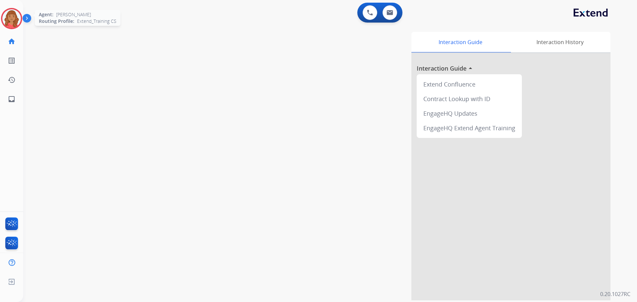
click at [7, 22] on img at bounding box center [11, 18] width 19 height 19
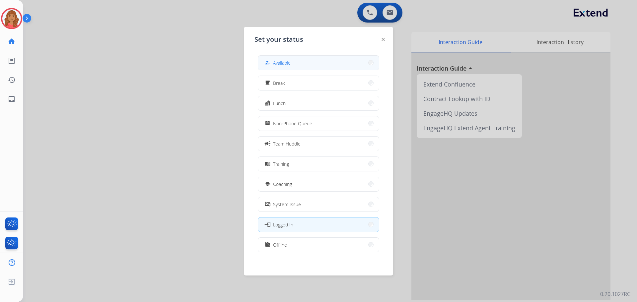
click at [280, 68] on button "how_to_reg Available" at bounding box center [318, 63] width 121 height 14
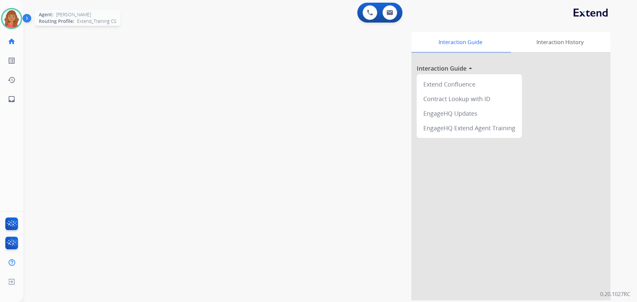
click at [16, 22] on img at bounding box center [11, 18] width 19 height 19
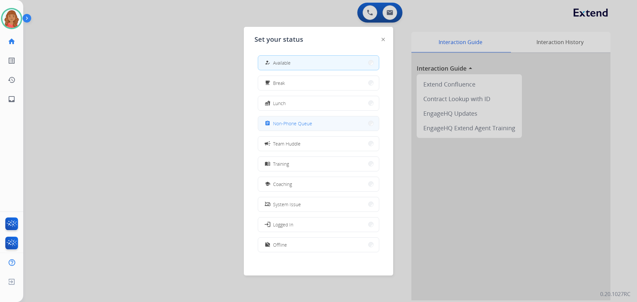
click at [279, 122] on span "Non-Phone Queue" at bounding box center [292, 123] width 39 height 7
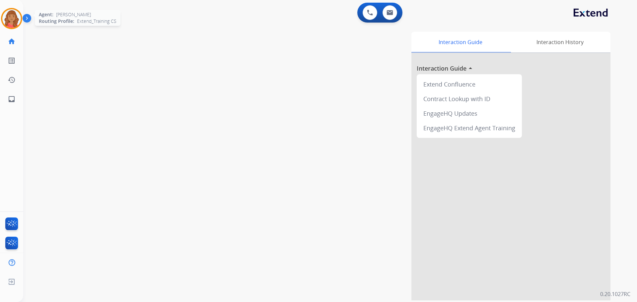
click at [7, 19] on img at bounding box center [11, 18] width 19 height 19
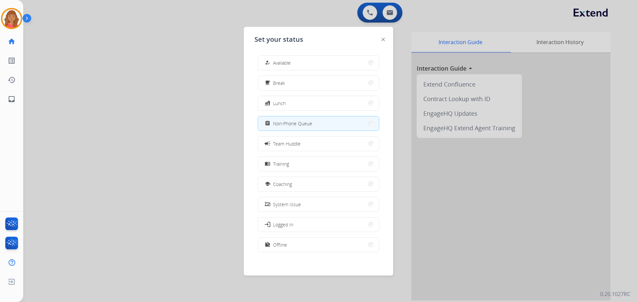
click at [277, 63] on span "Available" at bounding box center [282, 62] width 18 height 7
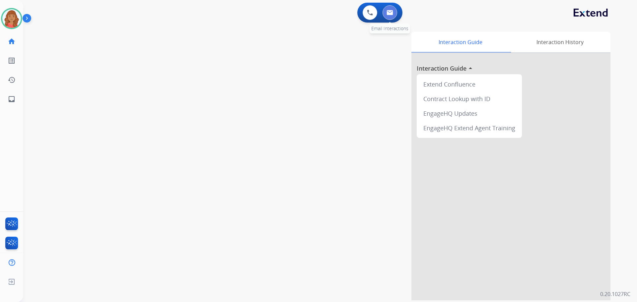
click at [392, 13] on img at bounding box center [390, 12] width 7 height 5
select select "**********"
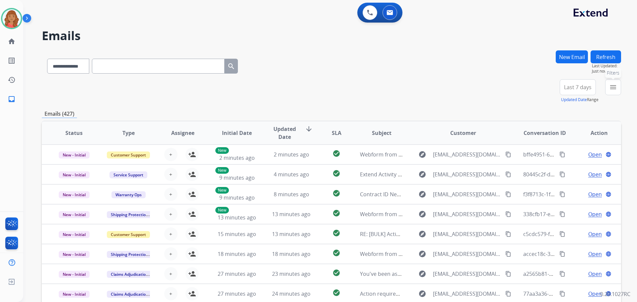
click at [612, 87] on mat-icon "menu" at bounding box center [613, 87] width 8 height 8
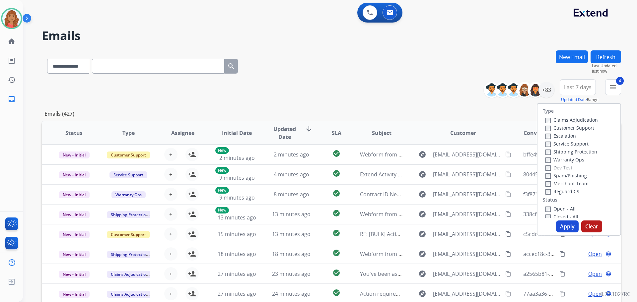
click at [559, 226] on button "Apply" at bounding box center [567, 227] width 23 height 12
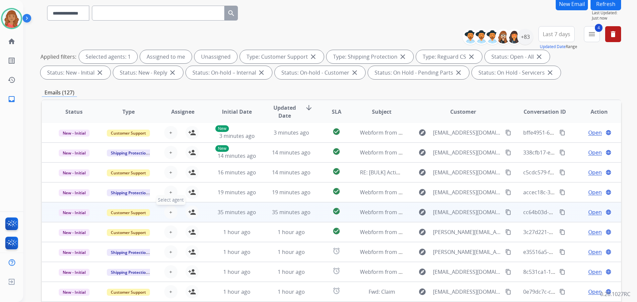
scroll to position [107, 0]
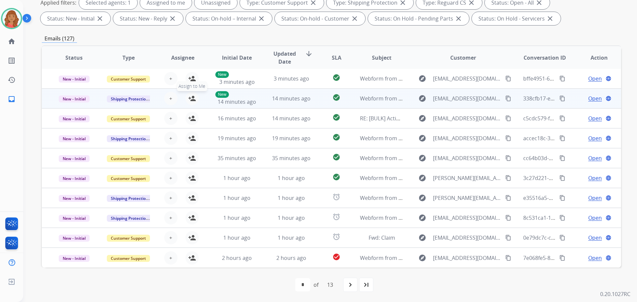
click at [192, 99] on mat-icon "person_add" at bounding box center [192, 99] width 8 height 8
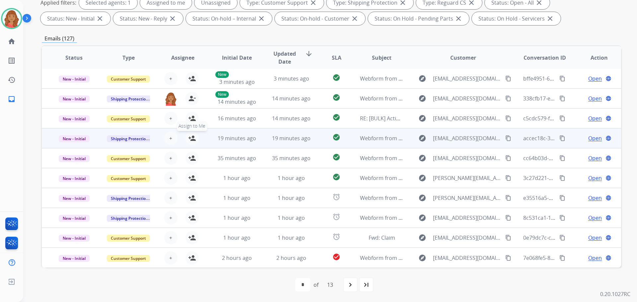
click at [190, 139] on mat-icon "person_add" at bounding box center [192, 138] width 8 height 8
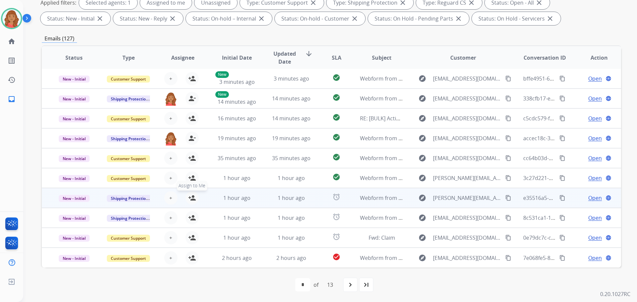
click at [192, 198] on mat-icon "person_add" at bounding box center [192, 198] width 8 height 8
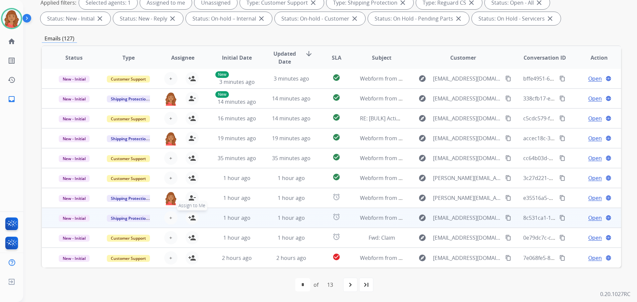
drag, startPoint x: 191, startPoint y: 222, endPoint x: 191, endPoint y: 218, distance: 4.0
click at [191, 222] on button "person_add Assign to Me" at bounding box center [192, 217] width 13 height 13
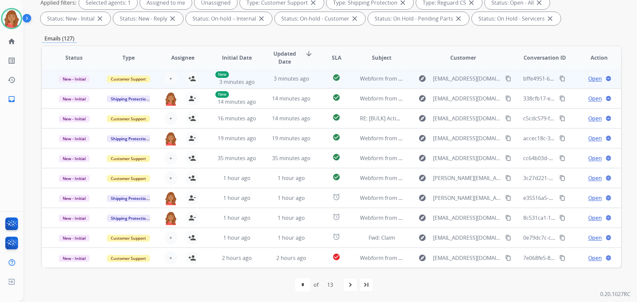
click at [259, 80] on td "3 minutes ago" at bounding box center [286, 79] width 54 height 20
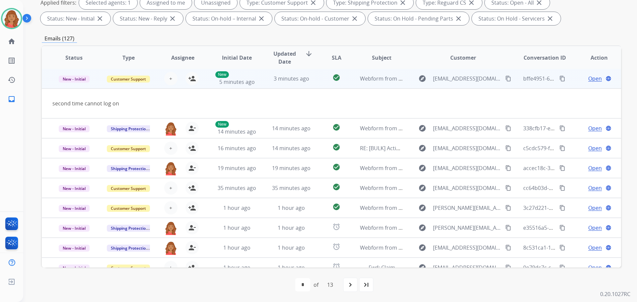
scroll to position [0, 0]
click at [192, 81] on mat-icon "person_add" at bounding box center [192, 79] width 8 height 8
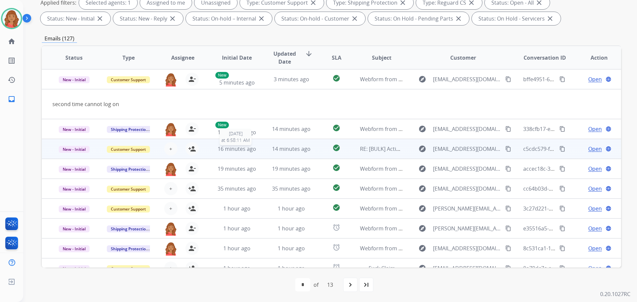
click at [236, 148] on span "16 minutes ago" at bounding box center [237, 148] width 39 height 7
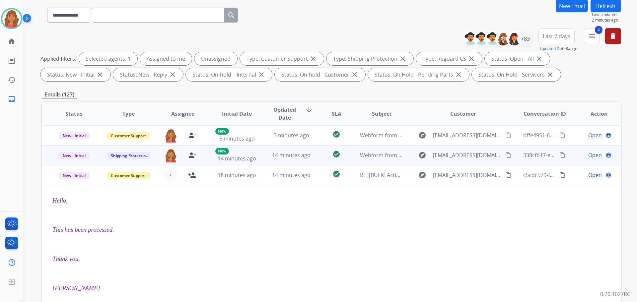
scroll to position [107, 0]
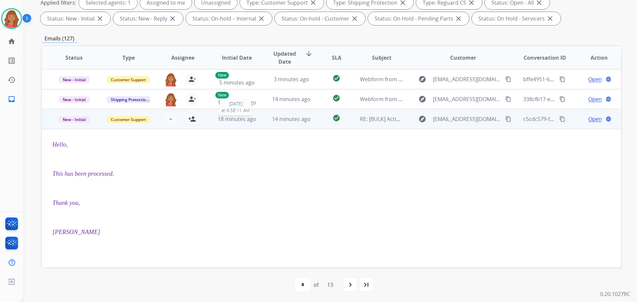
click at [241, 119] on span "18 minutes ago" at bounding box center [237, 119] width 39 height 7
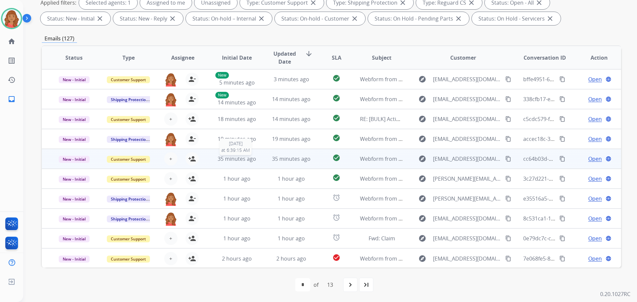
click at [229, 159] on span "35 minutes ago" at bounding box center [237, 158] width 39 height 7
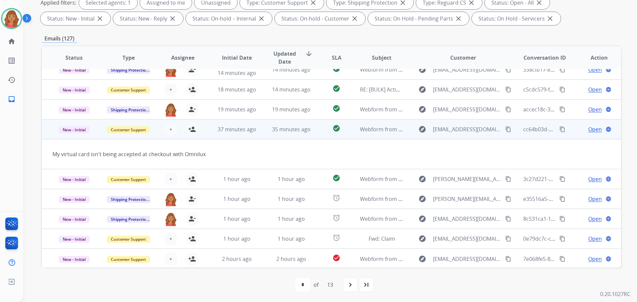
scroll to position [31, 0]
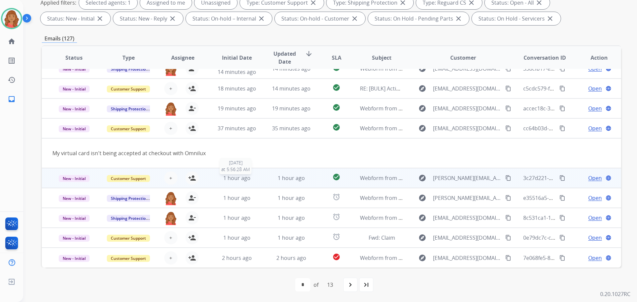
click at [231, 176] on span "1 hour ago" at bounding box center [236, 178] width 27 height 7
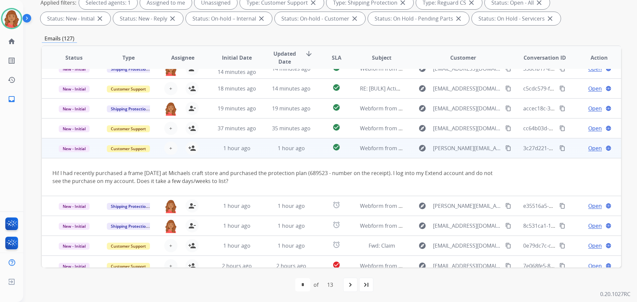
scroll to position [39, 0]
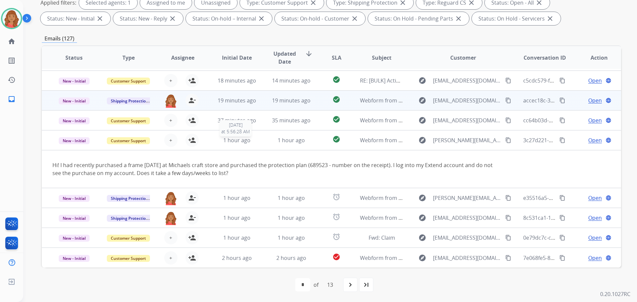
click at [229, 139] on div "1 hour ago" at bounding box center [236, 140] width 43 height 8
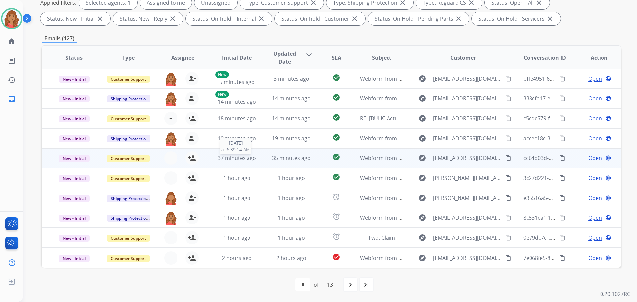
click at [226, 157] on span "37 minutes ago" at bounding box center [237, 158] width 39 height 7
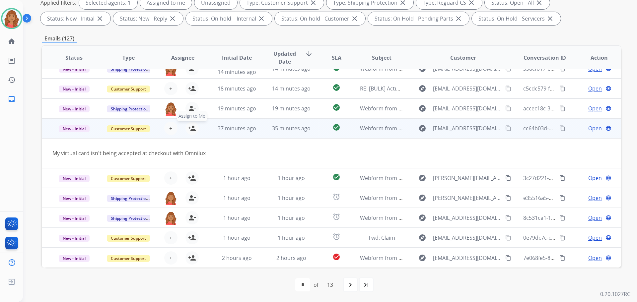
click at [188, 129] on mat-icon "person_add" at bounding box center [192, 128] width 8 height 8
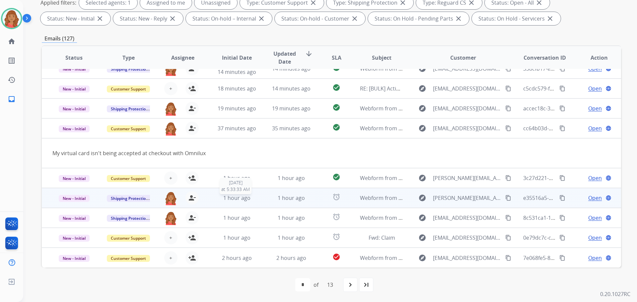
click at [232, 200] on span "1 hour ago" at bounding box center [236, 197] width 27 height 7
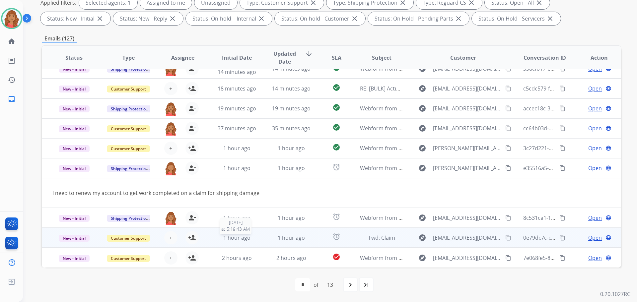
click at [231, 239] on span "1 hour ago" at bounding box center [236, 237] width 27 height 7
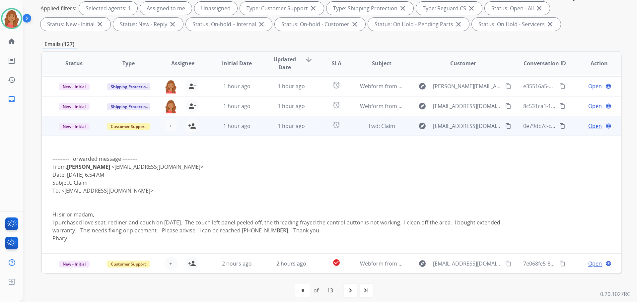
scroll to position [107, 0]
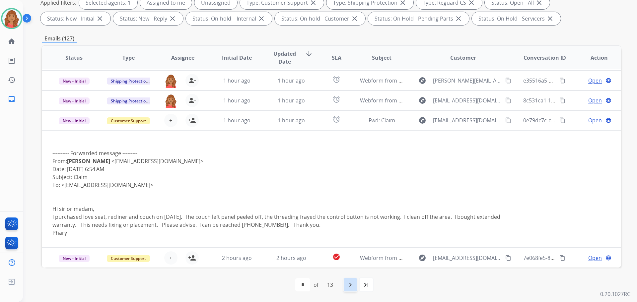
click at [352, 287] on mat-icon "navigate_next" at bounding box center [351, 285] width 8 height 8
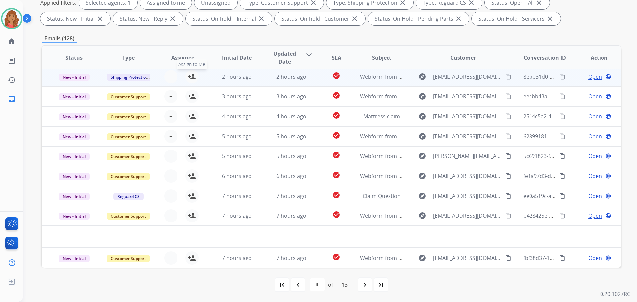
click at [193, 78] on mat-icon "person_add" at bounding box center [192, 77] width 8 height 8
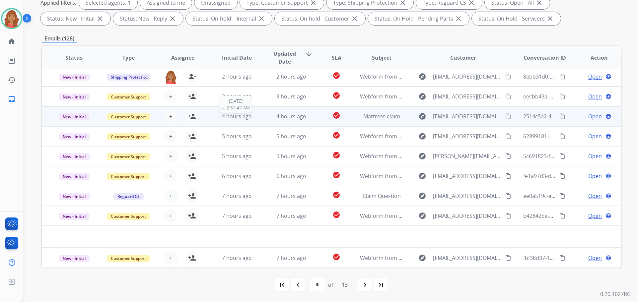
click at [219, 119] on div "4 hours ago" at bounding box center [236, 117] width 43 height 8
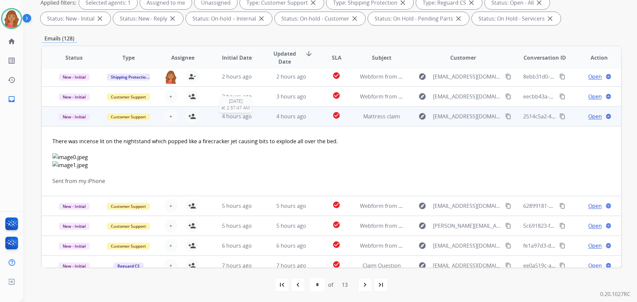
scroll to position [60, 0]
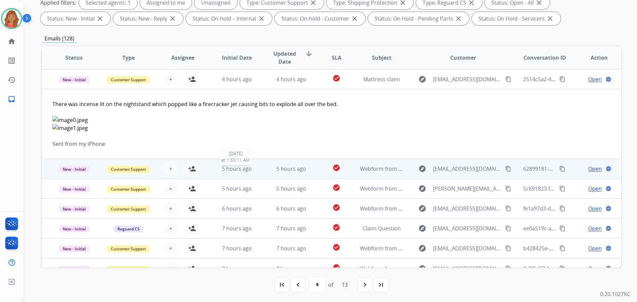
click at [221, 173] on div "5 hours ago" at bounding box center [236, 169] width 43 height 8
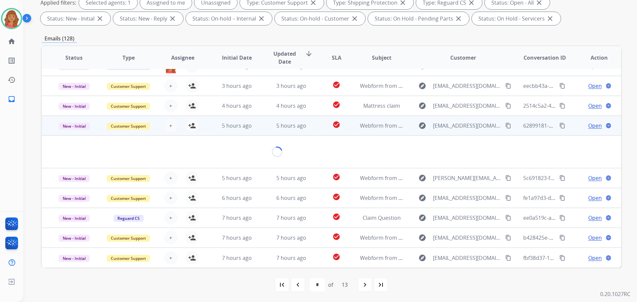
scroll to position [39, 0]
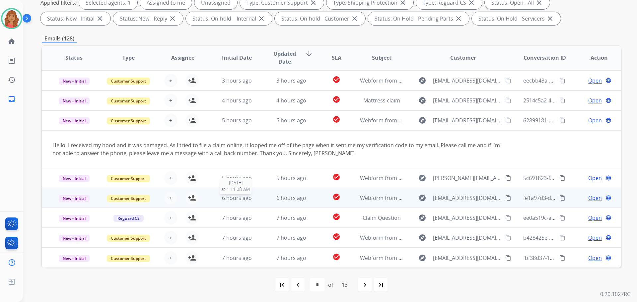
click at [226, 198] on span "6 hours ago" at bounding box center [237, 197] width 30 height 7
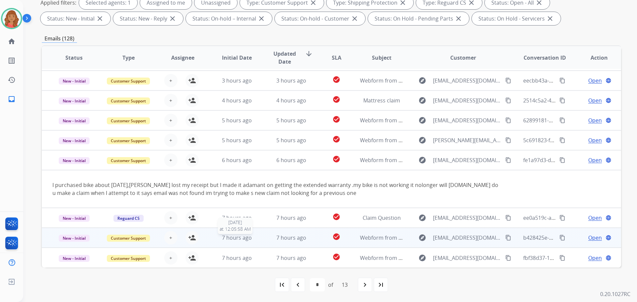
click at [233, 237] on span "7 hours ago" at bounding box center [237, 237] width 30 height 7
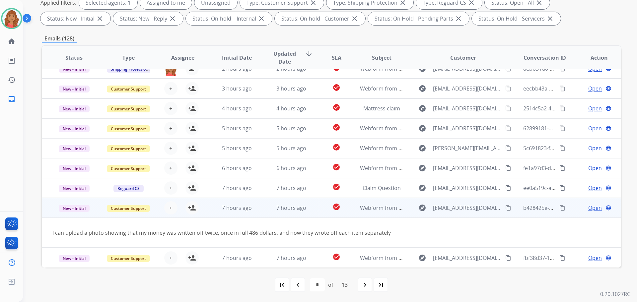
scroll to position [31, 0]
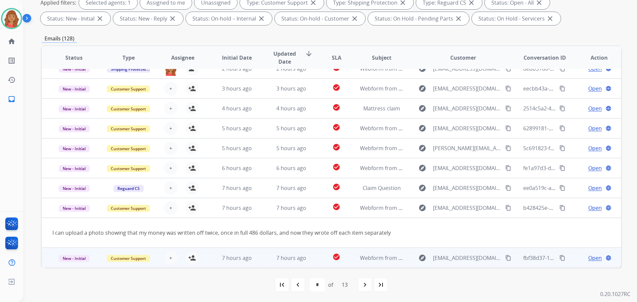
click at [239, 263] on td "7 hours ago" at bounding box center [232, 258] width 54 height 20
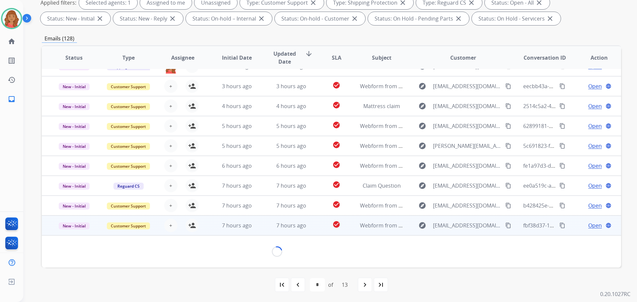
scroll to position [30, 0]
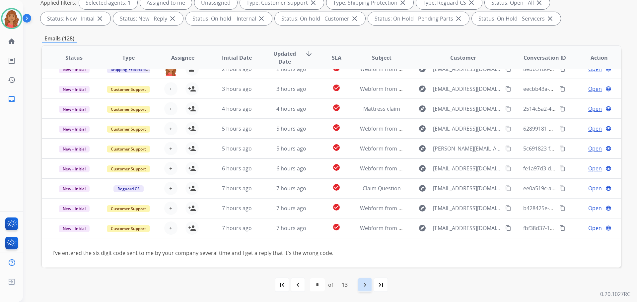
click at [364, 287] on mat-icon "navigate_next" at bounding box center [365, 285] width 8 height 8
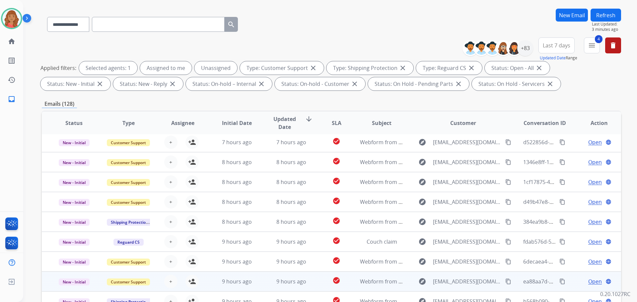
scroll to position [107, 0]
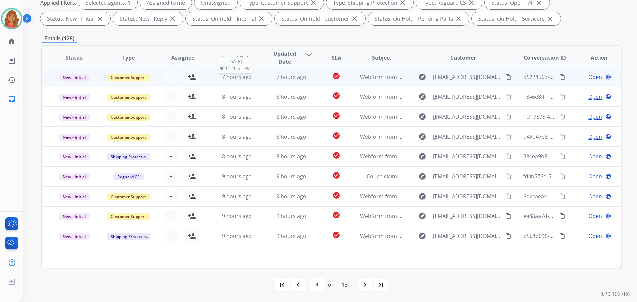
click at [230, 76] on span "7 hours ago" at bounding box center [237, 76] width 30 height 7
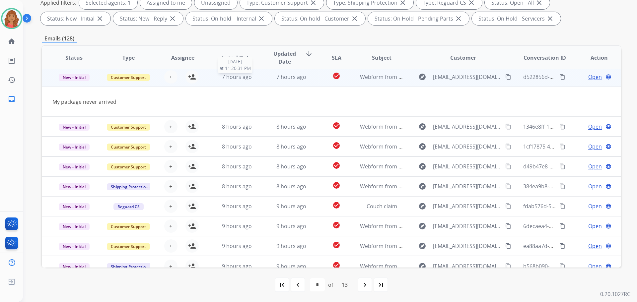
scroll to position [20, 0]
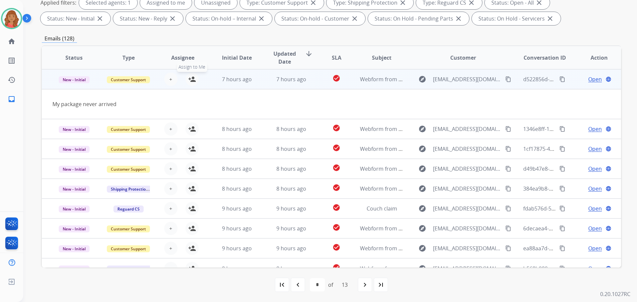
click at [190, 81] on mat-icon "person_add" at bounding box center [192, 79] width 8 height 8
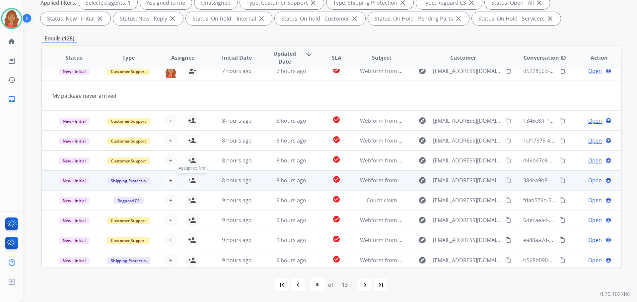
scroll to position [31, 0]
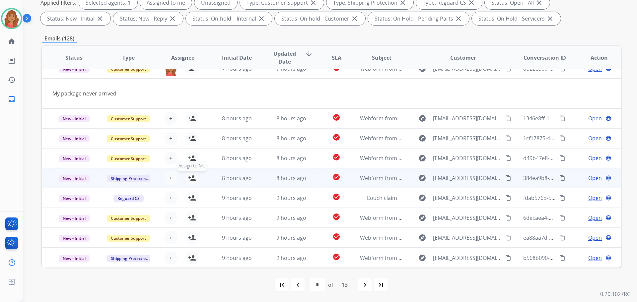
click at [190, 180] on mat-icon "person_add" at bounding box center [192, 178] width 8 height 8
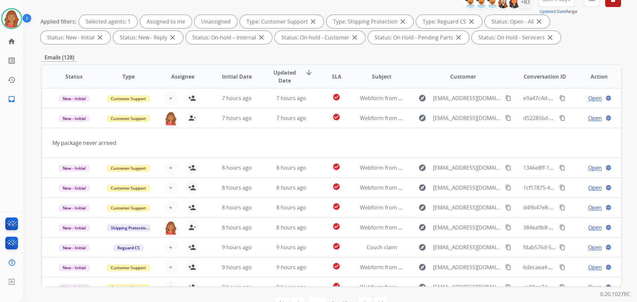
scroll to position [74, 0]
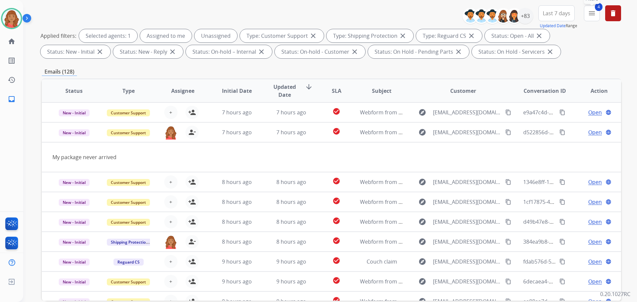
click at [594, 20] on button "4 menu Filters" at bounding box center [592, 13] width 16 height 16
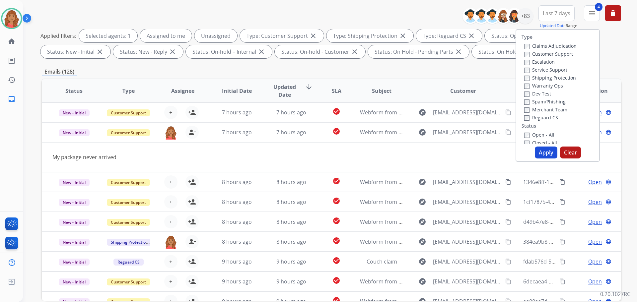
click at [542, 150] on button "Apply" at bounding box center [546, 153] width 23 height 12
select select "*"
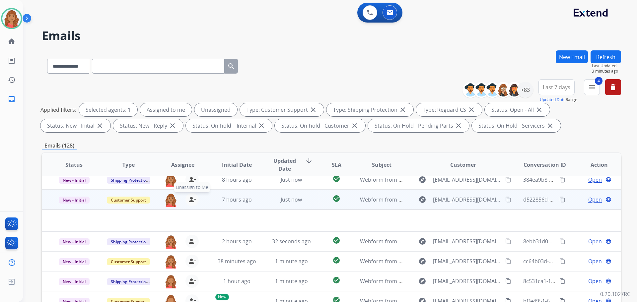
scroll to position [0, 0]
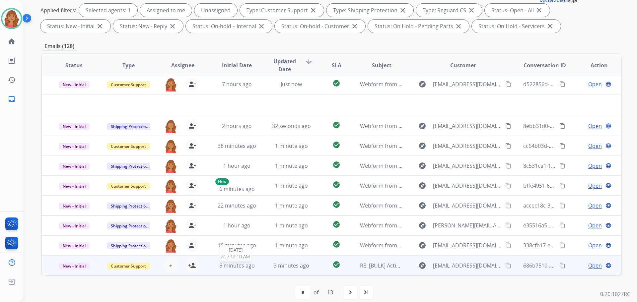
click at [234, 269] on span "6 minutes ago" at bounding box center [237, 265] width 36 height 7
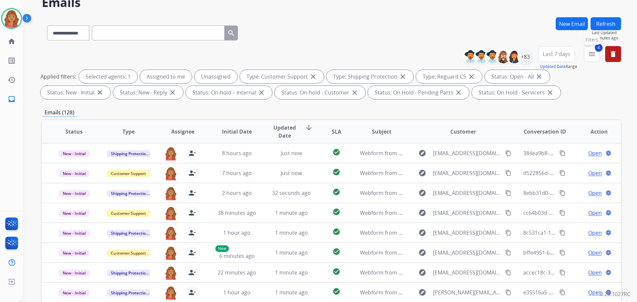
click at [595, 53] on mat-icon "menu" at bounding box center [592, 54] width 8 height 8
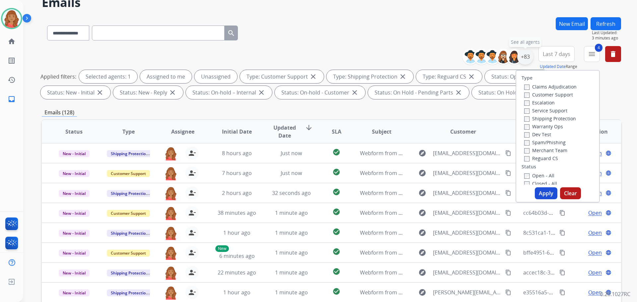
click at [529, 51] on div "+83" at bounding box center [525, 57] width 16 height 16
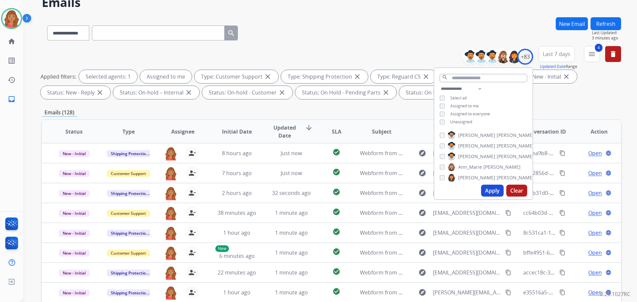
click at [488, 195] on button "Apply" at bounding box center [492, 191] width 23 height 12
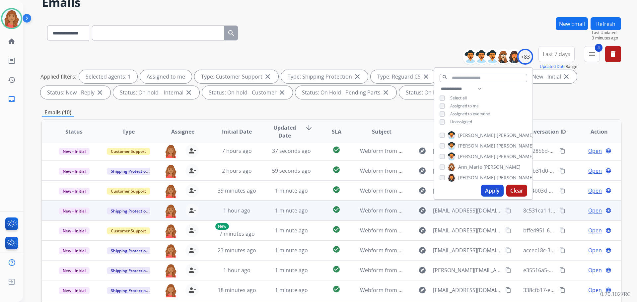
scroll to position [6, 0]
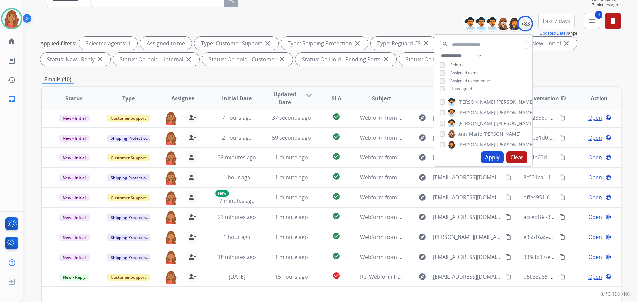
click at [559, 72] on div "**********" at bounding box center [332, 163] width 580 height 359
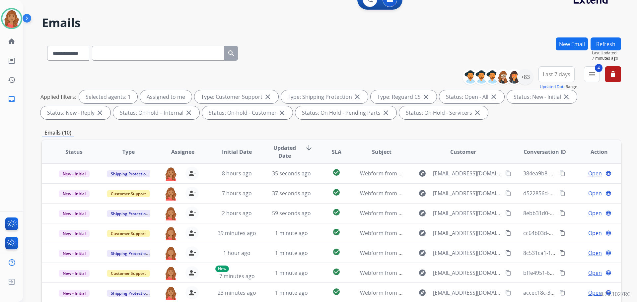
scroll to position [0, 0]
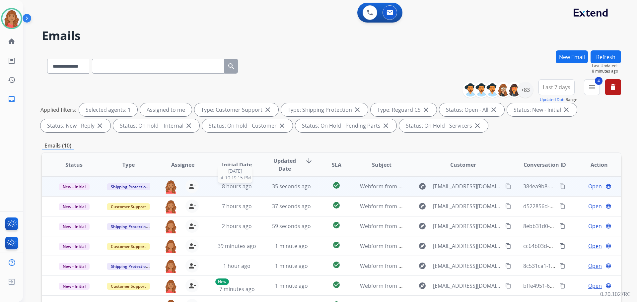
click at [228, 187] on span "8 hours ago" at bounding box center [237, 186] width 30 height 7
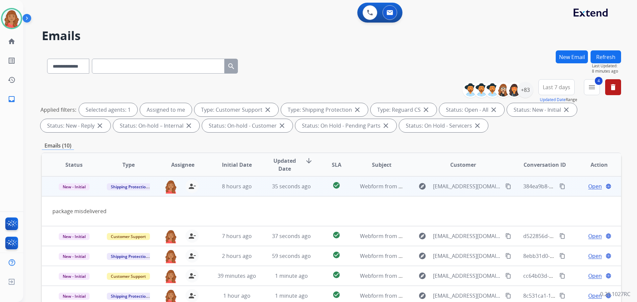
click at [506, 187] on mat-icon "content_copy" at bounding box center [508, 187] width 6 height 6
click at [292, 186] on span "35 seconds ago" at bounding box center [291, 186] width 39 height 7
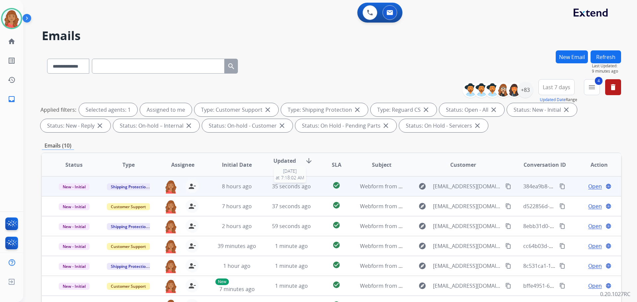
click at [292, 185] on span "35 seconds ago" at bounding box center [291, 186] width 39 height 7
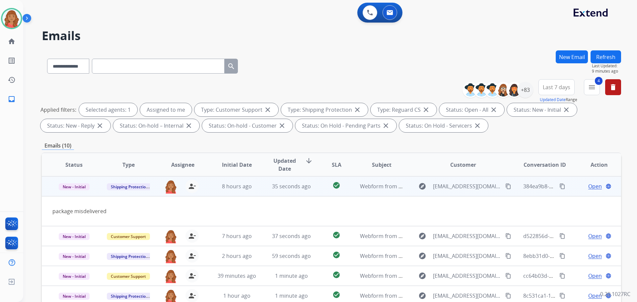
click at [505, 186] on mat-icon "content_copy" at bounding box center [508, 187] width 6 height 6
click at [591, 187] on span "Open" at bounding box center [595, 187] width 14 height 8
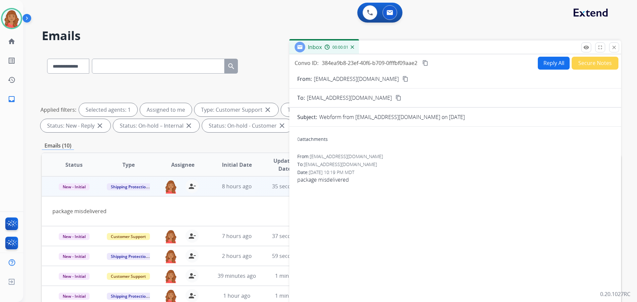
click at [548, 64] on button "Reply All" at bounding box center [554, 63] width 32 height 13
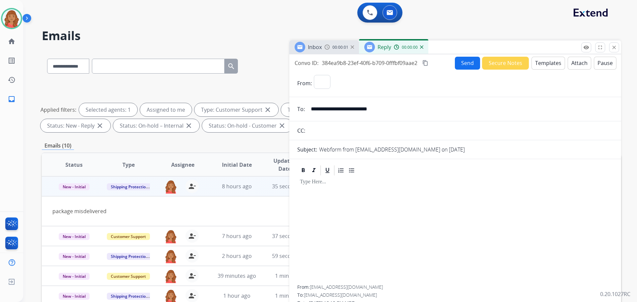
select select "**********"
click at [542, 64] on button "Templates" at bounding box center [549, 63] width 34 height 13
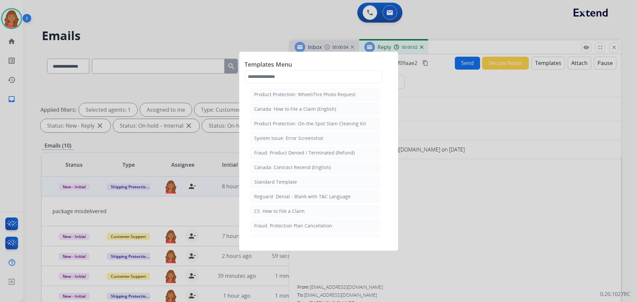
click at [286, 180] on div "Standard Template" at bounding box center [275, 182] width 43 height 7
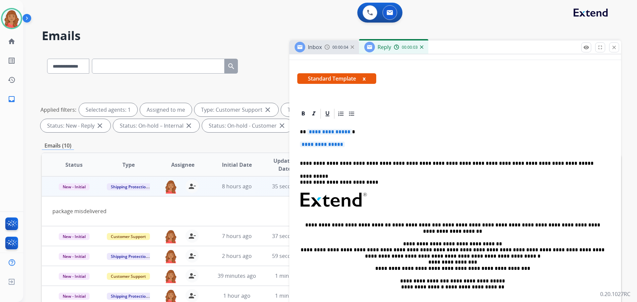
scroll to position [100, 0]
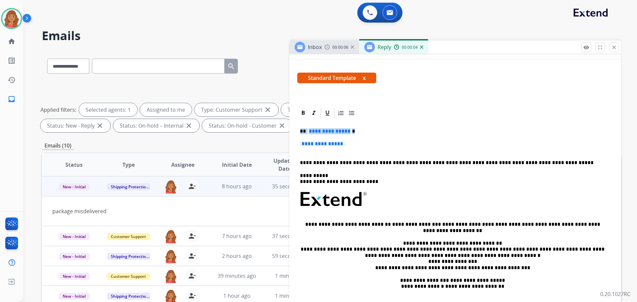
drag, startPoint x: 357, startPoint y: 149, endPoint x: 301, endPoint y: 131, distance: 58.6
click at [301, 131] on div "**********" at bounding box center [455, 215] width 316 height 192
click at [356, 145] on p "**********" at bounding box center [455, 147] width 311 height 12
click at [350, 146] on p "**********" at bounding box center [455, 147] width 311 height 12
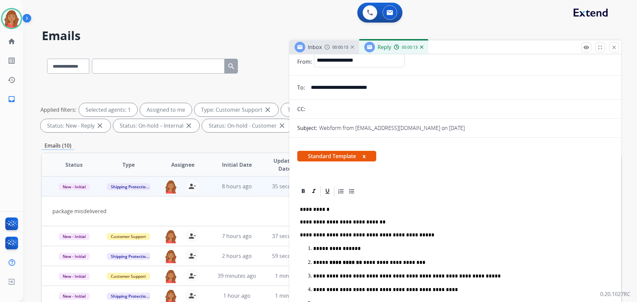
scroll to position [0, 0]
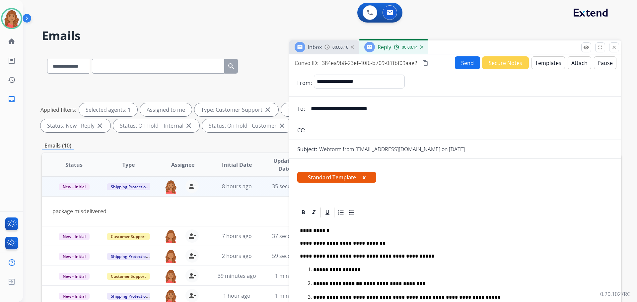
click at [427, 62] on mat-icon "content_copy" at bounding box center [426, 63] width 6 height 6
click at [461, 64] on button "Send" at bounding box center [467, 62] width 25 height 13
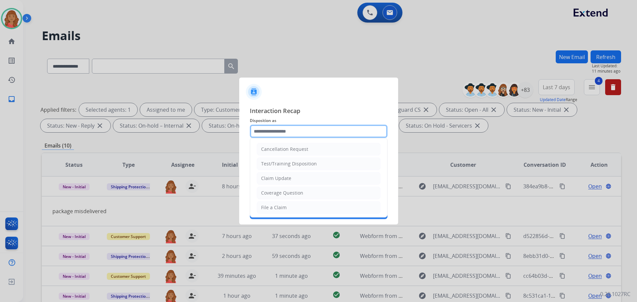
click at [279, 130] on input "text" at bounding box center [319, 131] width 138 height 13
click at [272, 206] on div "File a Claim" at bounding box center [274, 207] width 26 height 7
type input "**********"
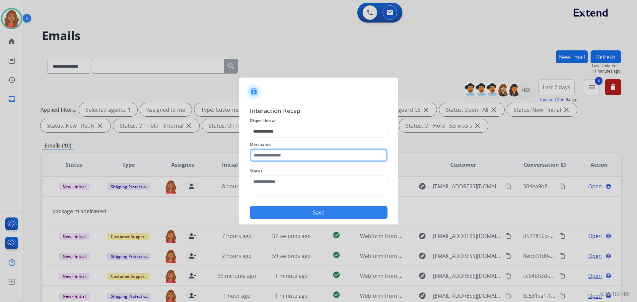
click at [271, 154] on input "text" at bounding box center [319, 155] width 138 height 13
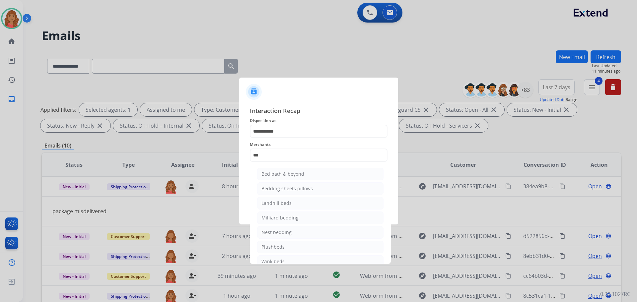
click at [271, 173] on div "Bed bath & beyond" at bounding box center [283, 174] width 43 height 7
type input "**********"
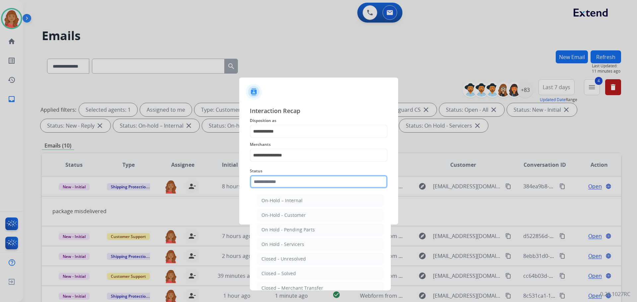
click at [271, 183] on input "text" at bounding box center [319, 181] width 138 height 13
drag, startPoint x: 278, startPoint y: 273, endPoint x: 279, endPoint y: 266, distance: 7.4
click at [278, 274] on div "Closed – Solved" at bounding box center [279, 274] width 35 height 7
type input "**********"
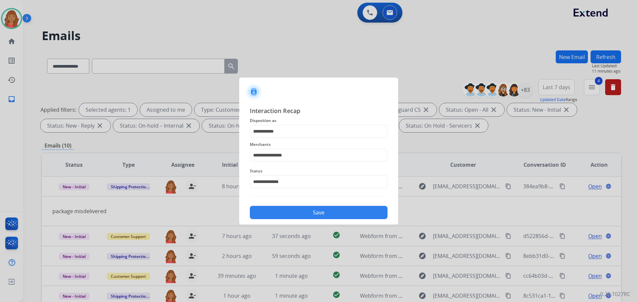
click at [313, 212] on button "Save" at bounding box center [319, 212] width 138 height 13
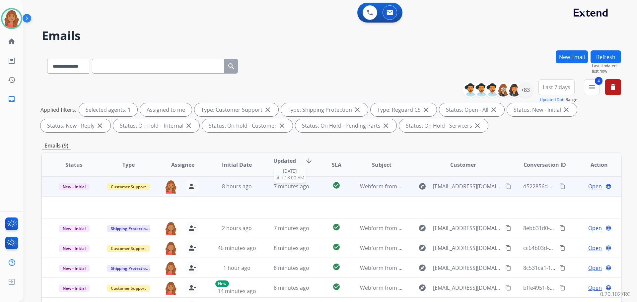
click at [300, 187] on span "7 minutes ago" at bounding box center [292, 186] width 36 height 7
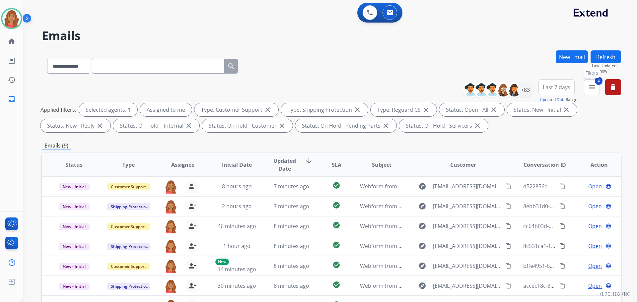
drag, startPoint x: 595, startPoint y: 87, endPoint x: 594, endPoint y: 91, distance: 4.4
click at [595, 87] on mat-icon "menu" at bounding box center [592, 87] width 8 height 8
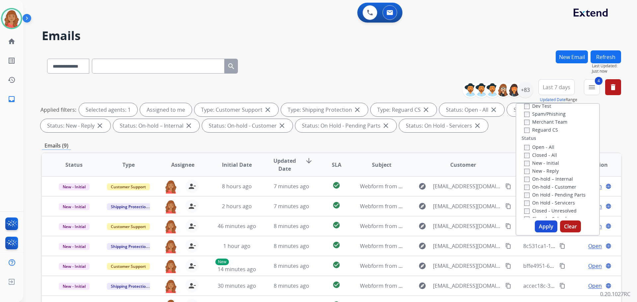
scroll to position [66, 0]
click at [541, 224] on button "Apply" at bounding box center [546, 227] width 23 height 12
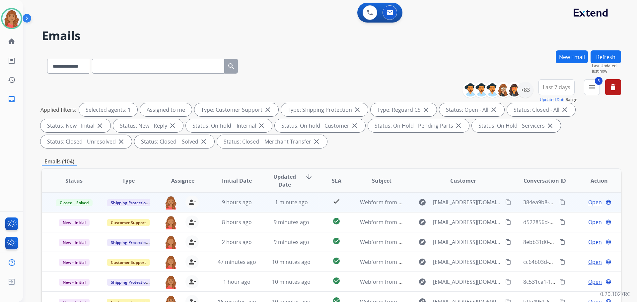
click at [560, 203] on mat-icon "content_copy" at bounding box center [563, 202] width 6 height 6
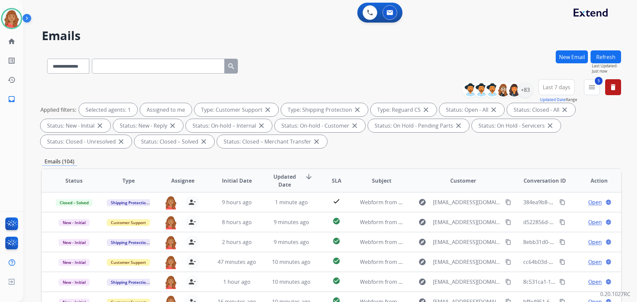
click at [600, 85] on div "**********" at bounding box center [545, 91] width 154 height 24
click at [595, 88] on mat-icon "menu" at bounding box center [592, 87] width 8 height 8
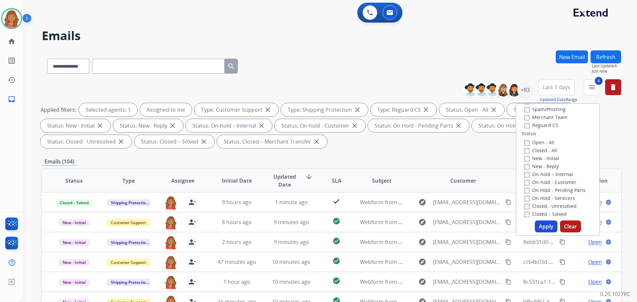
click at [539, 226] on button "Apply" at bounding box center [546, 227] width 23 height 12
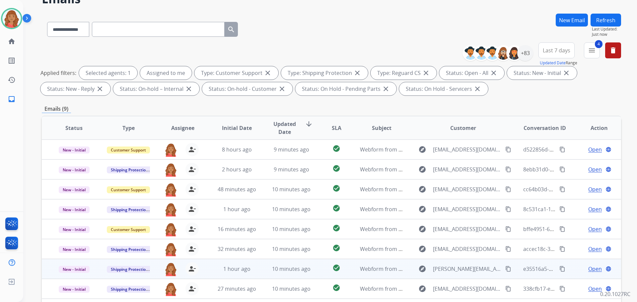
scroll to position [100, 0]
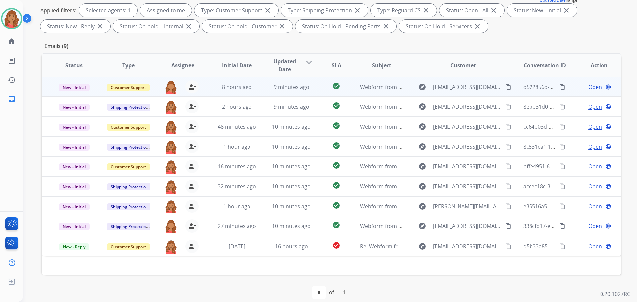
click at [246, 86] on span "8 hours ago" at bounding box center [237, 86] width 30 height 7
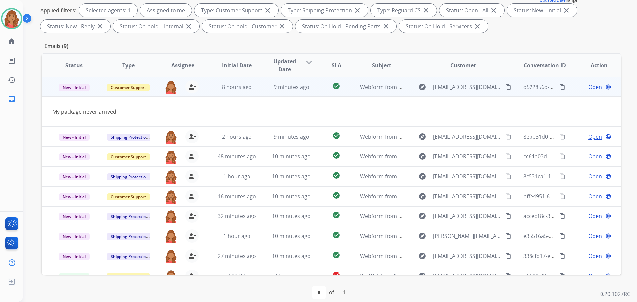
click at [505, 88] on mat-icon "content_copy" at bounding box center [508, 87] width 6 height 6
click at [505, 86] on mat-icon "content_copy" at bounding box center [508, 87] width 6 height 6
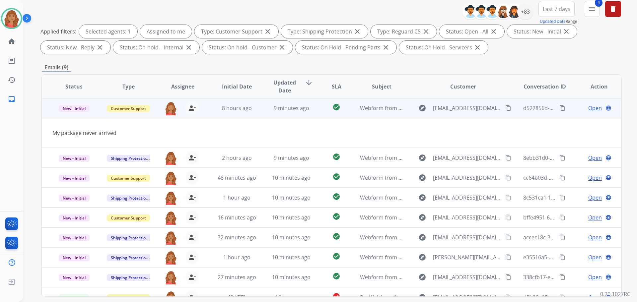
scroll to position [33, 0]
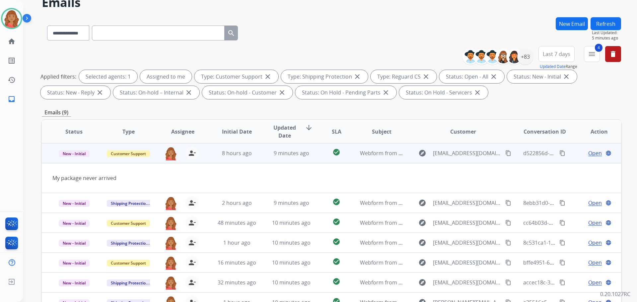
drag, startPoint x: 582, startPoint y: 154, endPoint x: 578, endPoint y: 153, distance: 3.7
click at [582, 153] on div "Open language" at bounding box center [599, 153] width 43 height 8
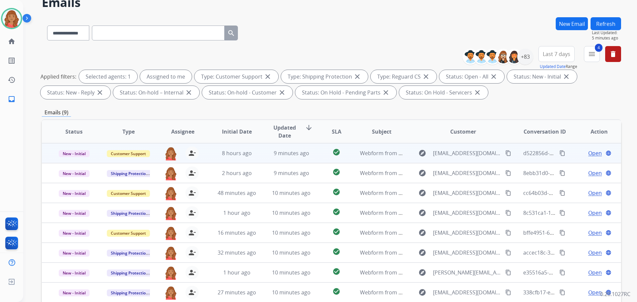
click at [581, 155] on div "Open language" at bounding box center [599, 153] width 43 height 8
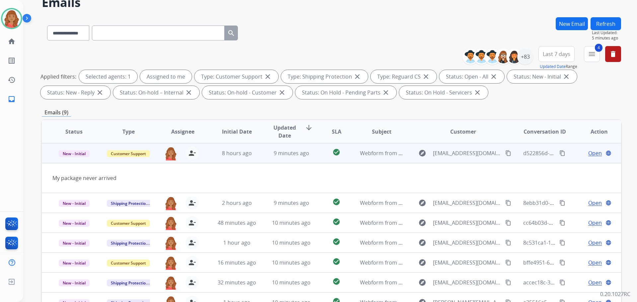
click at [591, 154] on span "Open" at bounding box center [595, 153] width 14 height 8
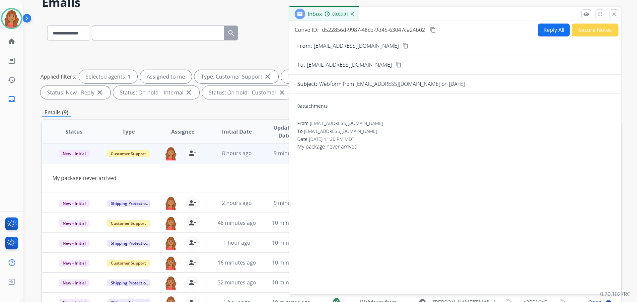
click at [545, 35] on button "Reply All" at bounding box center [554, 30] width 32 height 13
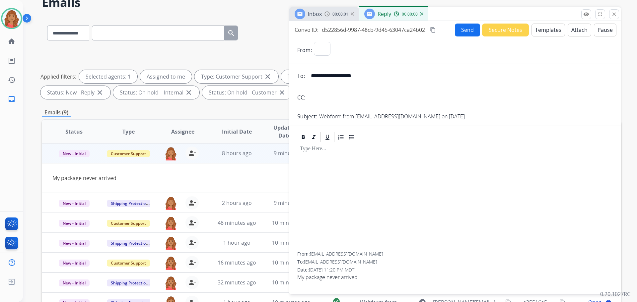
select select "**********"
click at [545, 33] on button "Templates" at bounding box center [549, 30] width 34 height 13
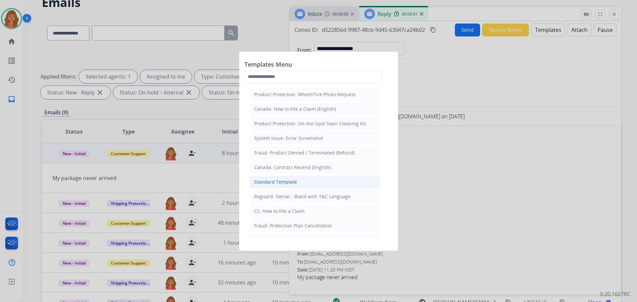
click at [281, 182] on div "Standard Template" at bounding box center [275, 182] width 43 height 7
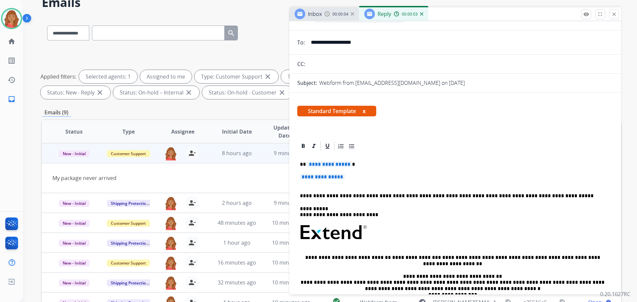
click at [353, 177] on p "**********" at bounding box center [455, 180] width 311 height 12
drag, startPoint x: 351, startPoint y: 178, endPoint x: 292, endPoint y: 164, distance: 60.0
click at [292, 164] on div "**********" at bounding box center [455, 259] width 332 height 239
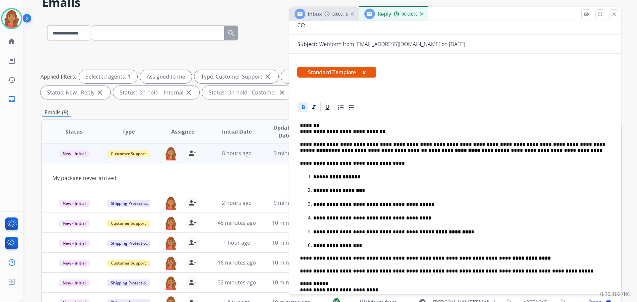
scroll to position [66, 0]
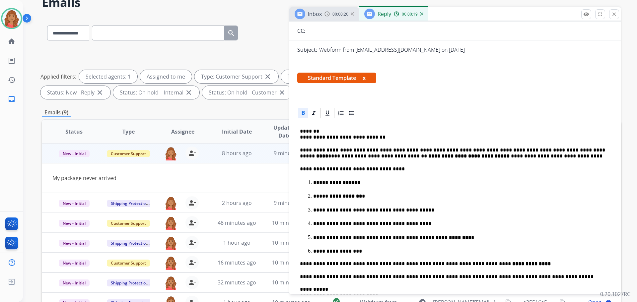
click at [301, 138] on p "**********" at bounding box center [452, 134] width 305 height 12
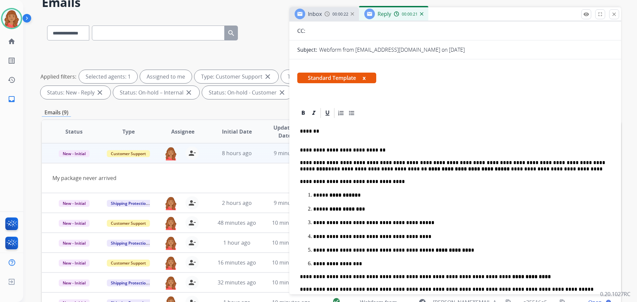
click at [300, 132] on div "**********" at bounding box center [455, 278] width 316 height 319
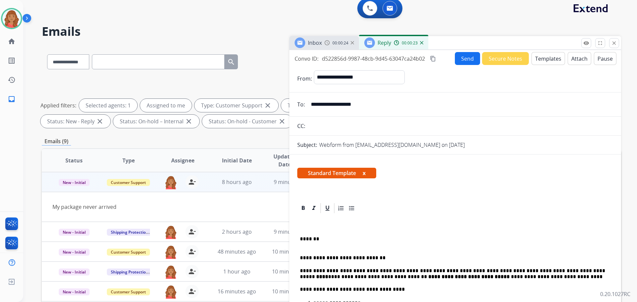
scroll to position [0, 0]
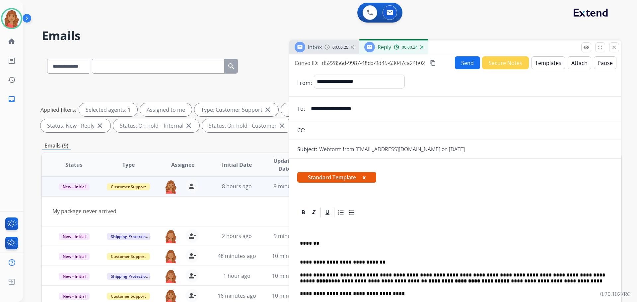
click at [432, 63] on mat-icon "content_copy" at bounding box center [433, 63] width 6 height 6
click at [462, 63] on button "Send" at bounding box center [467, 62] width 25 height 13
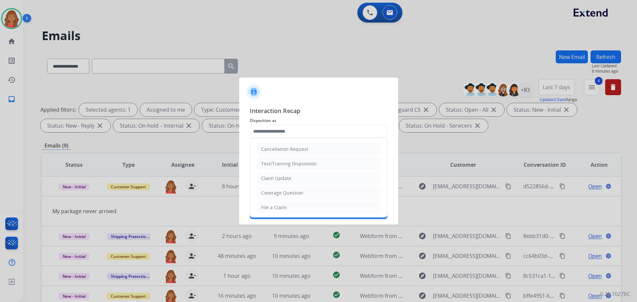
drag, startPoint x: 276, startPoint y: 207, endPoint x: 273, endPoint y: 176, distance: 31.0
click at [276, 207] on div "File a Claim" at bounding box center [274, 207] width 26 height 7
type input "**********"
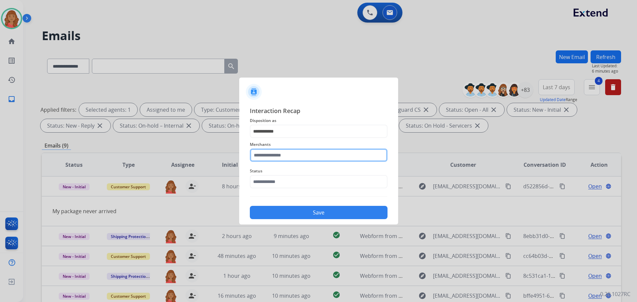
click at [276, 156] on input "text" at bounding box center [319, 155] width 138 height 13
type input "*"
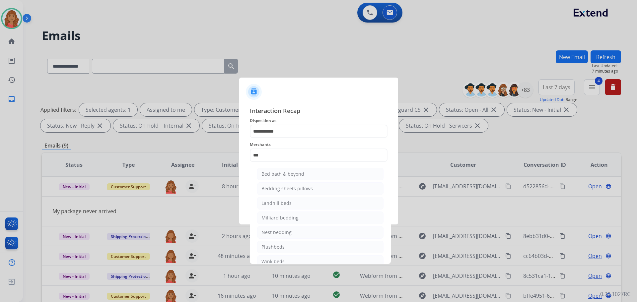
drag, startPoint x: 272, startPoint y: 173, endPoint x: 277, endPoint y: 185, distance: 12.1
click at [274, 173] on div "Bed bath & beyond" at bounding box center [283, 174] width 43 height 7
type input "**********"
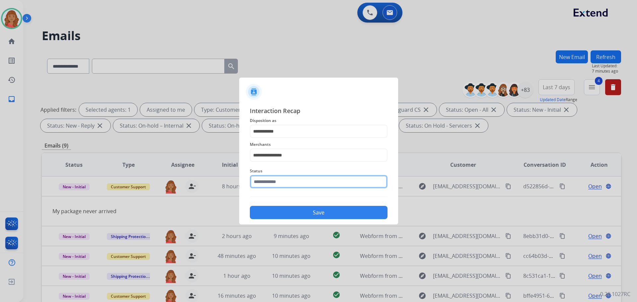
click at [275, 181] on input "text" at bounding box center [319, 181] width 138 height 13
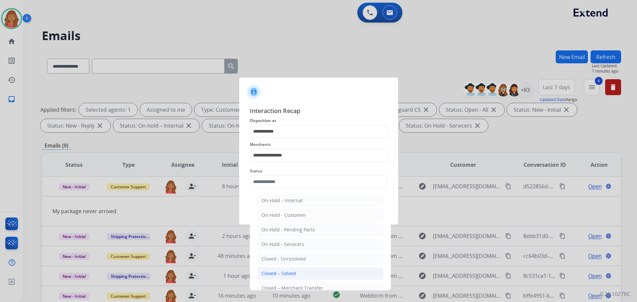
click at [273, 270] on li "Closed – Solved" at bounding box center [320, 274] width 126 height 13
type input "**********"
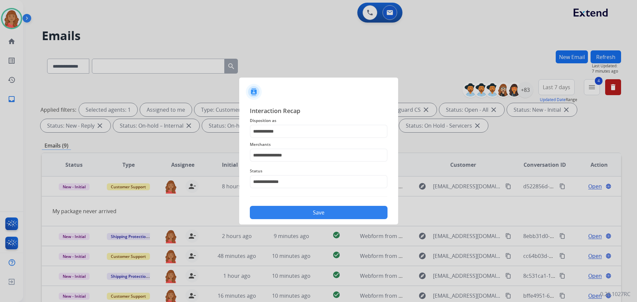
click at [314, 207] on button "Save" at bounding box center [319, 212] width 138 height 13
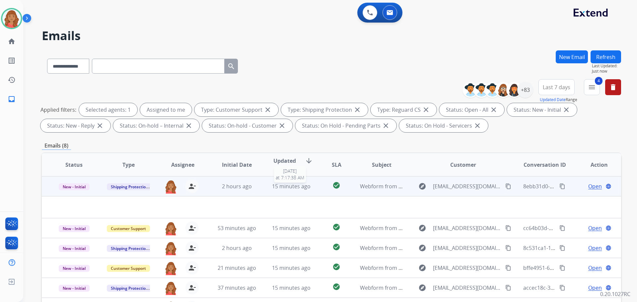
click at [284, 187] on span "15 minutes ago" at bounding box center [291, 186] width 39 height 7
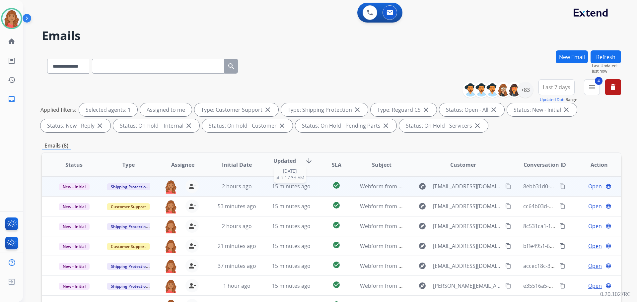
click at [283, 187] on span "15 minutes ago" at bounding box center [291, 186] width 39 height 7
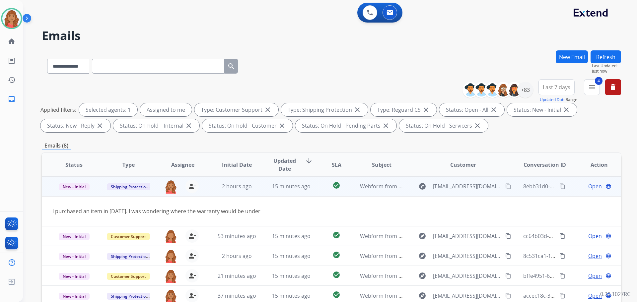
drag, startPoint x: 499, startPoint y: 188, endPoint x: 494, endPoint y: 188, distance: 5.3
click at [505, 188] on mat-icon "content_copy" at bounding box center [508, 187] width 6 height 6
click at [588, 189] on span "Open" at bounding box center [595, 187] width 14 height 8
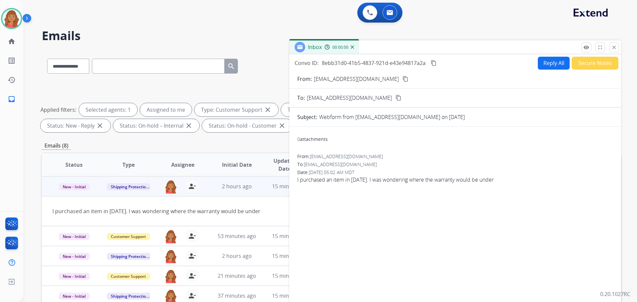
click at [542, 65] on button "Reply All" at bounding box center [554, 63] width 32 height 13
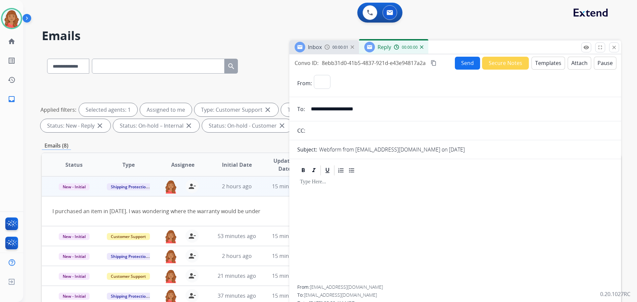
select select "**********"
click at [547, 61] on button "Templates" at bounding box center [549, 63] width 34 height 13
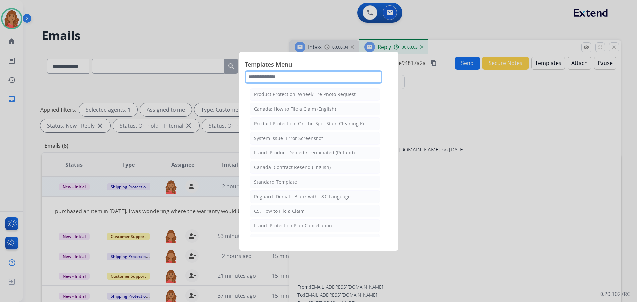
click at [287, 79] on input "text" at bounding box center [314, 76] width 138 height 13
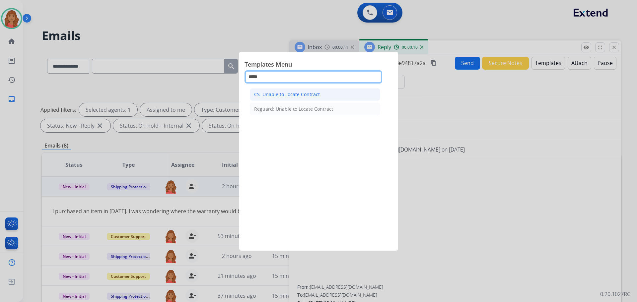
type input "*****"
click at [284, 96] on div "CS: Unable to Locate Contract" at bounding box center [287, 94] width 66 height 7
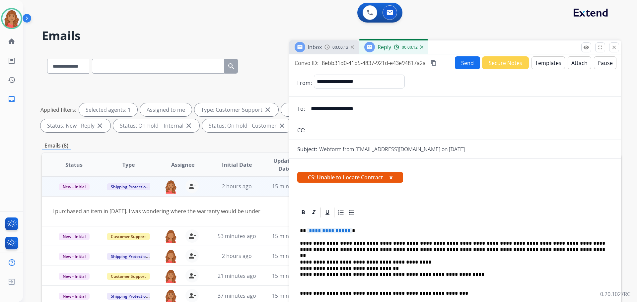
click at [348, 231] on span "**********" at bounding box center [329, 231] width 45 height 6
click at [458, 65] on button "Send" at bounding box center [467, 62] width 25 height 13
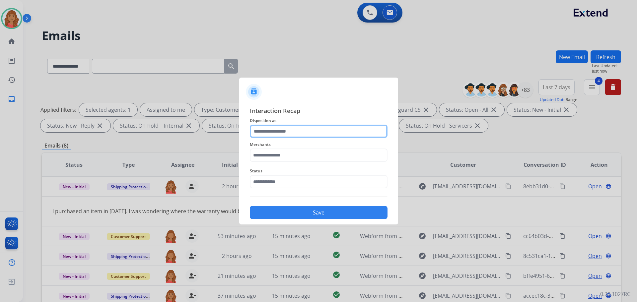
click at [293, 132] on input "text" at bounding box center [319, 131] width 138 height 13
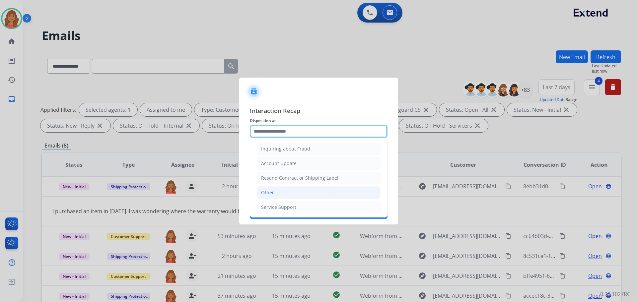
scroll to position [104, 0]
click at [273, 194] on div "Other" at bounding box center [267, 192] width 13 height 7
type input "*****"
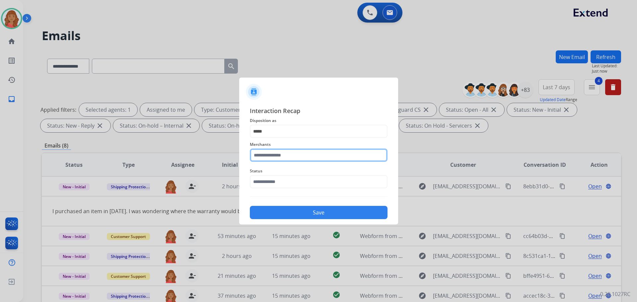
click at [274, 158] on input "text" at bounding box center [319, 155] width 138 height 13
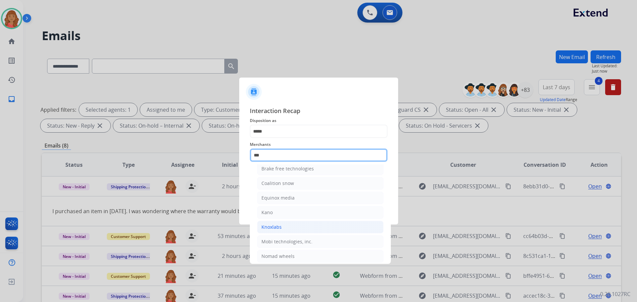
scroll to position [0, 0]
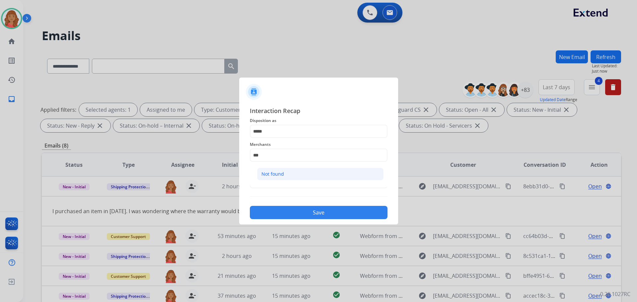
click at [293, 174] on li "Not found" at bounding box center [320, 174] width 126 height 13
type input "*********"
click at [282, 186] on input "text" at bounding box center [319, 181] width 138 height 13
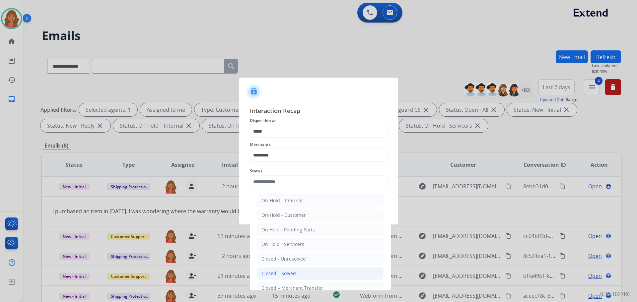
click at [280, 274] on div "Closed – Solved" at bounding box center [279, 274] width 35 height 7
type input "**********"
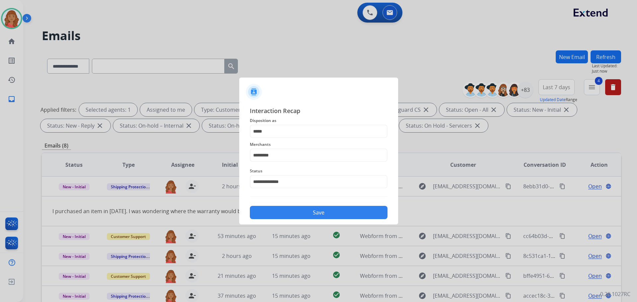
click at [288, 212] on button "Save" at bounding box center [319, 212] width 138 height 13
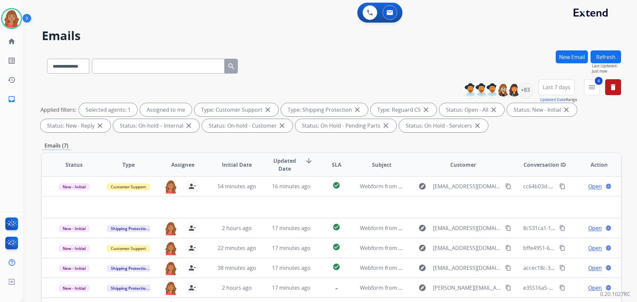
drag, startPoint x: 327, startPoint y: 43, endPoint x: 326, endPoint y: 51, distance: 7.7
click at [327, 45] on div "**********" at bounding box center [322, 175] width 598 height 302
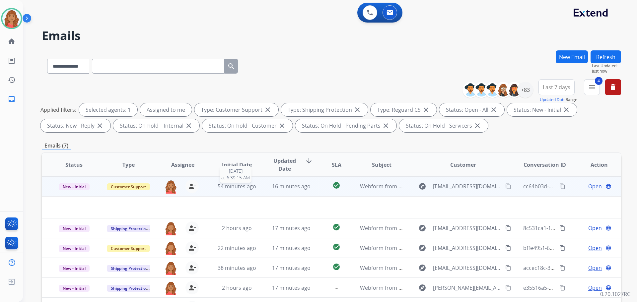
click at [243, 187] on span "54 minutes ago" at bounding box center [237, 186] width 39 height 7
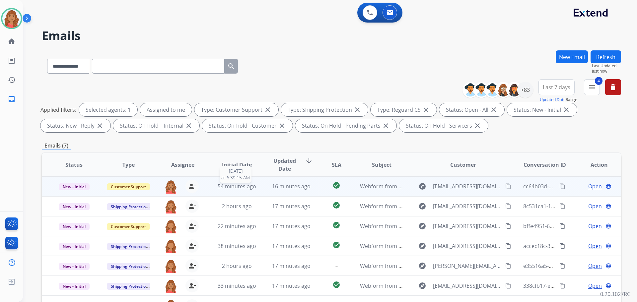
click at [241, 189] on span "54 minutes ago" at bounding box center [237, 186] width 39 height 7
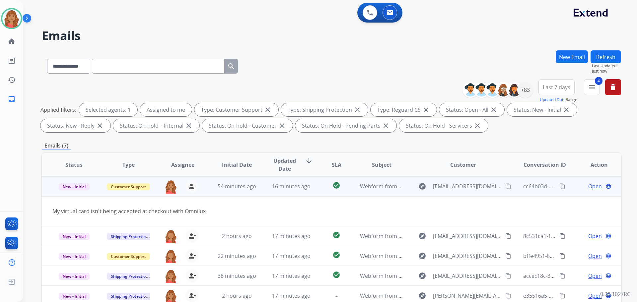
click at [507, 188] on button "content_copy" at bounding box center [508, 187] width 8 height 8
click at [588, 190] on td "Open language" at bounding box center [594, 187] width 54 height 20
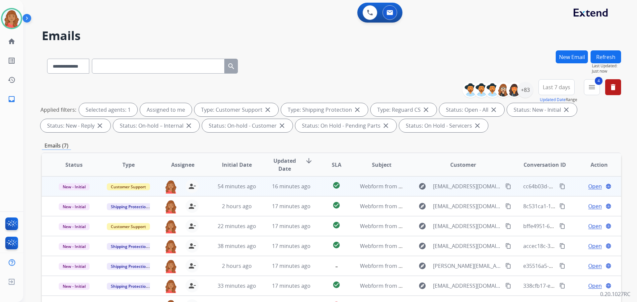
click at [588, 188] on span "Open" at bounding box center [595, 187] width 14 height 8
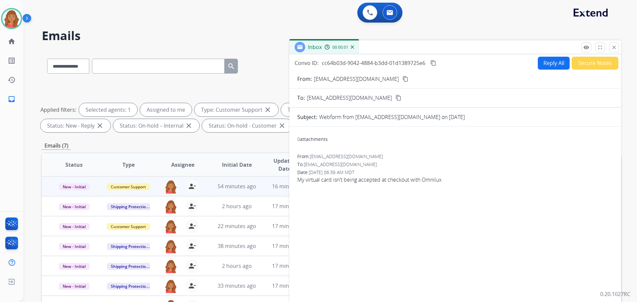
click at [539, 67] on button "Reply All" at bounding box center [554, 63] width 32 height 13
select select "**********"
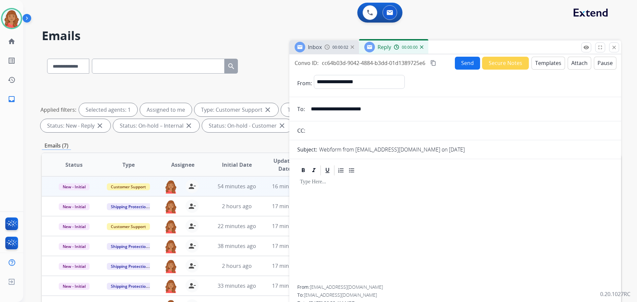
click at [537, 65] on button "Templates" at bounding box center [549, 63] width 34 height 13
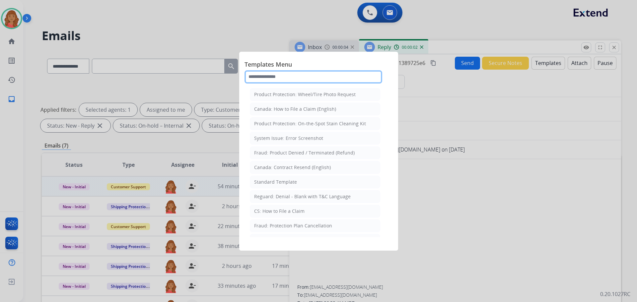
click at [288, 76] on input "text" at bounding box center [314, 76] width 138 height 13
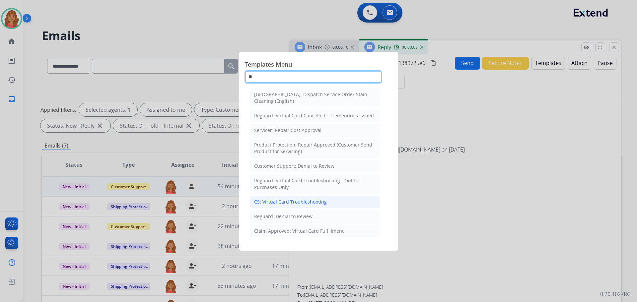
type input "**"
click at [271, 203] on div "CS: Virtual Card Troubleshooting" at bounding box center [290, 202] width 73 height 7
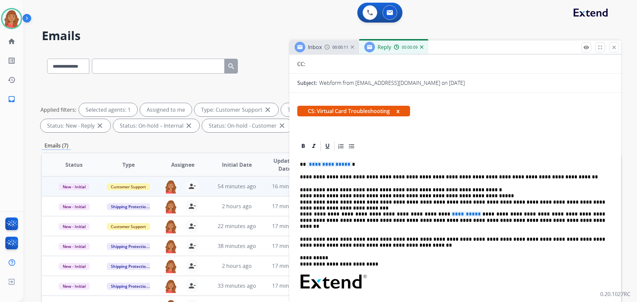
scroll to position [133, 0]
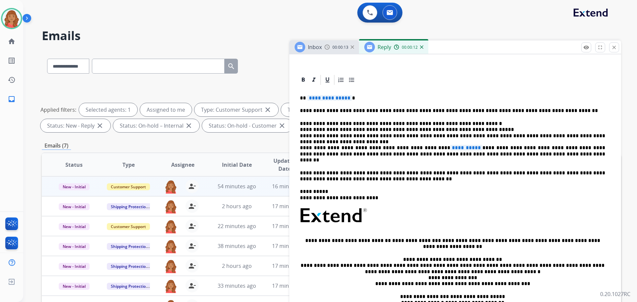
drag, startPoint x: 417, startPoint y: 150, endPoint x: 431, endPoint y: 148, distance: 14.0
click at [450, 149] on span "**********" at bounding box center [466, 148] width 32 height 6
drag, startPoint x: 428, startPoint y: 148, endPoint x: 423, endPoint y: 148, distance: 5.3
click at [450, 148] on span "**********" at bounding box center [466, 148] width 32 height 6
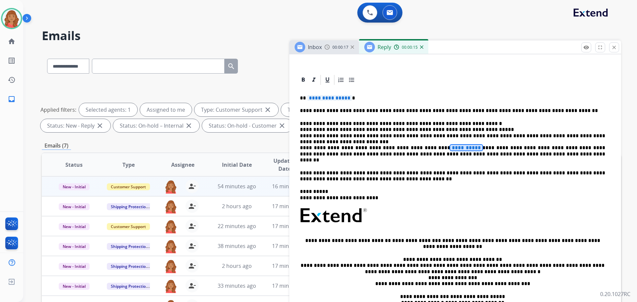
click at [450, 148] on span "**********" at bounding box center [466, 148] width 32 height 6
click at [452, 148] on p "**********" at bounding box center [452, 142] width 305 height 43
click at [417, 140] on p "**********" at bounding box center [452, 142] width 305 height 43
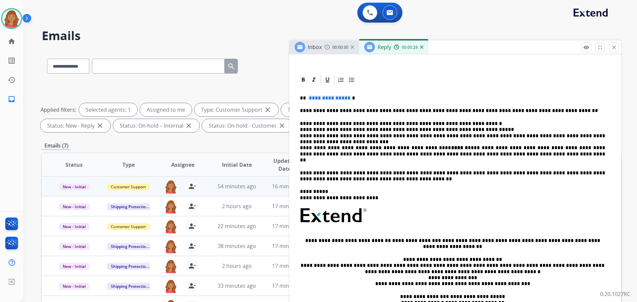
click at [347, 98] on span "**********" at bounding box center [329, 98] width 45 height 6
click at [306, 98] on strong "********" at bounding box center [317, 98] width 22 height 5
click at [335, 98] on p "** ******** *" at bounding box center [452, 98] width 305 height 6
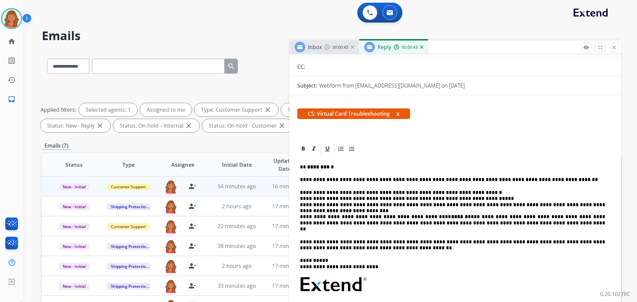
scroll to position [0, 0]
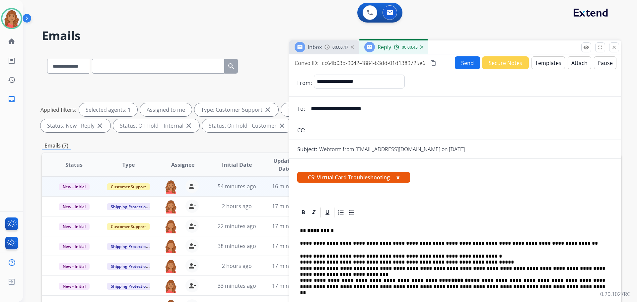
click at [435, 63] on mat-icon "content_copy" at bounding box center [433, 63] width 6 height 6
click at [461, 64] on button "Send" at bounding box center [468, 63] width 25 height 13
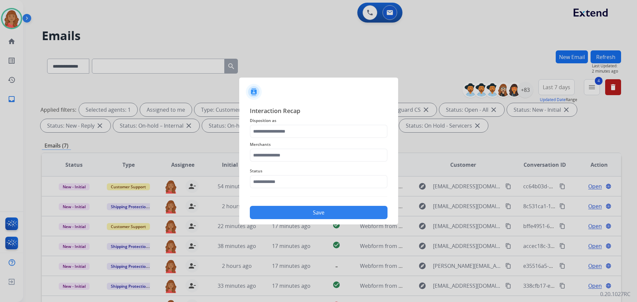
click at [287, 139] on div "Merchants" at bounding box center [319, 151] width 138 height 27
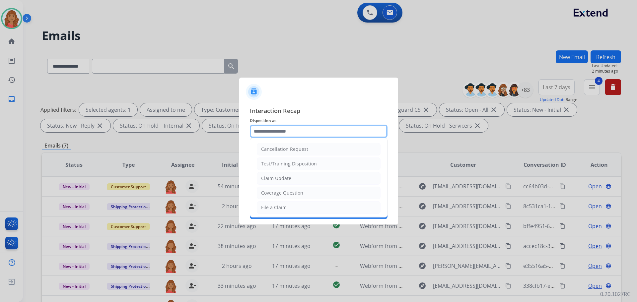
click at [281, 130] on input "text" at bounding box center [319, 131] width 138 height 13
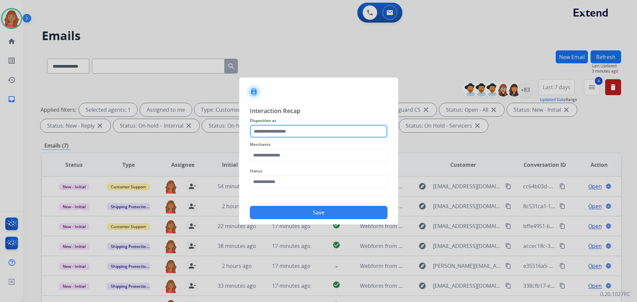
click at [302, 135] on input "text" at bounding box center [319, 131] width 138 height 13
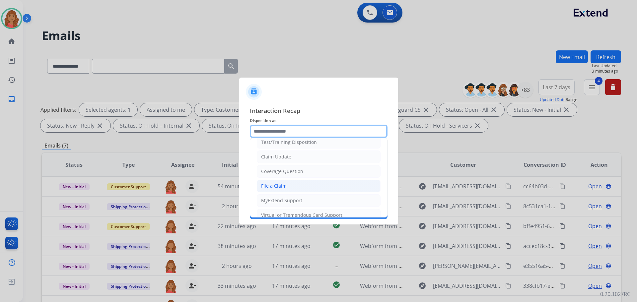
scroll to position [33, 0]
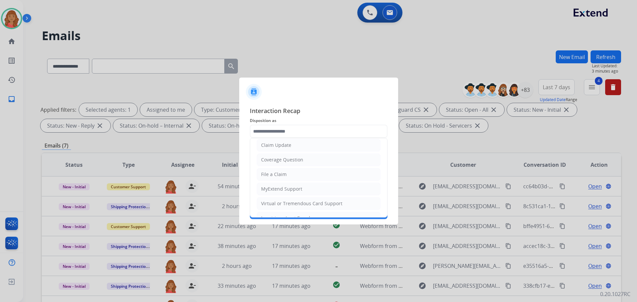
click at [281, 202] on div "Virtual or Tremendous Card Support" at bounding box center [301, 203] width 81 height 7
type input "**********"
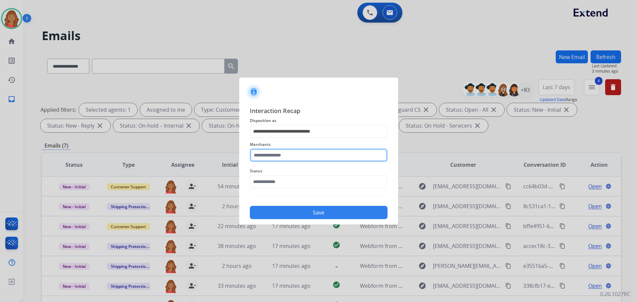
click at [280, 156] on input "text" at bounding box center [319, 155] width 138 height 13
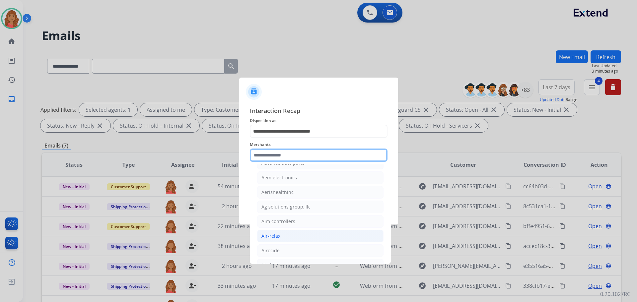
scroll to position [398, 0]
type input "*"
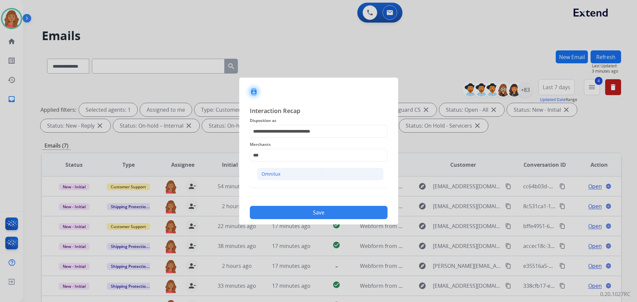
drag, startPoint x: 269, startPoint y: 173, endPoint x: 278, endPoint y: 187, distance: 16.3
click at [269, 174] on div "Omnilux" at bounding box center [271, 174] width 19 height 7
type input "*******"
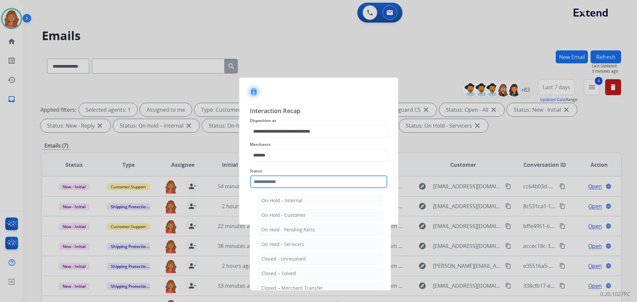
drag, startPoint x: 276, startPoint y: 182, endPoint x: 282, endPoint y: 213, distance: 32.0
click at [277, 182] on input "text" at bounding box center [319, 181] width 138 height 13
click at [285, 274] on div "Closed – Solved" at bounding box center [279, 274] width 35 height 7
type input "**********"
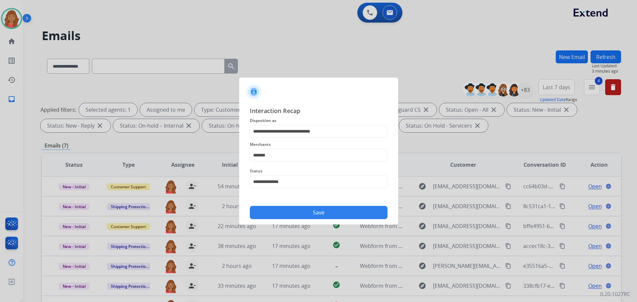
click at [286, 212] on button "Save" at bounding box center [319, 212] width 138 height 13
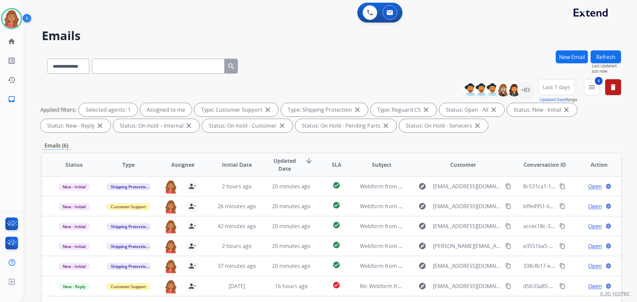
click at [344, 142] on div "Emails (6)" at bounding box center [332, 146] width 580 height 8
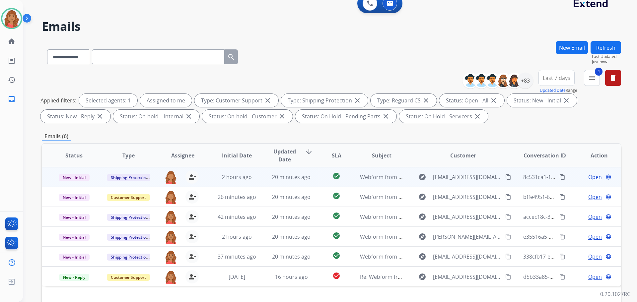
scroll to position [8, 0]
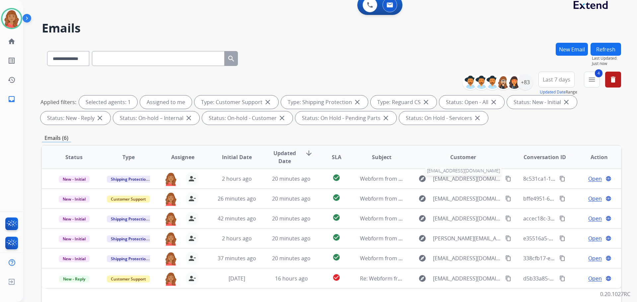
click at [447, 178] on span "[EMAIL_ADDRESS][DOMAIN_NAME]" at bounding box center [467, 179] width 68 height 8
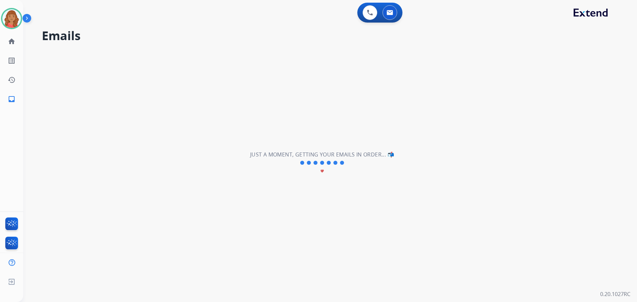
scroll to position [0, 0]
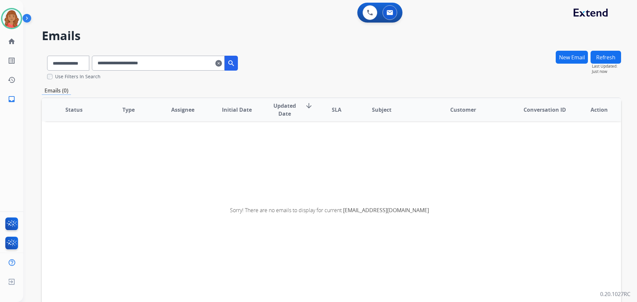
click at [222, 66] on mat-icon "clear" at bounding box center [218, 63] width 7 height 8
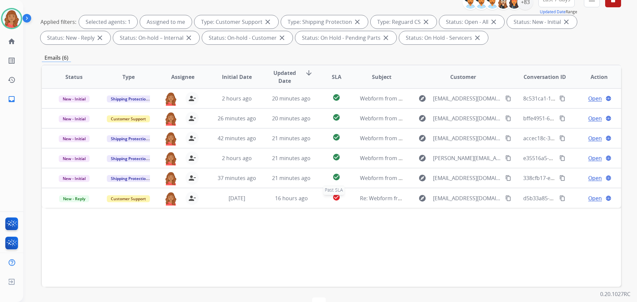
scroll to position [107, 0]
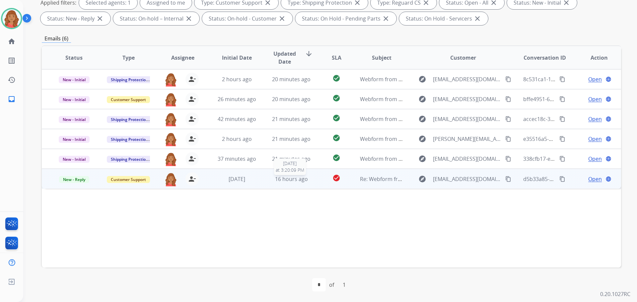
click at [301, 181] on span "16 hours ago" at bounding box center [291, 179] width 33 height 7
click at [588, 178] on span "Open" at bounding box center [595, 179] width 14 height 8
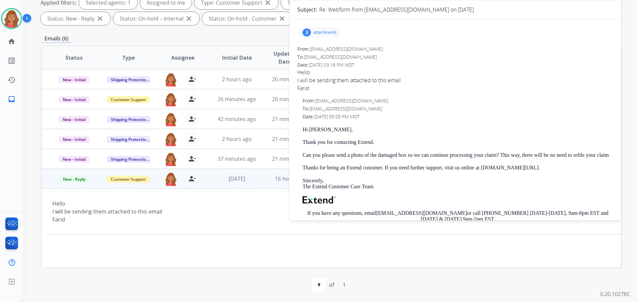
click at [319, 33] on p "attachments" at bounding box center [325, 32] width 23 height 5
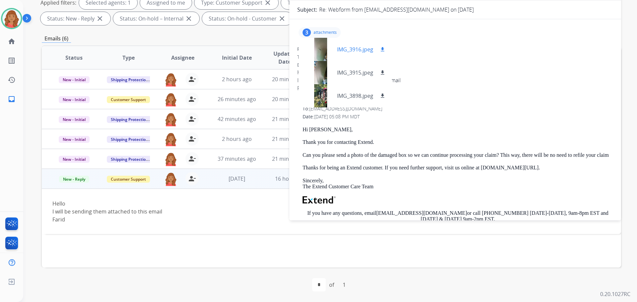
click at [322, 52] on div at bounding box center [320, 49] width 33 height 23
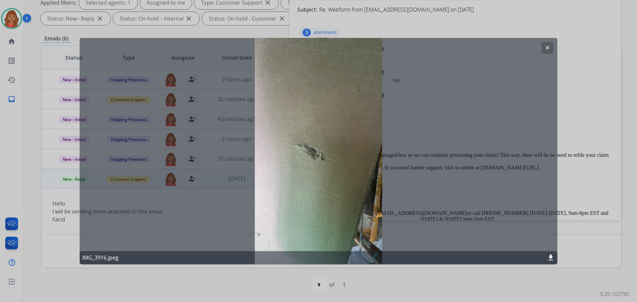
click at [546, 47] on mat-icon "clear" at bounding box center [548, 48] width 6 height 6
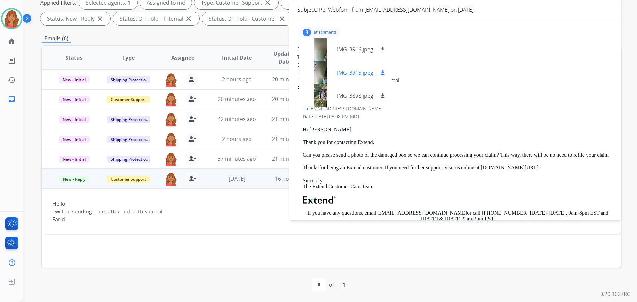
click at [325, 73] on div at bounding box center [320, 72] width 33 height 23
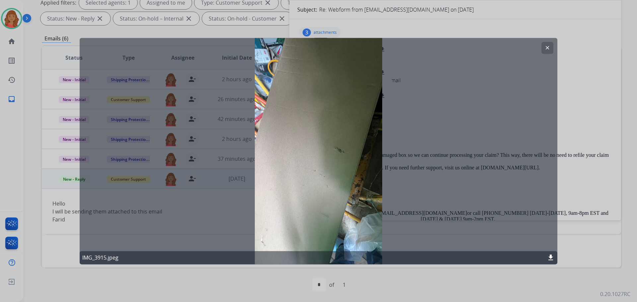
click at [545, 48] on mat-icon "clear" at bounding box center [548, 48] width 6 height 6
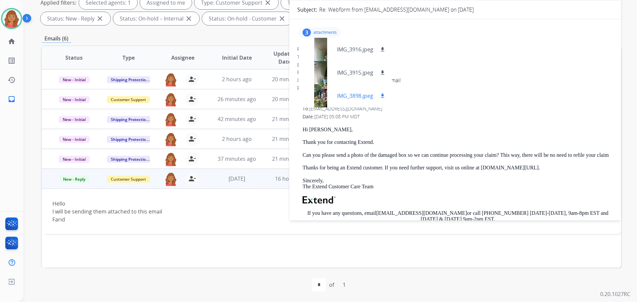
click at [317, 100] on div at bounding box center [320, 95] width 33 height 23
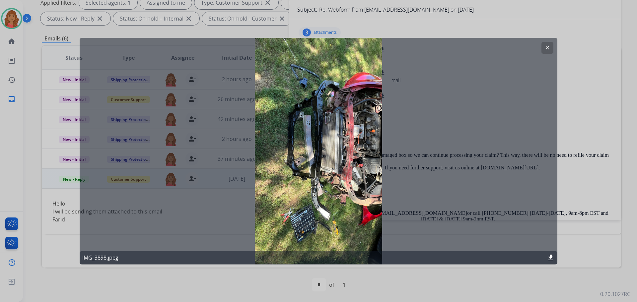
click at [549, 47] on mat-icon "clear" at bounding box center [548, 48] width 6 height 6
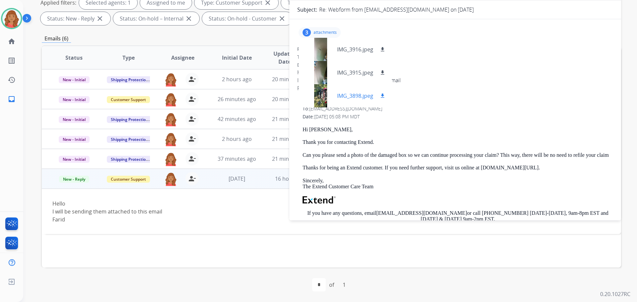
click at [322, 98] on div at bounding box center [320, 95] width 33 height 23
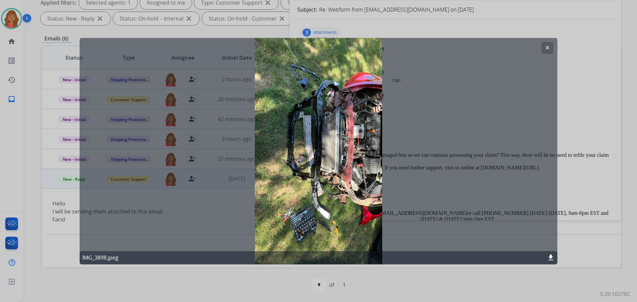
click at [548, 45] on button "clear" at bounding box center [548, 48] width 12 height 12
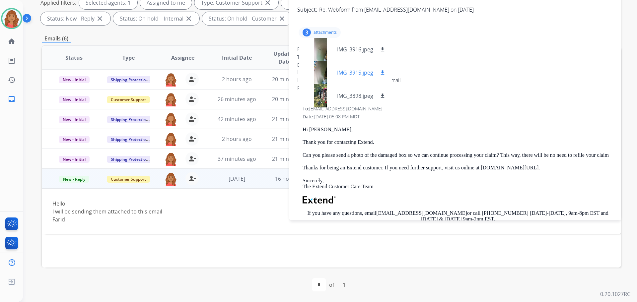
click at [327, 67] on div at bounding box center [320, 72] width 33 height 23
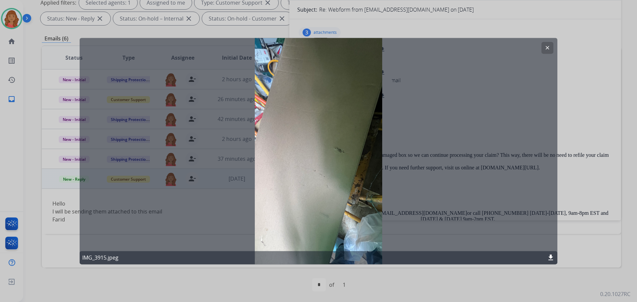
drag, startPoint x: 552, startPoint y: 45, endPoint x: 537, endPoint y: 46, distance: 14.6
click at [551, 45] on button "clear" at bounding box center [548, 48] width 12 height 12
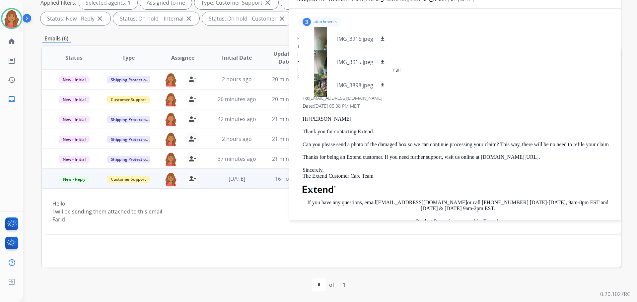
scroll to position [0, 0]
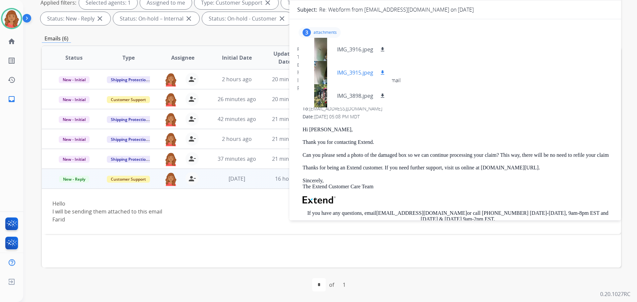
click at [385, 76] on button "download" at bounding box center [383, 73] width 8 height 8
click at [381, 50] on mat-icon "download" at bounding box center [383, 49] width 6 height 6
click at [324, 30] on p "attachments" at bounding box center [325, 32] width 23 height 5
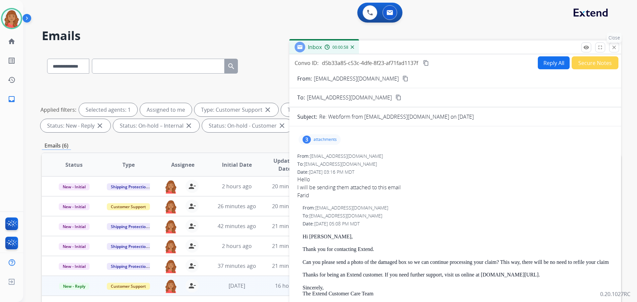
click at [615, 48] on mat-icon "close" at bounding box center [614, 47] width 6 height 6
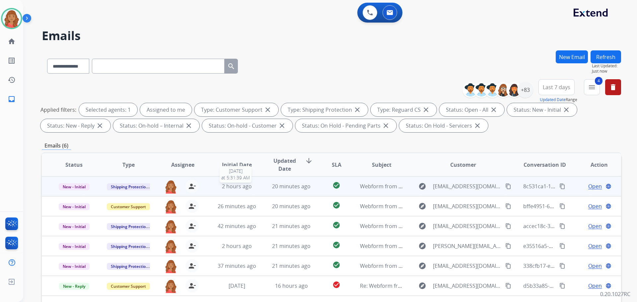
click at [232, 185] on span "2 hours ago" at bounding box center [237, 186] width 30 height 7
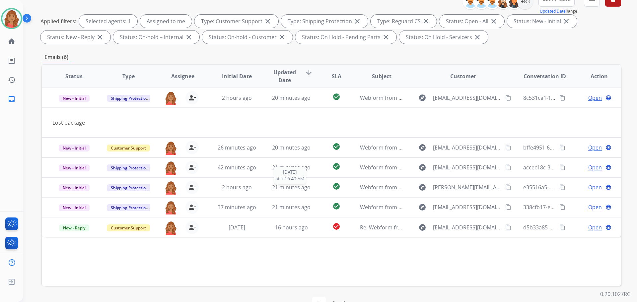
scroll to position [107, 0]
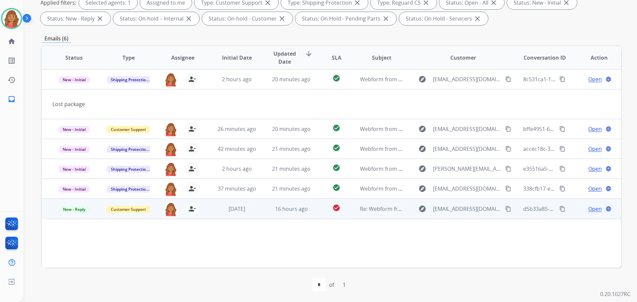
click at [505, 210] on mat-icon "content_copy" at bounding box center [508, 209] width 6 height 6
click at [589, 211] on span "Open" at bounding box center [595, 209] width 14 height 8
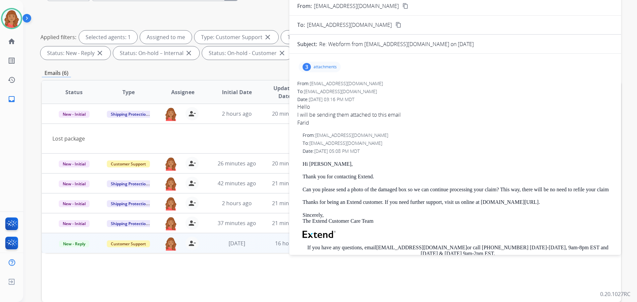
scroll to position [8, 0]
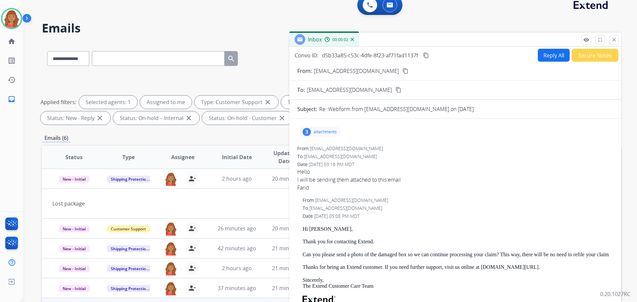
click at [543, 53] on button "Reply All" at bounding box center [554, 55] width 32 height 13
select select "**********"
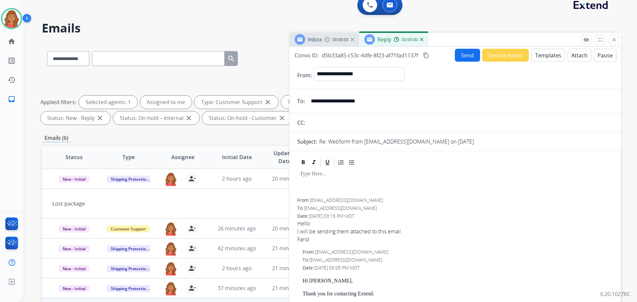
click at [542, 55] on button "Templates" at bounding box center [549, 55] width 34 height 13
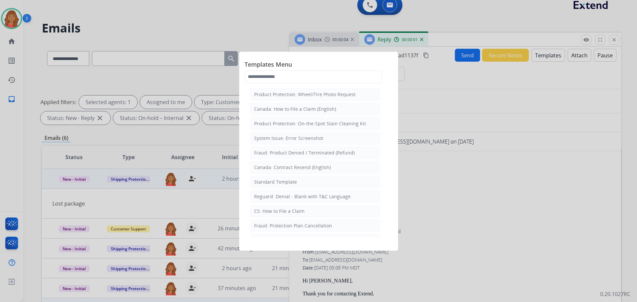
click at [287, 180] on div "Standard Template" at bounding box center [275, 182] width 43 height 7
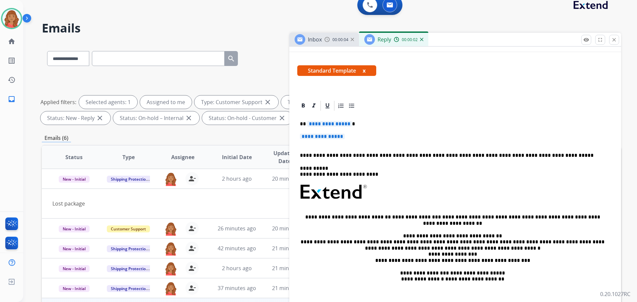
scroll to position [100, 0]
drag, startPoint x: 352, startPoint y: 139, endPoint x: 300, endPoint y: 124, distance: 54.2
click at [300, 124] on div "**********" at bounding box center [455, 208] width 316 height 192
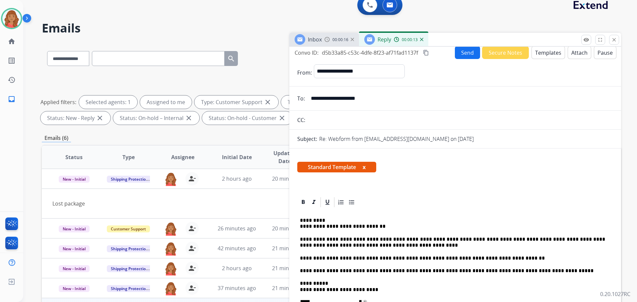
scroll to position [0, 0]
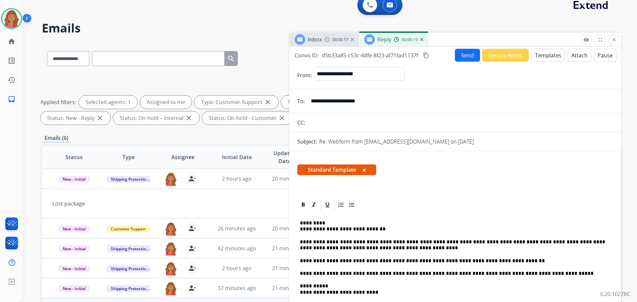
click at [428, 55] on mat-icon "content_copy" at bounding box center [426, 55] width 6 height 6
click at [459, 55] on button "Send" at bounding box center [467, 55] width 25 height 13
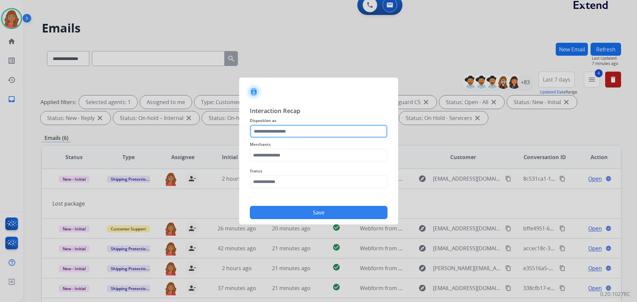
click at [273, 132] on input "text" at bounding box center [319, 131] width 138 height 13
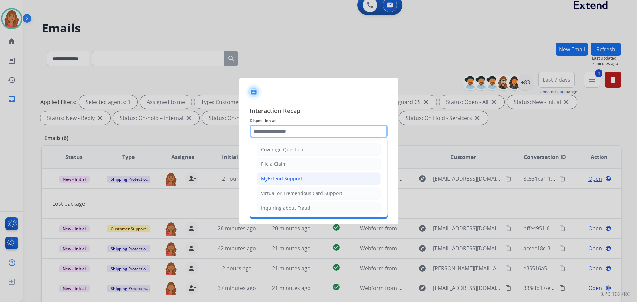
scroll to position [33, 0]
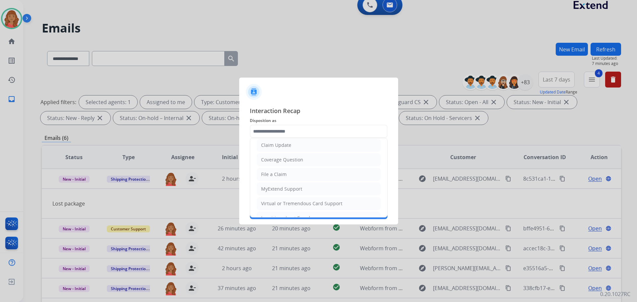
click at [276, 143] on div "Claim Update" at bounding box center [276, 145] width 30 height 7
type input "**********"
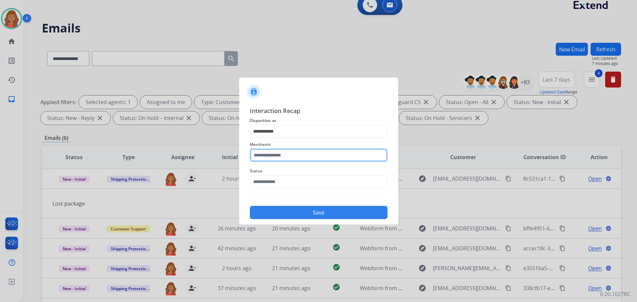
click at [271, 161] on input "text" at bounding box center [319, 155] width 138 height 13
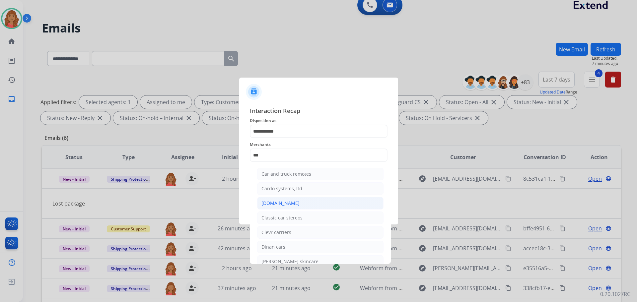
click at [275, 202] on div "[DOMAIN_NAME]" at bounding box center [281, 203] width 38 height 7
type input "**********"
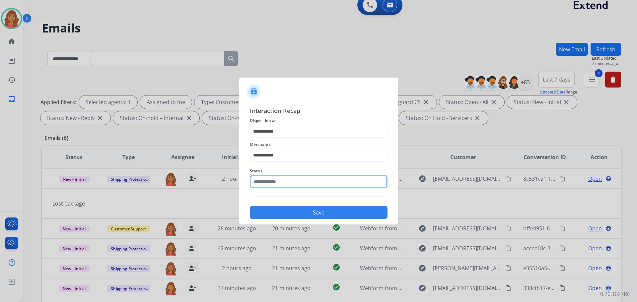
drag, startPoint x: 267, startPoint y: 180, endPoint x: 268, endPoint y: 185, distance: 4.4
click at [267, 181] on input "text" at bounding box center [319, 181] width 138 height 13
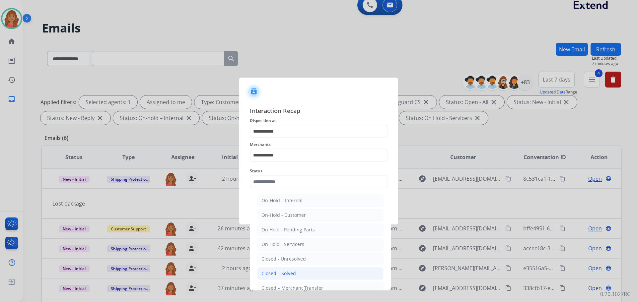
drag, startPoint x: 272, startPoint y: 275, endPoint x: 284, endPoint y: 247, distance: 30.5
click at [273, 275] on div "Closed – Solved" at bounding box center [279, 274] width 35 height 7
type input "**********"
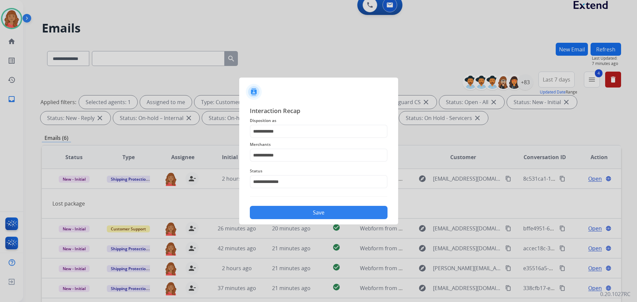
click at [287, 214] on button "Save" at bounding box center [319, 212] width 138 height 13
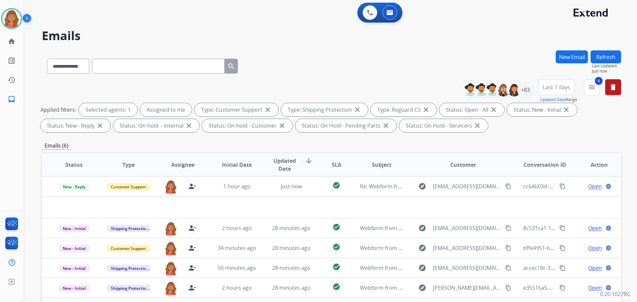
drag, startPoint x: 423, startPoint y: 140, endPoint x: 420, endPoint y: 156, distance: 16.9
click at [424, 139] on div "**********" at bounding box center [332, 229] width 580 height 359
drag, startPoint x: 394, startPoint y: 191, endPoint x: 374, endPoint y: 134, distance: 59.9
click at [375, 133] on div "**********" at bounding box center [332, 107] width 580 height 56
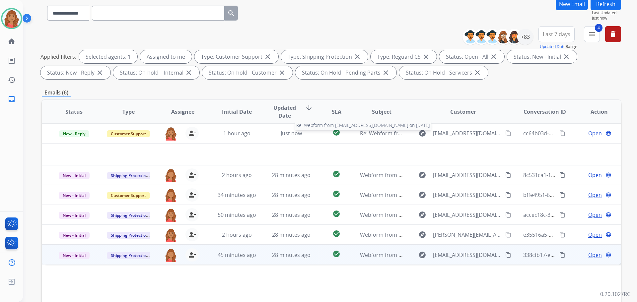
scroll to position [107, 0]
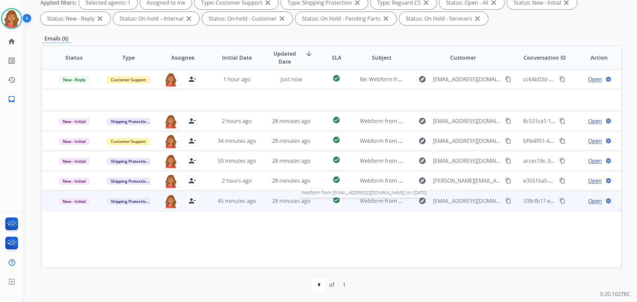
click at [360, 199] on span "Webform from [EMAIL_ADDRESS][DOMAIN_NAME] on [DATE]" at bounding box center [435, 200] width 150 height 7
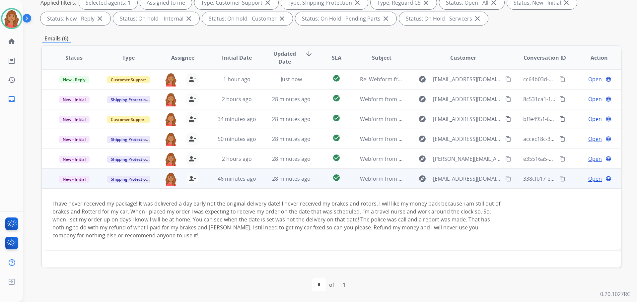
click at [589, 180] on span "Open" at bounding box center [595, 179] width 14 height 8
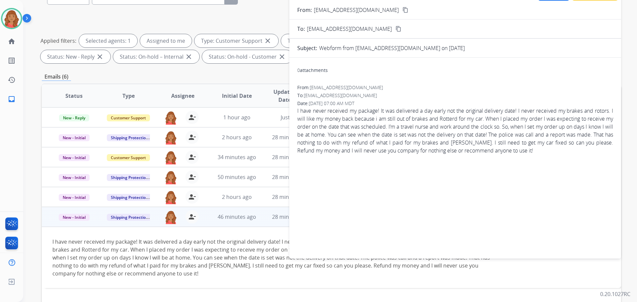
scroll to position [8, 0]
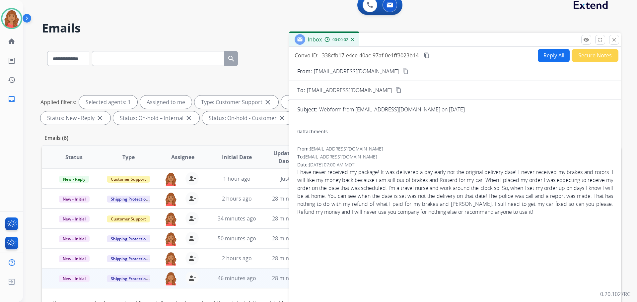
click at [403, 73] on mat-icon "content_copy" at bounding box center [406, 71] width 6 height 6
drag, startPoint x: 299, startPoint y: 173, endPoint x: 327, endPoint y: 176, distance: 28.4
click at [327, 176] on span "I have never received my package! It was delivered a day early not the original…" at bounding box center [455, 192] width 316 height 48
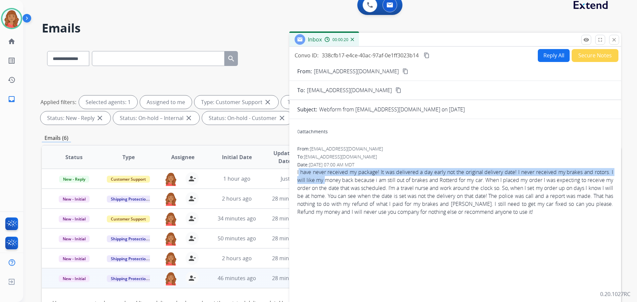
click at [307, 176] on span "I have never received my package! It was delivered a day early not the original…" at bounding box center [455, 192] width 316 height 48
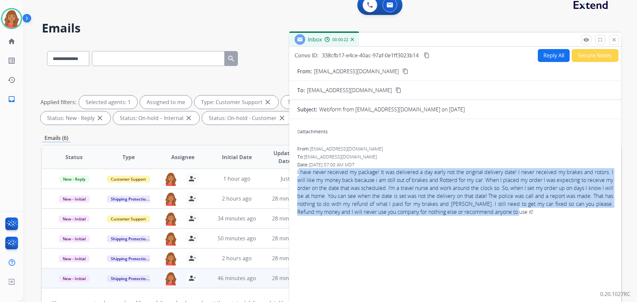
drag, startPoint x: 306, startPoint y: 173, endPoint x: 564, endPoint y: 222, distance: 262.2
click at [564, 222] on div "0 attachments From: jmrplus215@aol.com To: support@extend.com Date: 09/06/2025 …" at bounding box center [455, 218] width 332 height 188
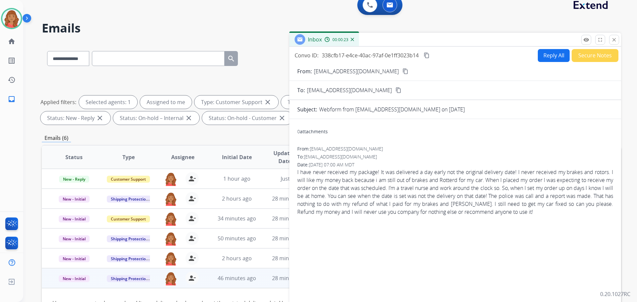
click at [292, 172] on div "0 attachments From: jmrplus215@aol.com To: support@extend.com Date: 09/06/2025 …" at bounding box center [455, 218] width 332 height 188
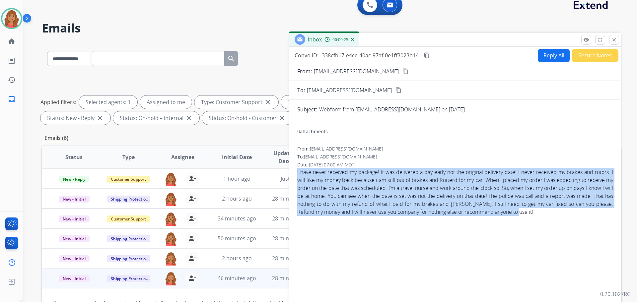
drag, startPoint x: 297, startPoint y: 172, endPoint x: 596, endPoint y: 211, distance: 302.3
click at [597, 211] on div "0 attachments From: jmrplus215@aol.com To: support@extend.com Date: 09/06/2025 …" at bounding box center [455, 218] width 332 height 188
copy span "I have never received my package! It was delivered a day early not the original…"
drag, startPoint x: 549, startPoint y: 47, endPoint x: 548, endPoint y: 51, distance: 4.0
click at [549, 47] on div "Convo ID: 338cfb17-e4ce-40ac-97af-0e1ff3023b14 content_copy Reply All Secure No…" at bounding box center [455, 182] width 332 height 271
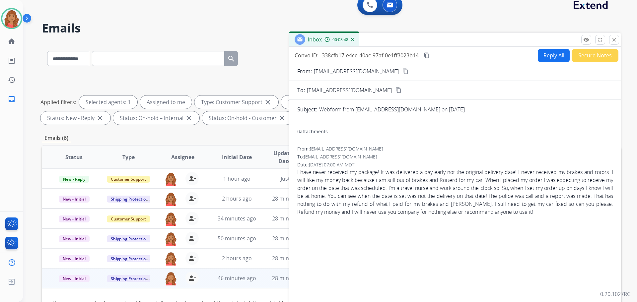
click at [547, 52] on button "Reply All" at bounding box center [554, 55] width 32 height 13
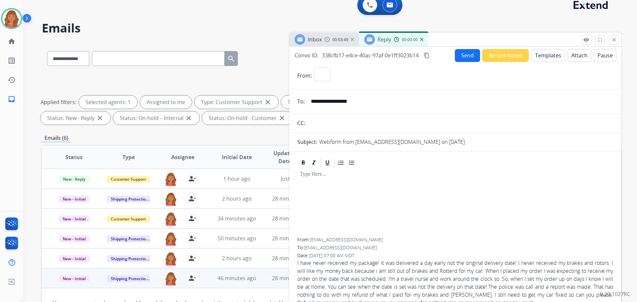
select select "**********"
drag, startPoint x: 538, startPoint y: 47, endPoint x: 538, endPoint y: 54, distance: 6.6
click at [538, 48] on div "**********" at bounding box center [455, 182] width 332 height 271
click at [538, 54] on button "Templates" at bounding box center [549, 55] width 34 height 13
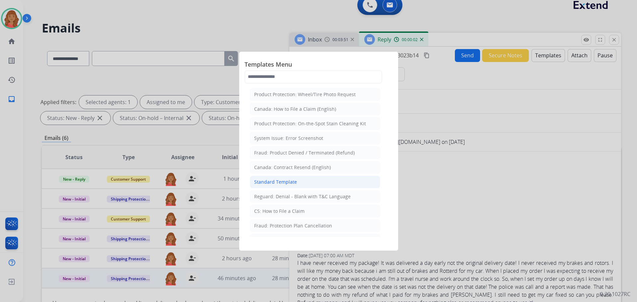
click at [276, 183] on div "Standard Template" at bounding box center [275, 182] width 43 height 7
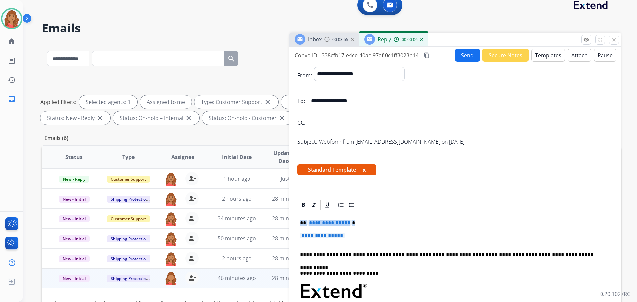
drag, startPoint x: 349, startPoint y: 236, endPoint x: 298, endPoint y: 222, distance: 53.5
click at [297, 222] on div "**********" at bounding box center [455, 307] width 316 height 192
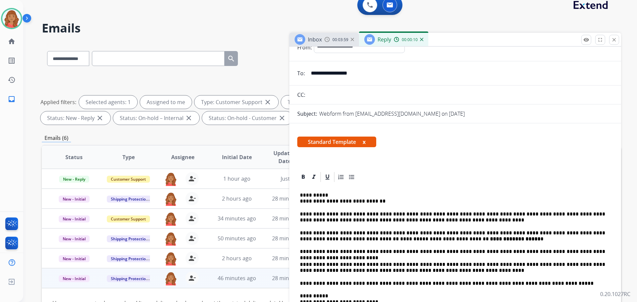
scroll to position [33, 0]
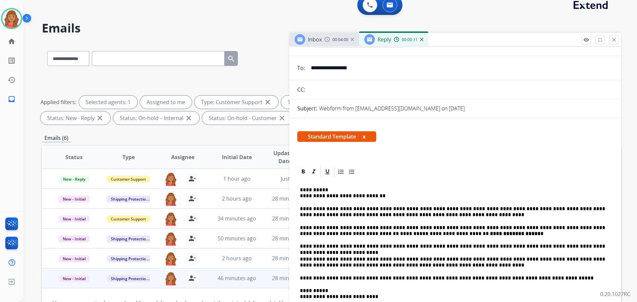
click at [301, 195] on p "**********" at bounding box center [452, 193] width 305 height 12
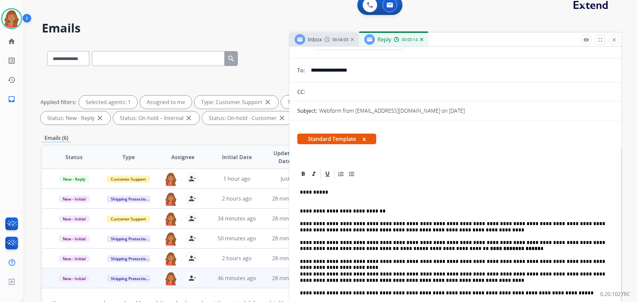
scroll to position [0, 0]
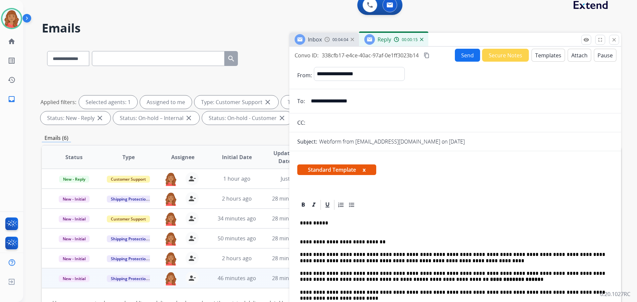
click at [427, 54] on mat-icon "content_copy" at bounding box center [427, 55] width 6 height 6
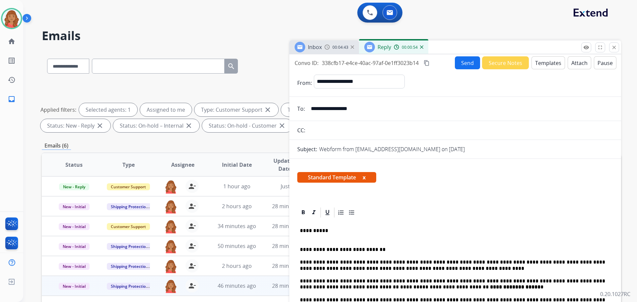
click at [429, 64] on mat-icon "content_copy" at bounding box center [427, 63] width 6 height 6
click at [460, 62] on button "Send" at bounding box center [467, 62] width 25 height 13
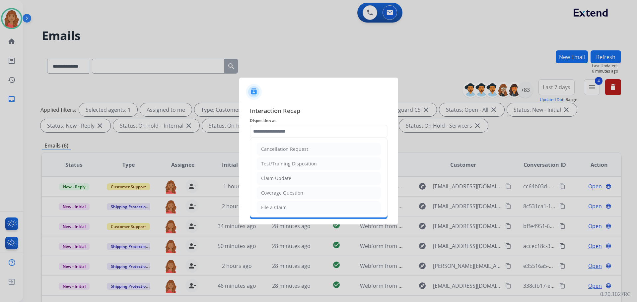
click at [270, 129] on input "text" at bounding box center [319, 131] width 138 height 13
click at [271, 175] on li "Claim Update" at bounding box center [319, 178] width 124 height 13
type input "**********"
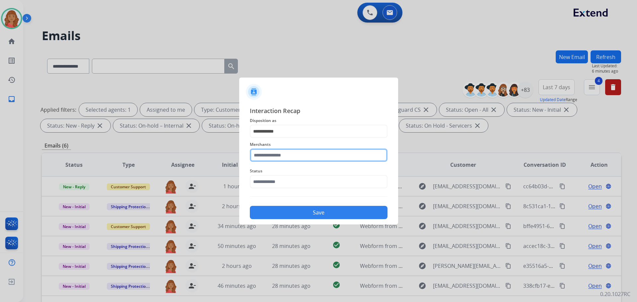
click at [265, 152] on input "text" at bounding box center [319, 155] width 138 height 13
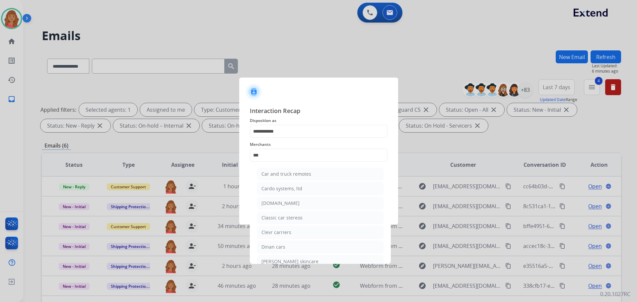
drag, startPoint x: 277, startPoint y: 202, endPoint x: 282, endPoint y: 193, distance: 10.4
click at [278, 202] on div "[DOMAIN_NAME]" at bounding box center [281, 203] width 38 height 7
type input "**********"
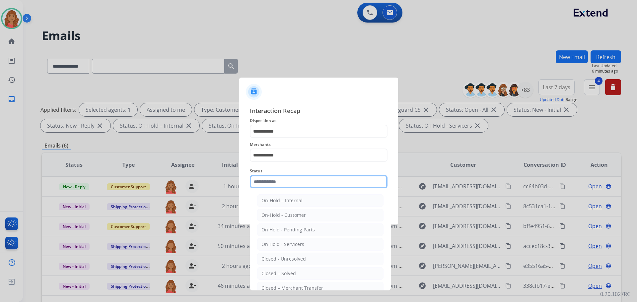
drag, startPoint x: 273, startPoint y: 181, endPoint x: 276, endPoint y: 195, distance: 15.2
click at [274, 181] on input "text" at bounding box center [319, 181] width 138 height 13
click at [279, 271] on div "Closed – Solved" at bounding box center [279, 274] width 35 height 7
type input "**********"
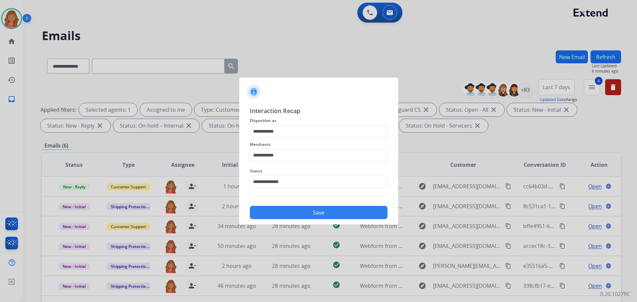
click at [287, 214] on button "Save" at bounding box center [319, 212] width 138 height 13
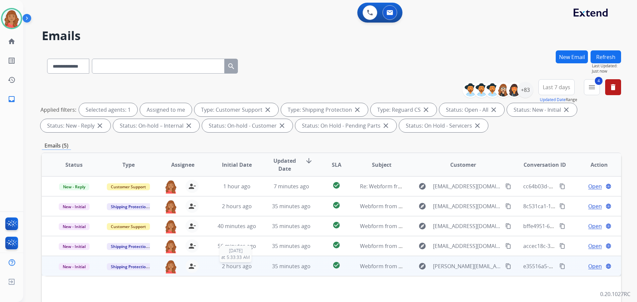
click at [235, 266] on span "2 hours ago" at bounding box center [237, 266] width 30 height 7
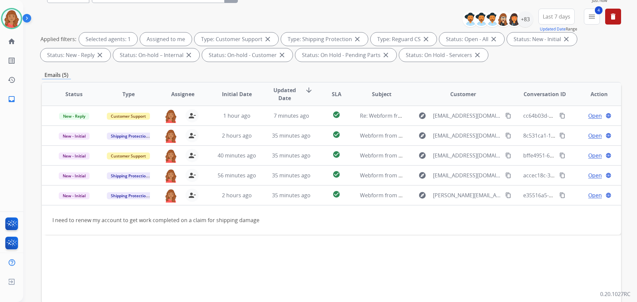
scroll to position [100, 0]
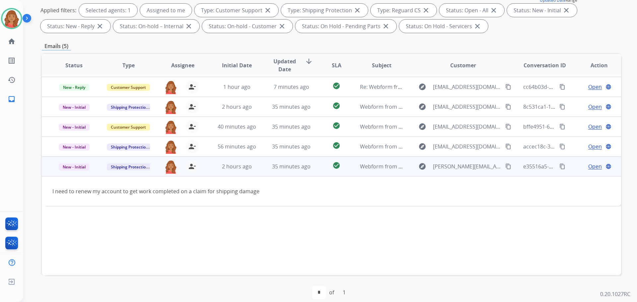
drag, startPoint x: 502, startPoint y: 167, endPoint x: 497, endPoint y: 167, distance: 4.7
click at [505, 167] on mat-icon "content_copy" at bounding box center [508, 167] width 6 height 6
click at [589, 166] on span "Open" at bounding box center [595, 167] width 14 height 8
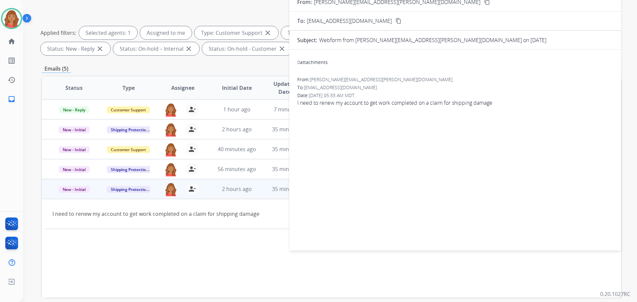
scroll to position [0, 0]
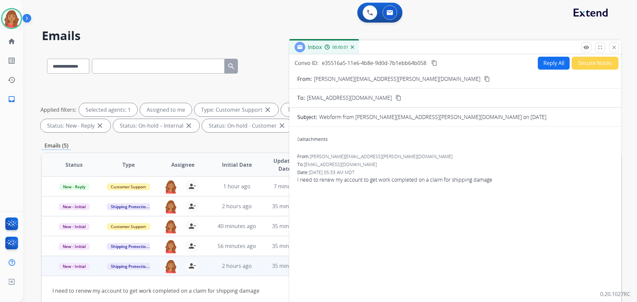
click at [542, 65] on button "Reply All" at bounding box center [554, 63] width 32 height 13
select select "**********"
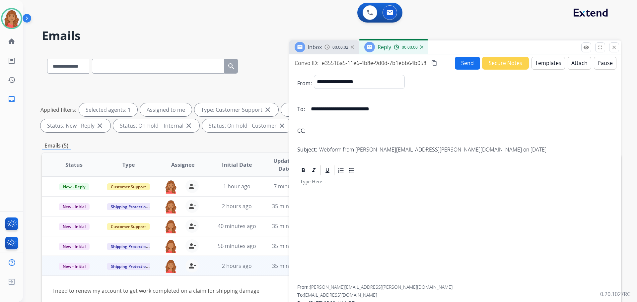
click at [540, 64] on button "Templates" at bounding box center [549, 63] width 34 height 13
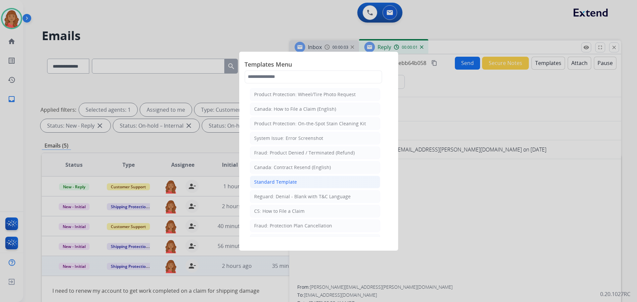
click at [292, 181] on div "Standard Template" at bounding box center [275, 182] width 43 height 7
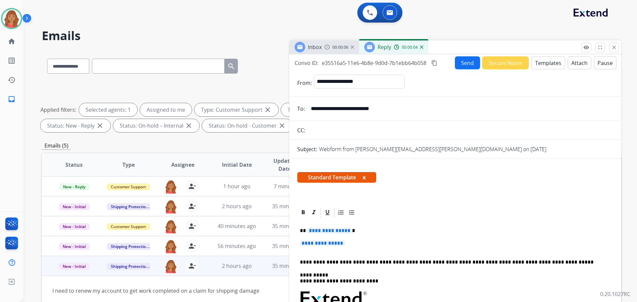
drag, startPoint x: 350, startPoint y: 241, endPoint x: 306, endPoint y: 239, distance: 44.2
drag, startPoint x: 354, startPoint y: 245, endPoint x: 298, endPoint y: 233, distance: 57.4
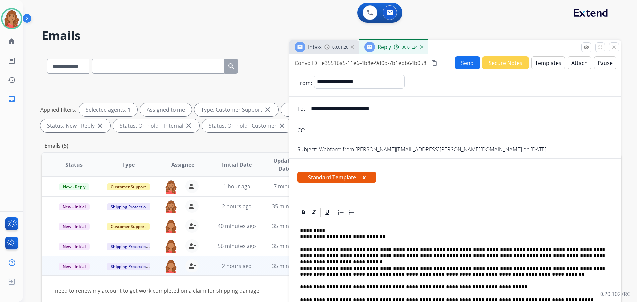
click at [301, 236] on p "**********" at bounding box center [452, 234] width 305 height 12
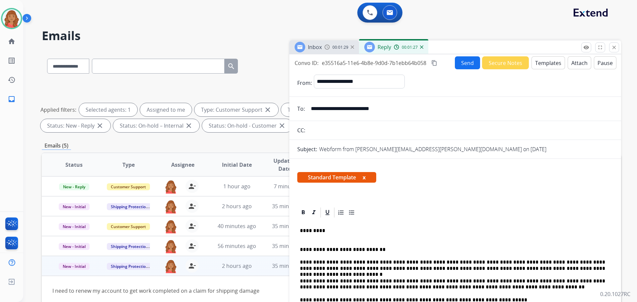
click at [437, 62] on mat-icon "content_copy" at bounding box center [434, 63] width 6 height 6
click at [465, 63] on button "Send" at bounding box center [467, 62] width 25 height 13
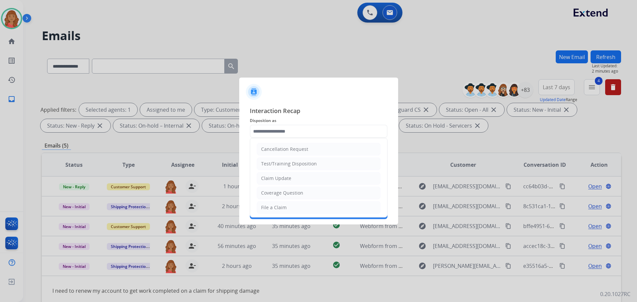
click at [282, 133] on input "text" at bounding box center [319, 131] width 138 height 13
click at [277, 193] on div "Coverage Question" at bounding box center [282, 193] width 42 height 7
type input "**********"
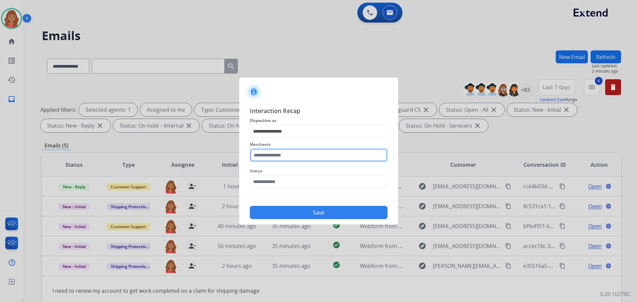
click at [276, 157] on input "text" at bounding box center [319, 155] width 138 height 13
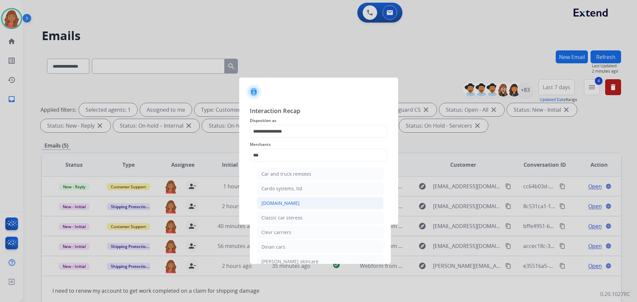
click at [274, 198] on li "[DOMAIN_NAME]" at bounding box center [320, 203] width 126 height 13
type input "**********"
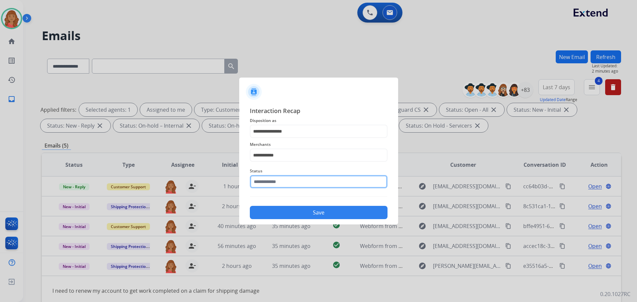
click at [275, 183] on input "text" at bounding box center [319, 181] width 138 height 13
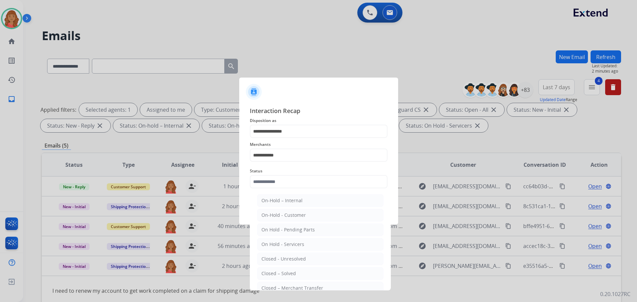
click at [281, 272] on div "Closed – Solved" at bounding box center [279, 274] width 35 height 7
type input "**********"
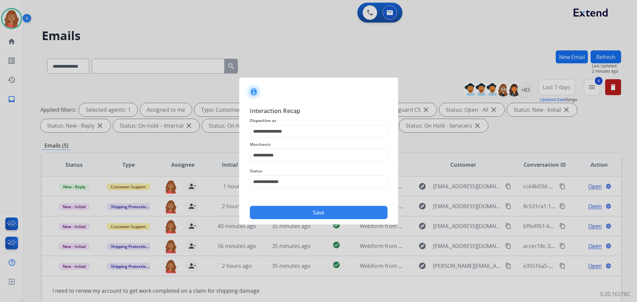
click at [283, 211] on button "Save" at bounding box center [319, 212] width 138 height 13
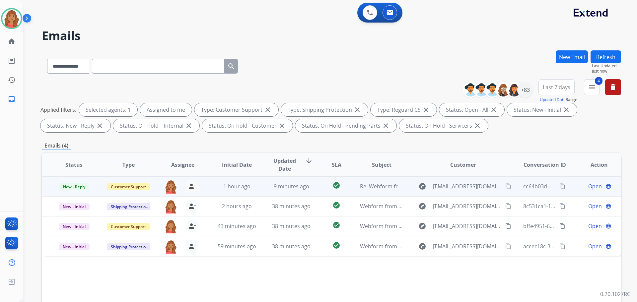
click at [287, 189] on span "9 minutes ago" at bounding box center [292, 186] width 36 height 7
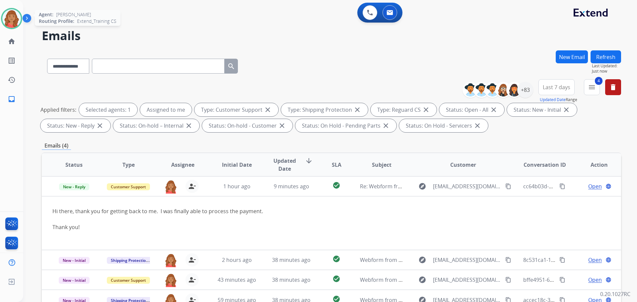
click at [11, 24] on img at bounding box center [11, 18] width 19 height 19
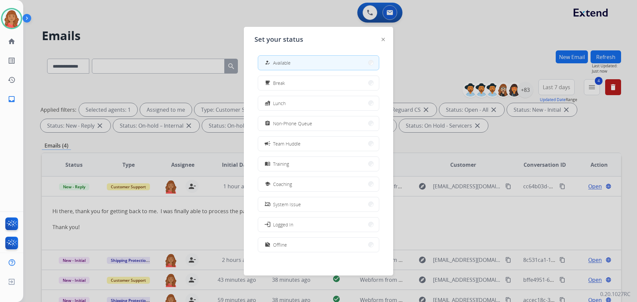
drag, startPoint x: 145, startPoint y: 29, endPoint x: 149, endPoint y: 30, distance: 3.4
click at [146, 29] on div at bounding box center [318, 151] width 637 height 302
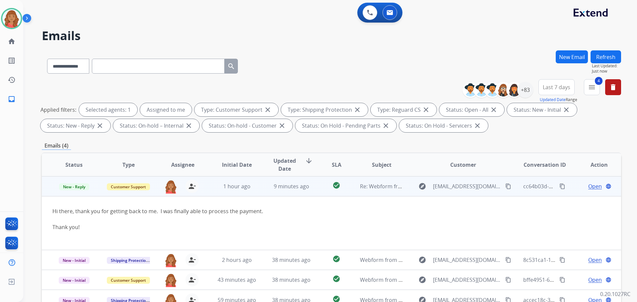
click at [588, 188] on span "Open" at bounding box center [595, 187] width 14 height 8
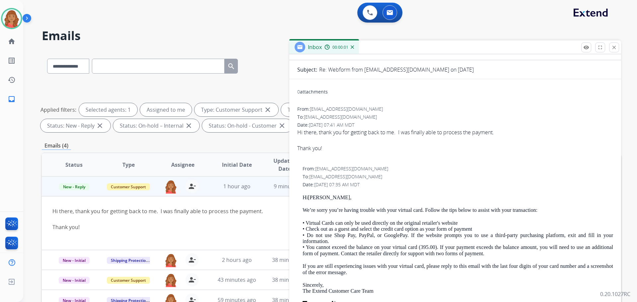
scroll to position [66, 0]
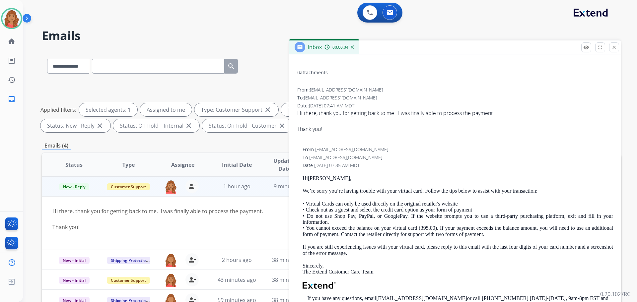
drag, startPoint x: 616, startPoint y: 47, endPoint x: 558, endPoint y: 59, distance: 59.6
click at [617, 47] on mat-icon "close" at bounding box center [614, 47] width 6 height 6
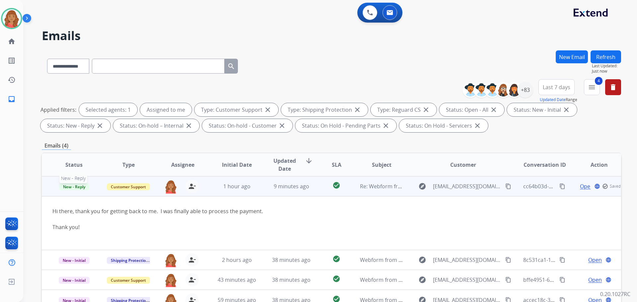
click at [78, 187] on span "New - Reply" at bounding box center [74, 187] width 30 height 7
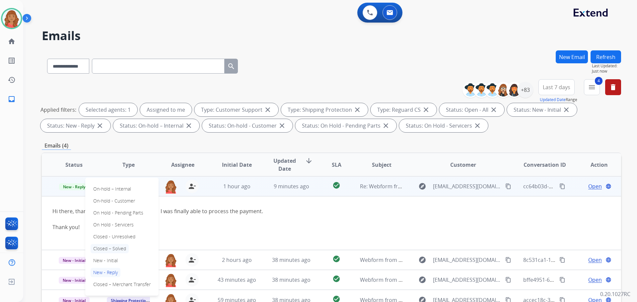
click at [109, 247] on p "Closed – Solved" at bounding box center [110, 248] width 38 height 9
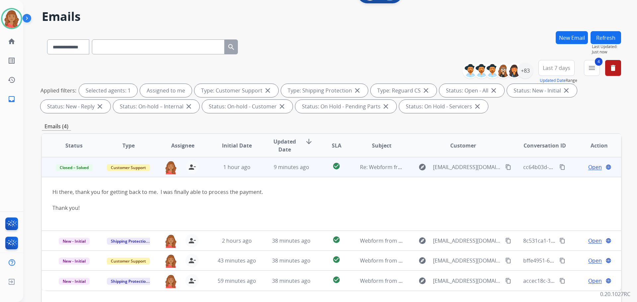
scroll to position [107, 0]
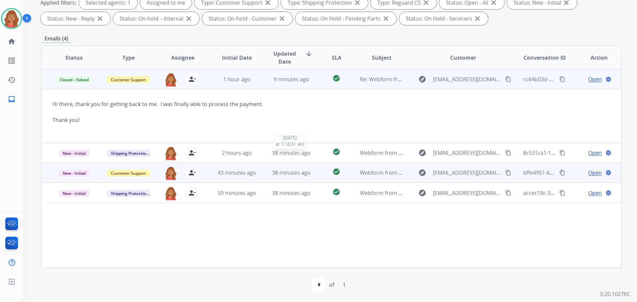
click at [281, 153] on span "38 minutes ago" at bounding box center [291, 152] width 39 height 7
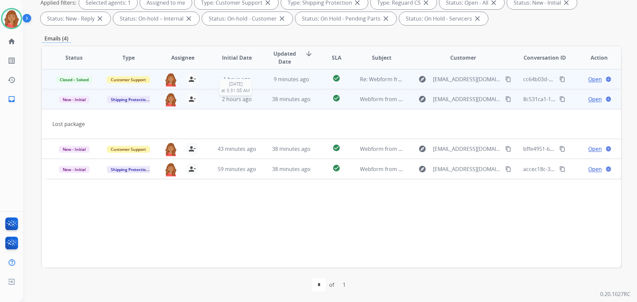
click at [227, 100] on span "2 hours ago" at bounding box center [237, 99] width 30 height 7
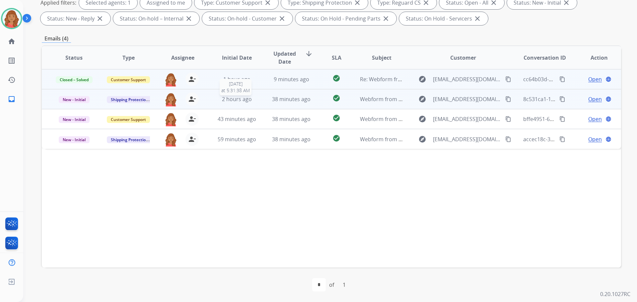
click at [228, 101] on span "2 hours ago" at bounding box center [237, 99] width 30 height 7
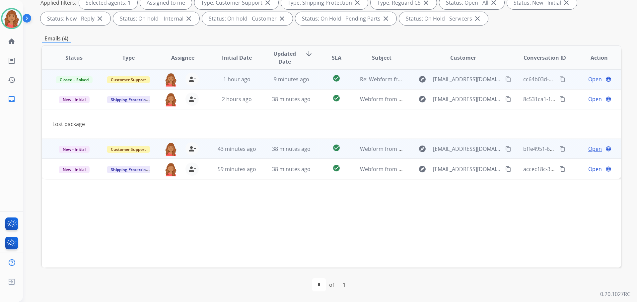
click at [259, 145] on td "38 minutes ago" at bounding box center [286, 149] width 54 height 20
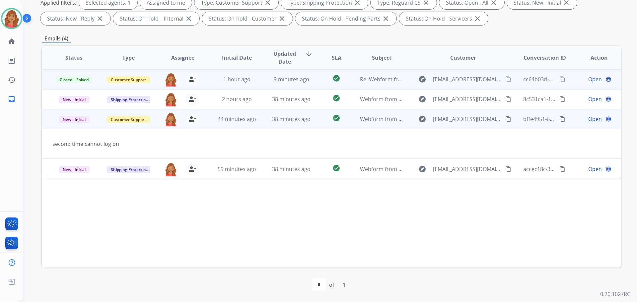
click at [589, 118] on span "Open" at bounding box center [595, 119] width 14 height 8
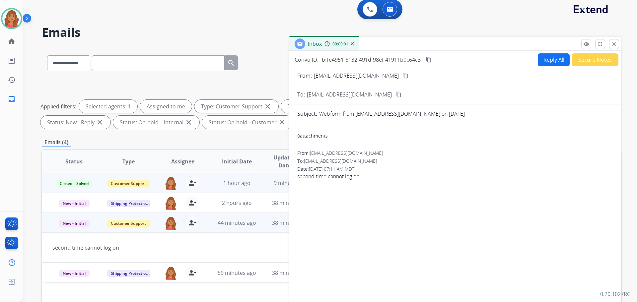
scroll to position [0, 0]
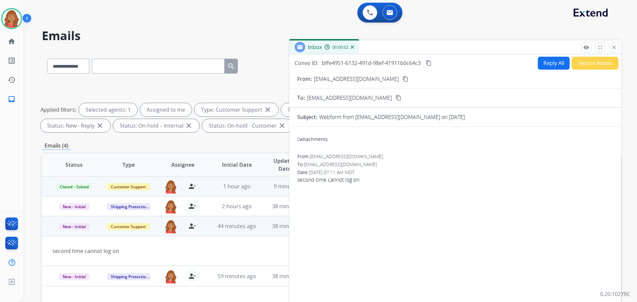
click at [431, 61] on mat-icon "content_copy" at bounding box center [429, 63] width 6 height 6
click at [370, 83] on div "From: huberone@netzero.net content_copy" at bounding box center [455, 79] width 332 height 8
click at [403, 80] on mat-icon "content_copy" at bounding box center [406, 79] width 6 height 6
click at [546, 62] on button "Reply All" at bounding box center [554, 63] width 32 height 13
select select "**********"
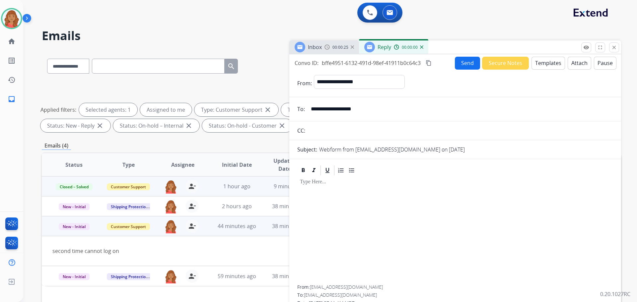
click at [545, 66] on button "Templates" at bounding box center [549, 63] width 34 height 13
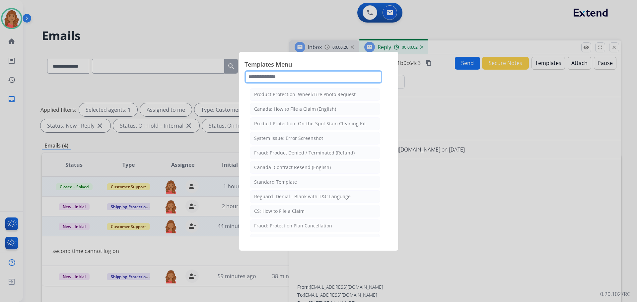
click at [279, 74] on input "text" at bounding box center [314, 76] width 138 height 13
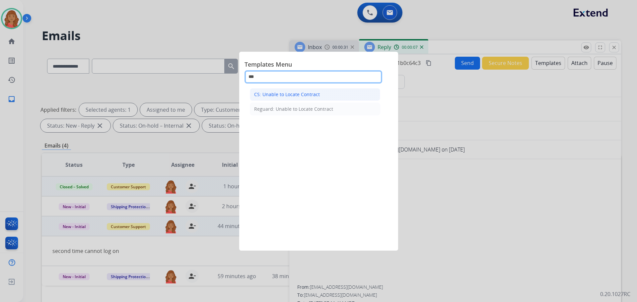
type input "***"
click at [281, 94] on div "CS: Unable to Locate Contract" at bounding box center [287, 94] width 66 height 7
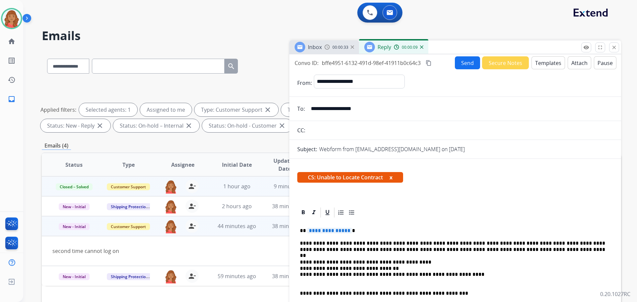
click at [346, 231] on span "**********" at bounding box center [329, 231] width 45 height 6
click at [461, 62] on button "Send" at bounding box center [467, 62] width 25 height 13
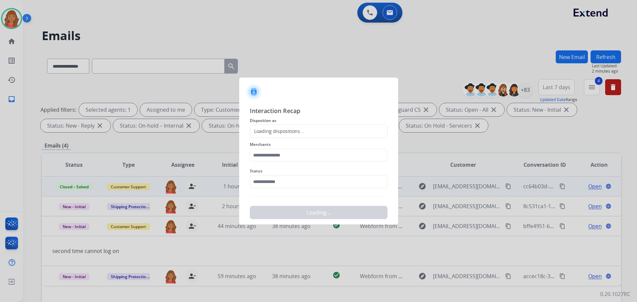
drag, startPoint x: 286, startPoint y: 130, endPoint x: 287, endPoint y: 133, distance: 3.4
click at [287, 130] on div "Loading dispositions..." at bounding box center [277, 131] width 54 height 7
drag, startPoint x: 273, startPoint y: 125, endPoint x: 275, endPoint y: 129, distance: 4.5
click at [274, 125] on div "Loading dispositions..." at bounding box center [319, 131] width 138 height 13
click at [276, 131] on div "Loading dispositions..." at bounding box center [277, 131] width 54 height 7
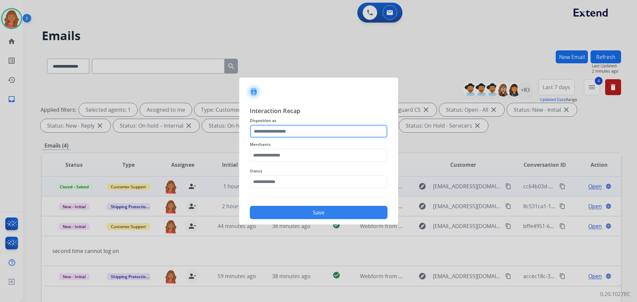
click at [320, 130] on input "text" at bounding box center [319, 131] width 138 height 13
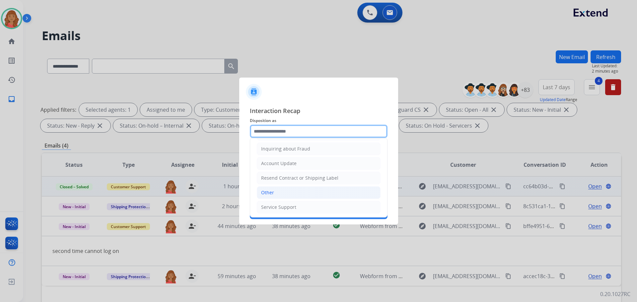
scroll to position [104, 0]
click at [276, 191] on li "Other" at bounding box center [319, 192] width 124 height 13
type input "*****"
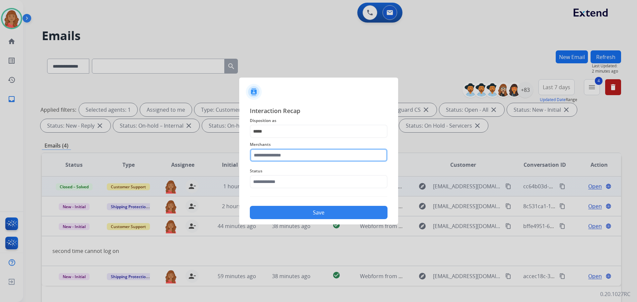
click at [277, 158] on input "text" at bounding box center [319, 155] width 138 height 13
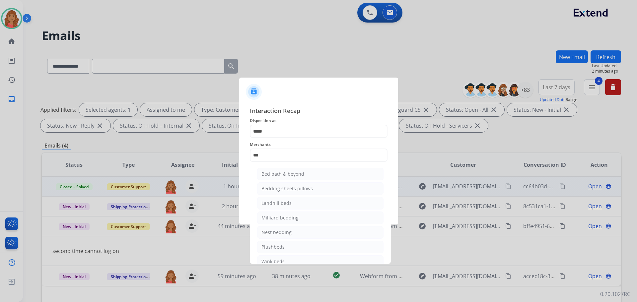
click at [281, 176] on div "Bed bath & beyond" at bounding box center [283, 174] width 43 height 7
type input "**********"
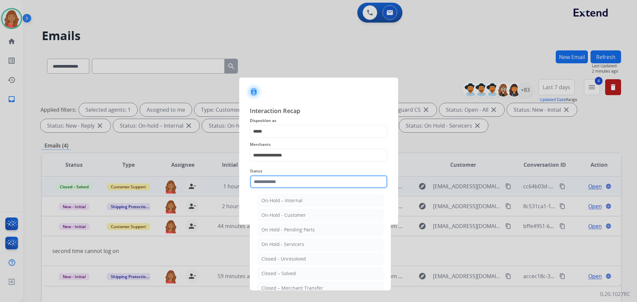
click at [278, 188] on input "text" at bounding box center [319, 181] width 138 height 13
drag, startPoint x: 278, startPoint y: 273, endPoint x: 282, endPoint y: 268, distance: 6.4
click at [279, 273] on div "Closed – Solved" at bounding box center [279, 274] width 35 height 7
type input "**********"
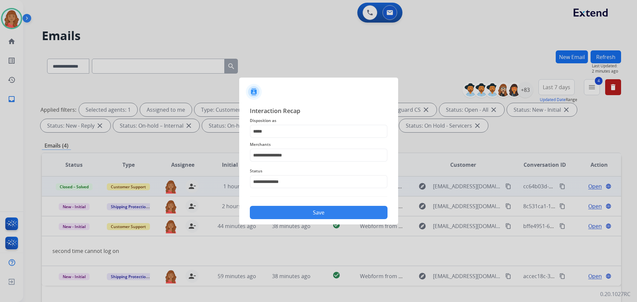
drag, startPoint x: 291, startPoint y: 208, endPoint x: 287, endPoint y: 233, distance: 26.0
click at [291, 207] on button "Save" at bounding box center [319, 212] width 138 height 13
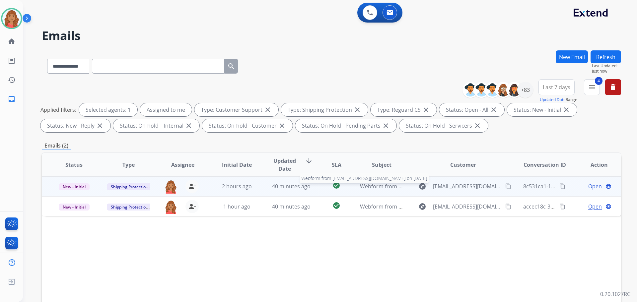
click at [365, 186] on span "Webform from [EMAIL_ADDRESS][DOMAIN_NAME] on [DATE]" at bounding box center [435, 186] width 150 height 7
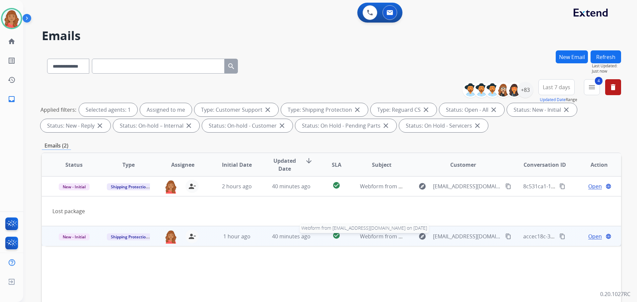
click at [368, 239] on span "Webform from [EMAIL_ADDRESS][DOMAIN_NAME] on [DATE]" at bounding box center [435, 236] width 150 height 7
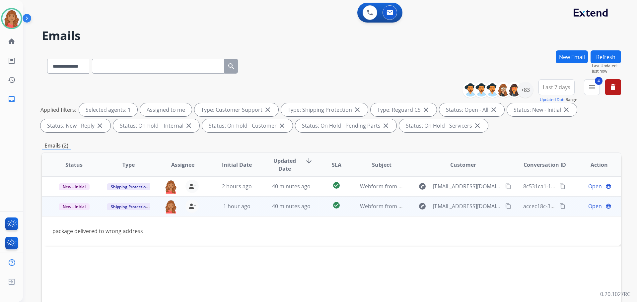
click at [504, 207] on button "content_copy" at bounding box center [508, 206] width 8 height 8
click at [588, 205] on span "Open" at bounding box center [595, 206] width 14 height 8
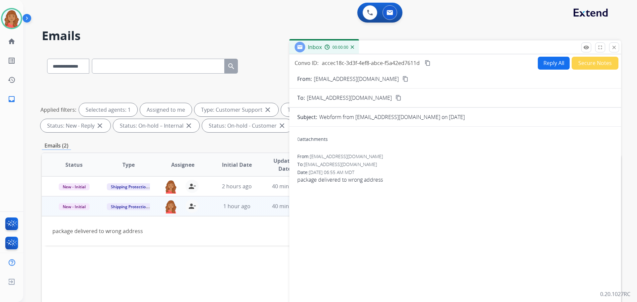
click at [541, 63] on button "Reply All" at bounding box center [554, 63] width 32 height 13
select select "**********"
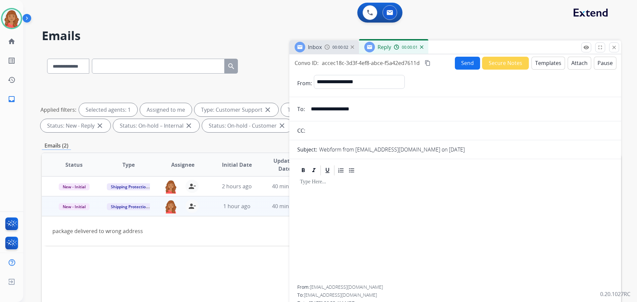
click at [541, 68] on button "Templates" at bounding box center [549, 63] width 34 height 13
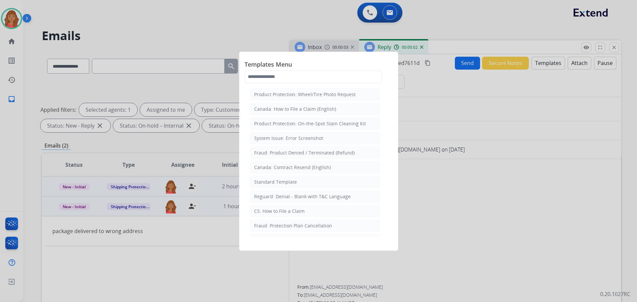
click at [278, 186] on li "Standard Template" at bounding box center [315, 182] width 130 height 13
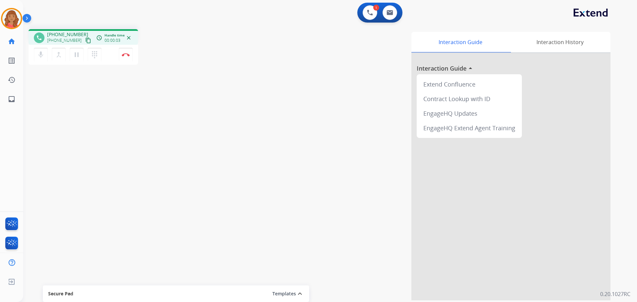
drag, startPoint x: 82, startPoint y: 42, endPoint x: 78, endPoint y: 44, distance: 4.6
click at [85, 42] on mat-icon "content_copy" at bounding box center [88, 41] width 6 height 6
drag, startPoint x: 81, startPoint y: 41, endPoint x: 10, endPoint y: 55, distance: 72.3
click at [85, 41] on mat-icon "content_copy" at bounding box center [88, 41] width 6 height 6
click at [125, 56] on button "Disconnect" at bounding box center [126, 55] width 14 height 14
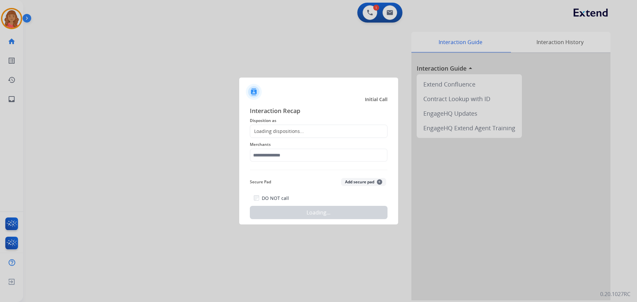
click at [286, 128] on div "Loading dispositions..." at bounding box center [277, 131] width 54 height 7
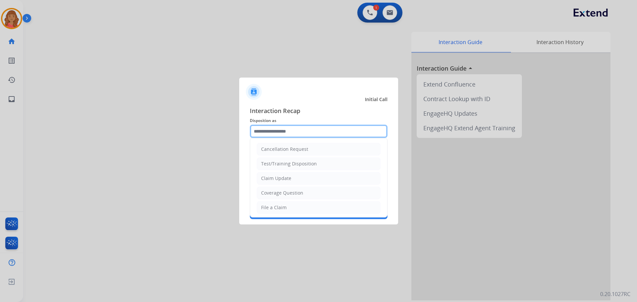
click at [359, 133] on input "text" at bounding box center [319, 131] width 138 height 13
type input "*"
click at [272, 207] on div "File a Claim" at bounding box center [274, 207] width 26 height 7
type input "**********"
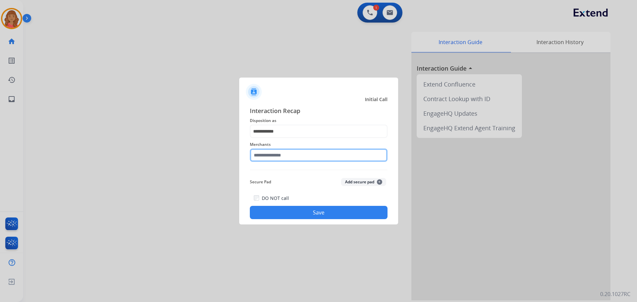
click at [270, 158] on input "text" at bounding box center [319, 155] width 138 height 13
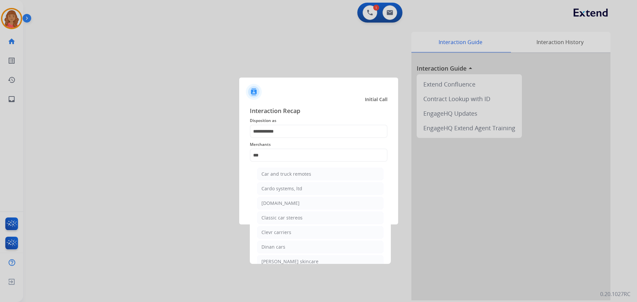
click at [281, 201] on div "[DOMAIN_NAME]" at bounding box center [281, 203] width 38 height 7
type input "**********"
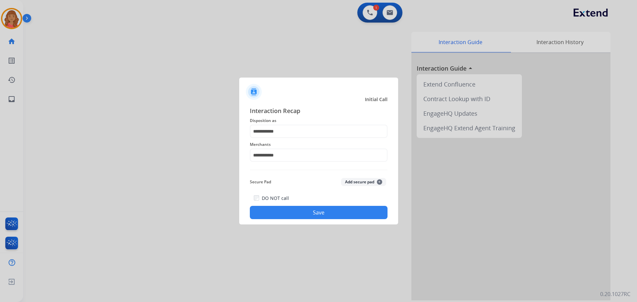
click at [289, 216] on button "Save" at bounding box center [319, 212] width 138 height 13
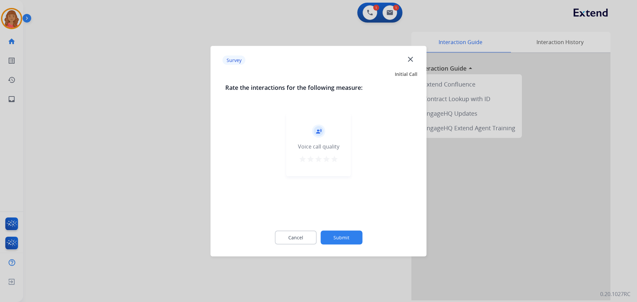
click at [332, 160] on mat-icon "star" at bounding box center [335, 159] width 8 height 8
click at [337, 241] on button "Submit" at bounding box center [342, 238] width 42 height 14
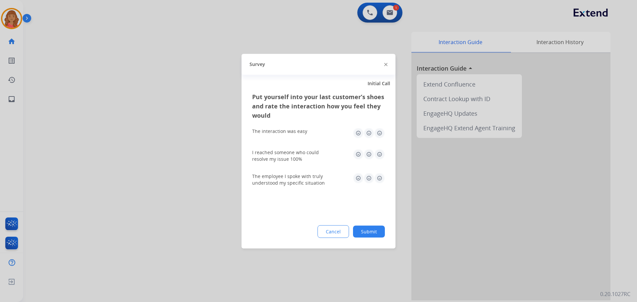
click at [379, 135] on img at bounding box center [379, 133] width 11 height 11
click at [378, 157] on img at bounding box center [379, 154] width 11 height 11
click at [381, 177] on img at bounding box center [379, 178] width 11 height 11
click at [370, 233] on button "Submit" at bounding box center [369, 232] width 32 height 12
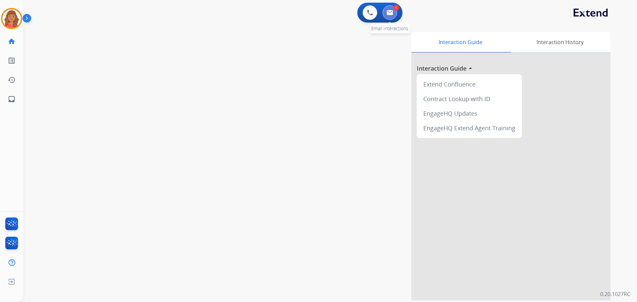
click at [395, 12] on button at bounding box center [390, 12] width 15 height 15
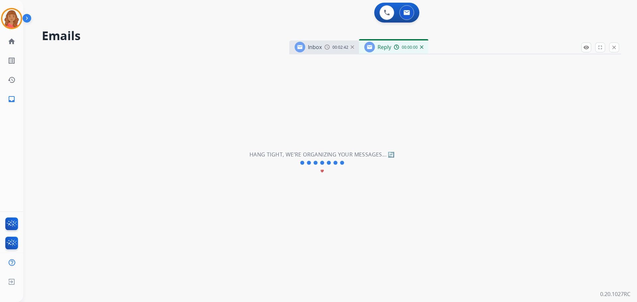
select select "**********"
click at [394, 48] on img at bounding box center [396, 46] width 5 height 5
drag, startPoint x: 345, startPoint y: 49, endPoint x: 348, endPoint y: 49, distance: 4.0
click at [344, 49] on span "00:02:42" at bounding box center [341, 47] width 16 height 5
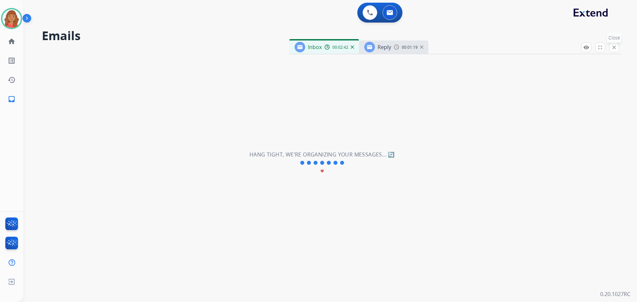
click at [614, 47] on mat-icon "close" at bounding box center [614, 47] width 6 height 6
click at [384, 16] on button at bounding box center [390, 12] width 15 height 15
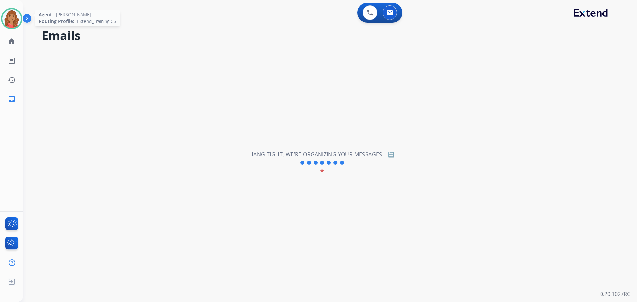
click at [13, 19] on img at bounding box center [11, 18] width 19 height 19
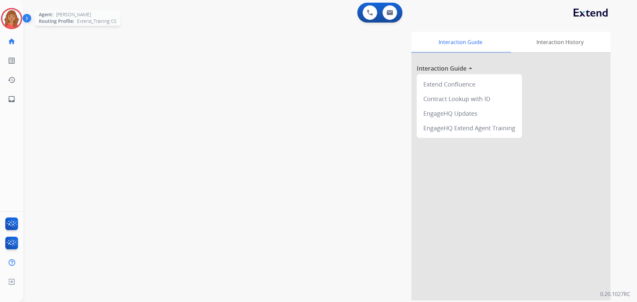
click at [17, 20] on img at bounding box center [11, 18] width 19 height 19
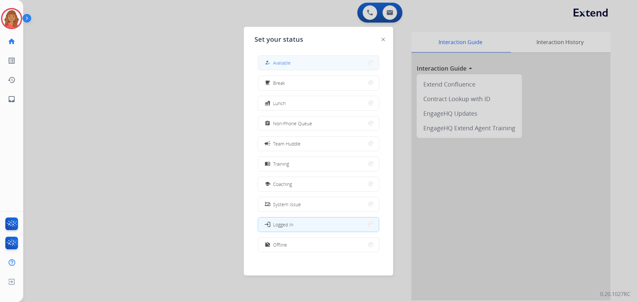
drag, startPoint x: 297, startPoint y: 66, endPoint x: 287, endPoint y: 60, distance: 12.0
click at [297, 66] on button "how_to_reg Available" at bounding box center [318, 63] width 121 height 14
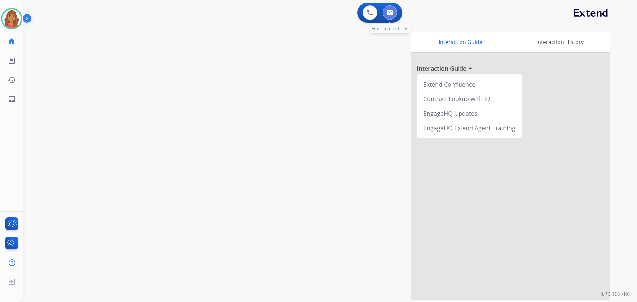
click at [389, 16] on button at bounding box center [390, 12] width 15 height 15
select select "**********"
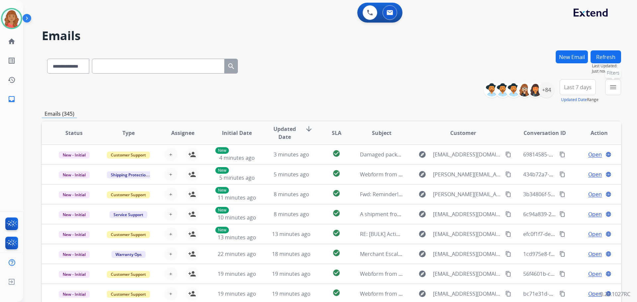
click at [616, 85] on mat-icon "menu" at bounding box center [613, 87] width 8 height 8
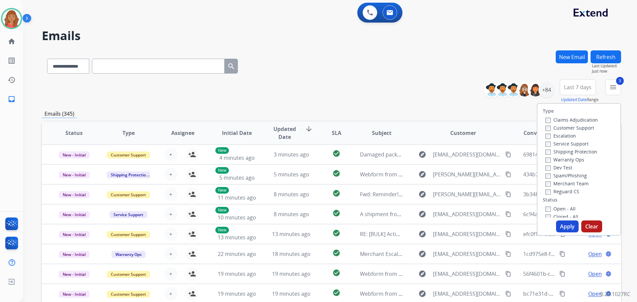
click at [547, 207] on label "Open - All" at bounding box center [561, 209] width 30 height 6
click at [565, 229] on button "Apply" at bounding box center [567, 227] width 23 height 12
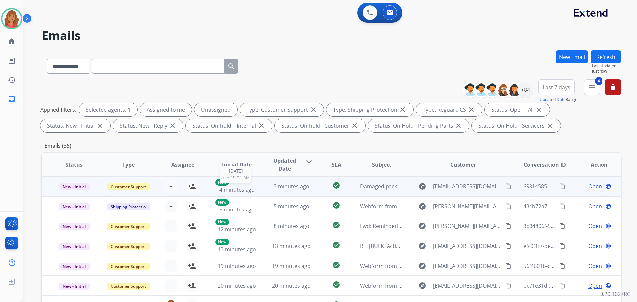
scroll to position [1, 0]
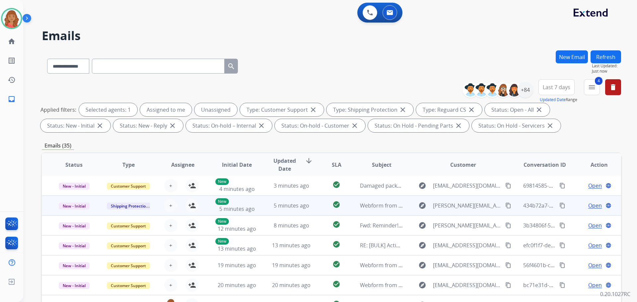
click at [263, 204] on td "5 minutes ago" at bounding box center [286, 206] width 54 height 20
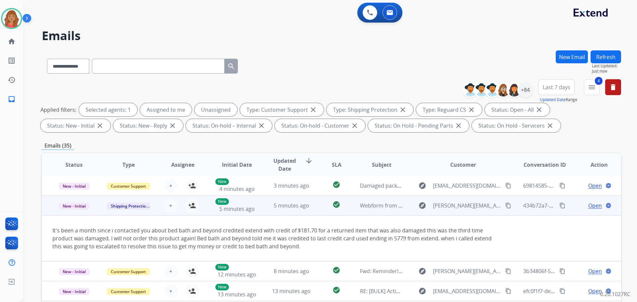
scroll to position [20, 0]
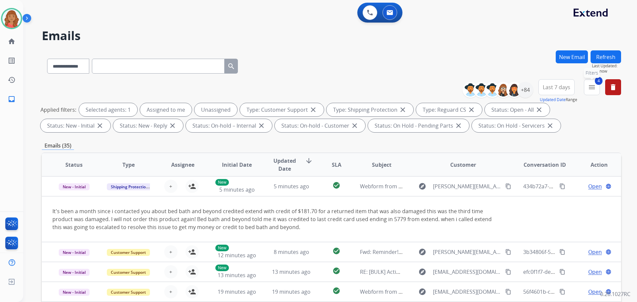
drag, startPoint x: 591, startPoint y: 87, endPoint x: 555, endPoint y: 99, distance: 38.2
click at [591, 87] on mat-icon "menu" at bounding box center [592, 87] width 8 height 8
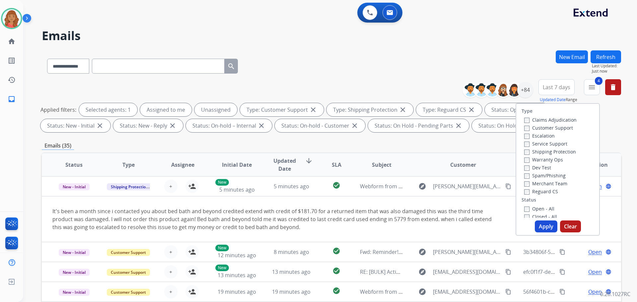
click at [539, 225] on button "Apply" at bounding box center [546, 227] width 23 height 12
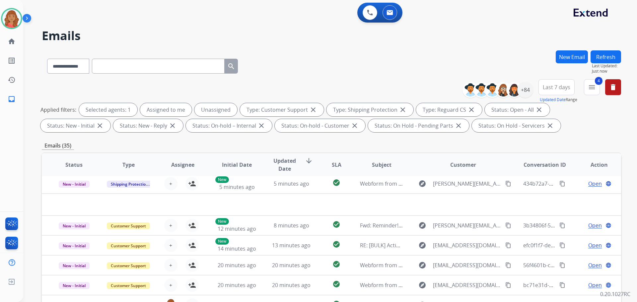
scroll to position [0, 0]
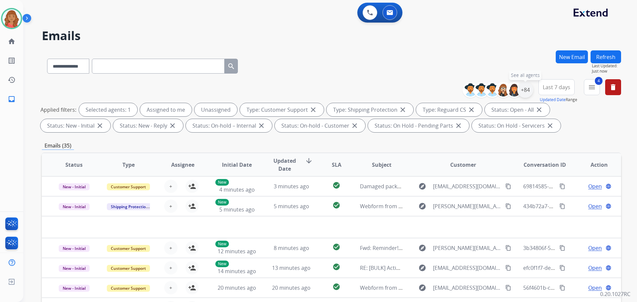
click at [523, 93] on div "+84" at bounding box center [525, 90] width 16 height 16
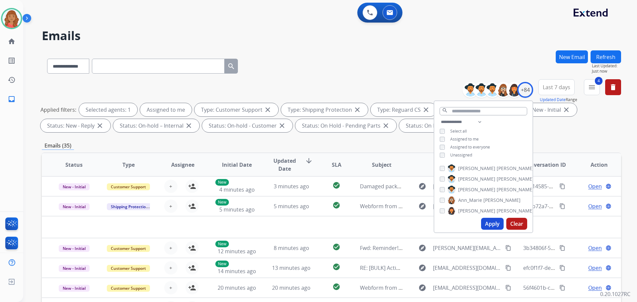
click at [492, 226] on button "Apply" at bounding box center [492, 224] width 23 height 12
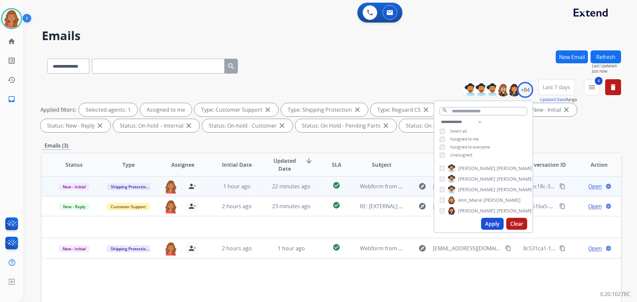
scroll to position [100, 0]
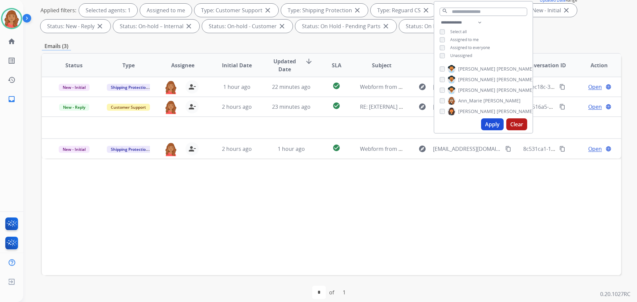
click at [575, 27] on div "Applied filters: Selected agents: 1 Assigned to me Type: Customer Support close…" at bounding box center [330, 18] width 580 height 29
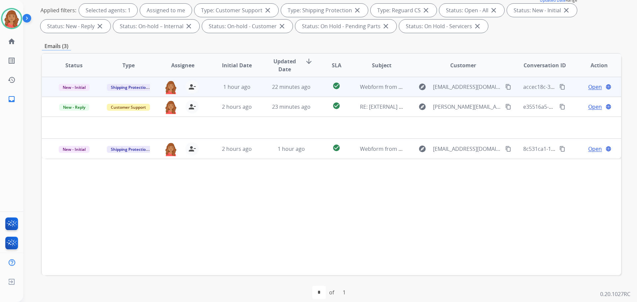
click at [588, 86] on span "Open" at bounding box center [595, 87] width 14 height 8
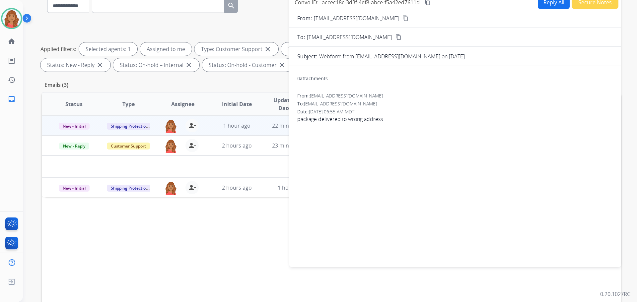
scroll to position [0, 0]
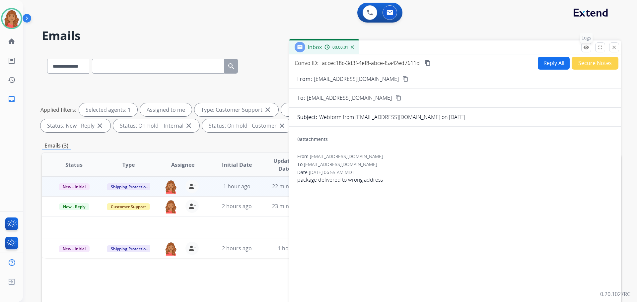
click at [587, 48] on mat-icon "remove_red_eye" at bounding box center [586, 47] width 6 height 6
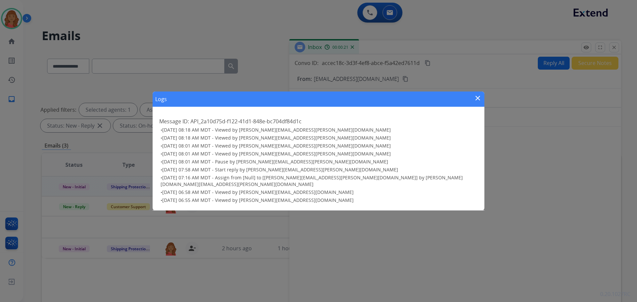
click at [479, 102] on mat-icon "close" at bounding box center [478, 98] width 8 height 8
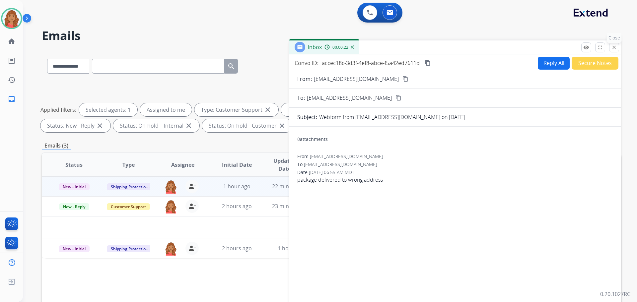
click at [616, 48] on mat-icon "close" at bounding box center [614, 47] width 6 height 6
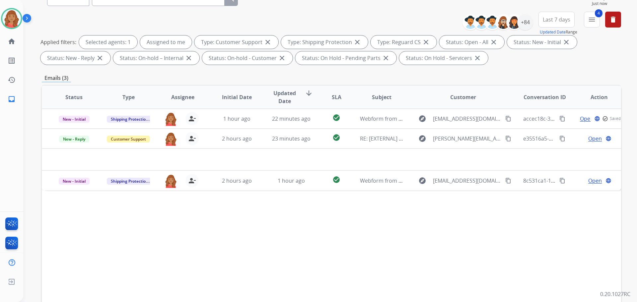
scroll to position [107, 0]
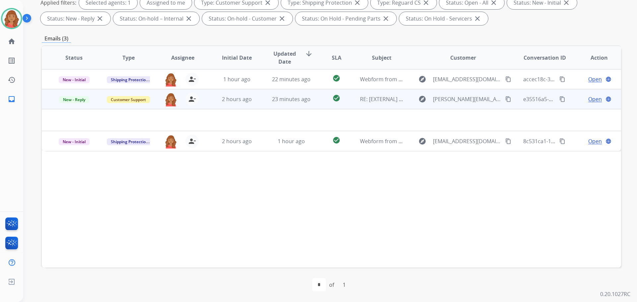
click at [281, 103] on div "23 minutes ago" at bounding box center [291, 99] width 43 height 8
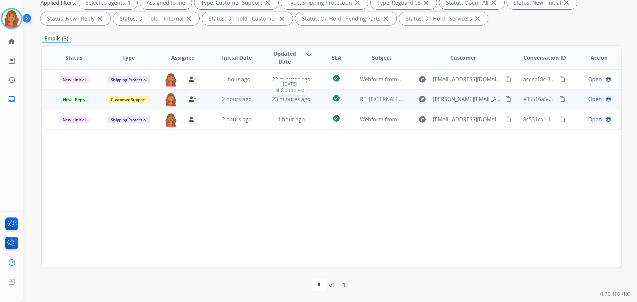
click at [276, 102] on span "23 minutes ago" at bounding box center [291, 99] width 39 height 7
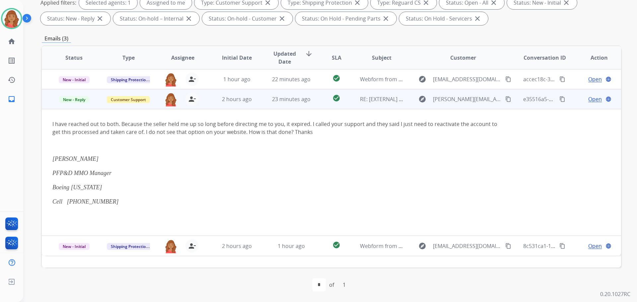
click at [589, 100] on span "Open" at bounding box center [595, 99] width 14 height 8
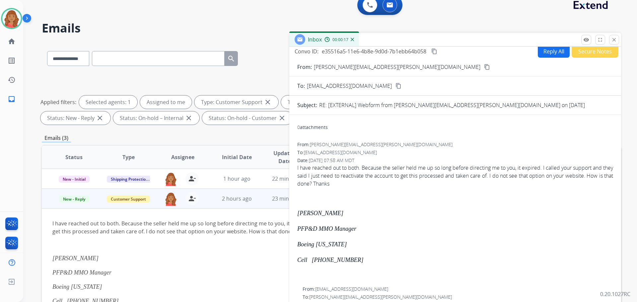
scroll to position [0, 0]
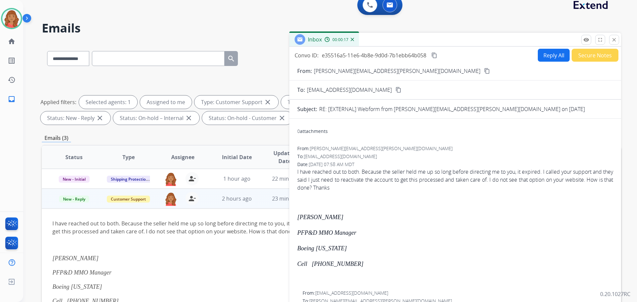
click at [548, 55] on button "Reply All" at bounding box center [554, 55] width 32 height 13
select select "**********"
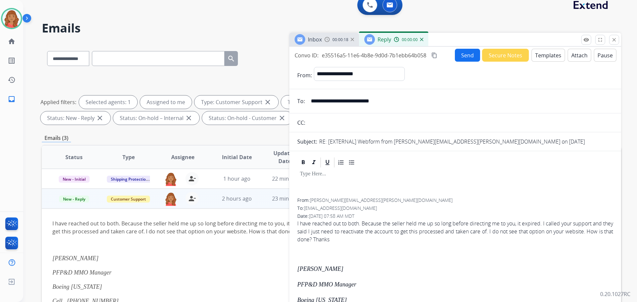
click at [540, 55] on button "Templates" at bounding box center [549, 55] width 34 height 13
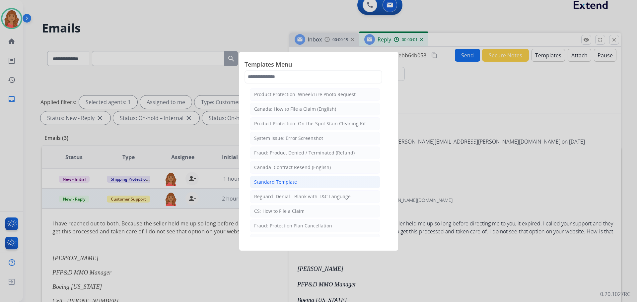
click at [290, 185] on div "Standard Template" at bounding box center [275, 182] width 43 height 7
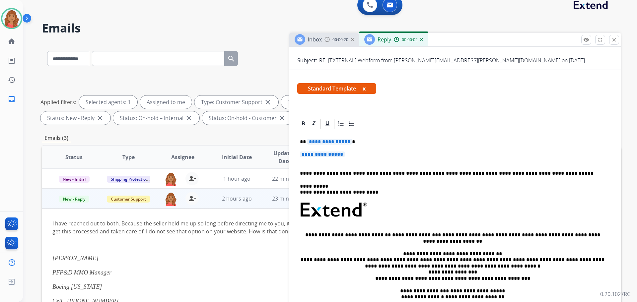
scroll to position [100, 0]
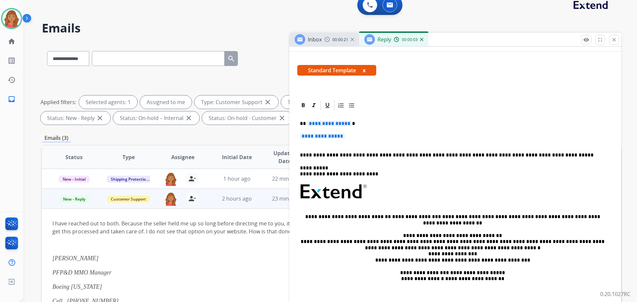
click at [353, 138] on p "**********" at bounding box center [455, 139] width 311 height 12
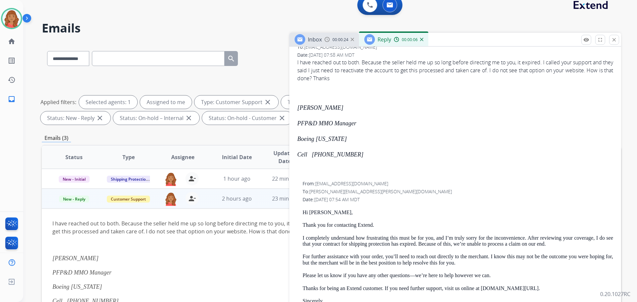
scroll to position [398, 0]
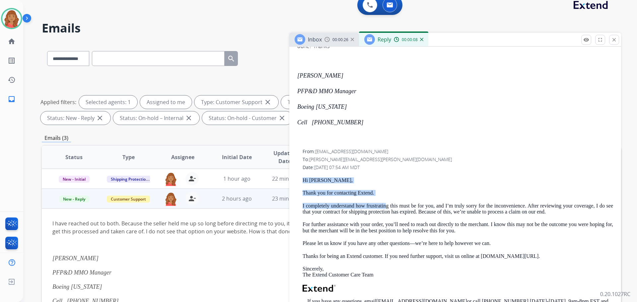
drag, startPoint x: 384, startPoint y: 197, endPoint x: 305, endPoint y: 179, distance: 80.8
click at [294, 176] on div "**********" at bounding box center [455, 110] width 332 height 618
click at [405, 194] on p "Thank you for contacting Extend." at bounding box center [458, 193] width 311 height 6
drag, startPoint x: 377, startPoint y: 192, endPoint x: 299, endPoint y: 179, distance: 79.3
click at [299, 179] on div "From: [EMAIL_ADDRESS][DOMAIN_NAME] To: [PERSON_NAME][EMAIL_ADDRESS][PERSON_NAME…" at bounding box center [455, 262] width 316 height 229
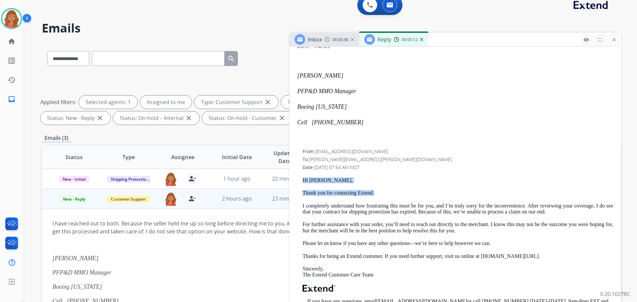
copy div "Hi [PERSON_NAME], Thank you for contacting Extend."
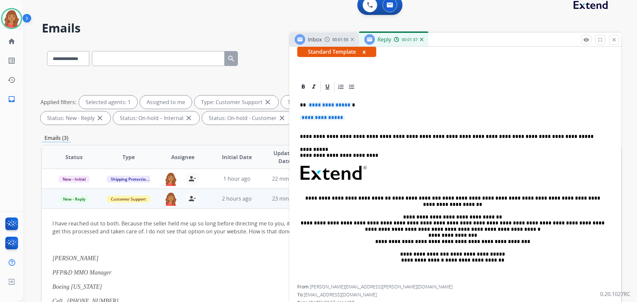
scroll to position [66, 0]
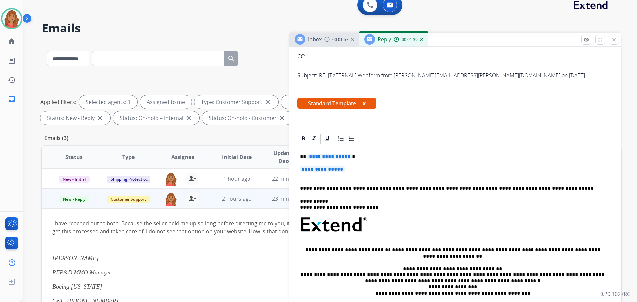
click at [352, 172] on p "**********" at bounding box center [455, 173] width 311 height 12
drag, startPoint x: 352, startPoint y: 172, endPoint x: 294, endPoint y: 158, distance: 59.7
click at [354, 175] on p "**********" at bounding box center [455, 173] width 311 height 12
drag, startPoint x: 346, startPoint y: 169, endPoint x: 323, endPoint y: 163, distance: 23.4
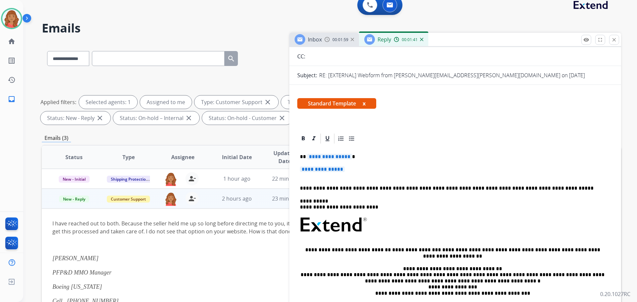
click at [310, 161] on div "**********" at bounding box center [455, 241] width 316 height 192
click at [354, 172] on p "**********" at bounding box center [455, 173] width 311 height 12
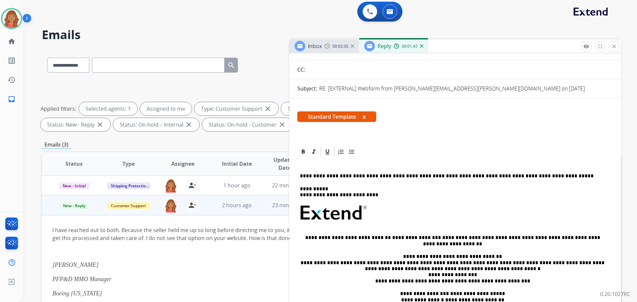
scroll to position [8, 0]
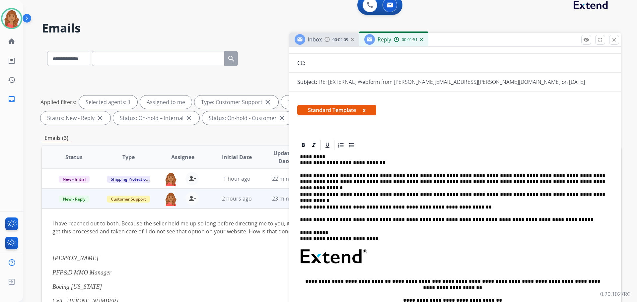
click at [300, 162] on p "**********" at bounding box center [452, 160] width 305 height 12
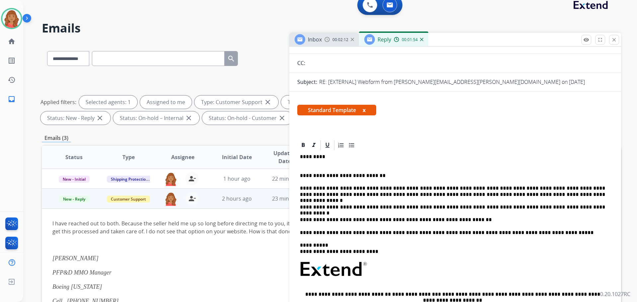
click at [299, 156] on div "**********" at bounding box center [455, 266] width 316 height 230
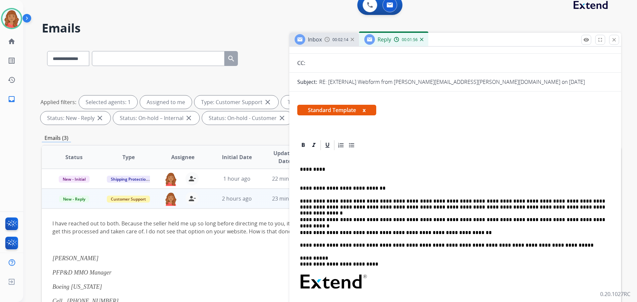
click at [302, 189] on p "**********" at bounding box center [452, 189] width 305 height 6
click at [299, 188] on div "**********" at bounding box center [455, 272] width 316 height 243
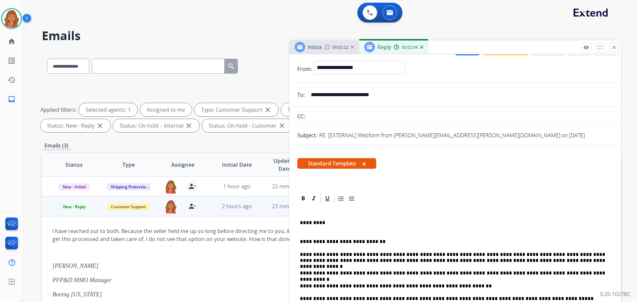
scroll to position [0, 0]
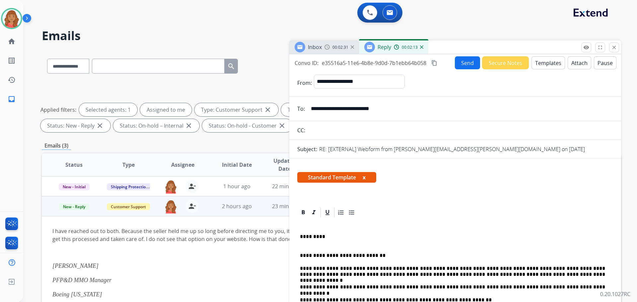
drag, startPoint x: 314, startPoint y: 110, endPoint x: 325, endPoint y: 109, distance: 10.7
click at [312, 110] on input "**********" at bounding box center [460, 108] width 306 height 13
click at [434, 65] on mat-icon "content_copy" at bounding box center [434, 63] width 6 height 6
click at [460, 68] on button "Send" at bounding box center [468, 63] width 25 height 13
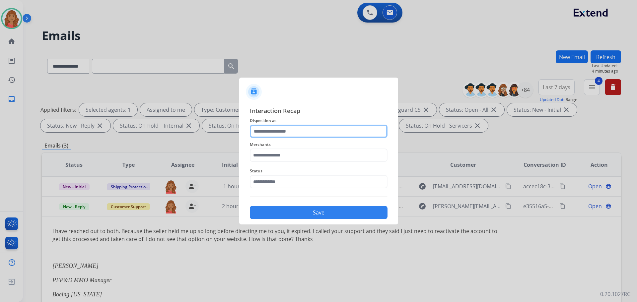
drag, startPoint x: 278, startPoint y: 136, endPoint x: 273, endPoint y: 137, distance: 4.7
click at [276, 136] on input "text" at bounding box center [319, 131] width 138 height 13
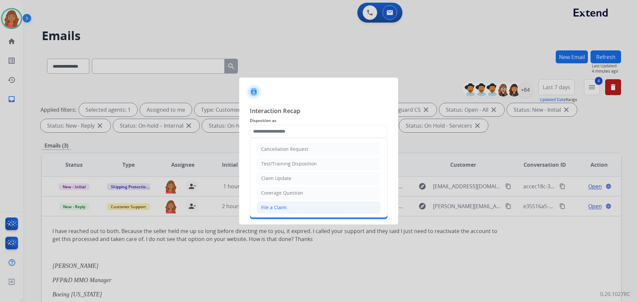
drag, startPoint x: 275, startPoint y: 205, endPoint x: 274, endPoint y: 179, distance: 25.6
click at [275, 204] on div "File a Claim" at bounding box center [274, 207] width 26 height 7
type input "**********"
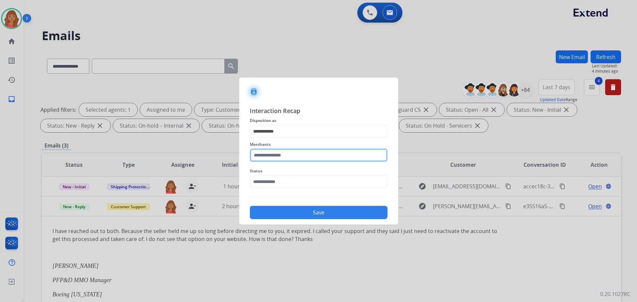
click at [279, 159] on input "text" at bounding box center [319, 155] width 138 height 13
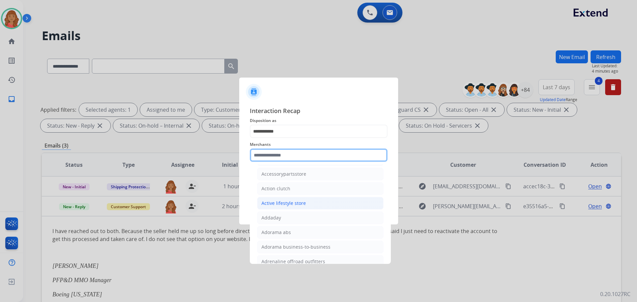
scroll to position [166, 0]
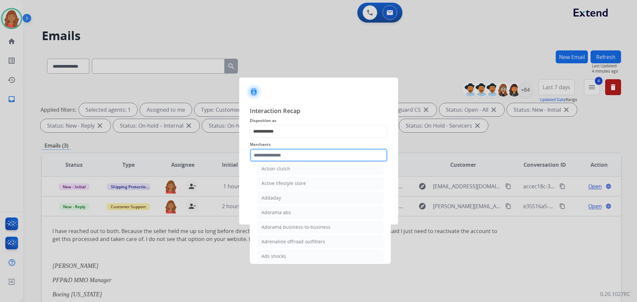
click at [275, 158] on input "text" at bounding box center [319, 155] width 138 height 13
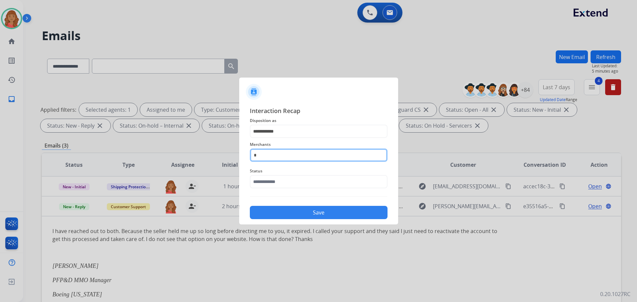
click at [264, 156] on input "*" at bounding box center [319, 155] width 138 height 13
click at [271, 153] on input "*" at bounding box center [319, 155] width 138 height 13
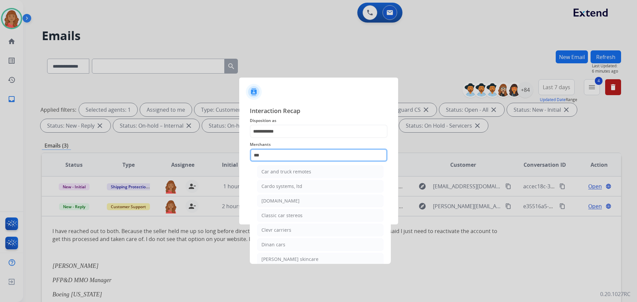
scroll to position [0, 0]
click at [275, 203] on div "[DOMAIN_NAME]" at bounding box center [281, 203] width 38 height 7
type input "**********"
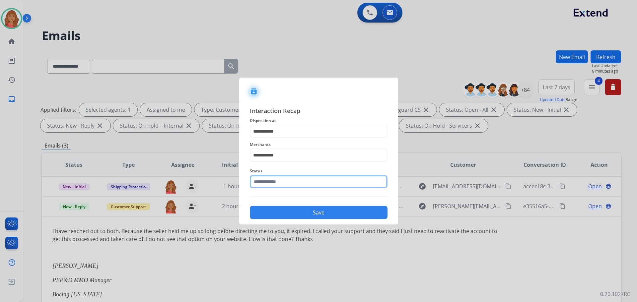
drag, startPoint x: 273, startPoint y: 178, endPoint x: 275, endPoint y: 182, distance: 4.2
click at [274, 180] on input "text" at bounding box center [319, 181] width 138 height 13
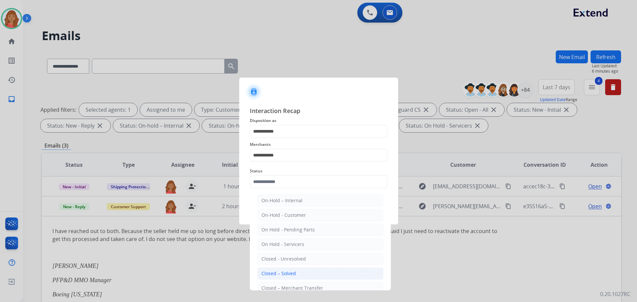
click at [290, 270] on li "Closed – Solved" at bounding box center [320, 274] width 126 height 13
type input "**********"
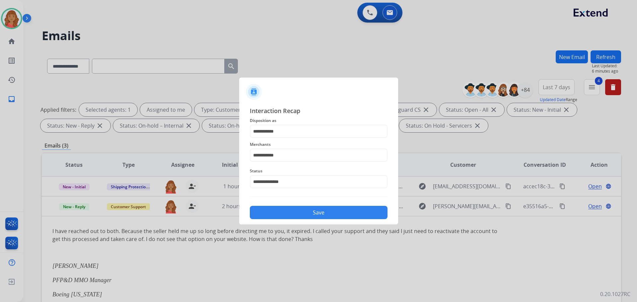
click at [292, 211] on button "Save" at bounding box center [319, 212] width 138 height 13
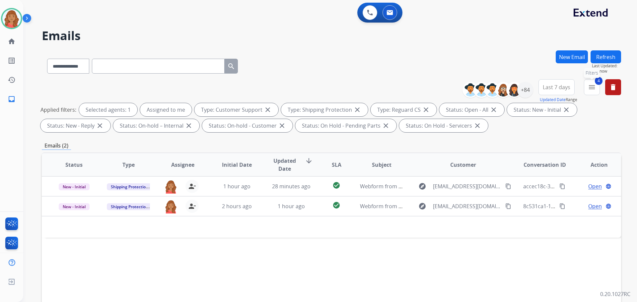
click at [593, 85] on mat-icon "menu" at bounding box center [592, 87] width 8 height 8
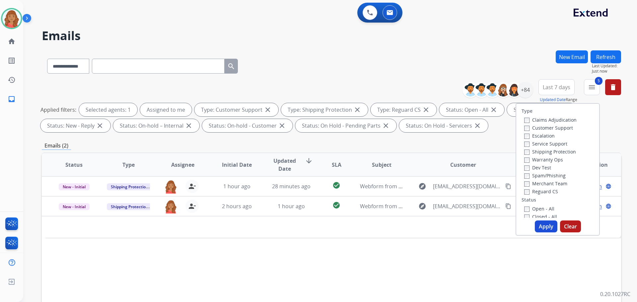
click at [545, 226] on button "Apply" at bounding box center [546, 227] width 23 height 12
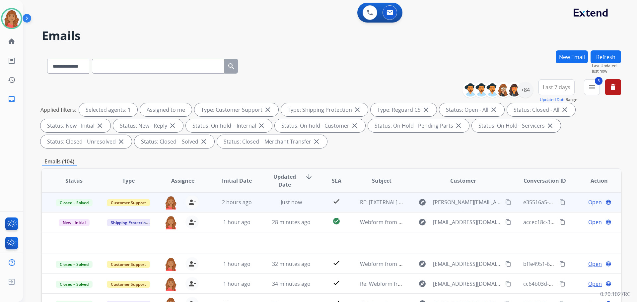
click at [560, 202] on mat-icon "content_copy" at bounding box center [563, 202] width 6 height 6
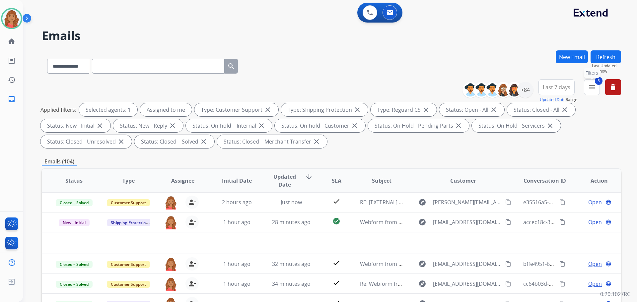
drag, startPoint x: 597, startPoint y: 81, endPoint x: 584, endPoint y: 94, distance: 17.6
click at [597, 81] on span "5" at bounding box center [599, 81] width 8 height 8
click at [592, 87] on mat-icon "menu" at bounding box center [592, 87] width 8 height 8
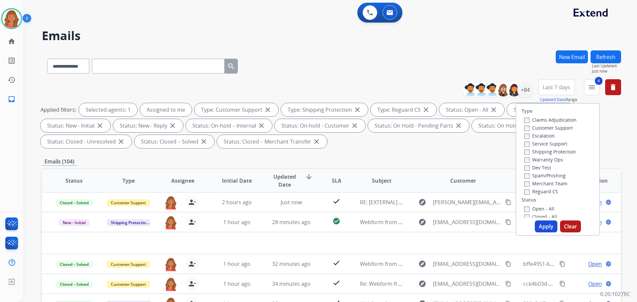
click at [536, 225] on button "Apply" at bounding box center [546, 227] width 23 height 12
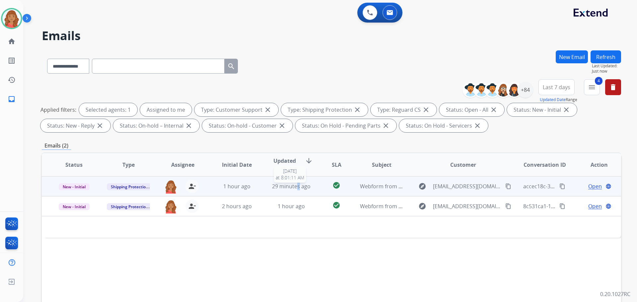
click at [298, 189] on span "29 minutes ago" at bounding box center [291, 186] width 39 height 7
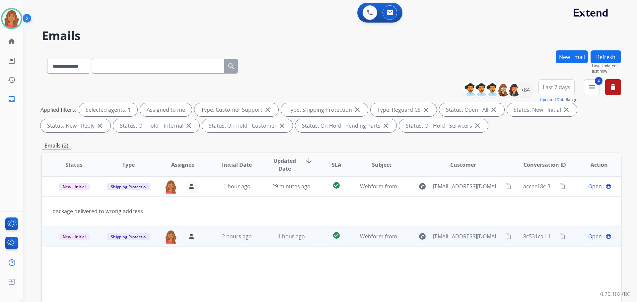
click at [210, 243] on td "2 hours ago" at bounding box center [232, 236] width 54 height 20
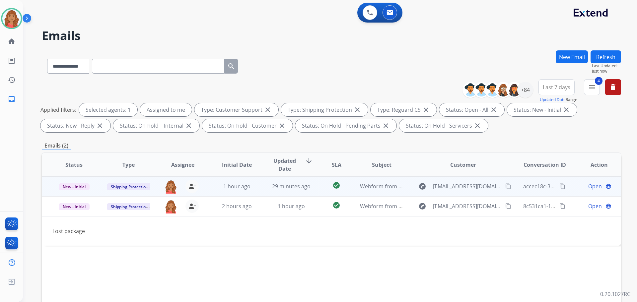
click at [264, 184] on td "29 minutes ago" at bounding box center [286, 187] width 54 height 20
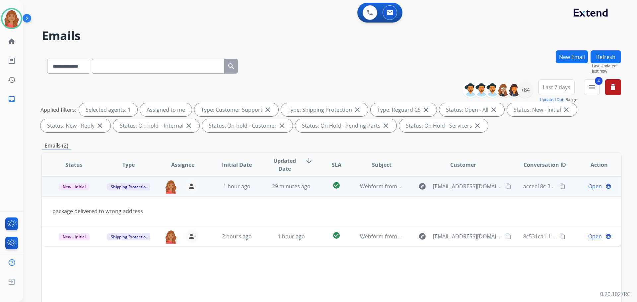
click at [162, 209] on div "package delivered to wrong address" at bounding box center [277, 211] width 450 height 8
click at [505, 187] on mat-icon "content_copy" at bounding box center [508, 187] width 6 height 6
click at [590, 190] on span "Open" at bounding box center [595, 187] width 14 height 8
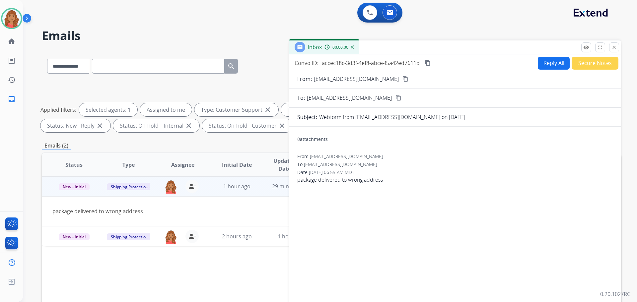
click at [549, 63] on button "Reply All" at bounding box center [554, 63] width 32 height 13
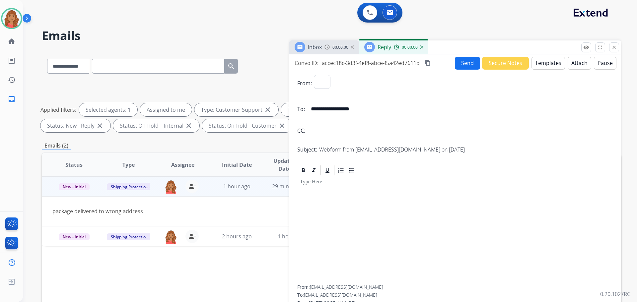
select select "**********"
click at [547, 66] on button "Templates" at bounding box center [549, 63] width 34 height 13
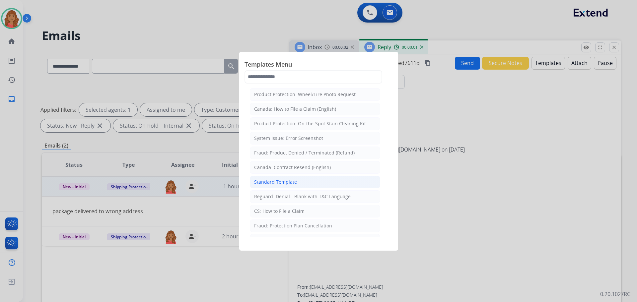
click at [313, 179] on li "Standard Template" at bounding box center [315, 182] width 130 height 13
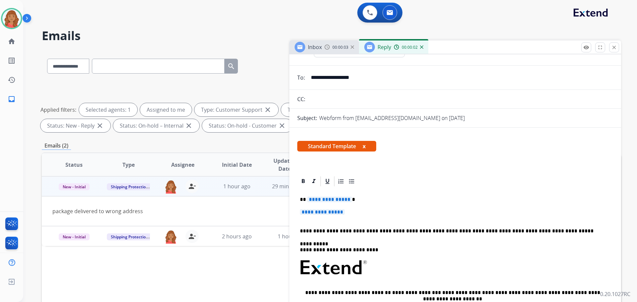
scroll to position [100, 0]
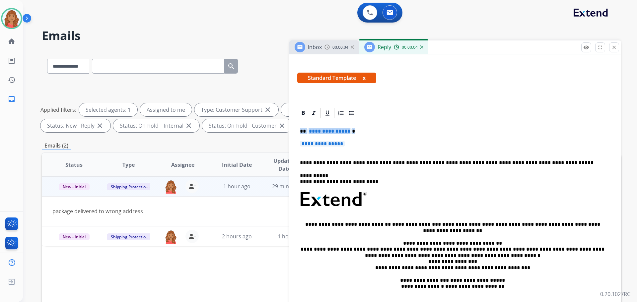
drag, startPoint x: 353, startPoint y: 146, endPoint x: 295, endPoint y: 130, distance: 59.8
click at [292, 130] on div "**********" at bounding box center [455, 226] width 332 height 239
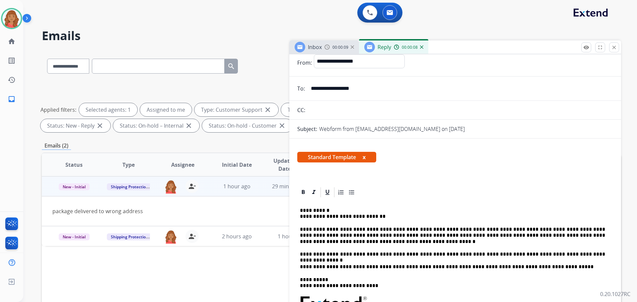
scroll to position [0, 0]
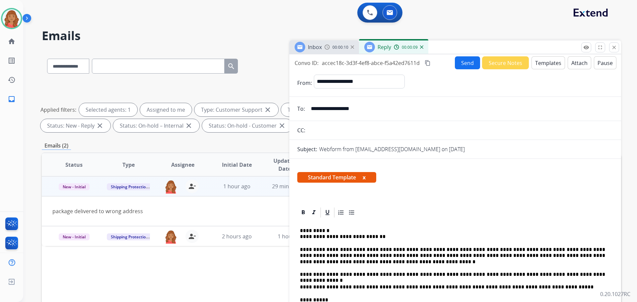
click at [430, 63] on button "content_copy" at bounding box center [428, 63] width 8 height 8
click at [462, 62] on button "Send" at bounding box center [467, 62] width 25 height 13
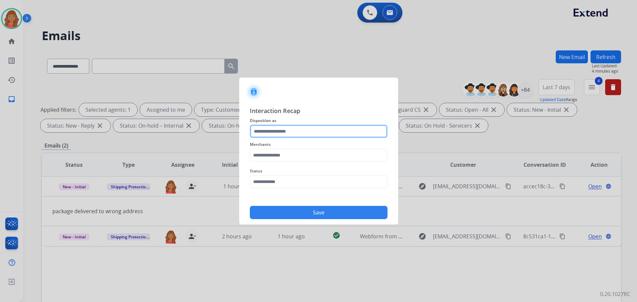
click at [280, 132] on input "text" at bounding box center [319, 131] width 138 height 13
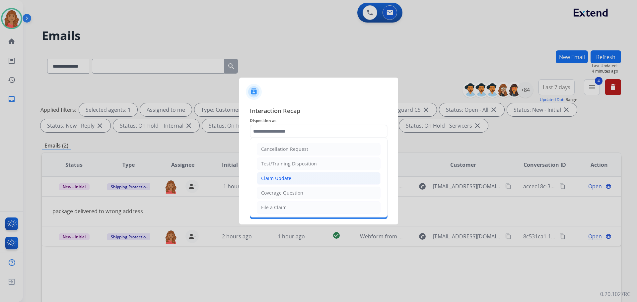
click at [279, 179] on div "Claim Update" at bounding box center [276, 178] width 30 height 7
type input "**********"
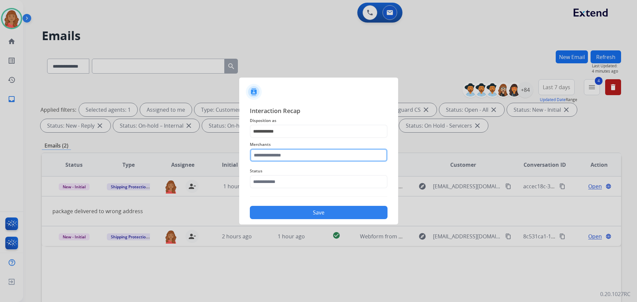
click at [270, 153] on input "text" at bounding box center [319, 155] width 138 height 13
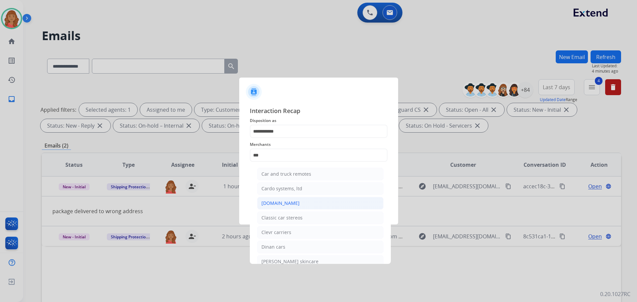
click at [277, 204] on div "[DOMAIN_NAME]" at bounding box center [281, 203] width 38 height 7
type input "**********"
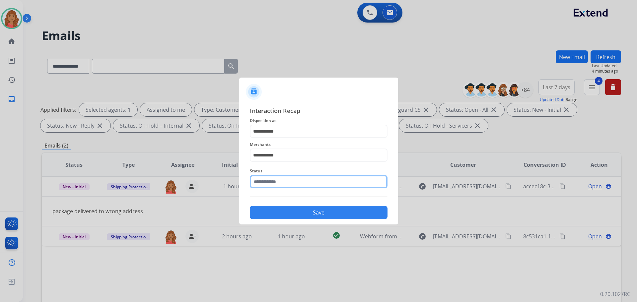
click at [268, 183] on input "text" at bounding box center [319, 181] width 138 height 13
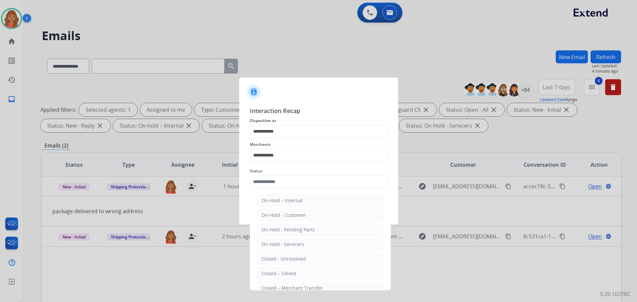
drag, startPoint x: 274, startPoint y: 271, endPoint x: 274, endPoint y: 265, distance: 6.3
click at [274, 271] on div "Closed – Solved" at bounding box center [279, 274] width 35 height 7
type input "**********"
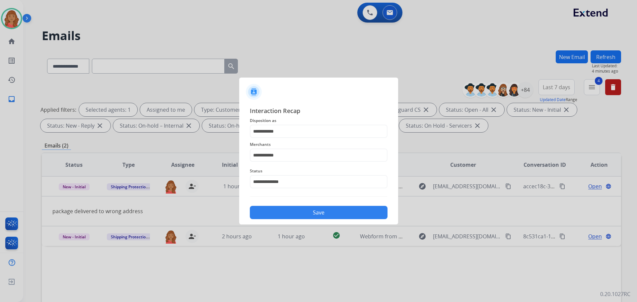
drag, startPoint x: 278, startPoint y: 204, endPoint x: 279, endPoint y: 195, distance: 9.4
click at [279, 204] on div "Save" at bounding box center [319, 210] width 138 height 17
click at [288, 211] on button "Save" at bounding box center [319, 212] width 138 height 13
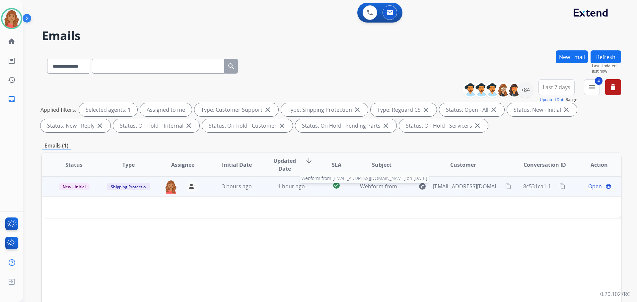
click at [375, 186] on span "Webform from [EMAIL_ADDRESS][DOMAIN_NAME] on [DATE]" at bounding box center [435, 186] width 150 height 7
click at [379, 186] on span "Webform from [EMAIL_ADDRESS][DOMAIN_NAME] on [DATE]" at bounding box center [435, 186] width 150 height 7
click at [507, 188] on button "content_copy" at bounding box center [508, 187] width 8 height 8
drag, startPoint x: 588, startPoint y: 189, endPoint x: 539, endPoint y: 186, distance: 49.6
click at [579, 189] on div "Open language" at bounding box center [599, 187] width 43 height 8
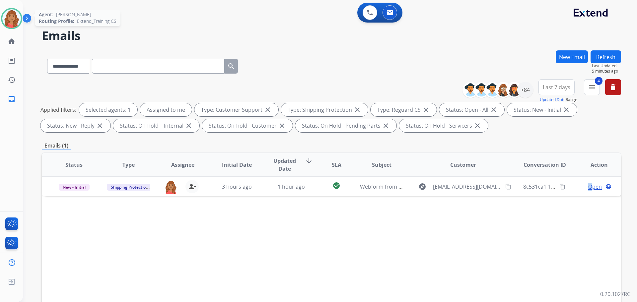
click at [12, 10] on img at bounding box center [11, 18] width 19 height 19
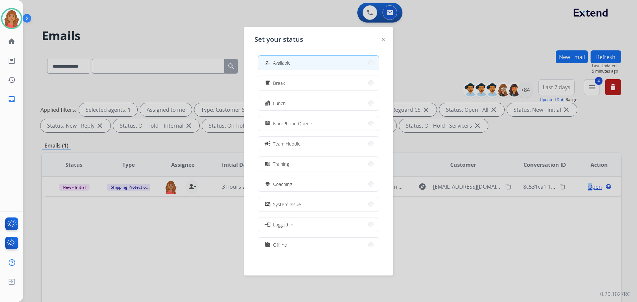
click at [281, 125] on span "Non-Phone Queue" at bounding box center [292, 123] width 39 height 7
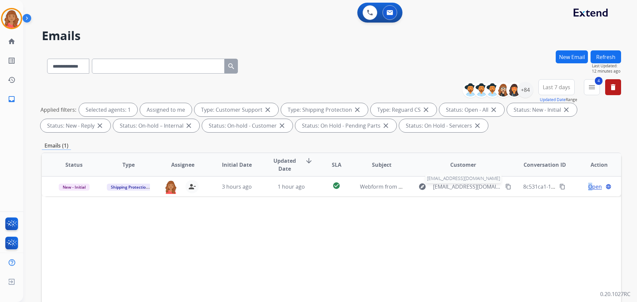
click at [474, 187] on span "[EMAIL_ADDRESS][DOMAIN_NAME]" at bounding box center [467, 187] width 68 height 8
type input "**********"
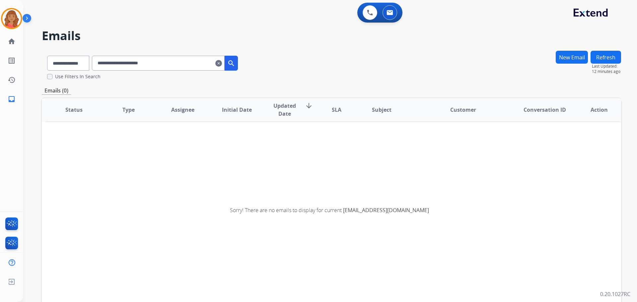
click at [222, 63] on mat-icon "clear" at bounding box center [218, 63] width 7 height 8
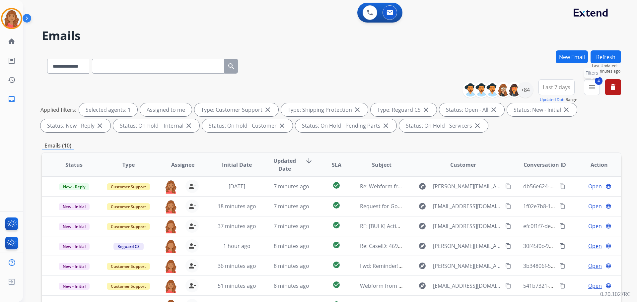
click at [597, 89] on button "4 menu Filters" at bounding box center [592, 87] width 16 height 16
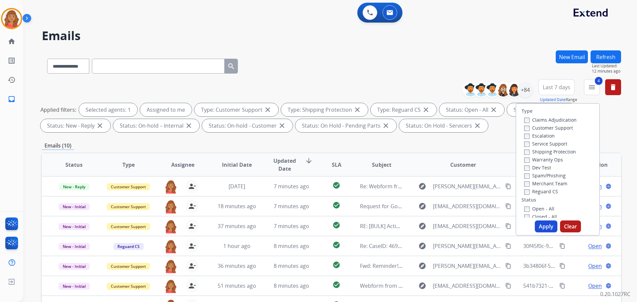
click at [545, 226] on button "Apply" at bounding box center [546, 227] width 23 height 12
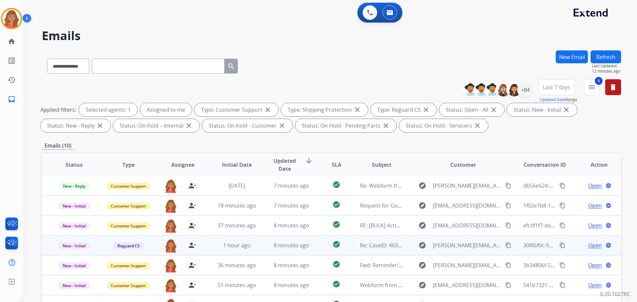
scroll to position [107, 0]
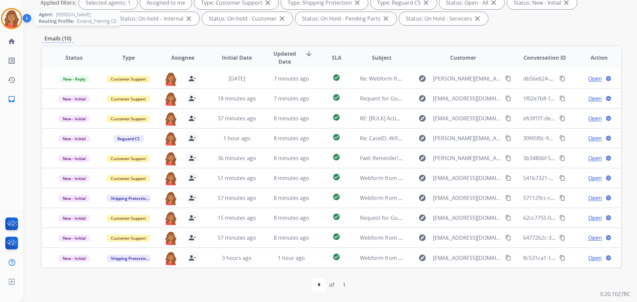
drag, startPoint x: 6, startPoint y: 13, endPoint x: 15, endPoint y: 17, distance: 9.2
click at [7, 14] on img at bounding box center [11, 18] width 19 height 19
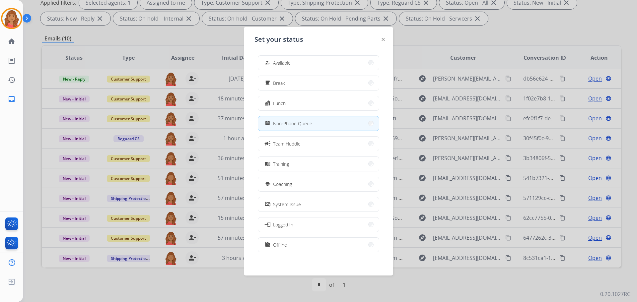
drag, startPoint x: 277, startPoint y: 62, endPoint x: 275, endPoint y: 58, distance: 3.9
click at [276, 59] on div "how_to_reg Available" at bounding box center [277, 63] width 27 height 8
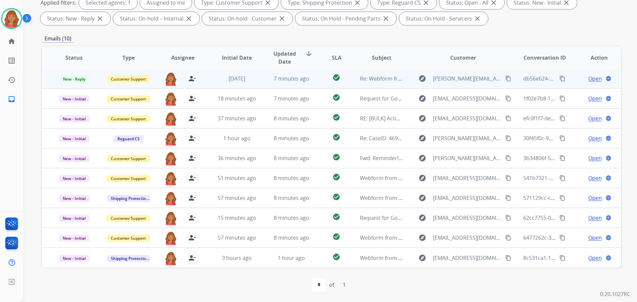
click at [243, 83] on td "[DATE]" at bounding box center [232, 79] width 54 height 20
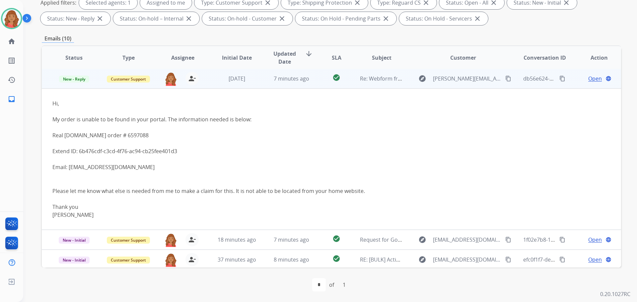
scroll to position [0, 0]
drag, startPoint x: 79, startPoint y: 152, endPoint x: 180, endPoint y: 153, distance: 100.9
click at [180, 153] on div "Extend ID: 6b476cdf-c3cd-4f76-ac94-cb25fee401d3" at bounding box center [277, 152] width 450 height 8
copy div "6b476cdf-c3cd-4f76-ac94-cb25fee401d3"
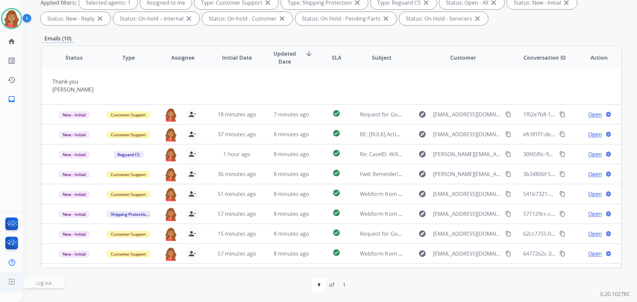
scroll to position [142, 0]
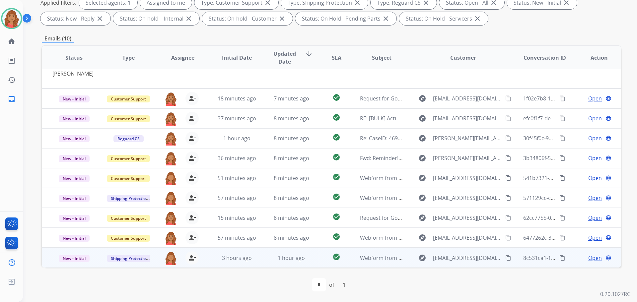
click at [209, 263] on td "3 hours ago" at bounding box center [232, 258] width 54 height 20
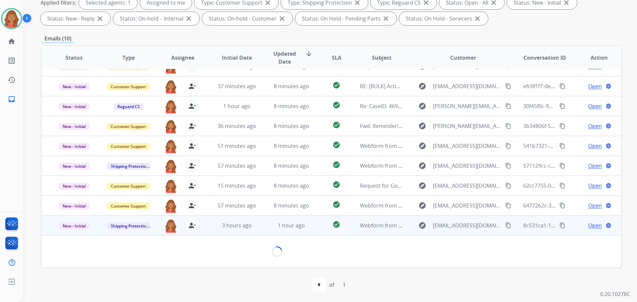
scroll to position [30, 0]
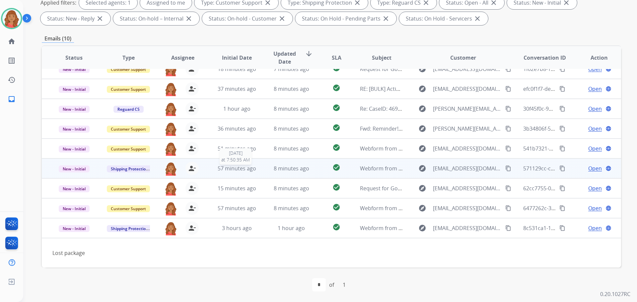
click at [232, 170] on span "57 minutes ago" at bounding box center [237, 168] width 39 height 7
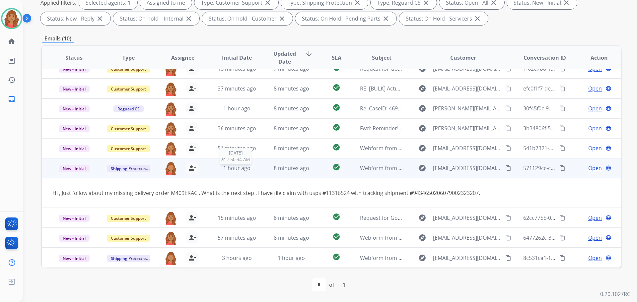
click at [231, 170] on span "1 hour ago" at bounding box center [236, 168] width 27 height 7
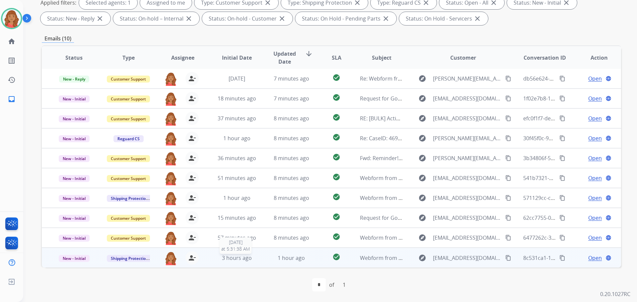
click at [235, 257] on span "3 hours ago" at bounding box center [237, 258] width 30 height 7
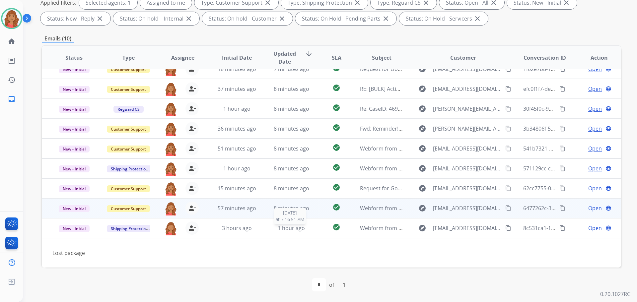
click at [281, 229] on span "1 hour ago" at bounding box center [291, 228] width 27 height 7
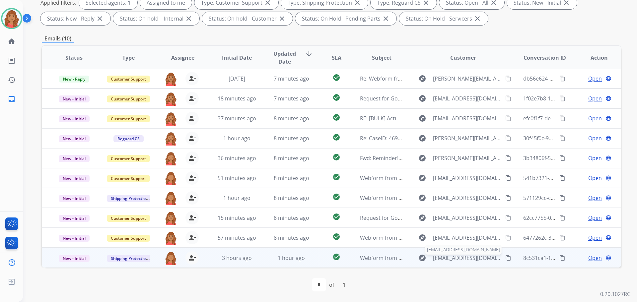
click at [437, 262] on span "[EMAIL_ADDRESS][DOMAIN_NAME]" at bounding box center [467, 258] width 68 height 8
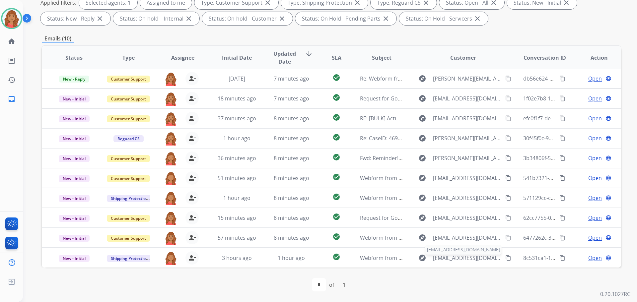
type input "**********"
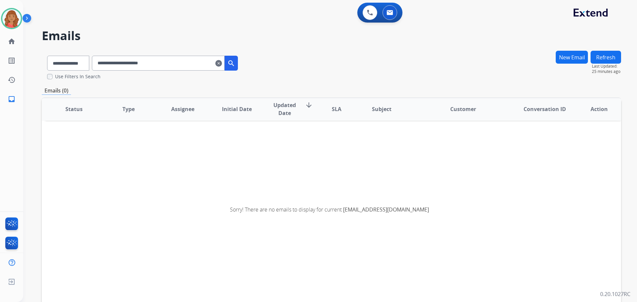
click at [222, 65] on mat-icon "clear" at bounding box center [218, 63] width 7 height 8
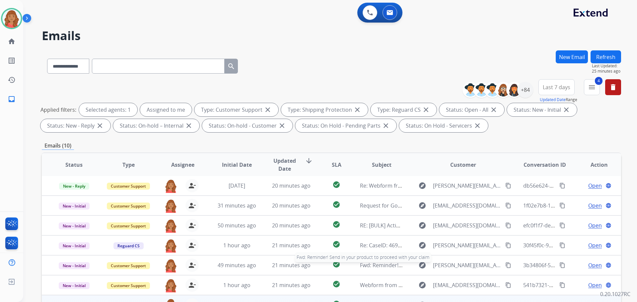
scroll to position [107, 0]
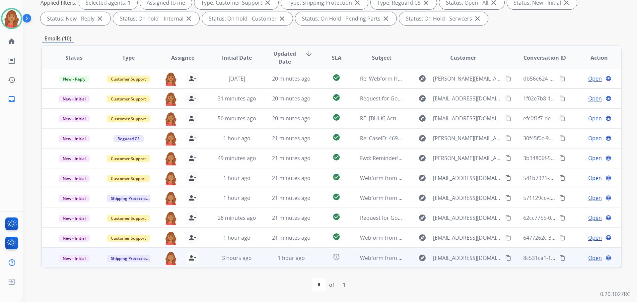
click at [592, 257] on span "Open" at bounding box center [595, 258] width 14 height 8
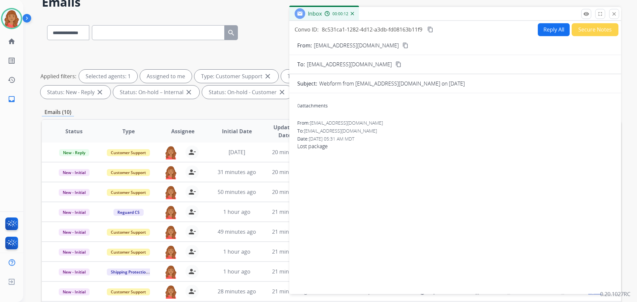
scroll to position [0, 0]
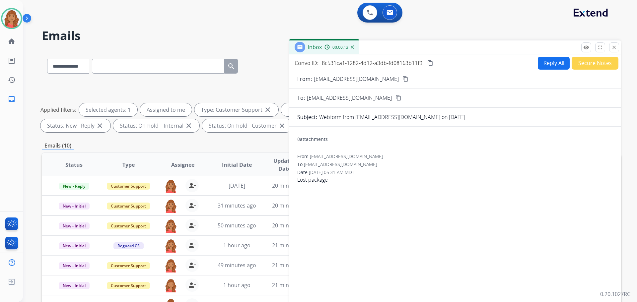
click at [550, 65] on button "Reply All" at bounding box center [554, 63] width 32 height 13
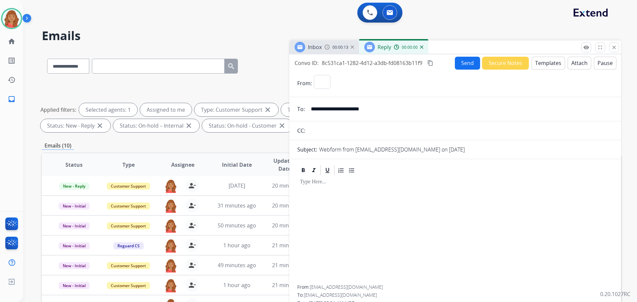
select select "**********"
click at [544, 67] on button "Templates" at bounding box center [549, 63] width 34 height 13
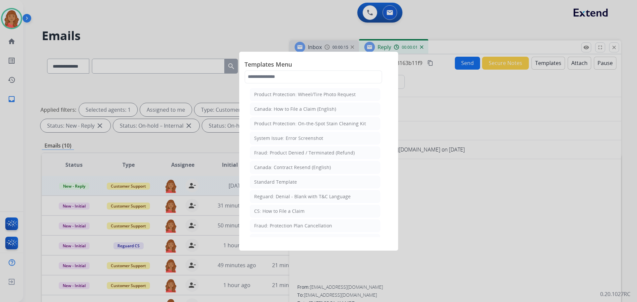
drag, startPoint x: 279, startPoint y: 183, endPoint x: 289, endPoint y: 189, distance: 12.0
click at [281, 183] on div "Standard Template" at bounding box center [275, 182] width 43 height 7
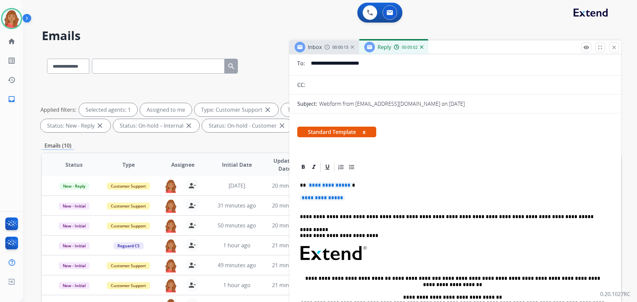
scroll to position [122, 0]
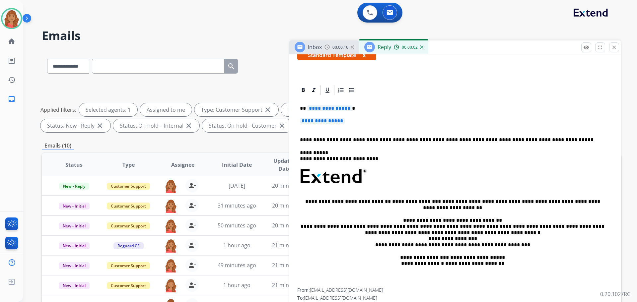
click at [352, 120] on p "**********" at bounding box center [455, 124] width 311 height 12
drag, startPoint x: 334, startPoint y: 123, endPoint x: 302, endPoint y: 118, distance: 32.6
click at [302, 118] on p "**********" at bounding box center [455, 124] width 311 height 12
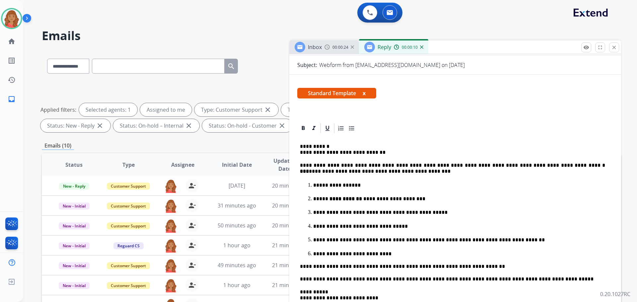
scroll to position [0, 0]
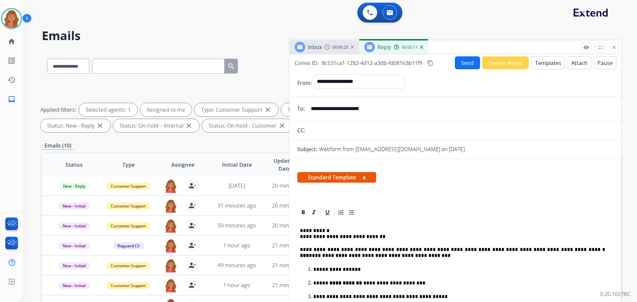
click at [431, 62] on mat-icon "content_copy" at bounding box center [430, 63] width 6 height 6
click at [466, 65] on button "Send" at bounding box center [467, 62] width 25 height 13
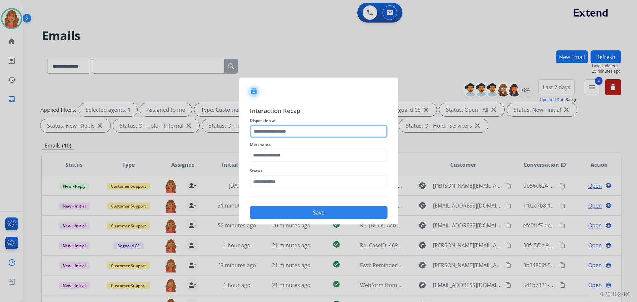
click at [276, 134] on input "text" at bounding box center [319, 131] width 138 height 13
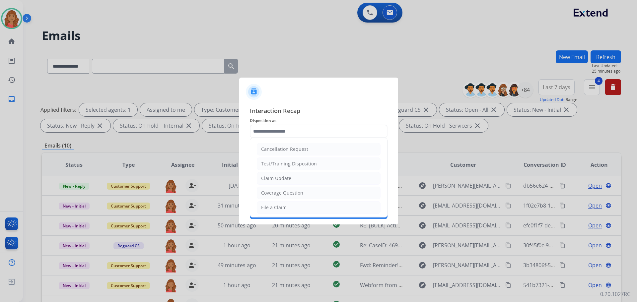
drag, startPoint x: 273, startPoint y: 212, endPoint x: 272, endPoint y: 170, distance: 41.8
click at [272, 211] on li "File a Claim" at bounding box center [319, 207] width 124 height 13
type input "**********"
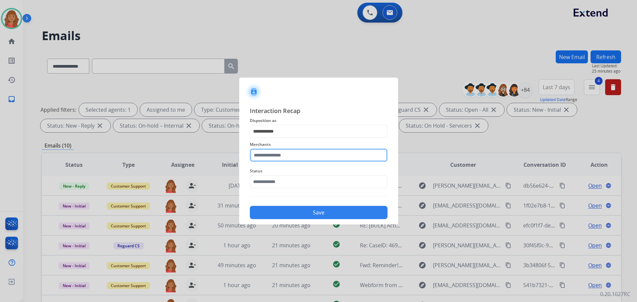
click at [273, 156] on input "text" at bounding box center [319, 155] width 138 height 13
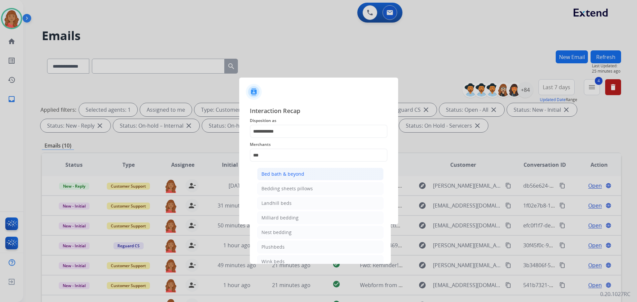
click at [279, 175] on div "Bed bath & beyond" at bounding box center [283, 174] width 43 height 7
type input "**********"
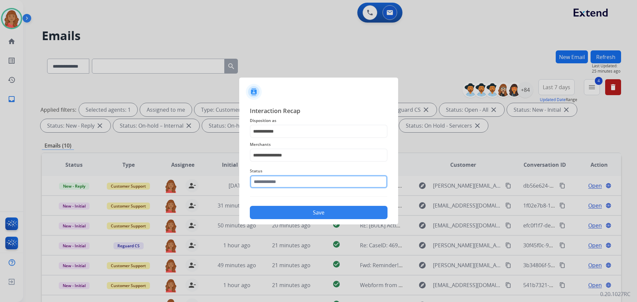
drag, startPoint x: 275, startPoint y: 178, endPoint x: 280, endPoint y: 188, distance: 10.9
click at [276, 181] on input "text" at bounding box center [319, 181] width 138 height 13
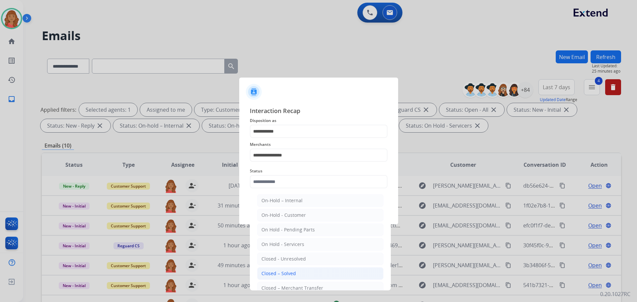
click at [280, 271] on div "Closed – Solved" at bounding box center [279, 274] width 35 height 7
type input "**********"
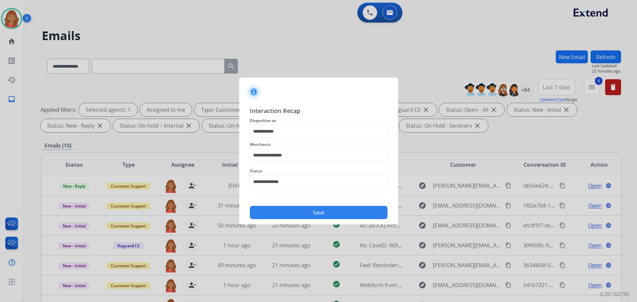
click at [295, 205] on div "Save" at bounding box center [319, 210] width 138 height 17
drag, startPoint x: 307, startPoint y: 216, endPoint x: 264, endPoint y: 222, distance: 43.6
click at [307, 215] on button "Save" at bounding box center [319, 212] width 138 height 13
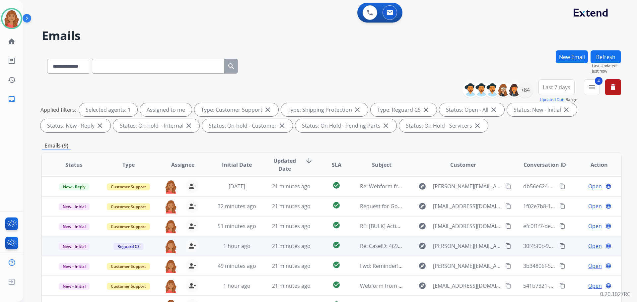
scroll to position [107, 0]
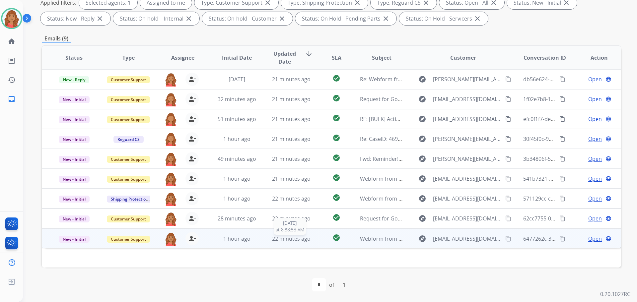
click at [286, 240] on span "22 minutes ago" at bounding box center [291, 238] width 39 height 7
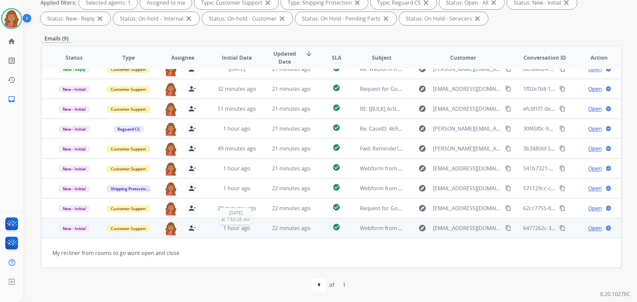
click at [252, 231] on div "1 hour ago" at bounding box center [236, 228] width 43 height 8
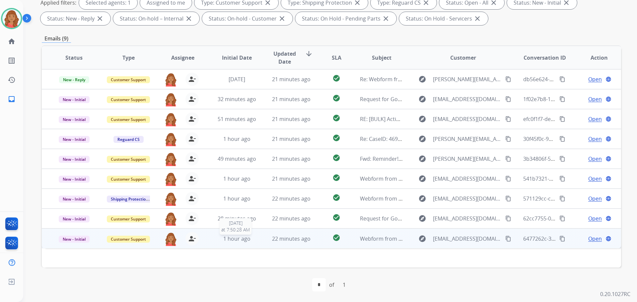
click at [252, 236] on div "1 hour ago" at bounding box center [236, 239] width 43 height 8
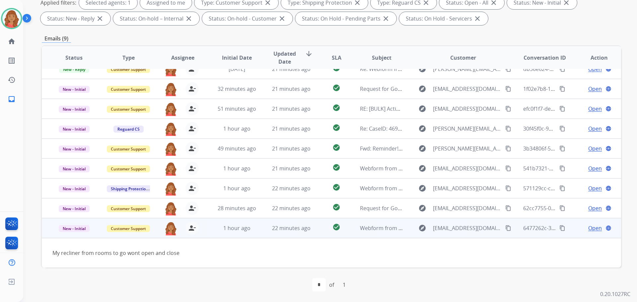
drag, startPoint x: 502, startPoint y: 230, endPoint x: 502, endPoint y: 226, distance: 4.0
click at [505, 230] on mat-icon "content_copy" at bounding box center [508, 228] width 6 height 6
drag, startPoint x: 592, startPoint y: 228, endPoint x: 585, endPoint y: 227, distance: 7.7
click at [592, 228] on span "Open" at bounding box center [595, 228] width 14 height 8
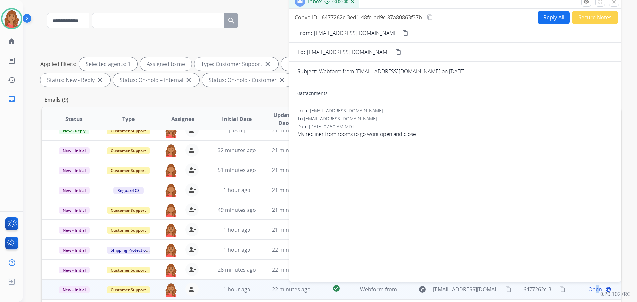
scroll to position [0, 0]
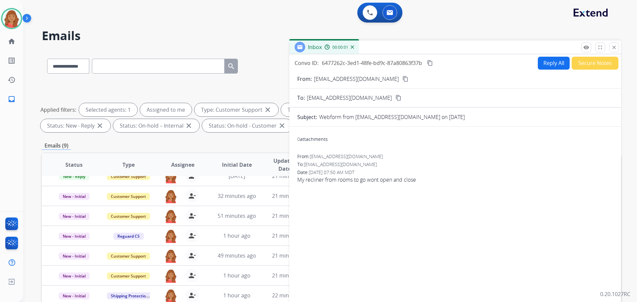
click at [548, 61] on button "Reply All" at bounding box center [554, 63] width 32 height 13
select select "**********"
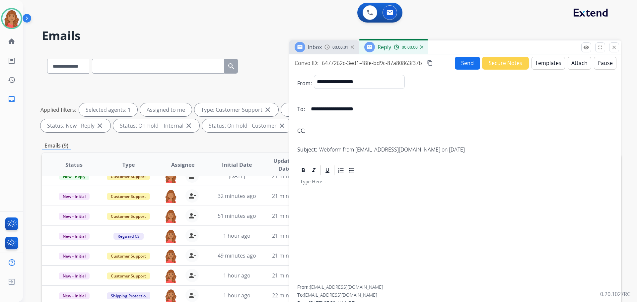
click at [543, 63] on button "Templates" at bounding box center [549, 63] width 34 height 13
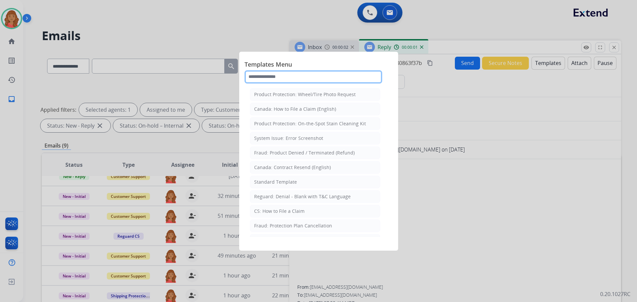
click at [290, 78] on input "text" at bounding box center [314, 76] width 138 height 13
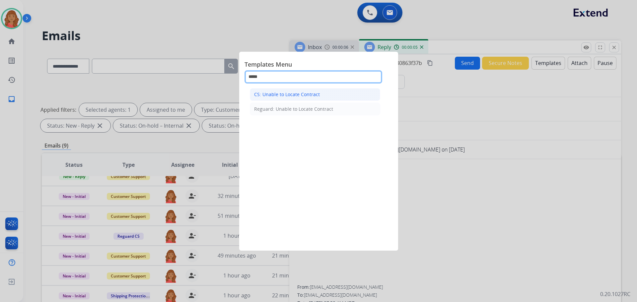
type input "*****"
click at [284, 98] on li "CS: Unable to Locate Contract" at bounding box center [315, 94] width 130 height 13
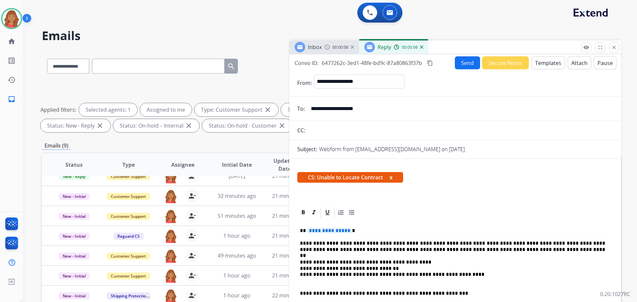
click at [345, 231] on span "**********" at bounding box center [329, 231] width 45 height 6
click at [341, 230] on p "**********" at bounding box center [452, 231] width 305 height 6
drag, startPoint x: 397, startPoint y: 223, endPoint x: 387, endPoint y: 223, distance: 10.6
click at [460, 66] on button "Send" at bounding box center [467, 62] width 25 height 13
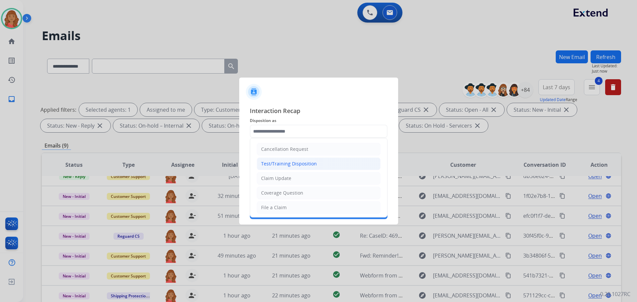
click at [289, 130] on input "text" at bounding box center [319, 131] width 138 height 13
click at [277, 160] on div "Coverage Question" at bounding box center [282, 160] width 42 height 7
type input "**********"
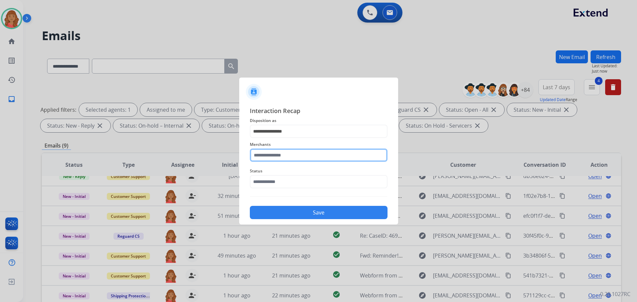
click at [272, 153] on input "text" at bounding box center [319, 155] width 138 height 13
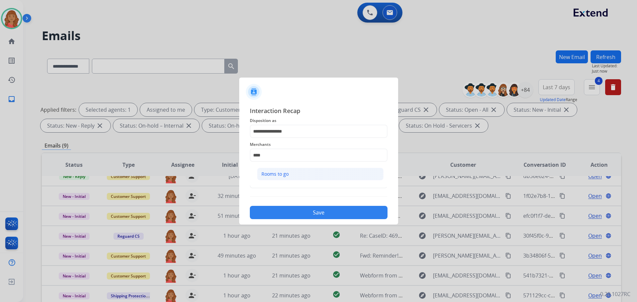
click at [280, 177] on div "Rooms to go" at bounding box center [275, 174] width 27 height 7
type input "**********"
click at [276, 182] on input "text" at bounding box center [319, 181] width 138 height 13
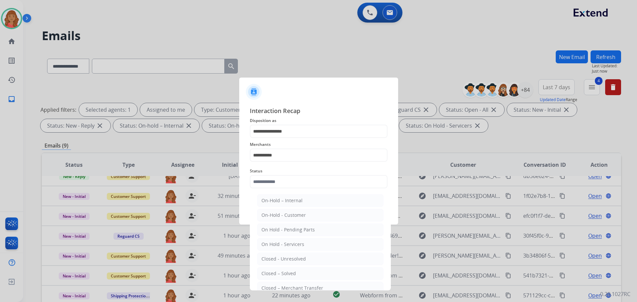
drag, startPoint x: 276, startPoint y: 271, endPoint x: 282, endPoint y: 255, distance: 16.4
click at [277, 271] on div "Closed – Solved" at bounding box center [279, 274] width 35 height 7
type input "**********"
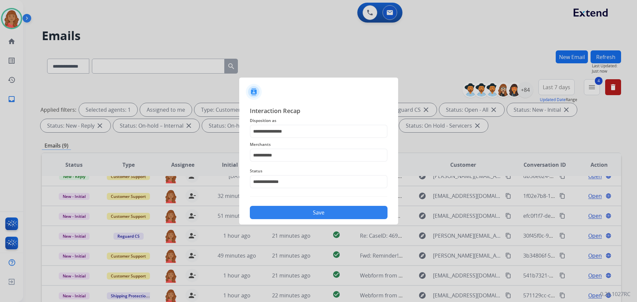
click at [295, 212] on button "Save" at bounding box center [319, 212] width 138 height 13
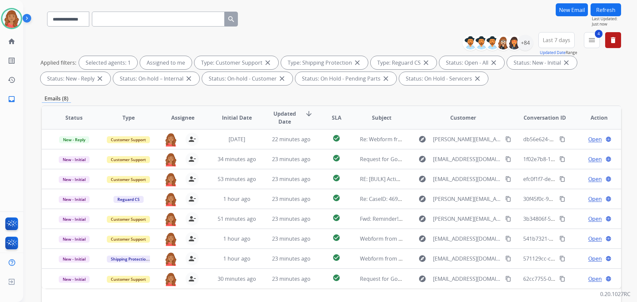
scroll to position [107, 0]
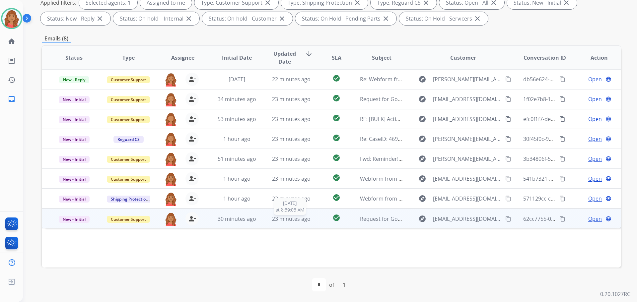
click at [276, 219] on span "23 minutes ago" at bounding box center [291, 218] width 39 height 7
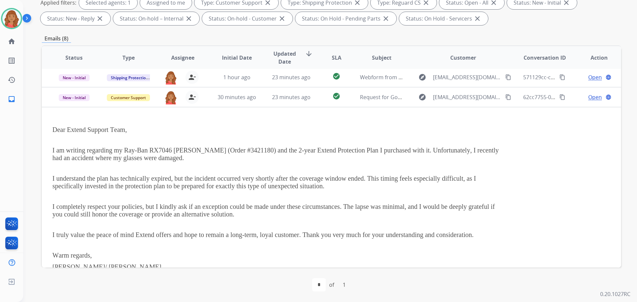
scroll to position [73, 0]
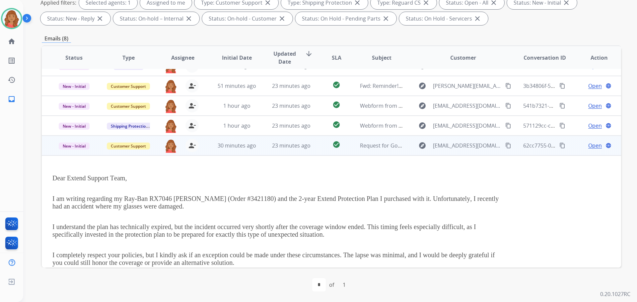
drag, startPoint x: 497, startPoint y: 145, endPoint x: 478, endPoint y: 149, distance: 19.9
click at [505, 145] on mat-icon "content_copy" at bounding box center [508, 146] width 6 height 6
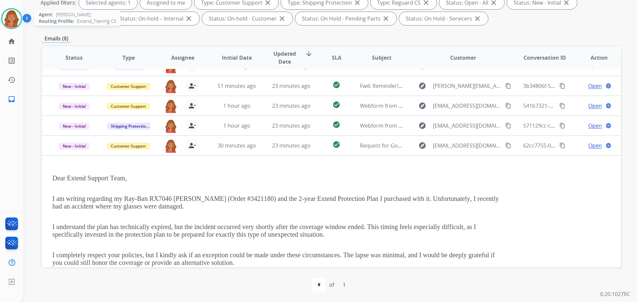
click at [9, 17] on img at bounding box center [11, 18] width 19 height 19
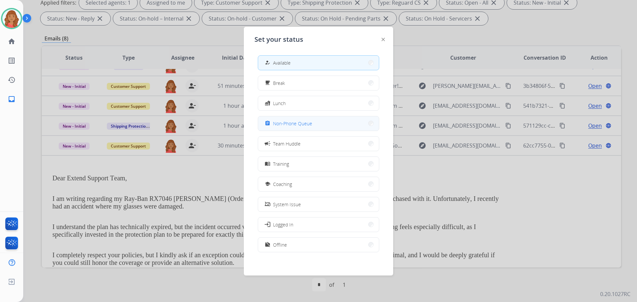
click at [283, 125] on span "Non-Phone Queue" at bounding box center [292, 123] width 39 height 7
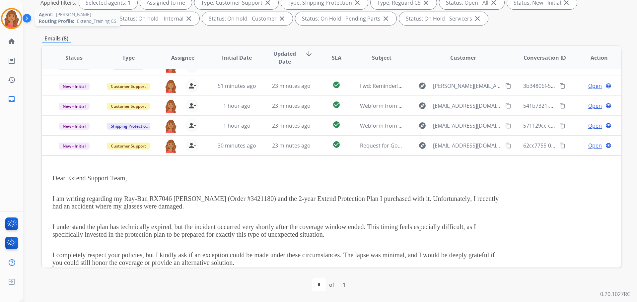
click at [14, 19] on img at bounding box center [11, 18] width 19 height 19
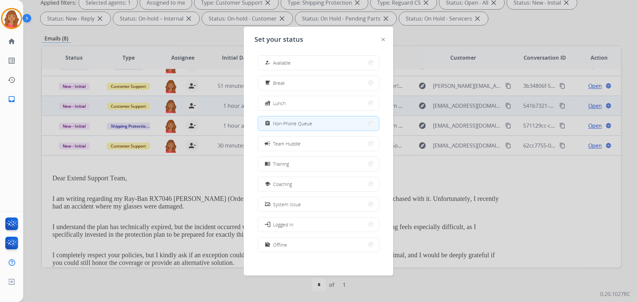
drag, startPoint x: 272, startPoint y: 66, endPoint x: 255, endPoint y: 106, distance: 43.3
click at [272, 66] on div "how_to_reg" at bounding box center [269, 63] width 10 height 8
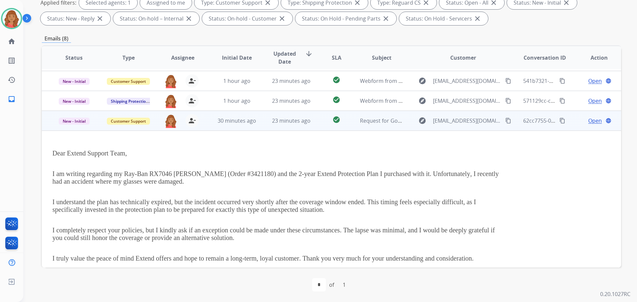
scroll to position [147, 0]
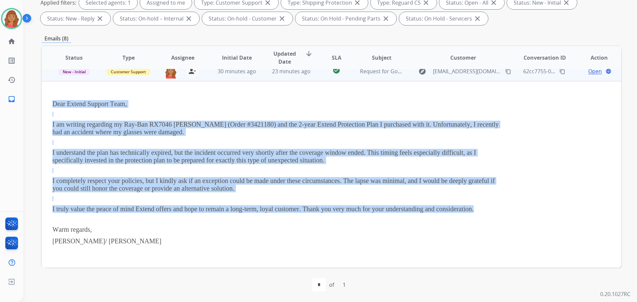
drag, startPoint x: 53, startPoint y: 102, endPoint x: 353, endPoint y: 204, distance: 316.7
click at [454, 215] on td "Dear Extend Support Team, I am writing regarding my Ray-Ban RX7046 [PERSON_NAME…" at bounding box center [277, 174] width 471 height 187
copy div "Dear Extend Support Team, I am writing regarding my Ray-Ban RX7046 [PERSON_NAME…"
click at [560, 73] on mat-icon "content_copy" at bounding box center [563, 71] width 6 height 6
click at [594, 72] on span "Open" at bounding box center [595, 71] width 14 height 8
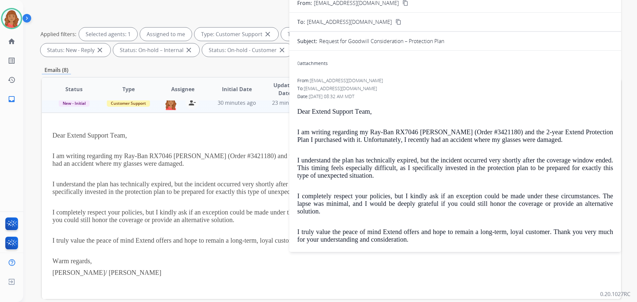
scroll to position [0, 0]
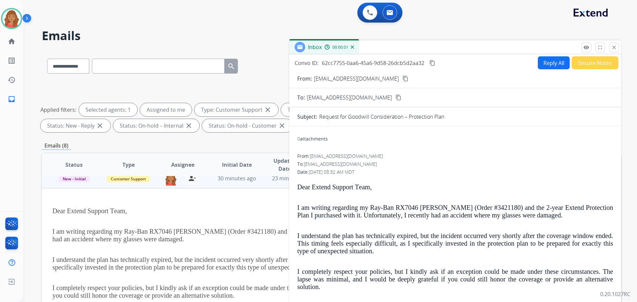
drag, startPoint x: 549, startPoint y: 66, endPoint x: 553, endPoint y: 67, distance: 3.7
click at [553, 67] on button "Reply All" at bounding box center [554, 62] width 32 height 13
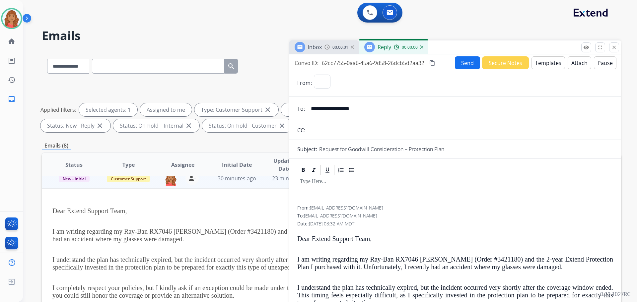
select select "**********"
click at [541, 63] on button "Templates" at bounding box center [549, 62] width 34 height 13
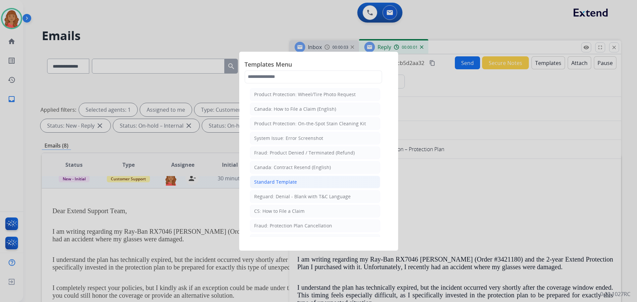
click at [272, 178] on li "Standard Template" at bounding box center [315, 182] width 130 height 13
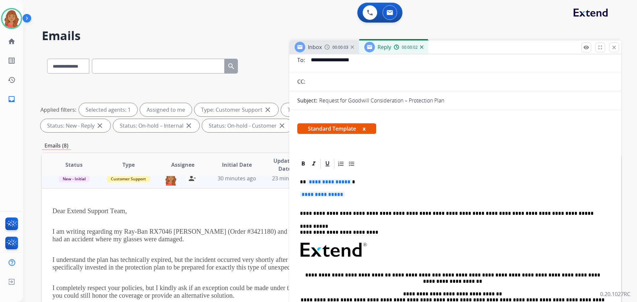
scroll to position [133, 0]
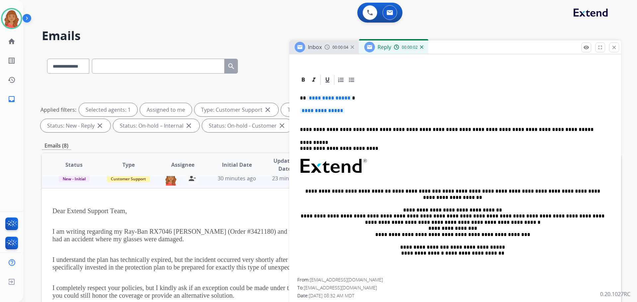
click at [354, 114] on p "**********" at bounding box center [455, 114] width 311 height 12
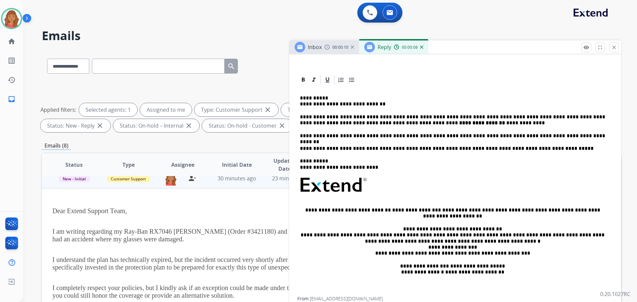
click at [299, 104] on div "**********" at bounding box center [455, 191] width 316 height 211
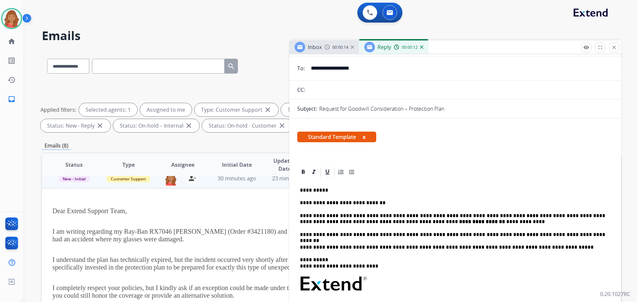
scroll to position [0, 0]
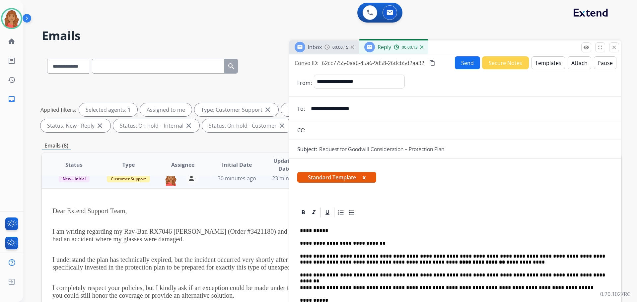
click at [462, 65] on button "Send" at bounding box center [467, 62] width 25 height 13
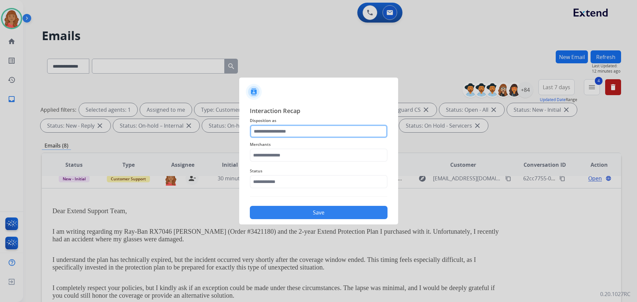
click at [296, 127] on input "text" at bounding box center [319, 131] width 138 height 13
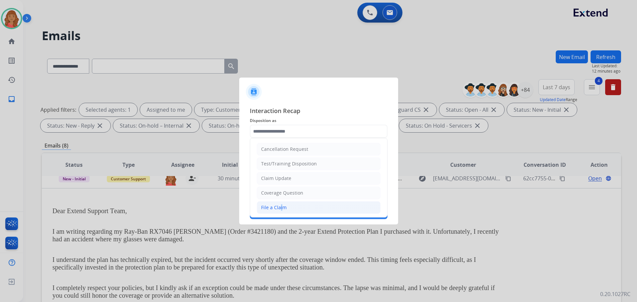
drag, startPoint x: 278, startPoint y: 203, endPoint x: 282, endPoint y: 192, distance: 11.5
click at [279, 204] on li "File a Claim" at bounding box center [319, 207] width 124 height 13
type input "**********"
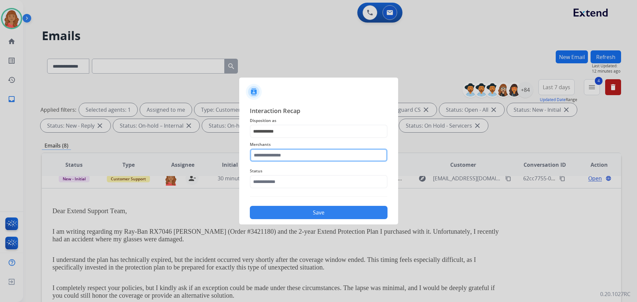
click at [284, 152] on input "text" at bounding box center [319, 155] width 138 height 13
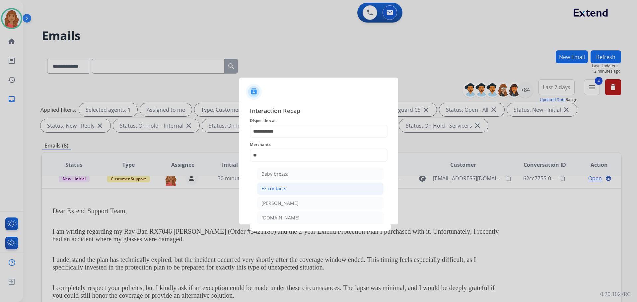
click at [278, 192] on div "Ez contacts" at bounding box center [274, 189] width 25 height 7
type input "**********"
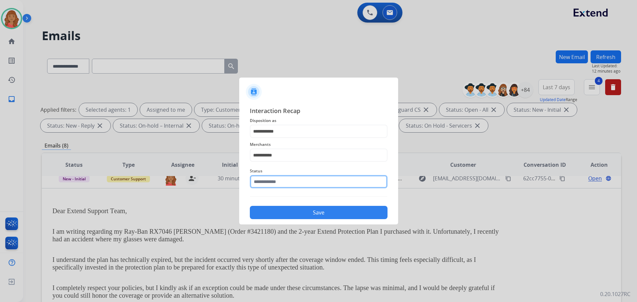
click at [276, 186] on input "text" at bounding box center [319, 181] width 138 height 13
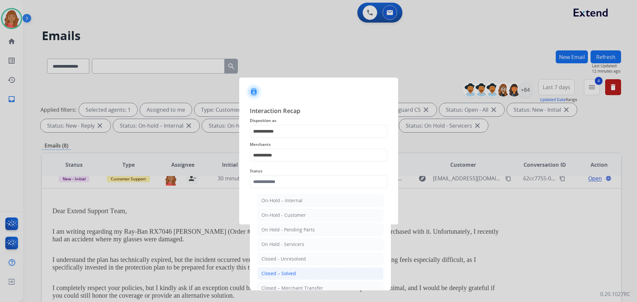
drag, startPoint x: 273, startPoint y: 276, endPoint x: 280, endPoint y: 244, distance: 33.7
click at [273, 276] on div "Closed – Solved" at bounding box center [279, 274] width 35 height 7
type input "**********"
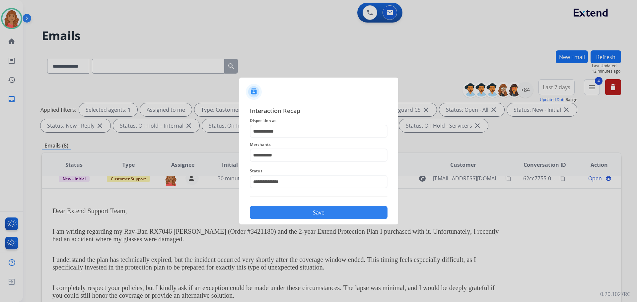
click at [284, 214] on button "Save" at bounding box center [319, 212] width 138 height 13
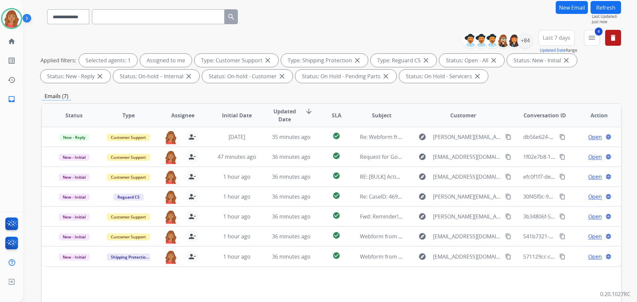
scroll to position [107, 0]
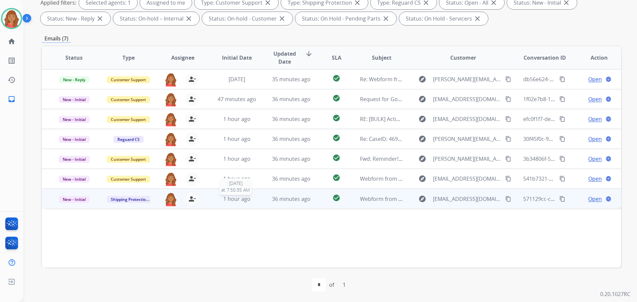
click at [252, 199] on div "1 hour ago" at bounding box center [236, 199] width 43 height 8
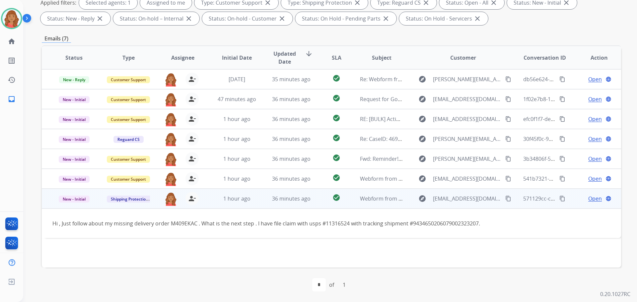
drag, startPoint x: 498, startPoint y: 197, endPoint x: 479, endPoint y: 196, distance: 19.6
click at [505, 197] on mat-icon "content_copy" at bounding box center [508, 199] width 6 height 6
click at [595, 201] on span "Open" at bounding box center [595, 199] width 14 height 8
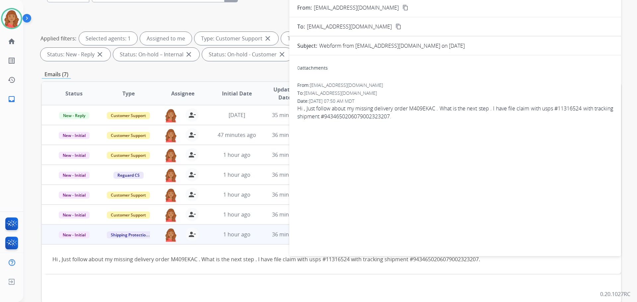
scroll to position [0, 0]
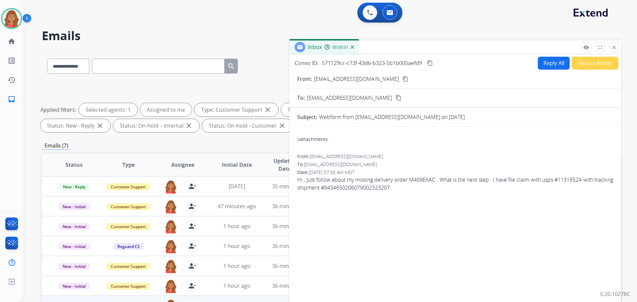
click at [544, 64] on button "Reply All" at bounding box center [554, 63] width 32 height 13
select select "**********"
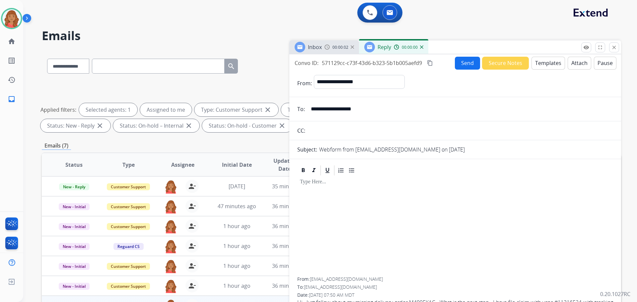
click at [542, 64] on button "Templates" at bounding box center [549, 63] width 34 height 13
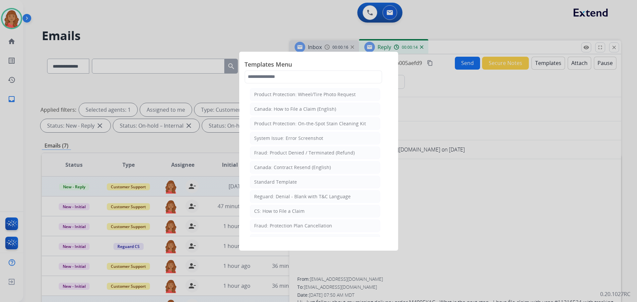
click at [276, 184] on div "Standard Template" at bounding box center [275, 182] width 43 height 7
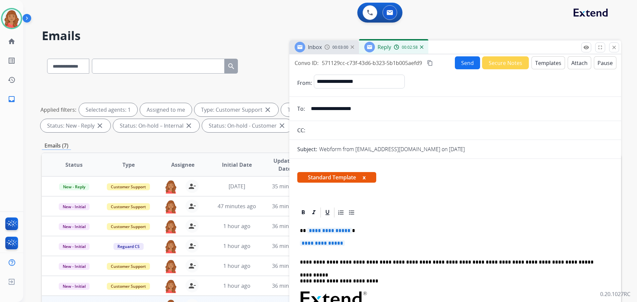
click at [348, 243] on p "**********" at bounding box center [455, 247] width 311 height 12
drag, startPoint x: 327, startPoint y: 240, endPoint x: 294, endPoint y: 228, distance: 35.3
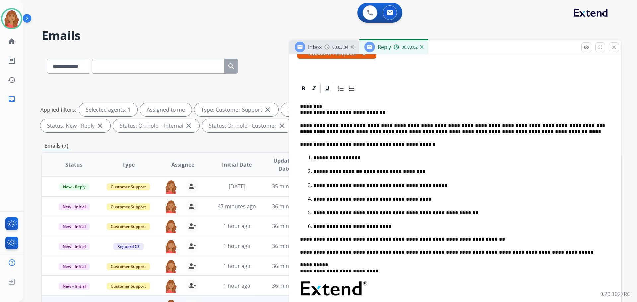
scroll to position [133, 0]
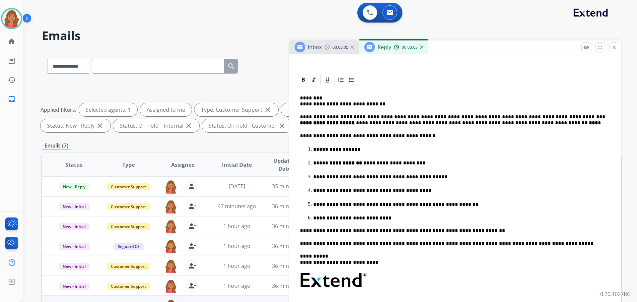
click at [300, 103] on div "**********" at bounding box center [455, 239] width 316 height 306
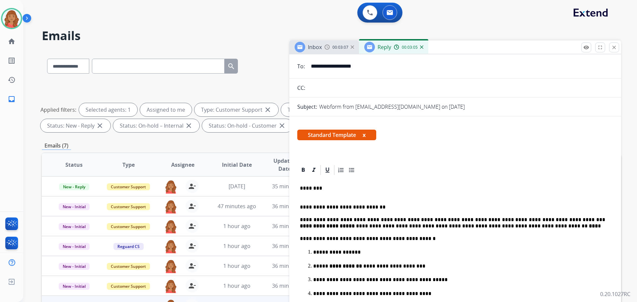
scroll to position [0, 0]
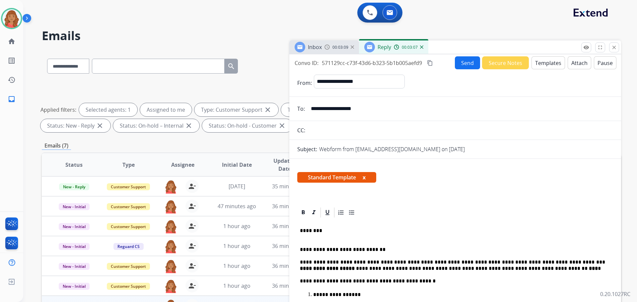
click at [429, 63] on mat-icon "content_copy" at bounding box center [430, 63] width 6 height 6
click at [460, 66] on button "Send" at bounding box center [467, 62] width 25 height 13
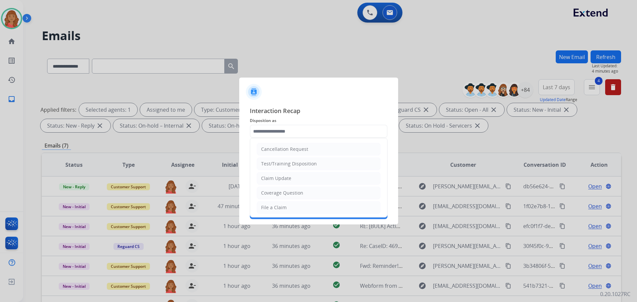
click at [295, 131] on input "text" at bounding box center [319, 131] width 138 height 13
drag, startPoint x: 273, startPoint y: 208, endPoint x: 274, endPoint y: 191, distance: 17.3
click at [274, 207] on div "File a Claim" at bounding box center [274, 207] width 26 height 7
type input "**********"
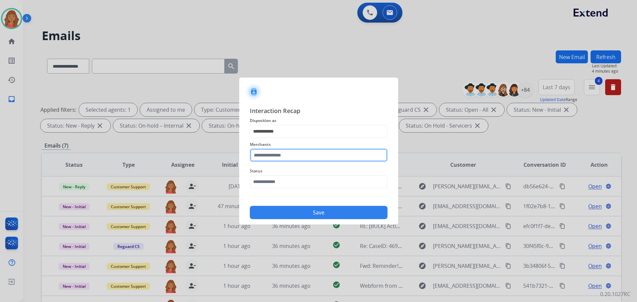
click at [273, 156] on input "text" at bounding box center [319, 155] width 138 height 13
click at [271, 177] on div "Jomashop" at bounding box center [273, 174] width 22 height 7
type input "********"
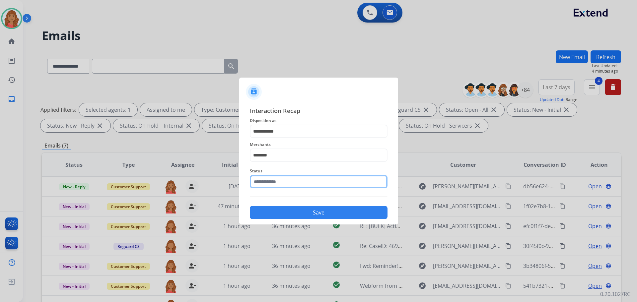
drag, startPoint x: 273, startPoint y: 186, endPoint x: 273, endPoint y: 190, distance: 3.7
click at [273, 187] on input "text" at bounding box center [319, 181] width 138 height 13
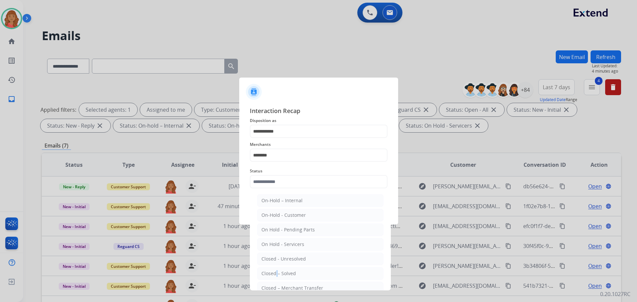
drag, startPoint x: 274, startPoint y: 274, endPoint x: 285, endPoint y: 261, distance: 17.2
click at [277, 274] on div "Closed – Solved" at bounding box center [279, 274] width 35 height 7
type input "**********"
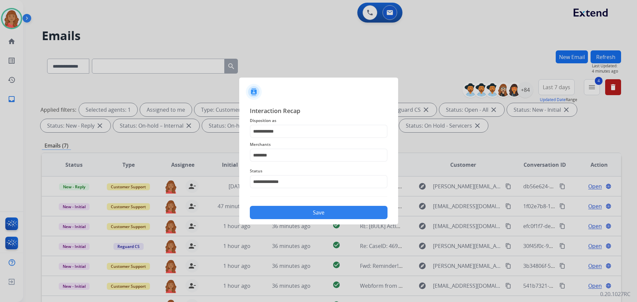
click at [293, 212] on button "Save" at bounding box center [319, 212] width 138 height 13
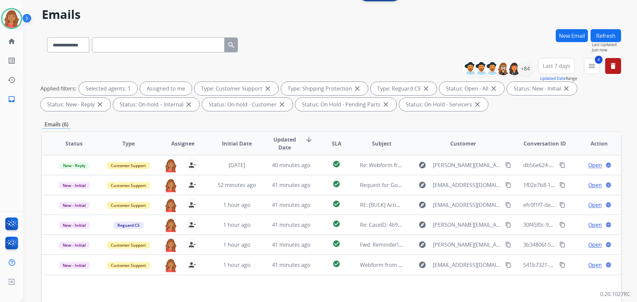
scroll to position [107, 0]
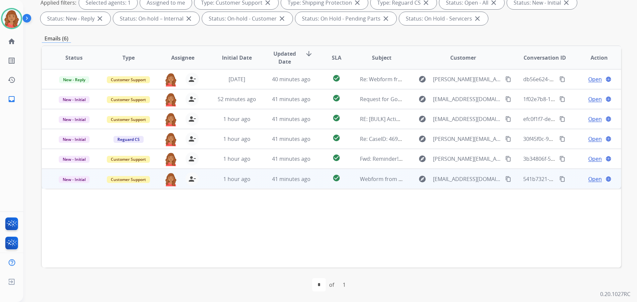
click at [249, 184] on td "1 hour ago" at bounding box center [232, 179] width 54 height 20
click at [505, 179] on mat-icon "content_copy" at bounding box center [508, 179] width 6 height 6
click at [589, 178] on span "Open" at bounding box center [595, 179] width 14 height 8
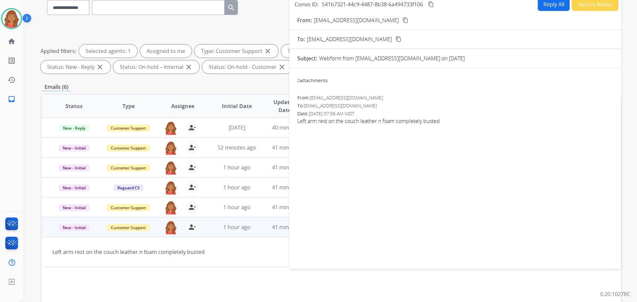
scroll to position [0, 0]
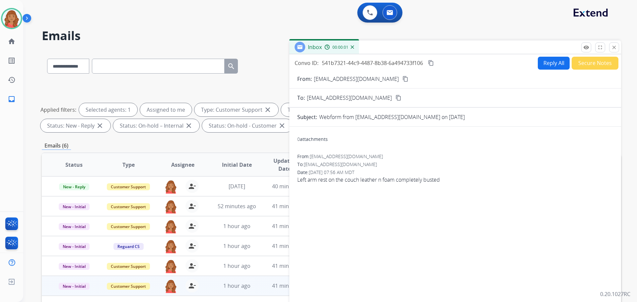
click at [548, 66] on button "Reply All" at bounding box center [554, 63] width 32 height 13
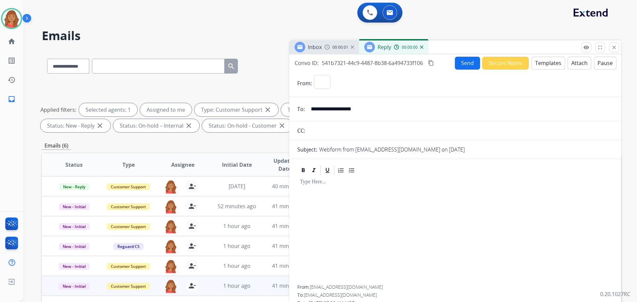
select select "**********"
click at [547, 65] on button "Templates" at bounding box center [549, 63] width 34 height 13
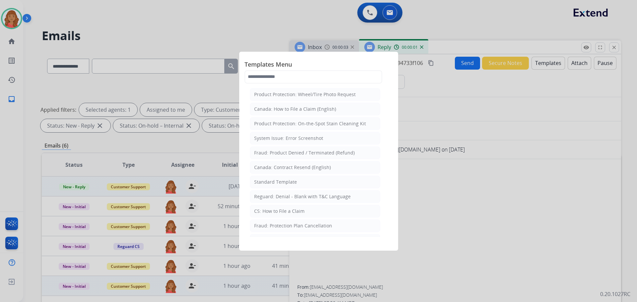
click at [283, 185] on div "Standard Template" at bounding box center [275, 182] width 43 height 7
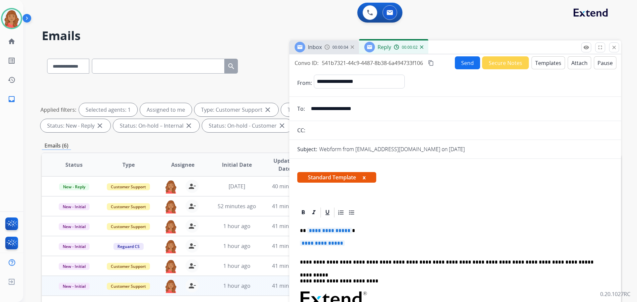
scroll to position [100, 0]
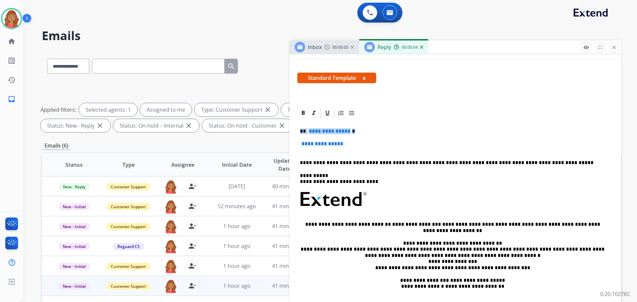
drag, startPoint x: 360, startPoint y: 148, endPoint x: 297, endPoint y: 131, distance: 65.1
click at [288, 130] on div "**********" at bounding box center [332, 229] width 580 height 359
click at [353, 145] on p "**********" at bounding box center [455, 147] width 311 height 12
drag, startPoint x: 335, startPoint y: 145, endPoint x: 290, endPoint y: 129, distance: 47.3
click at [290, 129] on div "**********" at bounding box center [455, 226] width 332 height 239
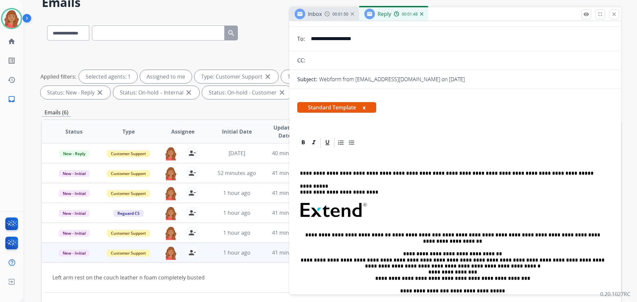
scroll to position [0, 0]
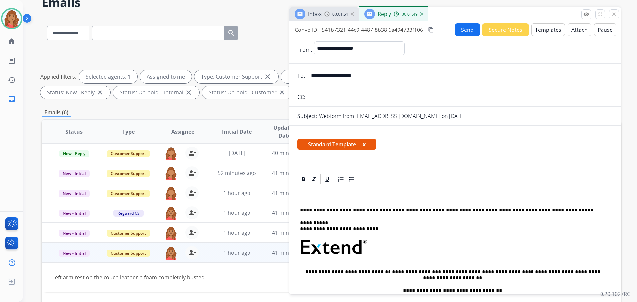
click at [309, 199] on p at bounding box center [452, 198] width 305 height 6
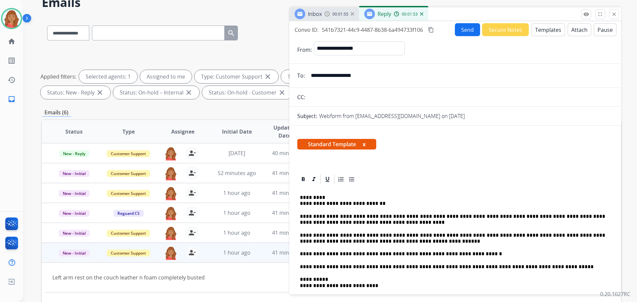
click at [434, 30] on mat-icon "content_copy" at bounding box center [431, 30] width 6 height 6
click at [468, 31] on button "Send" at bounding box center [467, 29] width 25 height 13
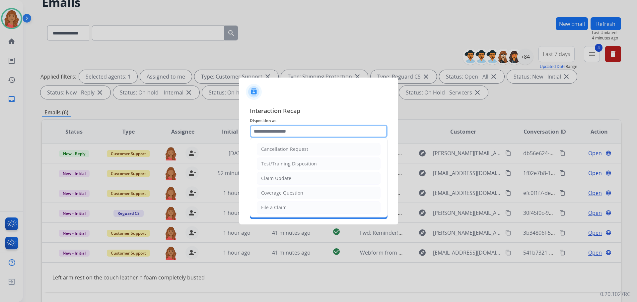
drag, startPoint x: 281, startPoint y: 137, endPoint x: 277, endPoint y: 137, distance: 3.7
click at [281, 137] on input "text" at bounding box center [319, 131] width 138 height 13
click at [271, 181] on div "Claim Update" at bounding box center [276, 178] width 30 height 7
type input "**********"
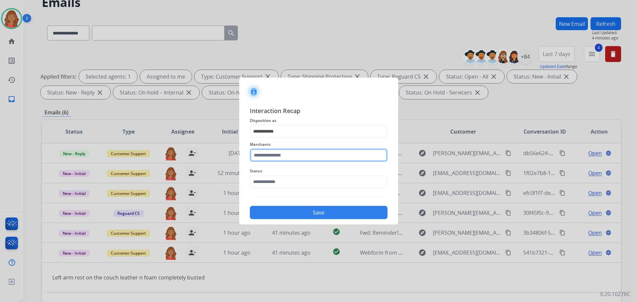
click at [270, 155] on input "text" at bounding box center [319, 155] width 138 height 13
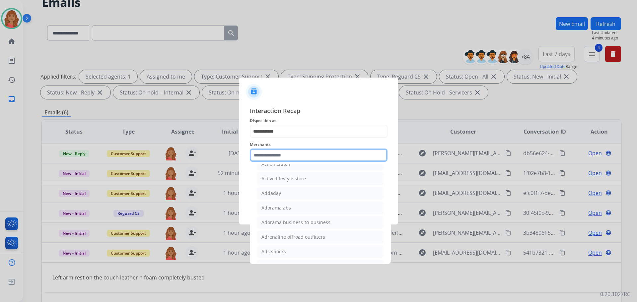
scroll to position [199, 0]
click at [273, 156] on input "text" at bounding box center [319, 155] width 138 height 13
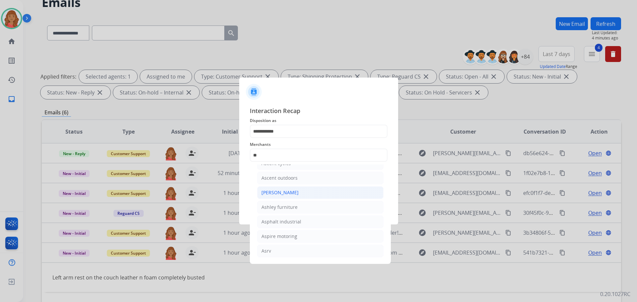
click at [277, 192] on div "[PERSON_NAME]" at bounding box center [280, 193] width 37 height 7
type input "**********"
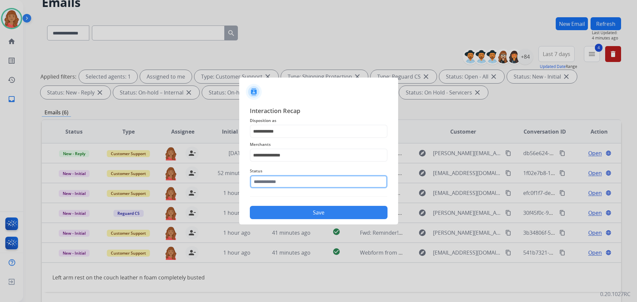
click at [268, 187] on input "text" at bounding box center [319, 181] width 138 height 13
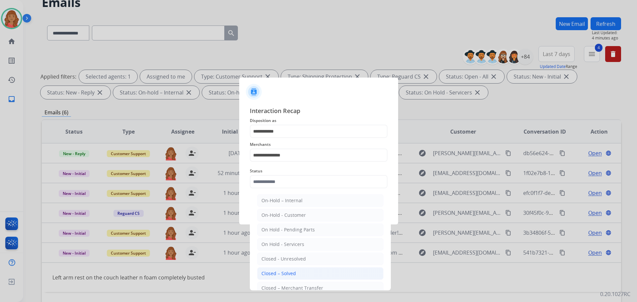
click at [277, 273] on div "Closed – Solved" at bounding box center [279, 274] width 35 height 7
type input "**********"
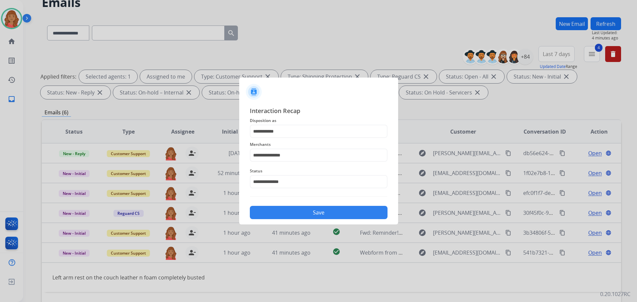
click at [291, 213] on button "Save" at bounding box center [319, 212] width 138 height 13
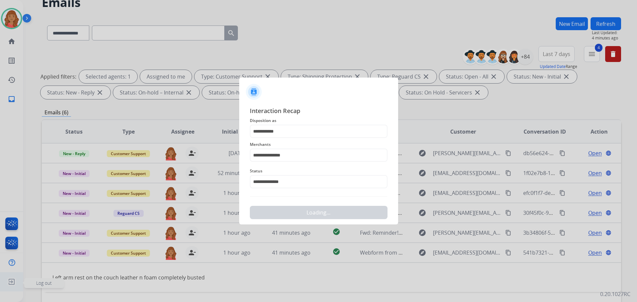
scroll to position [0, 0]
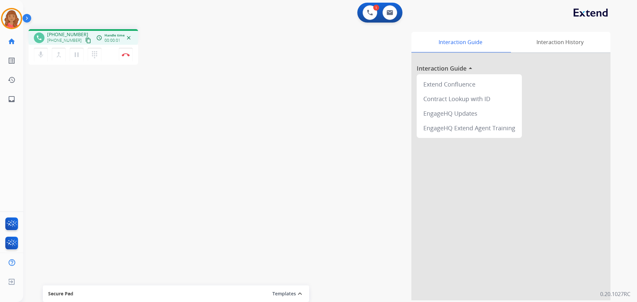
click at [85, 42] on mat-icon "content_copy" at bounding box center [88, 41] width 6 height 6
drag, startPoint x: 81, startPoint y: 40, endPoint x: 61, endPoint y: 42, distance: 20.0
click at [85, 40] on mat-icon "content_copy" at bounding box center [88, 41] width 6 height 6
drag, startPoint x: 80, startPoint y: 39, endPoint x: 63, endPoint y: 40, distance: 16.6
click at [85, 40] on mat-icon "content_copy" at bounding box center [88, 41] width 6 height 6
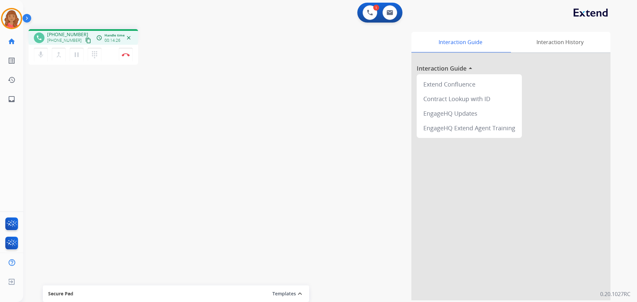
drag, startPoint x: 83, startPoint y: 39, endPoint x: 55, endPoint y: 44, distance: 28.4
click at [85, 39] on mat-icon "content_copy" at bounding box center [88, 41] width 6 height 6
click at [126, 56] on img at bounding box center [126, 54] width 8 height 3
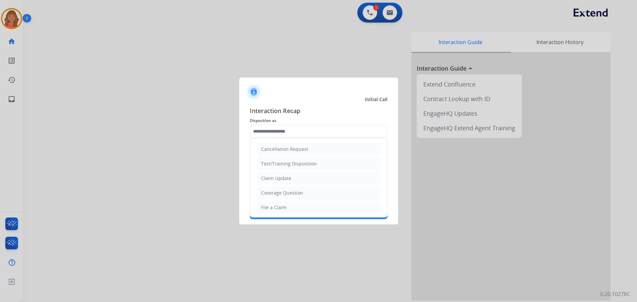
click at [271, 132] on input "text" at bounding box center [319, 131] width 138 height 13
drag, startPoint x: 274, startPoint y: 208, endPoint x: 276, endPoint y: 189, distance: 19.0
click at [275, 207] on div "File a Claim" at bounding box center [274, 207] width 26 height 7
type input "**********"
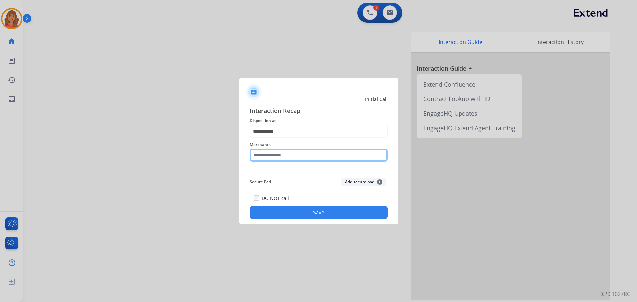
click at [277, 155] on input "text" at bounding box center [319, 155] width 138 height 13
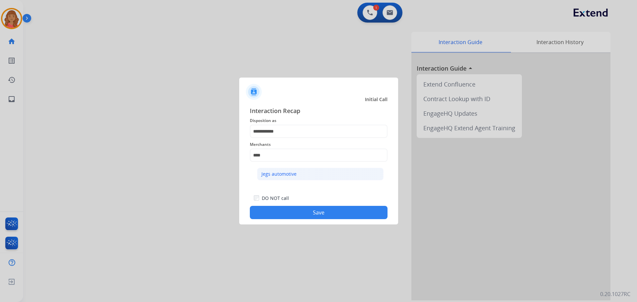
click at [280, 172] on div "Jegs automotive" at bounding box center [279, 174] width 35 height 7
type input "**********"
click at [294, 216] on button "Save" at bounding box center [319, 212] width 138 height 13
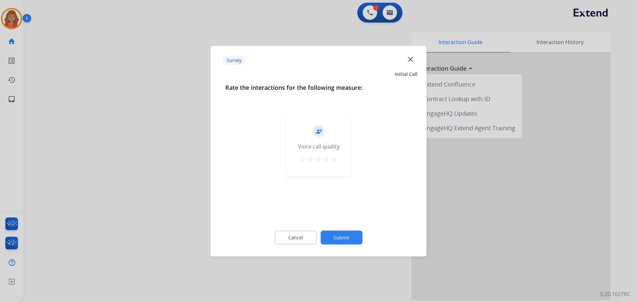
click at [320, 160] on mat-icon "star" at bounding box center [319, 159] width 8 height 8
click at [334, 162] on mat-icon "star" at bounding box center [335, 159] width 8 height 8
click at [340, 229] on div "Cancel Submit" at bounding box center [318, 238] width 187 height 30
click at [344, 235] on button "Submit" at bounding box center [342, 238] width 42 height 14
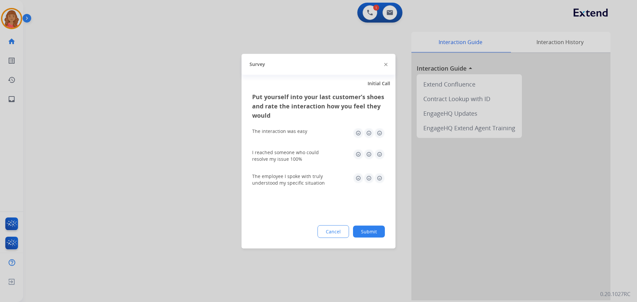
click at [377, 234] on button "Submit" at bounding box center [369, 232] width 32 height 12
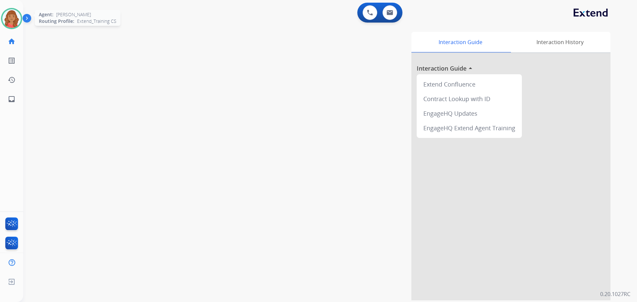
click at [15, 27] on img at bounding box center [11, 18] width 19 height 19
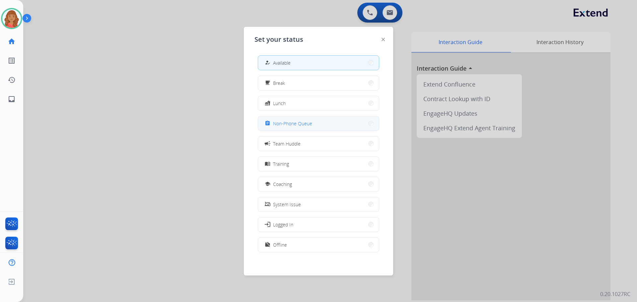
click at [290, 126] on span "Non-Phone Queue" at bounding box center [292, 123] width 39 height 7
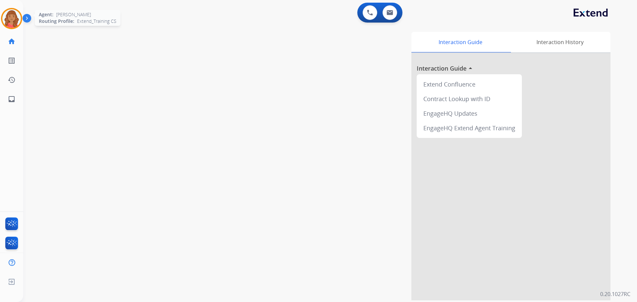
click at [16, 14] on img at bounding box center [11, 18] width 19 height 19
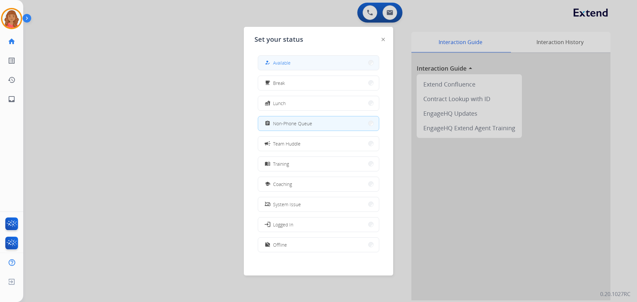
click at [285, 61] on span "Available" at bounding box center [282, 62] width 18 height 7
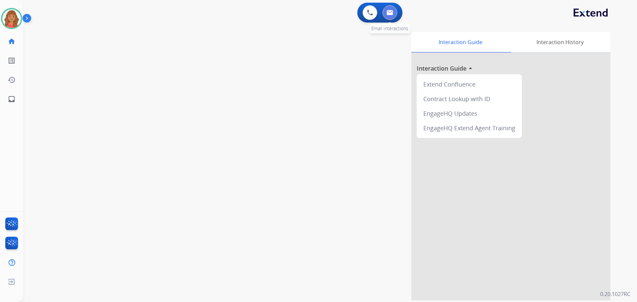
click at [388, 15] on img at bounding box center [390, 12] width 7 height 5
select select "**********"
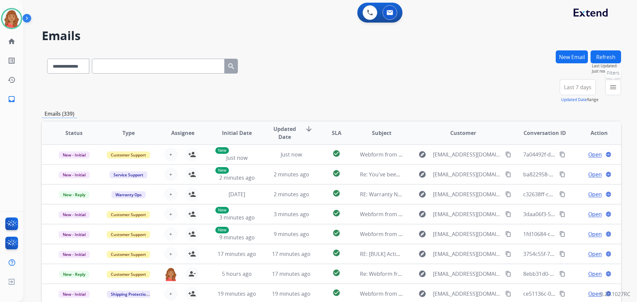
click at [614, 90] on mat-icon "menu" at bounding box center [613, 87] width 8 height 8
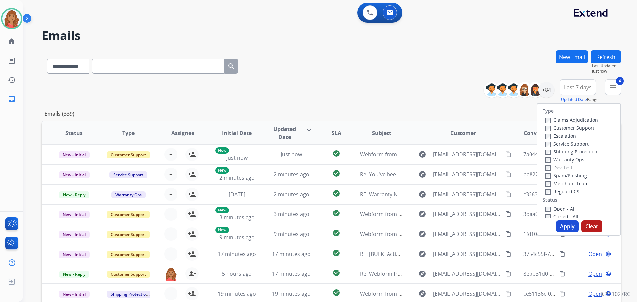
click at [561, 225] on button "Apply" at bounding box center [567, 227] width 23 height 12
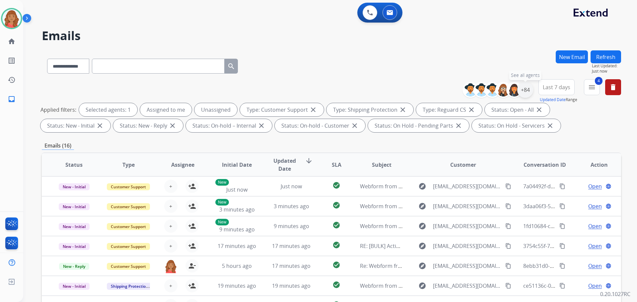
click at [518, 88] on div "+84" at bounding box center [525, 90] width 16 height 16
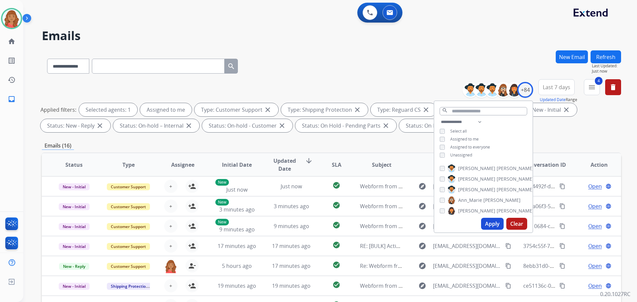
click at [486, 224] on button "Apply" at bounding box center [492, 224] width 23 height 12
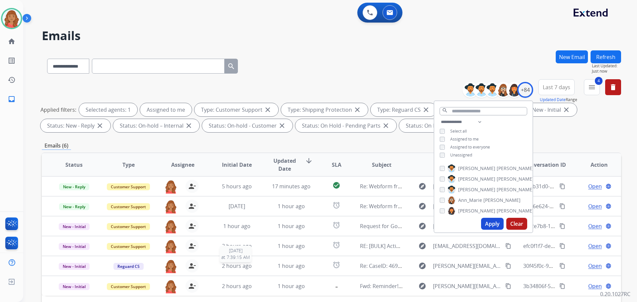
scroll to position [107, 0]
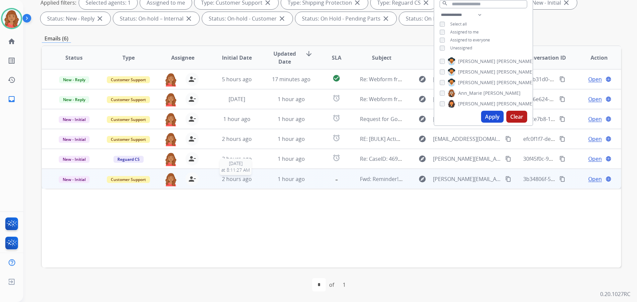
click at [239, 181] on span "2 hours ago" at bounding box center [237, 179] width 30 height 7
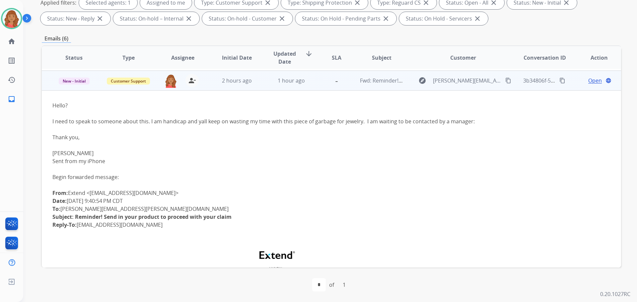
scroll to position [100, 0]
click at [560, 78] on mat-icon "content_copy" at bounding box center [563, 79] width 6 height 6
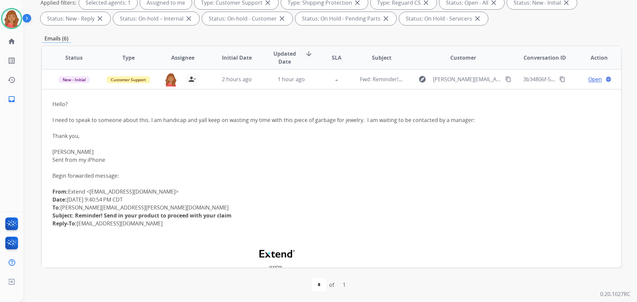
drag, startPoint x: 581, startPoint y: 82, endPoint x: 586, endPoint y: 80, distance: 5.4
click at [581, 82] on div "Open language" at bounding box center [599, 79] width 43 height 8
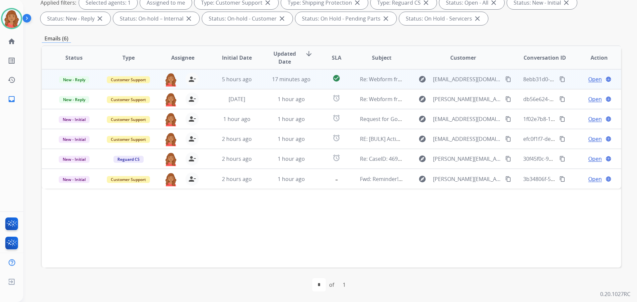
scroll to position [0, 0]
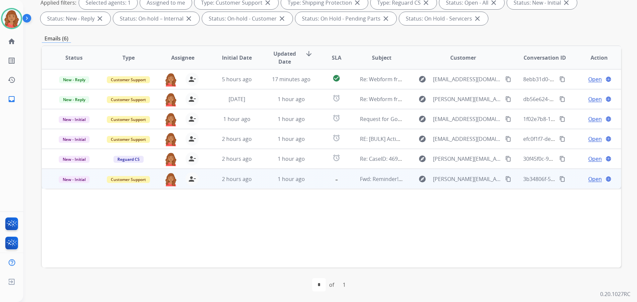
click at [588, 180] on span "Open" at bounding box center [595, 179] width 14 height 8
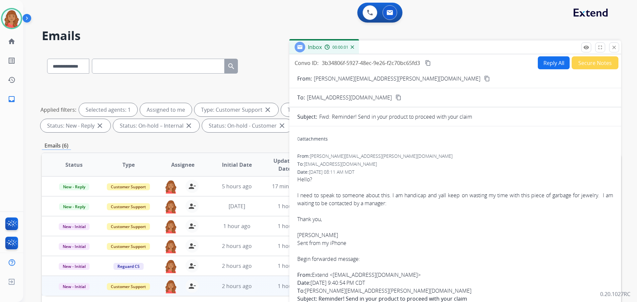
click at [552, 68] on button "Reply All" at bounding box center [554, 62] width 32 height 13
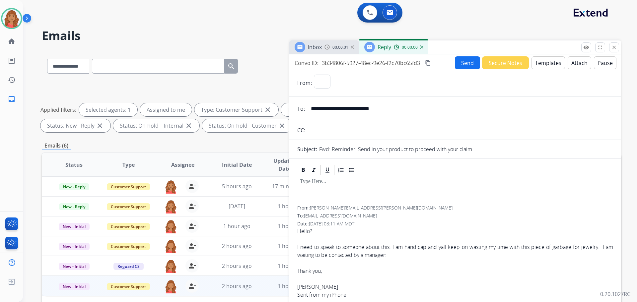
select select "**********"
click at [545, 64] on button "Templates" at bounding box center [549, 62] width 34 height 13
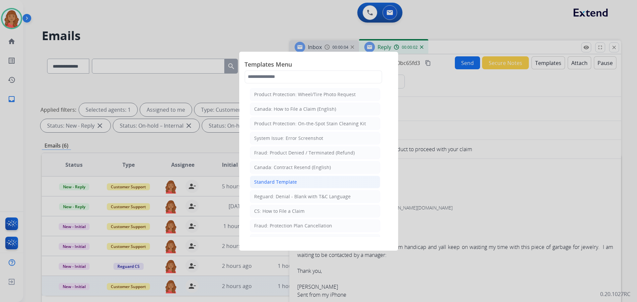
click at [276, 183] on div "Standard Template" at bounding box center [275, 182] width 43 height 7
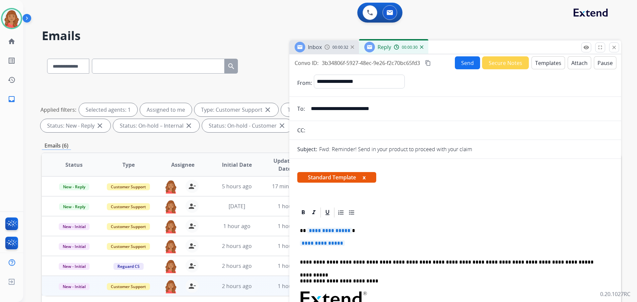
drag, startPoint x: 352, startPoint y: 110, endPoint x: 312, endPoint y: 108, distance: 40.2
click at [312, 108] on input "**********" at bounding box center [460, 108] width 306 height 13
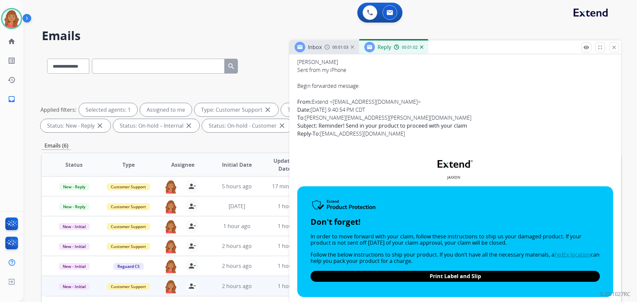
scroll to position [564, 0]
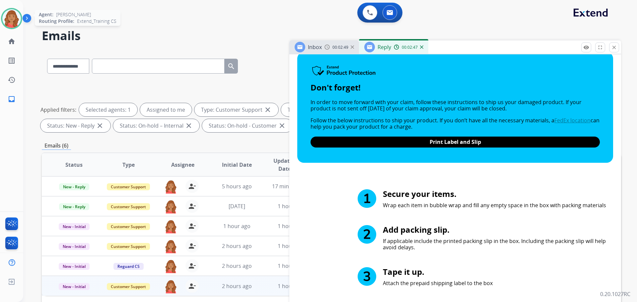
drag, startPoint x: 10, startPoint y: 13, endPoint x: 15, endPoint y: 26, distance: 14.3
click at [11, 14] on img at bounding box center [11, 18] width 19 height 19
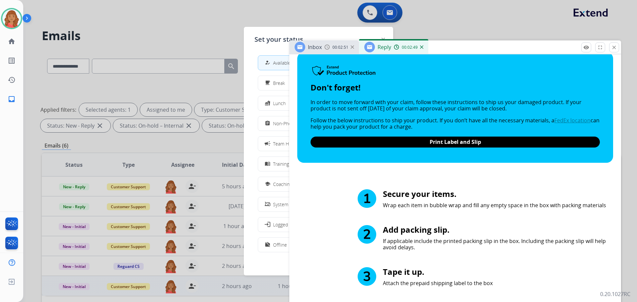
click at [271, 123] on div "assignment" at bounding box center [269, 123] width 10 height 8
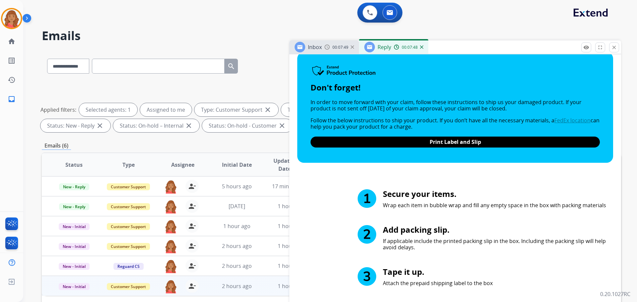
drag, startPoint x: 612, startPoint y: 45, endPoint x: 564, endPoint y: 76, distance: 57.4
click at [612, 45] on mat-icon "close" at bounding box center [614, 47] width 6 height 6
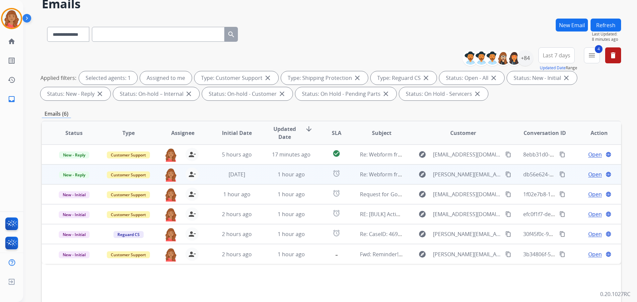
scroll to position [33, 0]
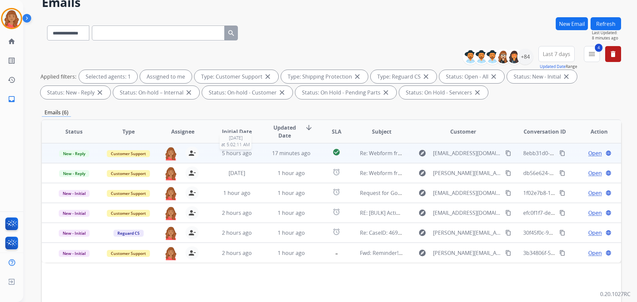
click at [251, 152] on div "5 hours ago" at bounding box center [236, 153] width 43 height 8
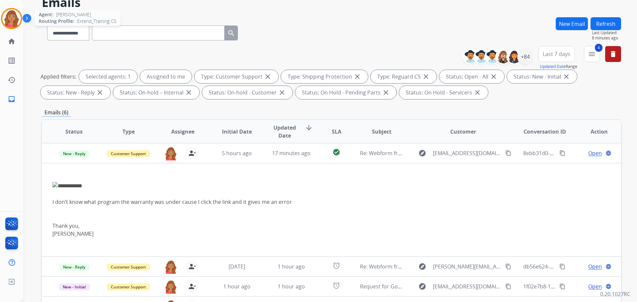
click at [12, 23] on img at bounding box center [11, 18] width 19 height 19
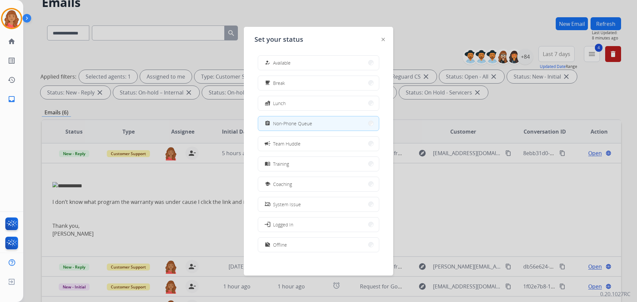
drag, startPoint x: 275, startPoint y: 58, endPoint x: 273, endPoint y: 61, distance: 4.2
click at [275, 57] on button "how_to_reg Available" at bounding box center [318, 63] width 121 height 14
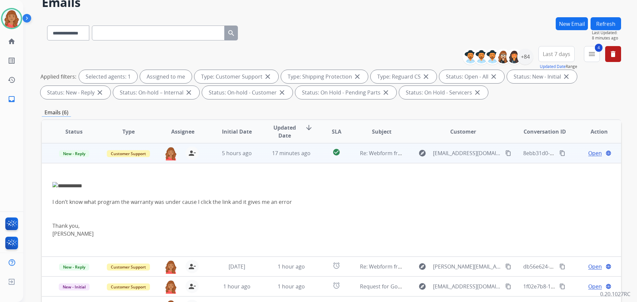
click at [583, 151] on div "Open language" at bounding box center [599, 153] width 43 height 8
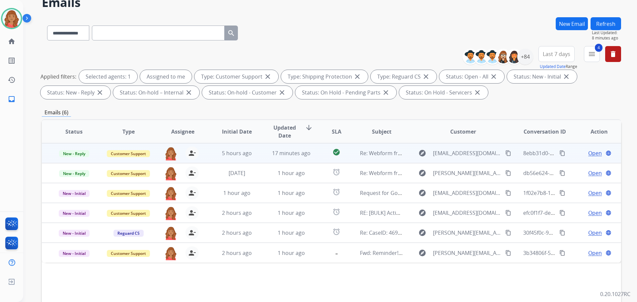
click at [588, 151] on span "Open" at bounding box center [595, 153] width 14 height 8
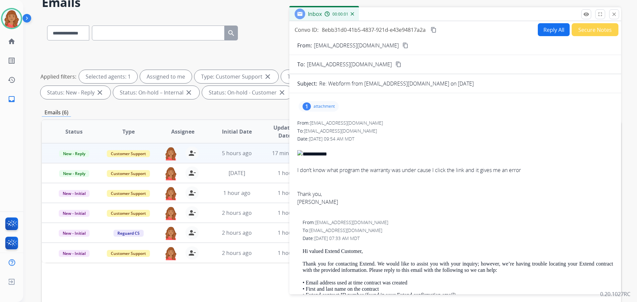
click at [326, 104] on p "attachment" at bounding box center [324, 106] width 21 height 5
click at [321, 128] on div at bounding box center [320, 123] width 33 height 23
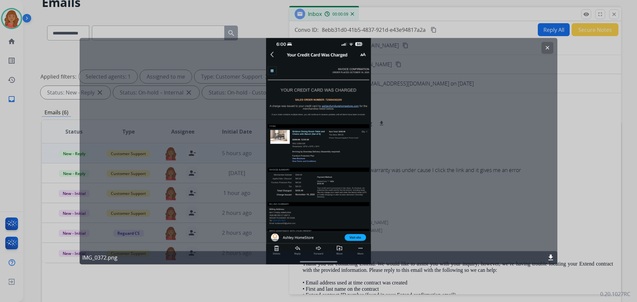
click at [547, 49] on mat-icon "clear" at bounding box center [548, 48] width 6 height 6
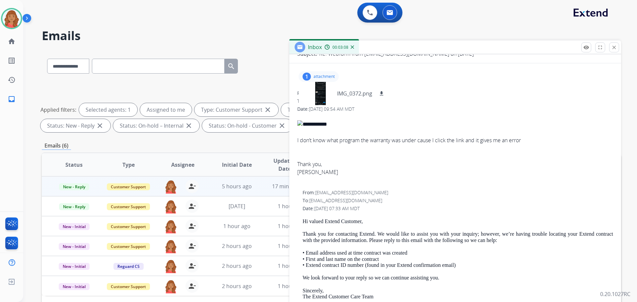
scroll to position [15, 0]
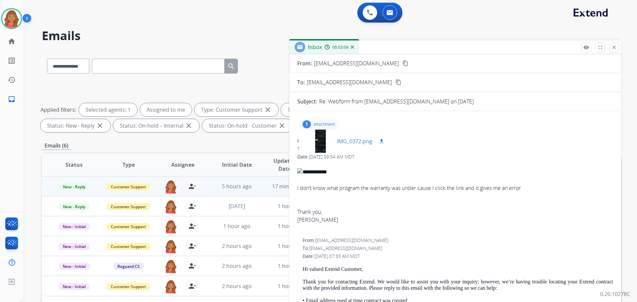
click at [321, 140] on div at bounding box center [320, 141] width 33 height 23
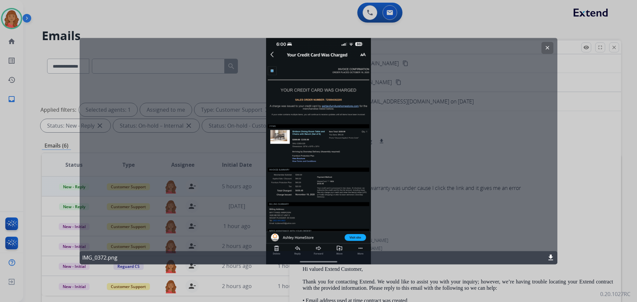
click at [544, 46] on button "clear" at bounding box center [548, 48] width 12 height 12
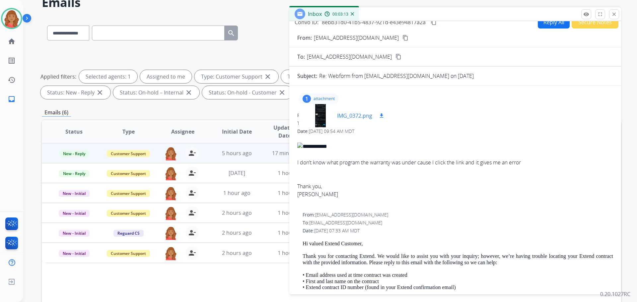
scroll to position [0, 0]
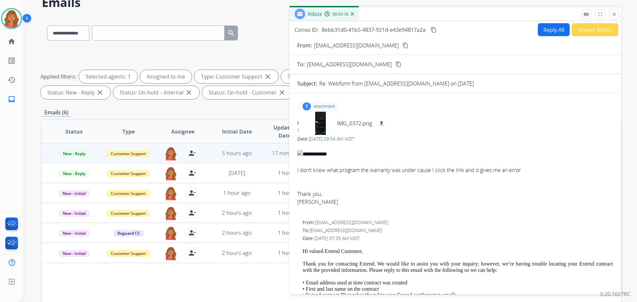
click at [546, 28] on button "Reply All" at bounding box center [554, 29] width 32 height 13
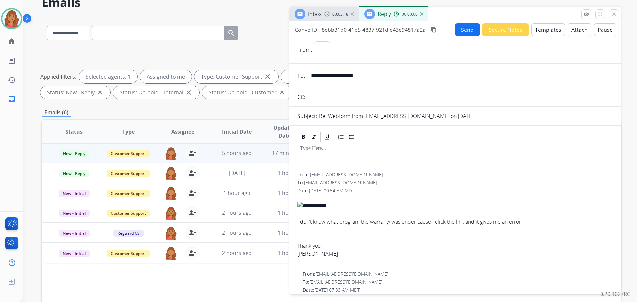
select select "**********"
drag, startPoint x: 542, startPoint y: 29, endPoint x: 546, endPoint y: 31, distance: 4.5
click at [546, 31] on button "Templates" at bounding box center [549, 29] width 34 height 13
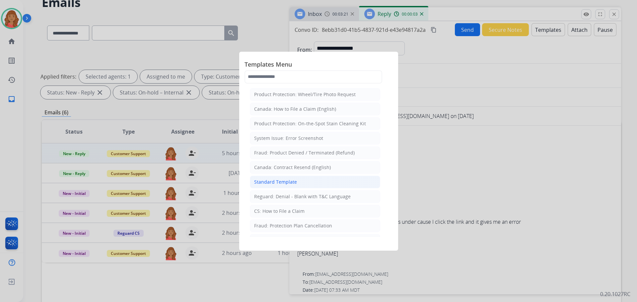
click at [270, 183] on div "Standard Template" at bounding box center [275, 182] width 43 height 7
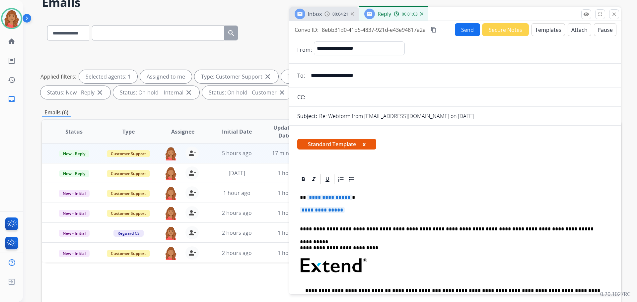
drag, startPoint x: 351, startPoint y: 208, endPoint x: 291, endPoint y: 208, distance: 59.7
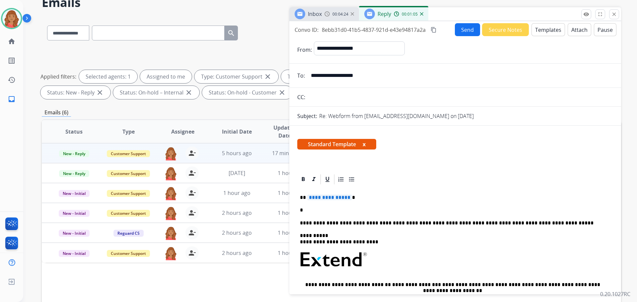
drag, startPoint x: 308, startPoint y: 197, endPoint x: 341, endPoint y: 198, distance: 32.5
click at [341, 199] on span "**********" at bounding box center [329, 198] width 45 height 6
click at [348, 197] on span "**********" at bounding box center [329, 198] width 45 height 6
click at [306, 211] on p "*" at bounding box center [452, 210] width 305 height 6
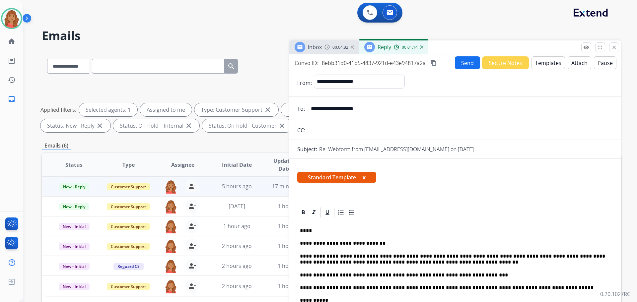
click at [463, 63] on button "Send" at bounding box center [467, 62] width 25 height 13
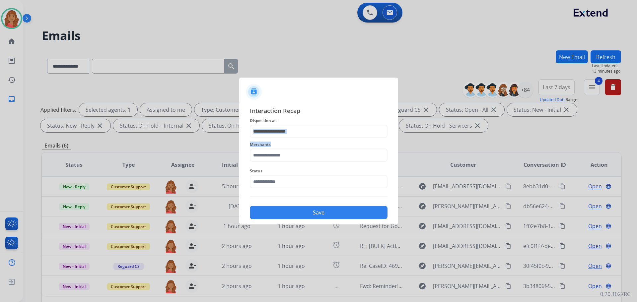
click at [285, 138] on div "Interaction Recap Disposition as Merchants Status Save" at bounding box center [319, 162] width 138 height 113
click at [293, 135] on input "text" at bounding box center [319, 131] width 138 height 13
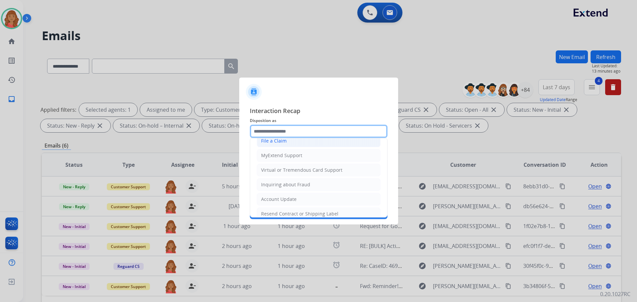
scroll to position [100, 0]
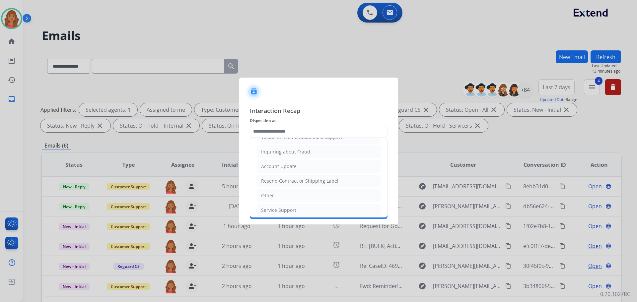
drag, startPoint x: 270, startPoint y: 202, endPoint x: 271, endPoint y: 192, distance: 10.4
click at [270, 200] on li "Other" at bounding box center [319, 196] width 124 height 13
type input "*****"
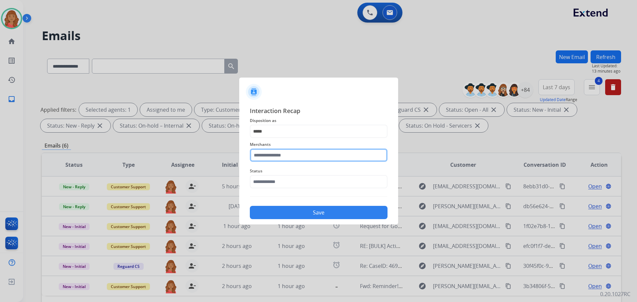
click at [275, 157] on input "text" at bounding box center [319, 155] width 138 height 13
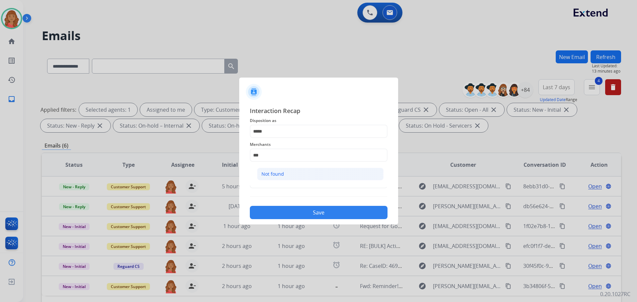
click at [278, 178] on li "Not found" at bounding box center [320, 174] width 126 height 13
type input "*********"
click at [278, 186] on input "text" at bounding box center [319, 181] width 138 height 13
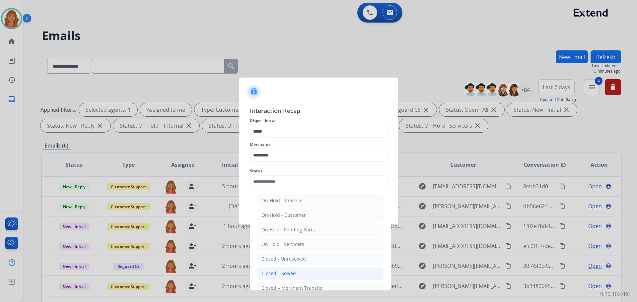
click at [275, 269] on li "Closed – Solved" at bounding box center [320, 274] width 126 height 13
type input "**********"
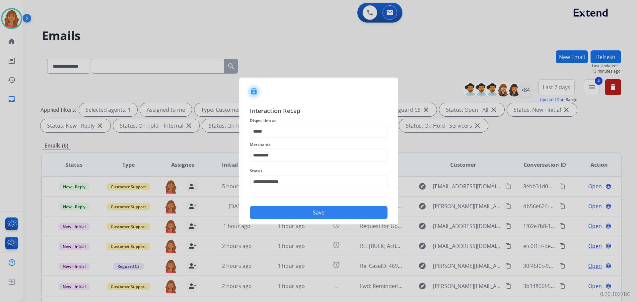
click at [283, 214] on button "Save" at bounding box center [319, 212] width 138 height 13
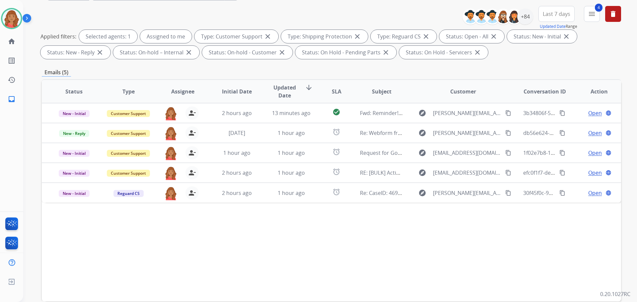
scroll to position [107, 0]
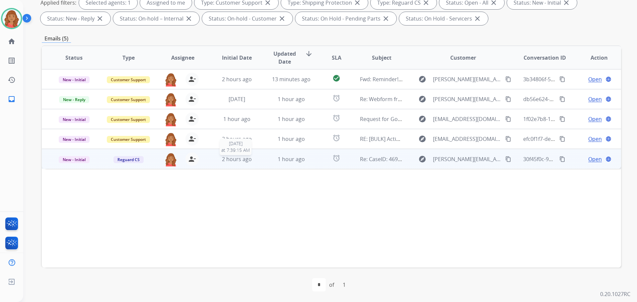
click at [244, 158] on span "2 hours ago" at bounding box center [237, 159] width 30 height 7
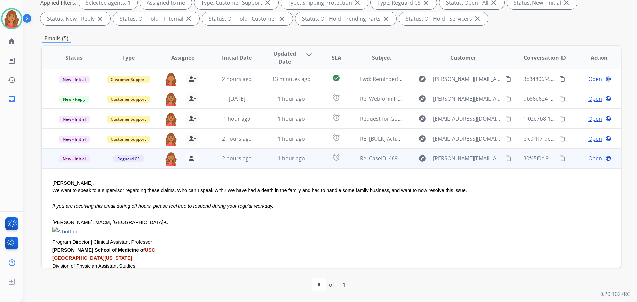
scroll to position [0, 0]
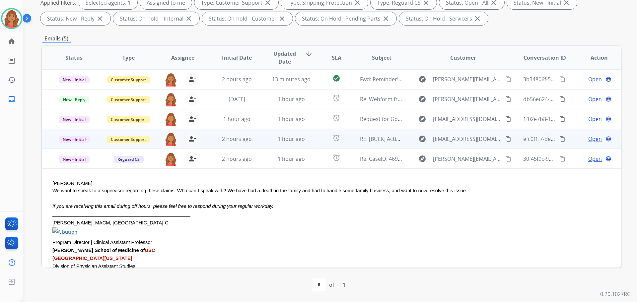
click at [247, 145] on td "2 hours ago" at bounding box center [232, 139] width 54 height 20
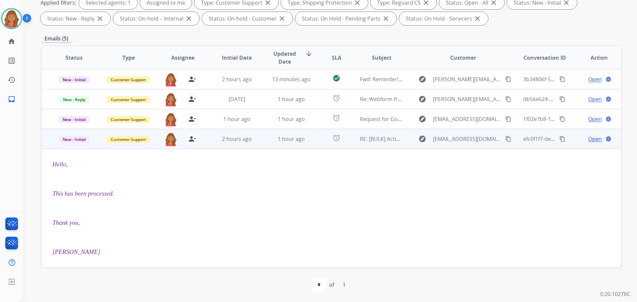
scroll to position [60, 0]
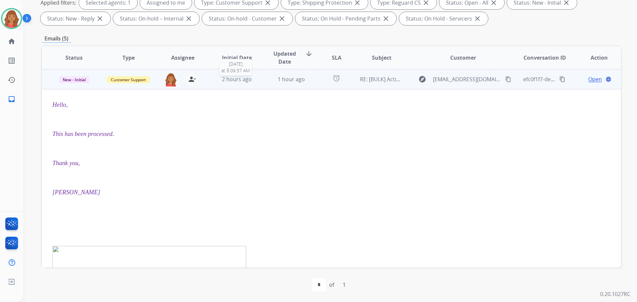
click at [238, 83] on span "2 hours ago" at bounding box center [237, 79] width 30 height 7
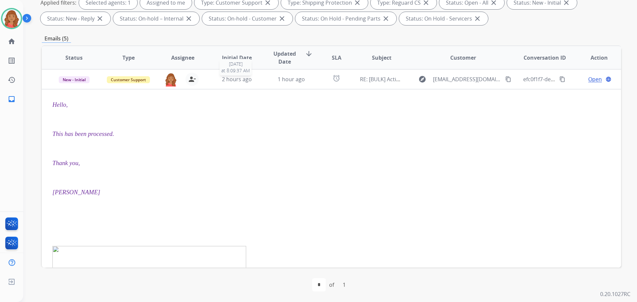
scroll to position [0, 0]
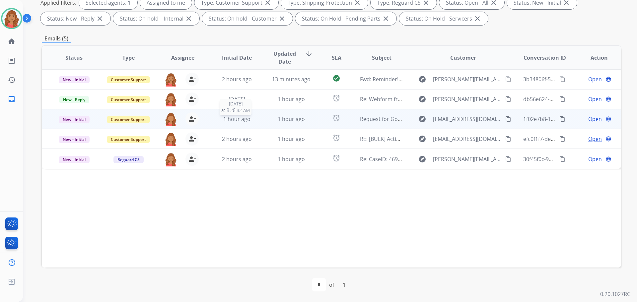
click at [232, 121] on span "1 hour ago" at bounding box center [236, 119] width 27 height 7
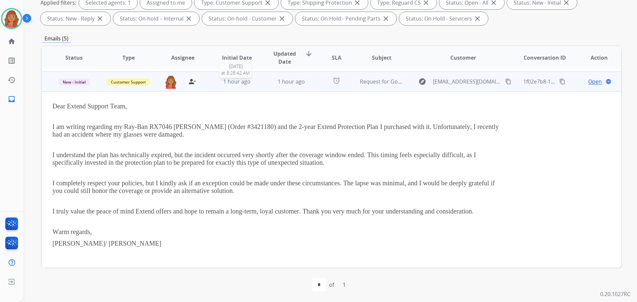
scroll to position [40, 0]
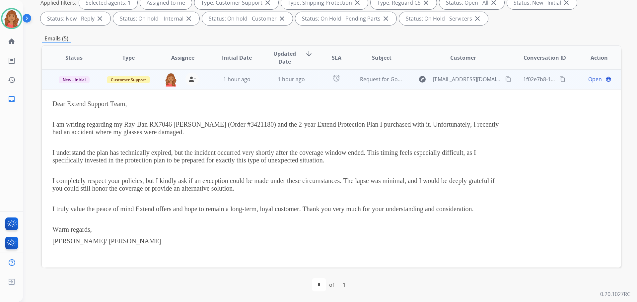
click at [591, 78] on span "Open" at bounding box center [595, 79] width 14 height 8
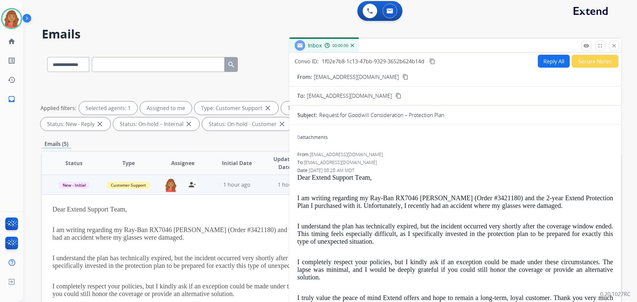
scroll to position [0, 0]
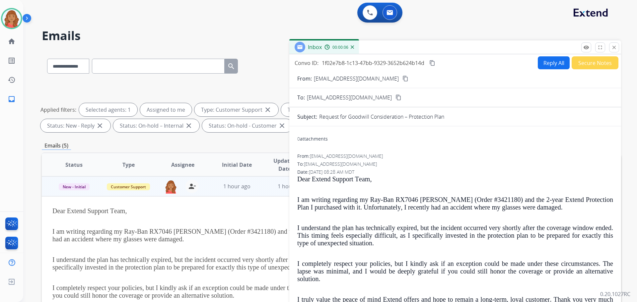
click at [150, 215] on p "Dear Extend Support Team," at bounding box center [277, 211] width 450 height 8
click at [403, 77] on mat-icon "content_copy" at bounding box center [406, 79] width 6 height 6
click at [403, 80] on mat-icon "content_copy" at bounding box center [406, 79] width 6 height 6
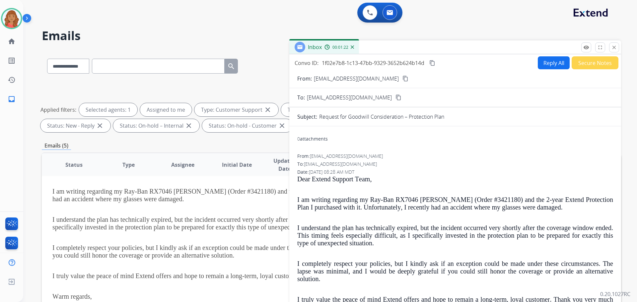
click at [548, 63] on button "Reply All" at bounding box center [554, 62] width 32 height 13
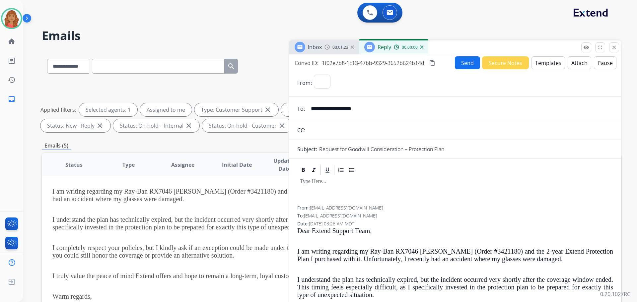
select select "**********"
click at [536, 62] on button "Templates" at bounding box center [549, 62] width 34 height 13
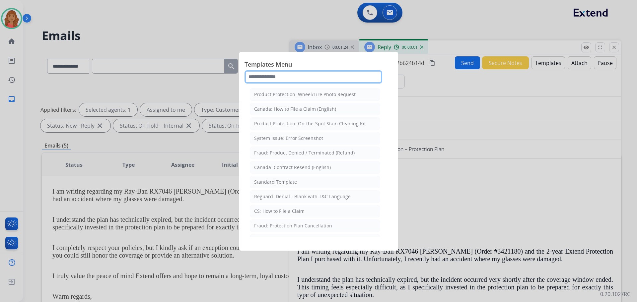
click at [313, 75] on input "text" at bounding box center [314, 76] width 138 height 13
type input "**"
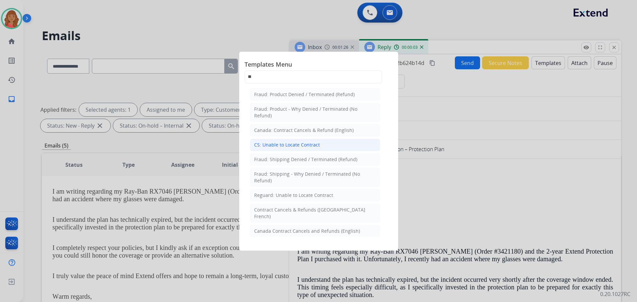
click at [283, 143] on div "CS: Unable to Locate Contract" at bounding box center [287, 145] width 66 height 7
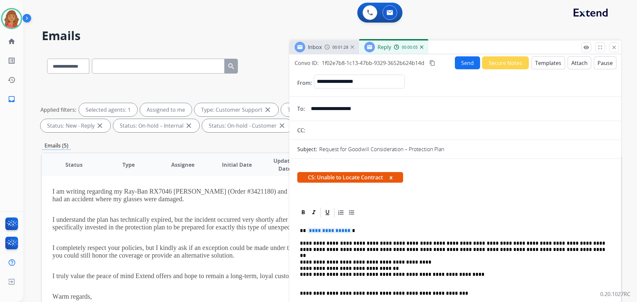
click at [347, 232] on span "**********" at bounding box center [329, 231] width 45 height 6
click at [346, 230] on span "**********" at bounding box center [329, 231] width 45 height 6
click at [464, 59] on button "Send" at bounding box center [467, 62] width 25 height 13
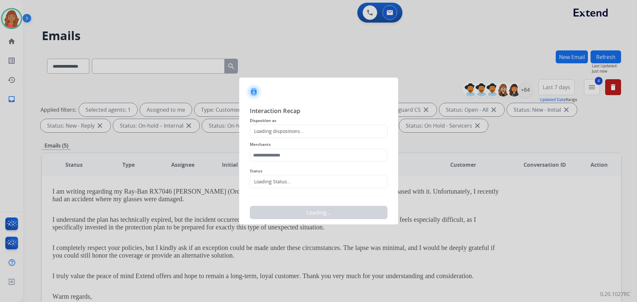
click at [286, 131] on div "Loading dispositions..." at bounding box center [277, 131] width 54 height 7
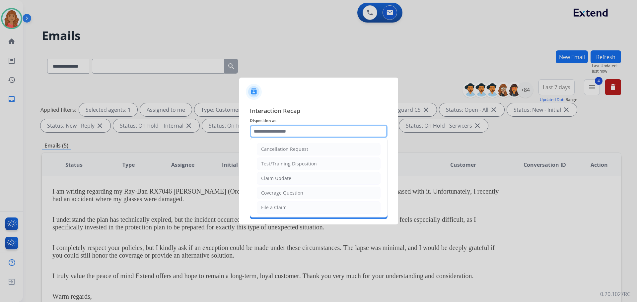
drag, startPoint x: 273, startPoint y: 126, endPoint x: 276, endPoint y: 130, distance: 4.5
click at [274, 127] on input "text" at bounding box center [319, 131] width 138 height 13
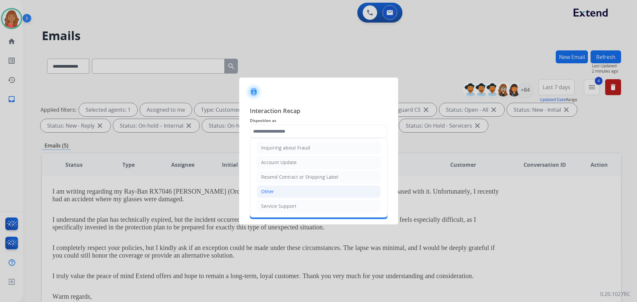
click at [267, 192] on div "Other" at bounding box center [267, 192] width 13 height 7
type input "*****"
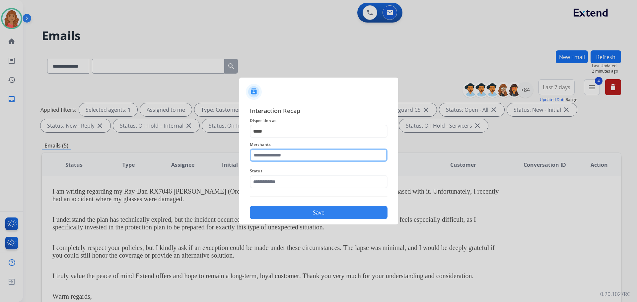
click at [266, 156] on input "text" at bounding box center [319, 155] width 138 height 13
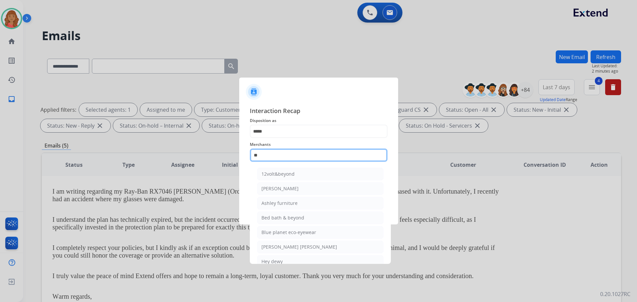
type input "*"
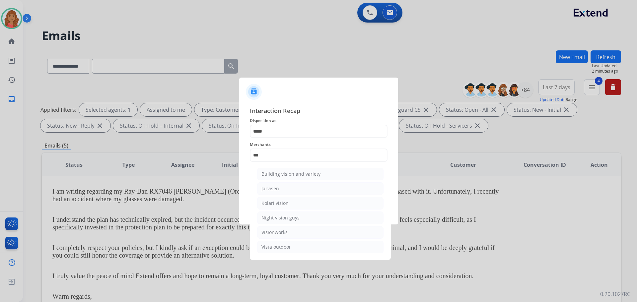
drag, startPoint x: 282, startPoint y: 230, endPoint x: 278, endPoint y: 230, distance: 4.0
click at [281, 230] on div "Visionworks" at bounding box center [275, 232] width 26 height 7
type input "**********"
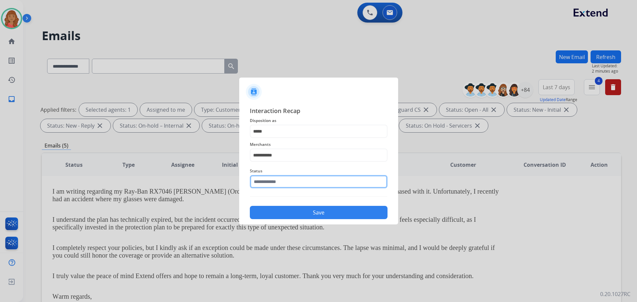
click at [271, 182] on input "text" at bounding box center [319, 181] width 138 height 13
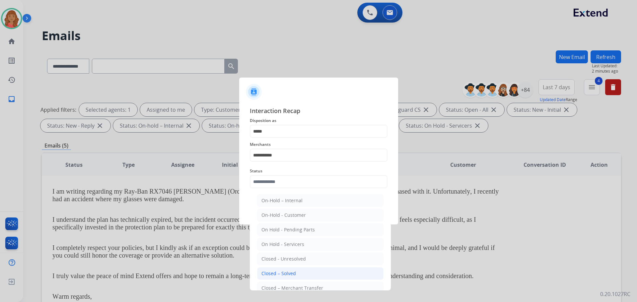
click at [285, 275] on div "Closed – Solved" at bounding box center [279, 274] width 35 height 7
type input "**********"
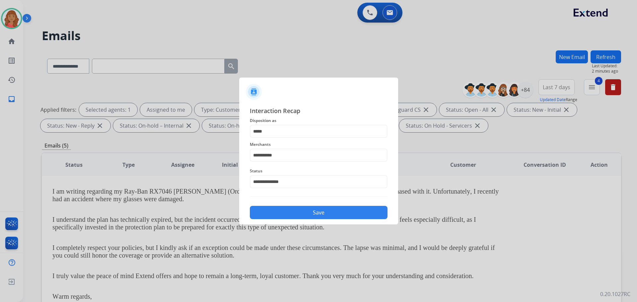
click at [277, 211] on button "Save" at bounding box center [319, 212] width 138 height 13
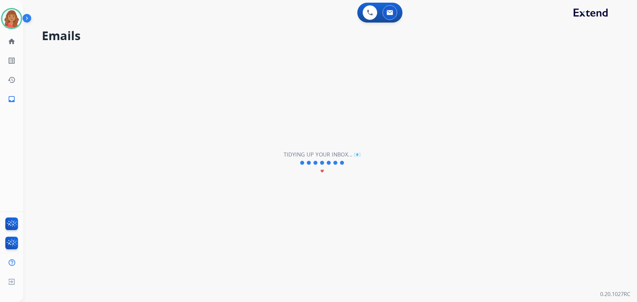
scroll to position [0, 0]
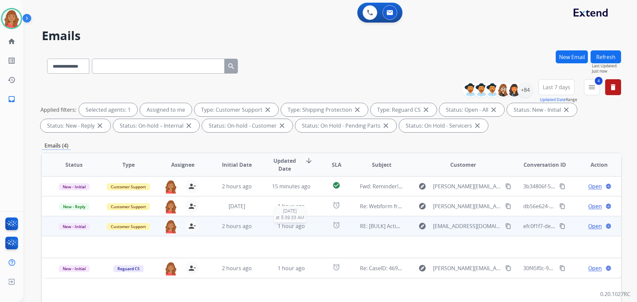
click at [270, 226] on div "1 hour ago" at bounding box center [291, 226] width 43 height 8
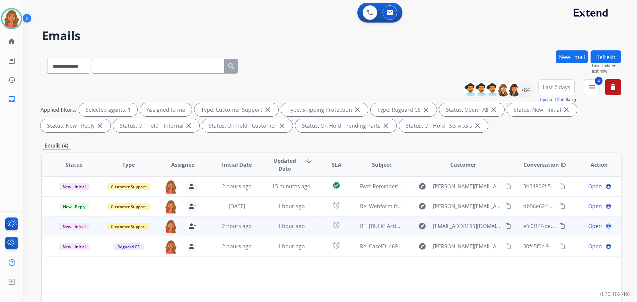
click at [267, 227] on td "1 hour ago" at bounding box center [286, 226] width 54 height 20
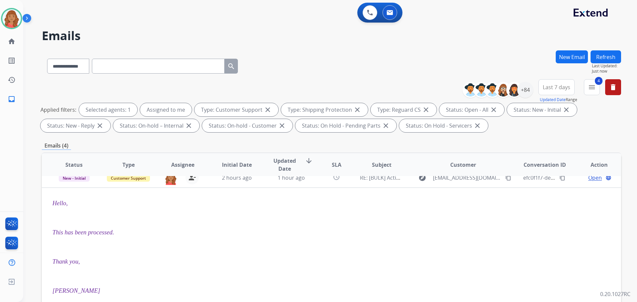
scroll to position [7, 0]
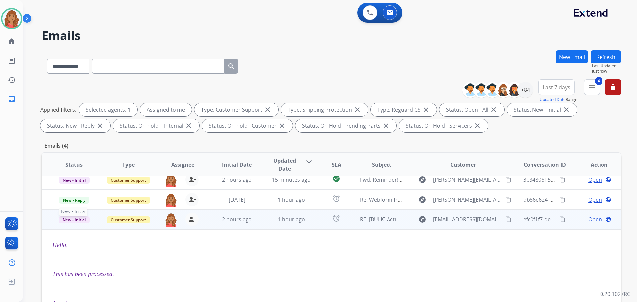
click at [81, 219] on span "New - Initial" at bounding box center [74, 220] width 31 height 7
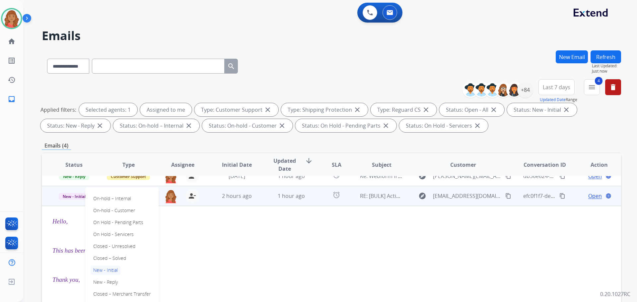
scroll to position [40, 0]
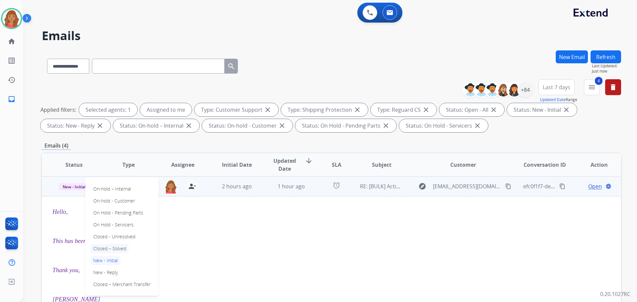
click at [112, 249] on p "Closed – Solved" at bounding box center [110, 248] width 38 height 9
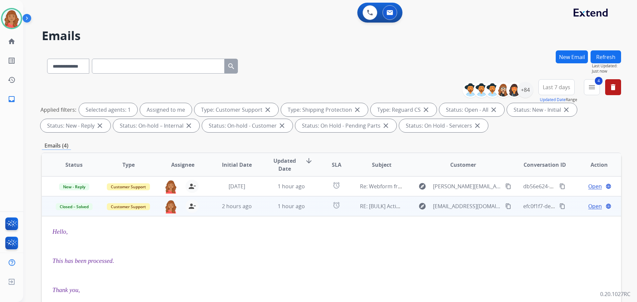
scroll to position [0, 0]
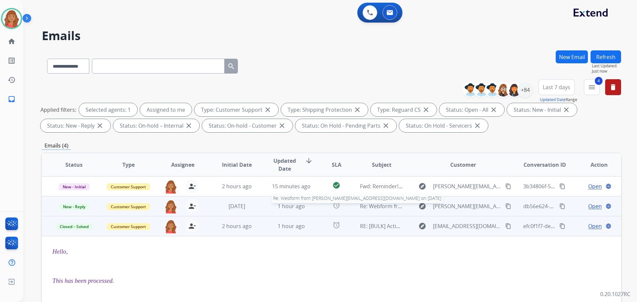
click at [372, 208] on span "Re: Webform from [PERSON_NAME][EMAIL_ADDRESS][DOMAIN_NAME] on [DATE]" at bounding box center [460, 206] width 200 height 7
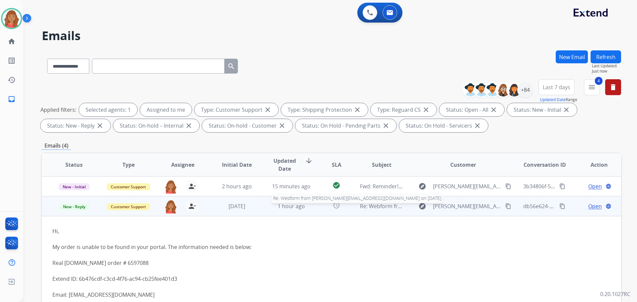
scroll to position [20, 0]
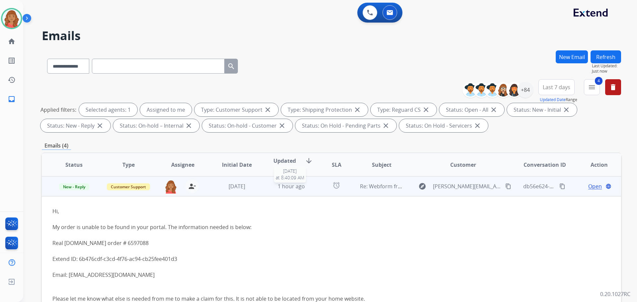
click at [277, 191] on td "1 hour ago [DATE] 8:40:09 AM" at bounding box center [286, 187] width 54 height 20
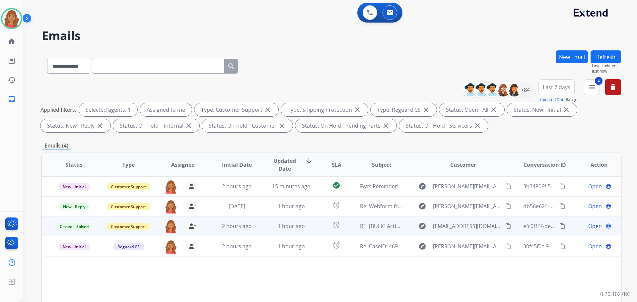
scroll to position [0, 0]
drag, startPoint x: 594, startPoint y: 85, endPoint x: 591, endPoint y: 93, distance: 8.8
click at [593, 85] on mat-icon "menu" at bounding box center [592, 87] width 8 height 8
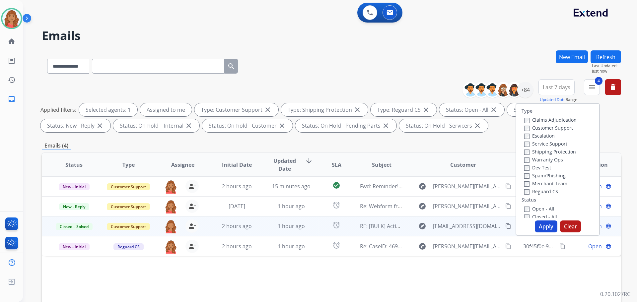
click at [545, 226] on button "Apply" at bounding box center [546, 227] width 23 height 12
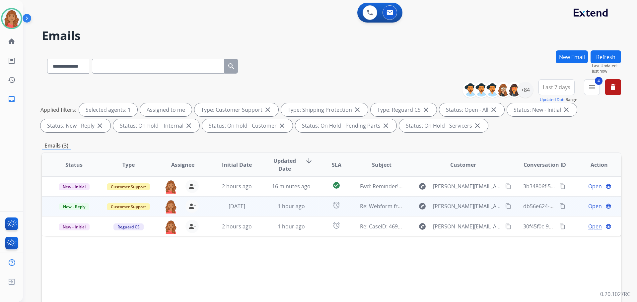
click at [259, 207] on td "1 hour ago" at bounding box center [286, 206] width 54 height 20
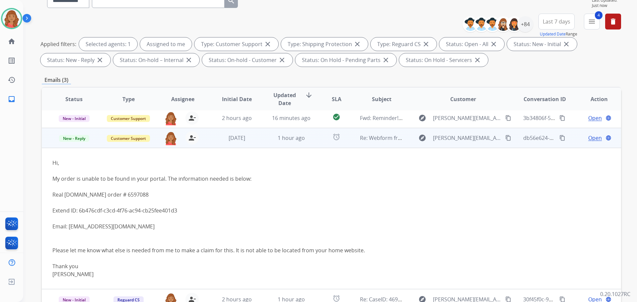
scroll to position [66, 0]
drag, startPoint x: 80, startPoint y: 209, endPoint x: 178, endPoint y: 211, distance: 97.9
click at [178, 211] on div "Extend ID: 6b476cdf-c3cd-4f76-ac94-cb25fee401d3" at bounding box center [277, 210] width 450 height 8
copy div "6b476cdf-c3cd-4f76-ac94-cb25fee401d3"
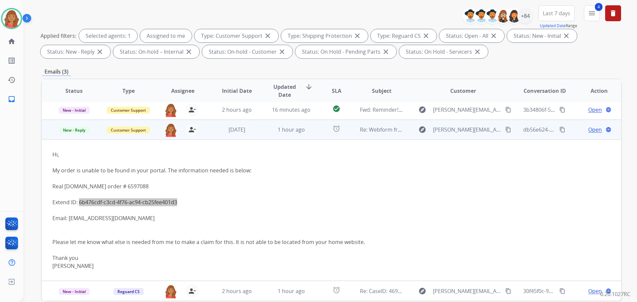
scroll to position [107, 0]
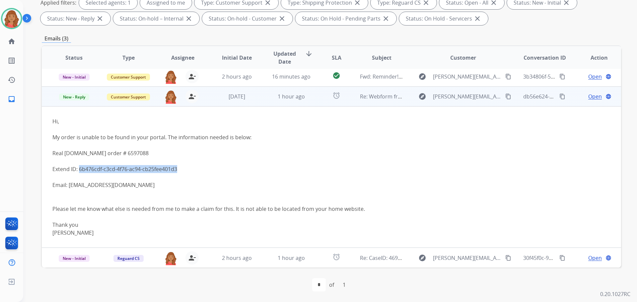
click at [589, 95] on span "Open" at bounding box center [595, 97] width 14 height 8
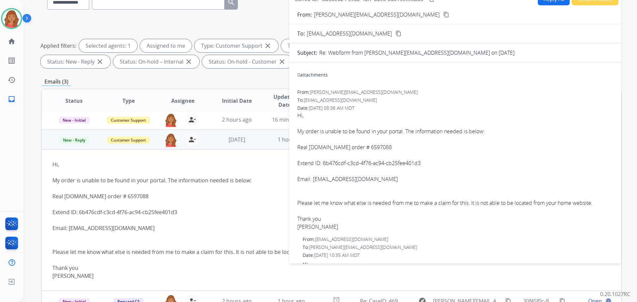
scroll to position [8, 0]
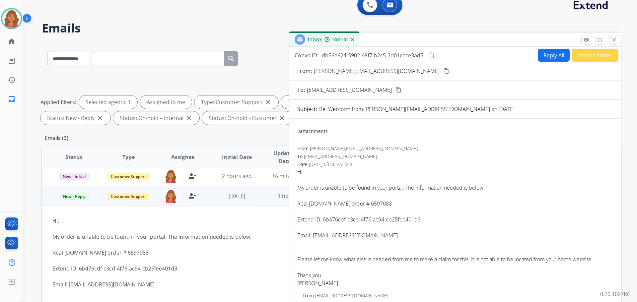
click at [546, 59] on button "Reply All" at bounding box center [554, 55] width 32 height 13
select select "**********"
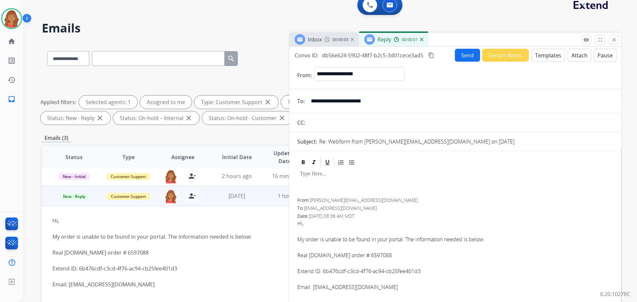
click at [541, 56] on button "Templates" at bounding box center [549, 55] width 34 height 13
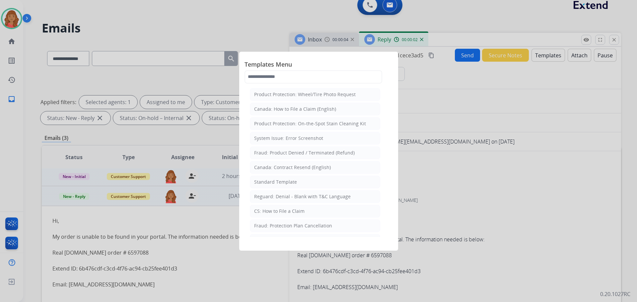
drag, startPoint x: 270, startPoint y: 182, endPoint x: 273, endPoint y: 182, distance: 3.3
click at [270, 182] on div "Standard Template" at bounding box center [275, 182] width 43 height 7
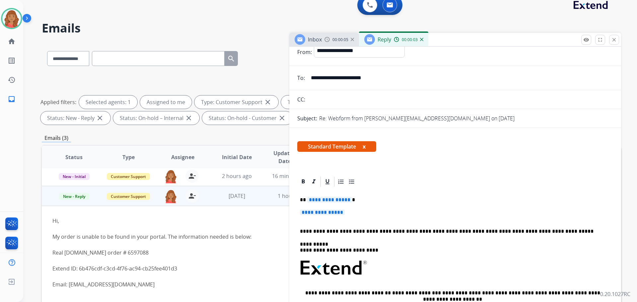
scroll to position [33, 0]
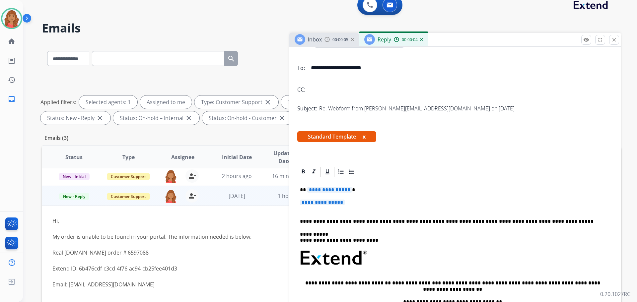
click at [354, 203] on p "**********" at bounding box center [455, 206] width 311 height 12
drag, startPoint x: 354, startPoint y: 204, endPoint x: 296, endPoint y: 190, distance: 59.7
click at [357, 206] on p "**********" at bounding box center [455, 206] width 311 height 12
click at [351, 204] on p "**********" at bounding box center [455, 206] width 311 height 12
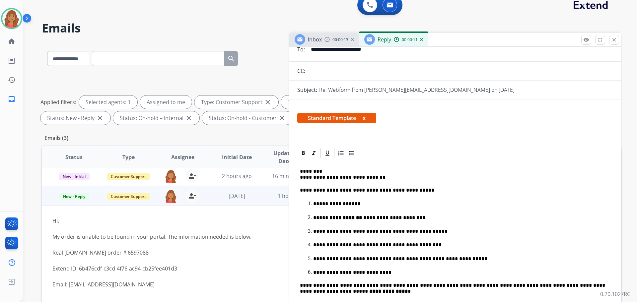
scroll to position [100, 0]
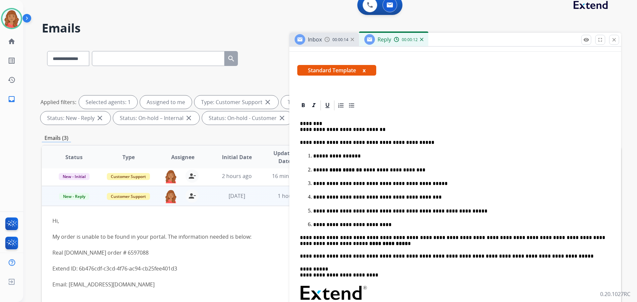
click at [300, 125] on p "**********" at bounding box center [452, 127] width 305 height 12
click at [299, 131] on div "**********" at bounding box center [455, 258] width 316 height 293
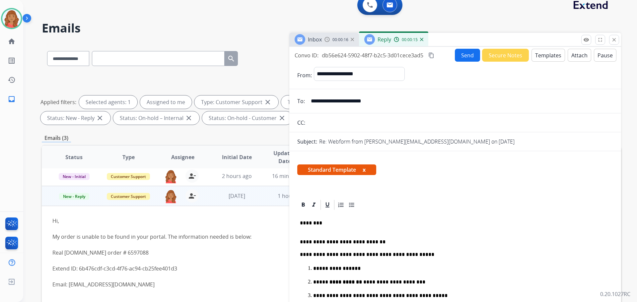
scroll to position [0, 0]
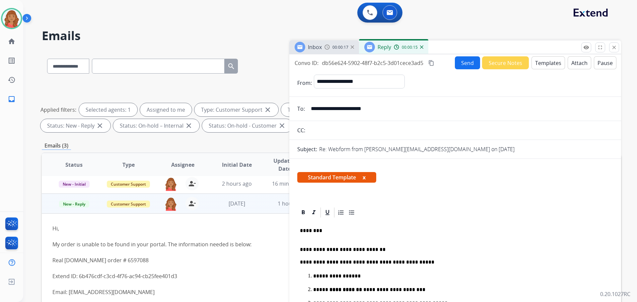
click at [431, 61] on mat-icon "content_copy" at bounding box center [431, 63] width 6 height 6
click at [469, 61] on button "Send" at bounding box center [467, 62] width 25 height 13
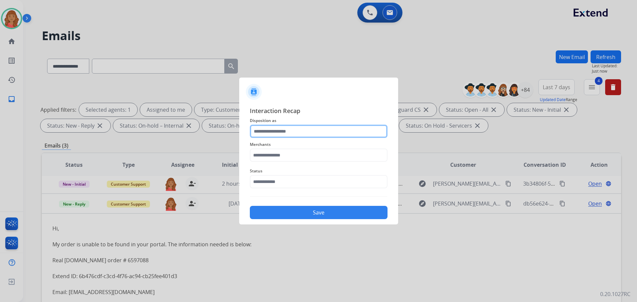
click at [285, 128] on input "text" at bounding box center [319, 131] width 138 height 13
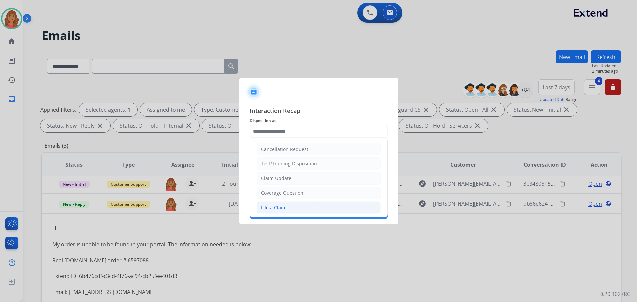
drag, startPoint x: 270, startPoint y: 206, endPoint x: 269, endPoint y: 201, distance: 5.4
click at [270, 204] on li "File a Claim" at bounding box center [319, 207] width 124 height 13
type input "**********"
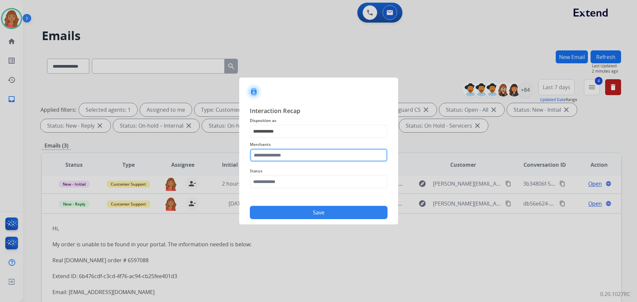
click at [256, 154] on input "text" at bounding box center [319, 155] width 138 height 13
click at [267, 190] on div "Realtruck" at bounding box center [272, 189] width 21 height 7
type input "*********"
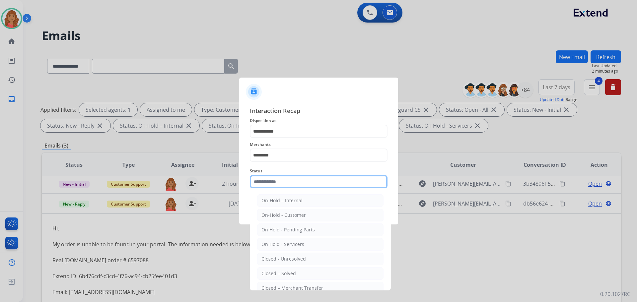
click at [266, 185] on input "text" at bounding box center [319, 181] width 138 height 13
drag, startPoint x: 274, startPoint y: 279, endPoint x: 274, endPoint y: 275, distance: 3.7
click at [274, 279] on li "Closed – Solved" at bounding box center [320, 274] width 126 height 13
type input "**********"
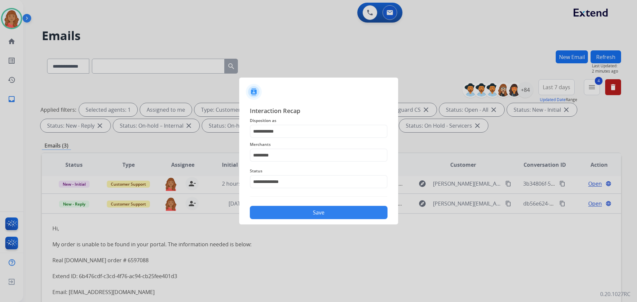
click at [279, 215] on button "Save" at bounding box center [319, 212] width 138 height 13
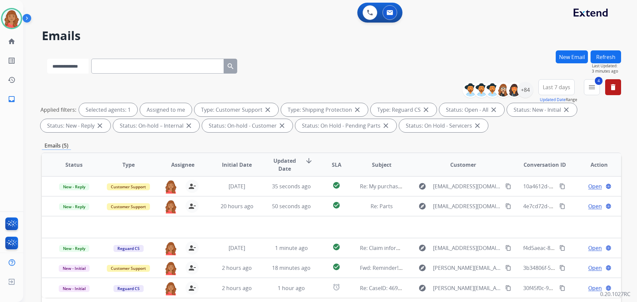
drag, startPoint x: 168, startPoint y: 67, endPoint x: 85, endPoint y: 70, distance: 82.7
click at [87, 69] on select "**********" at bounding box center [67, 66] width 41 height 15
select select "**********"
click at [47, 59] on select "**********" at bounding box center [67, 66] width 41 height 15
paste input "**********"
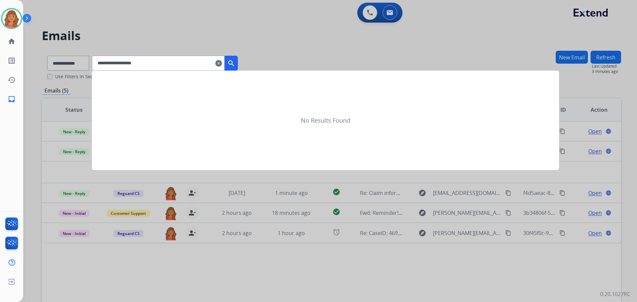
type input "**********"
click at [238, 63] on button "search" at bounding box center [231, 63] width 13 height 15
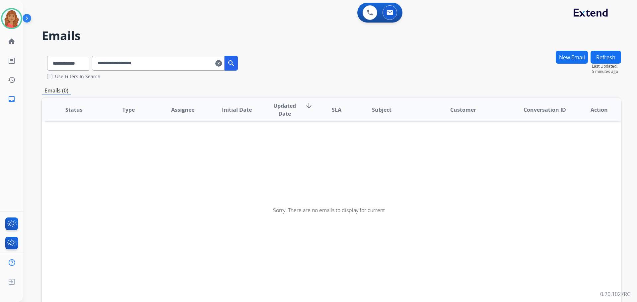
click at [222, 63] on mat-icon "clear" at bounding box center [218, 63] width 7 height 8
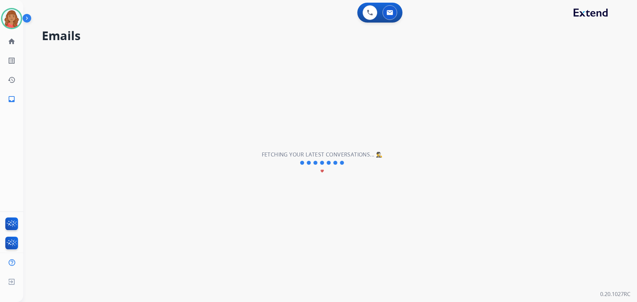
select select "**********"
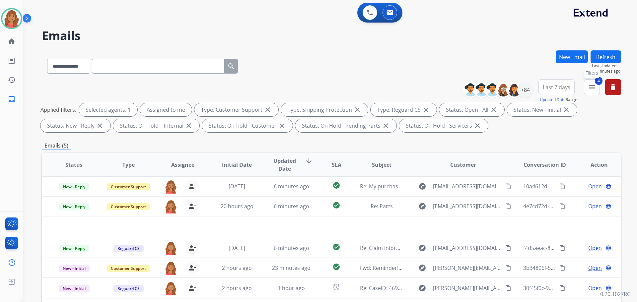
click at [594, 87] on mat-icon "menu" at bounding box center [592, 87] width 8 height 8
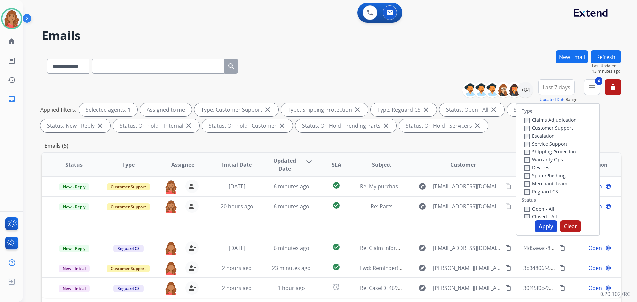
click at [562, 57] on button "New Email" at bounding box center [572, 56] width 32 height 13
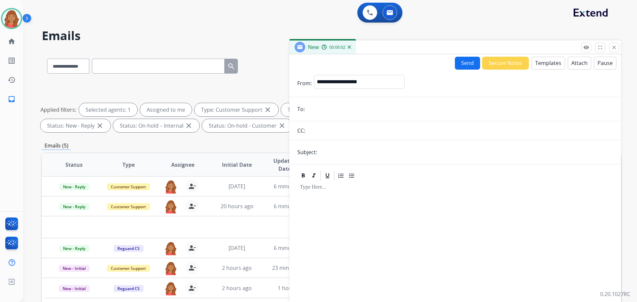
paste input "**********"
type input "**********"
drag, startPoint x: 323, startPoint y: 83, endPoint x: 325, endPoint y: 87, distance: 4.6
click at [323, 83] on select "**********" at bounding box center [359, 81] width 90 height 13
select select "**********"
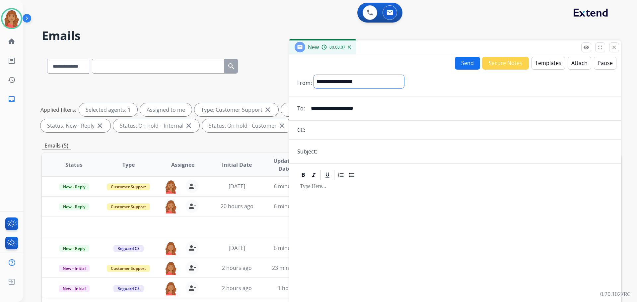
click at [314, 75] on select "**********" at bounding box center [359, 81] width 90 height 13
click at [548, 67] on button "Templates" at bounding box center [549, 63] width 34 height 13
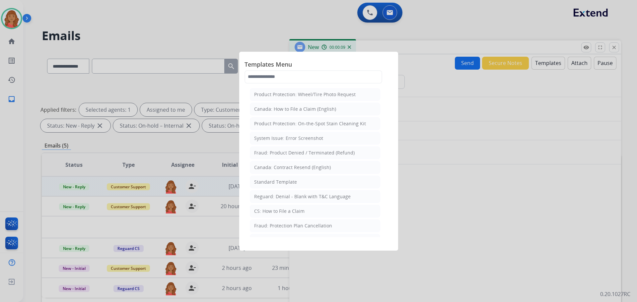
drag, startPoint x: 264, startPoint y: 184, endPoint x: 282, endPoint y: 186, distance: 18.7
click at [267, 184] on div "Standard Template" at bounding box center [275, 182] width 43 height 7
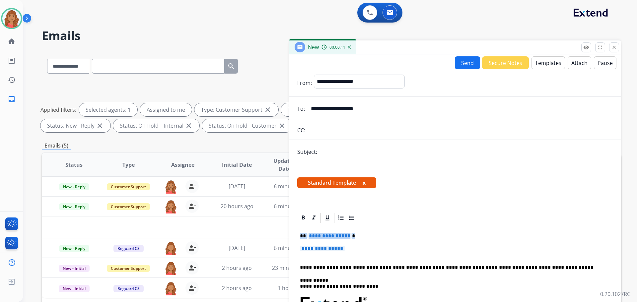
drag, startPoint x: 355, startPoint y: 246, endPoint x: 295, endPoint y: 234, distance: 61.3
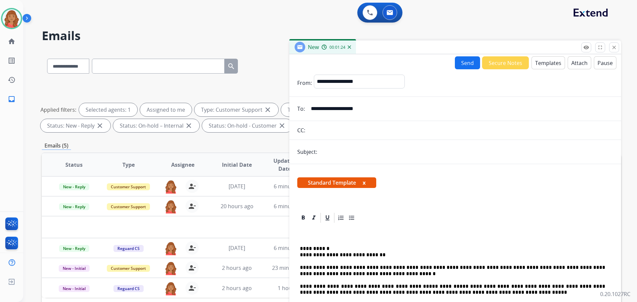
click at [539, 63] on button "Templates" at bounding box center [549, 62] width 34 height 13
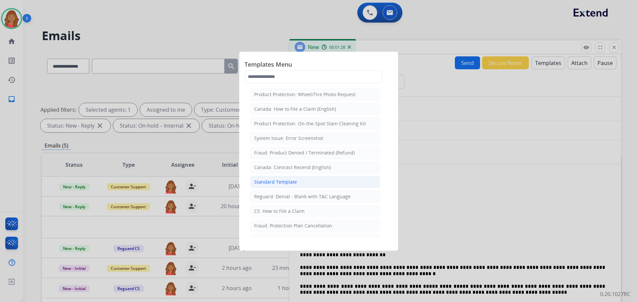
click at [274, 184] on div "Standard Template" at bounding box center [275, 182] width 43 height 7
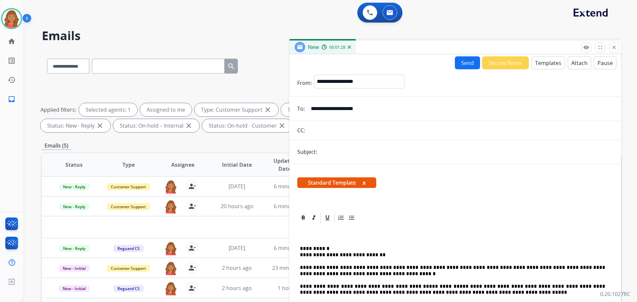
click at [541, 64] on button "Templates" at bounding box center [549, 62] width 34 height 13
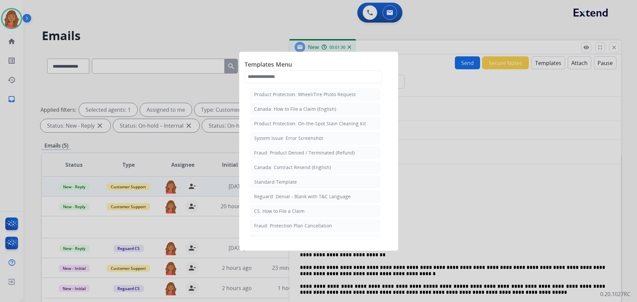
click at [271, 180] on div "Standard Template" at bounding box center [275, 182] width 43 height 7
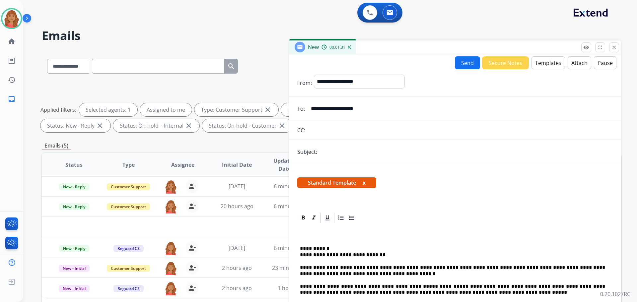
click at [544, 63] on button "Templates" at bounding box center [549, 62] width 34 height 13
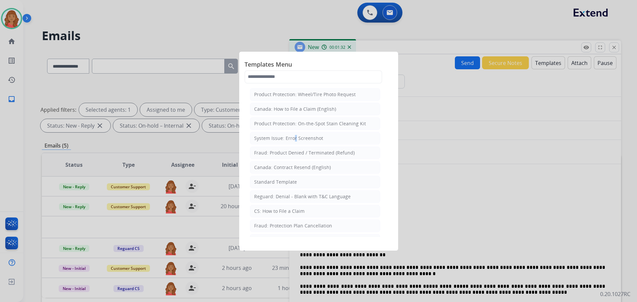
drag, startPoint x: 292, startPoint y: 135, endPoint x: 313, endPoint y: 131, distance: 21.7
click at [293, 135] on div "System Issue: Error Screenshot" at bounding box center [288, 138] width 69 height 7
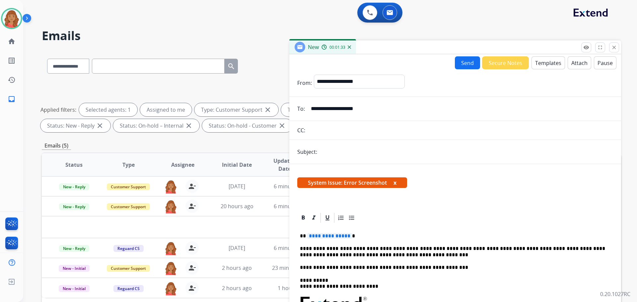
click at [547, 63] on button "Templates" at bounding box center [549, 62] width 34 height 13
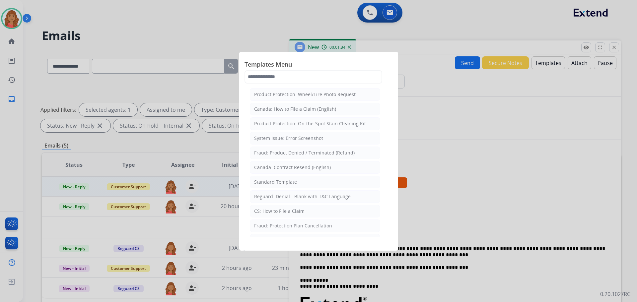
click at [275, 187] on li "Standard Template" at bounding box center [315, 182] width 130 height 13
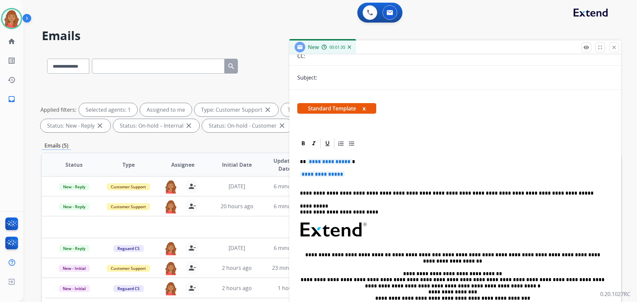
scroll to position [92, 0]
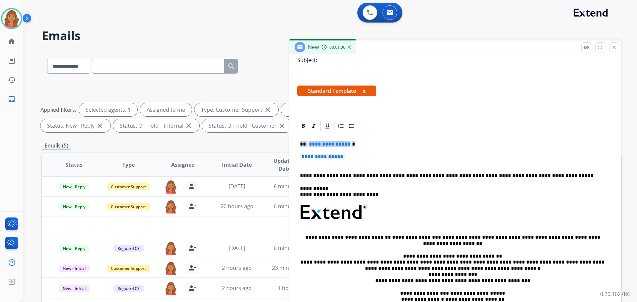
drag, startPoint x: 356, startPoint y: 161, endPoint x: 280, endPoint y: 134, distance: 80.5
click at [280, 134] on div "**********" at bounding box center [332, 229] width 580 height 359
click at [360, 159] on p "**********" at bounding box center [452, 160] width 305 height 12
drag, startPoint x: 350, startPoint y: 159, endPoint x: 306, endPoint y: 146, distance: 46.0
click at [306, 146] on div "**********" at bounding box center [455, 228] width 316 height 192
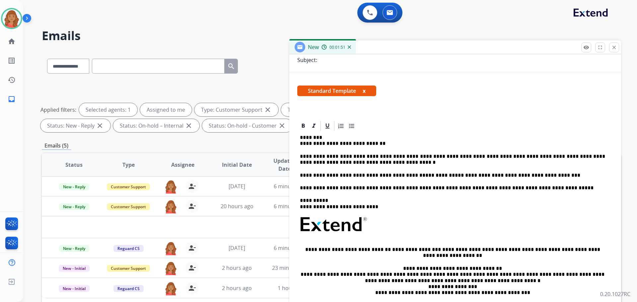
click at [300, 143] on p "**********" at bounding box center [452, 141] width 305 height 12
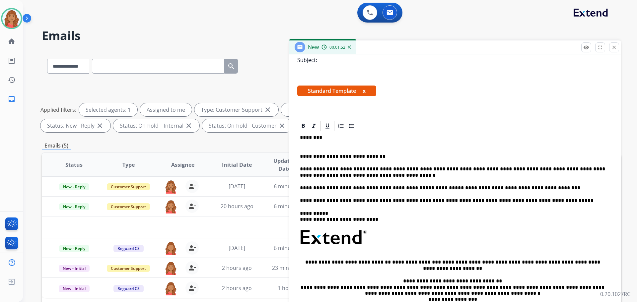
click at [301, 140] on div "**********" at bounding box center [455, 240] width 316 height 217
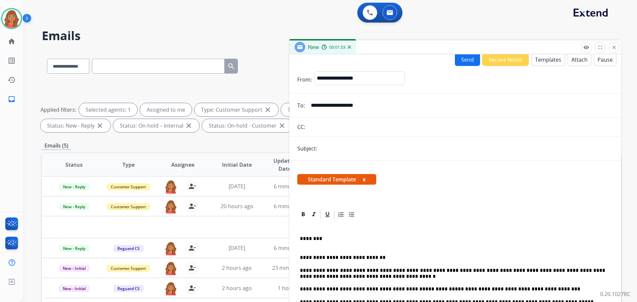
scroll to position [0, 0]
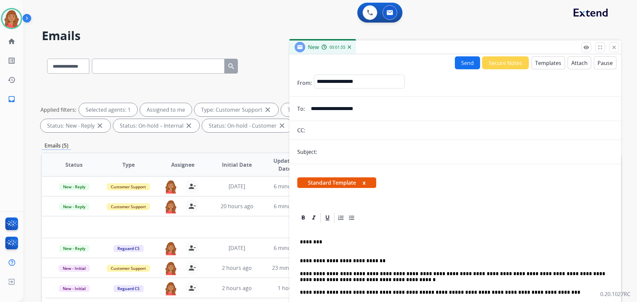
click at [464, 66] on button "Send" at bounding box center [467, 62] width 25 height 13
click at [370, 155] on input "text" at bounding box center [466, 152] width 294 height 14
type input "**********"
click at [460, 66] on button "Send" at bounding box center [467, 62] width 25 height 13
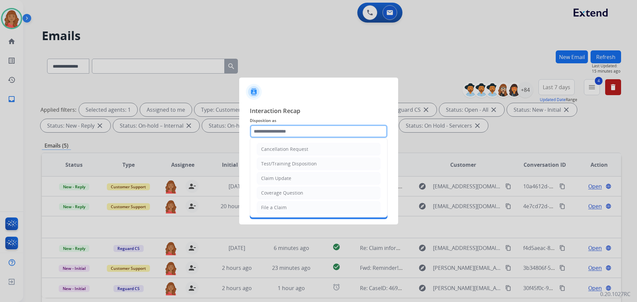
click at [307, 133] on input "text" at bounding box center [319, 131] width 138 height 13
click at [281, 175] on li "Claim Update" at bounding box center [319, 178] width 124 height 13
type input "**********"
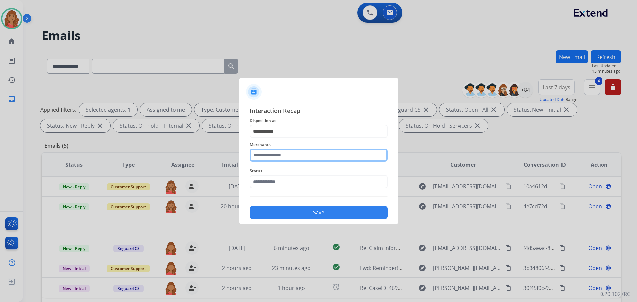
click at [276, 156] on input "text" at bounding box center [319, 155] width 138 height 13
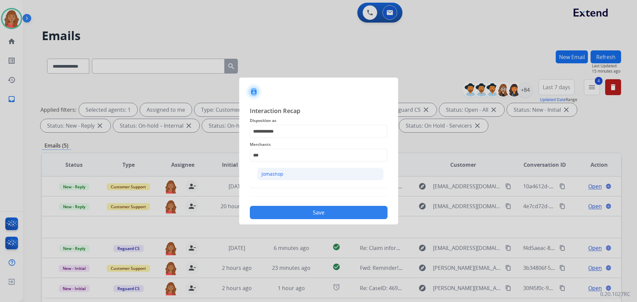
click at [275, 175] on div "Jomashop" at bounding box center [273, 174] width 22 height 7
type input "********"
click at [274, 182] on input "text" at bounding box center [319, 181] width 138 height 13
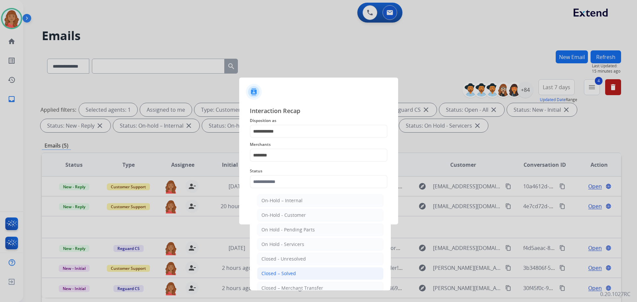
drag, startPoint x: 275, startPoint y: 273, endPoint x: 275, endPoint y: 266, distance: 7.3
click at [275, 273] on div "Closed – Solved" at bounding box center [279, 274] width 35 height 7
type input "**********"
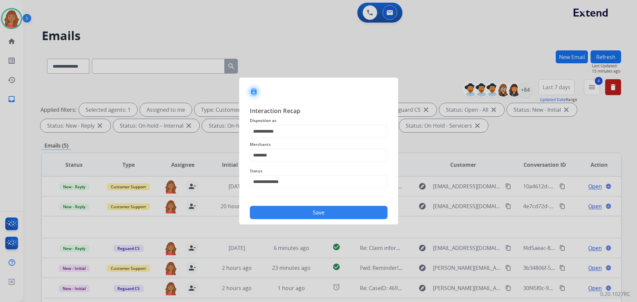
click at [284, 207] on button "Save" at bounding box center [319, 212] width 138 height 13
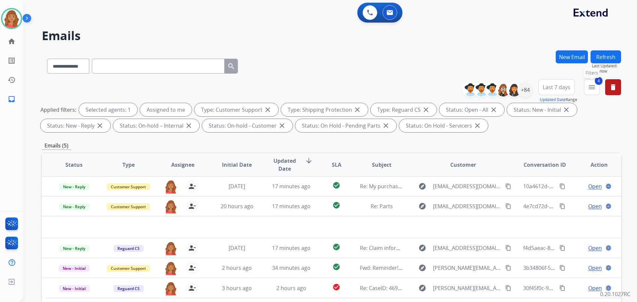
click at [592, 91] on mat-icon "menu" at bounding box center [592, 87] width 8 height 8
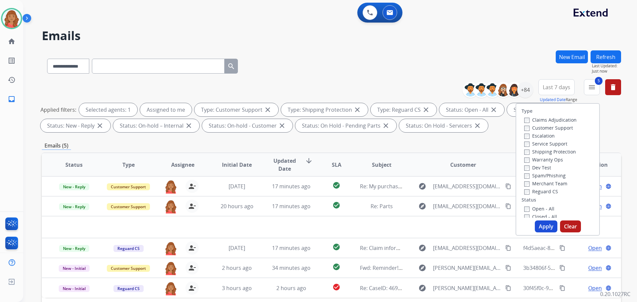
click at [539, 222] on button "Apply" at bounding box center [546, 227] width 23 height 12
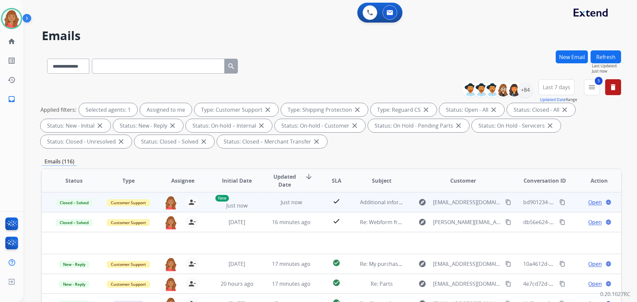
click at [560, 201] on mat-icon "content_copy" at bounding box center [563, 202] width 6 height 6
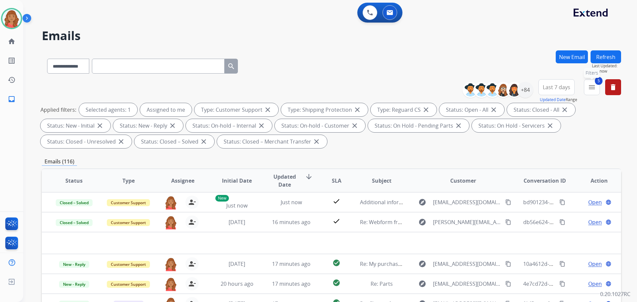
drag, startPoint x: 598, startPoint y: 90, endPoint x: 594, endPoint y: 91, distance: 4.0
click at [598, 90] on button "5 menu Filters" at bounding box center [592, 87] width 16 height 16
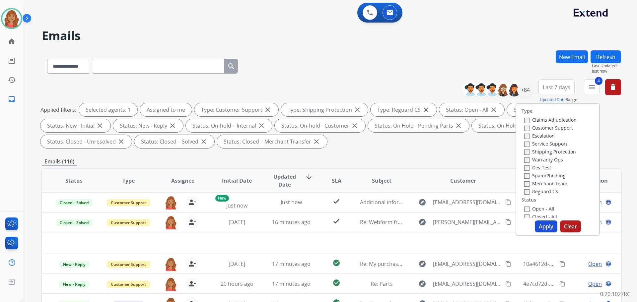
click at [547, 224] on button "Apply" at bounding box center [546, 227] width 23 height 12
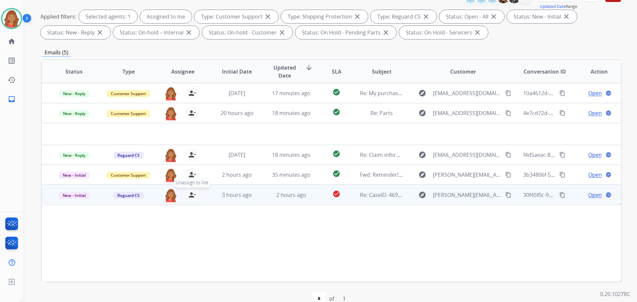
scroll to position [107, 0]
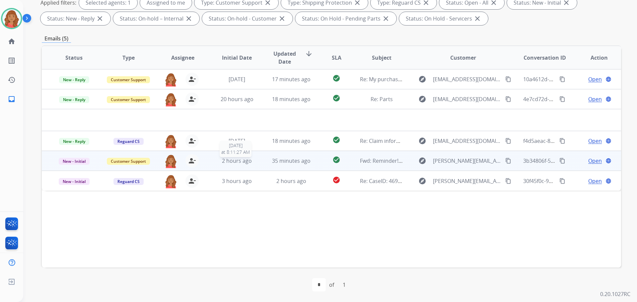
click at [249, 164] on div "2 hours ago" at bounding box center [236, 161] width 43 height 8
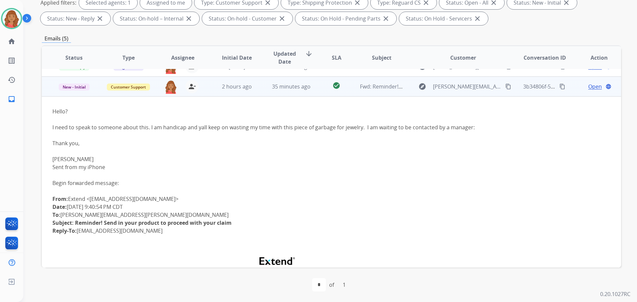
scroll to position [60, 0]
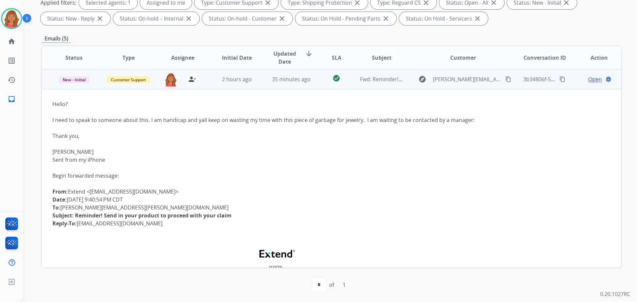
click at [259, 81] on td "35 minutes ago" at bounding box center [286, 79] width 54 height 20
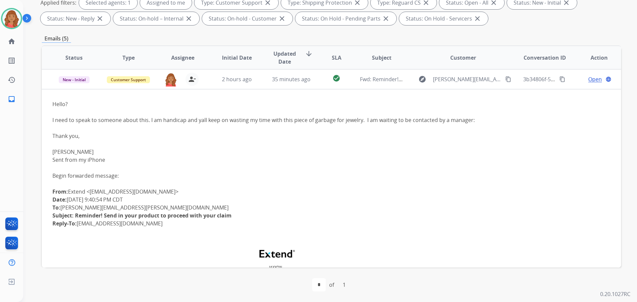
scroll to position [0, 0]
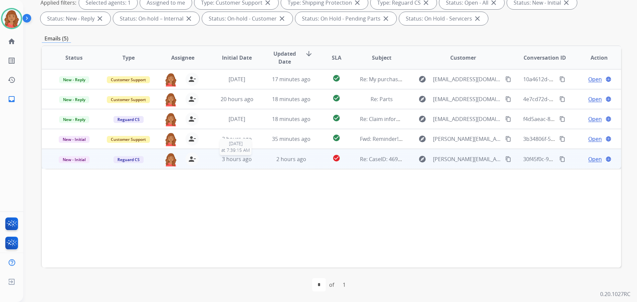
click at [247, 162] on span "3 hours ago" at bounding box center [237, 159] width 30 height 7
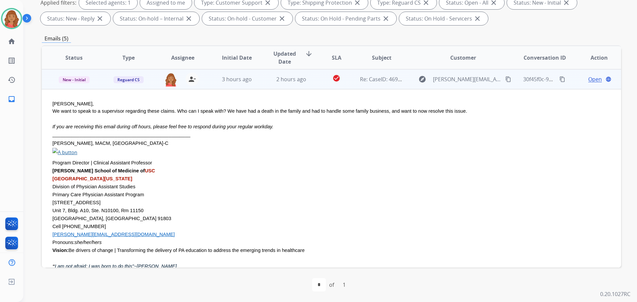
scroll to position [46, 0]
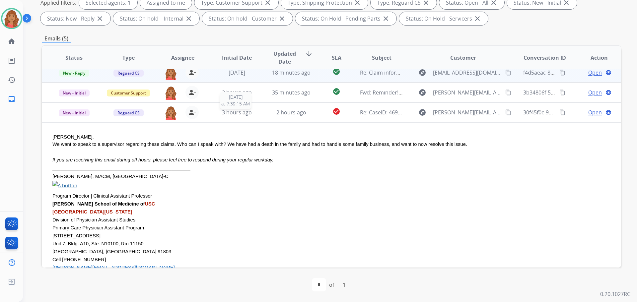
drag, startPoint x: 233, startPoint y: 113, endPoint x: 237, endPoint y: 114, distance: 3.5
click at [234, 113] on span "3 hours ago" at bounding box center [237, 112] width 30 height 7
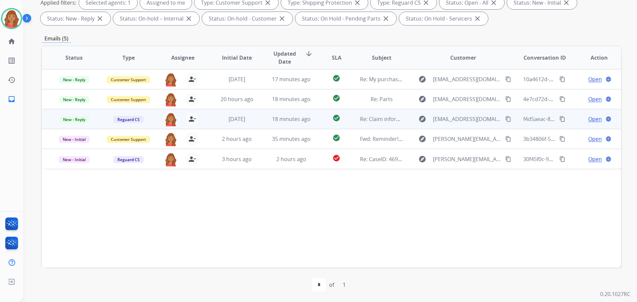
scroll to position [0, 0]
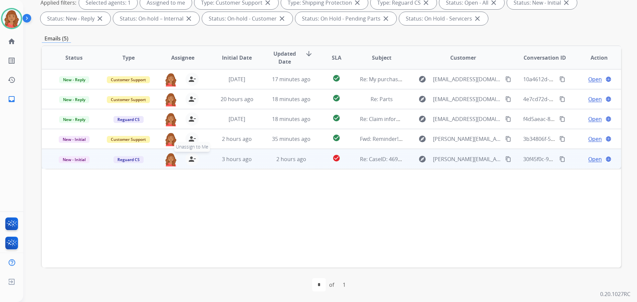
click at [192, 161] on mat-icon "person_remove" at bounding box center [192, 159] width 8 height 8
click at [192, 160] on mat-icon "person_add" at bounding box center [192, 159] width 8 height 8
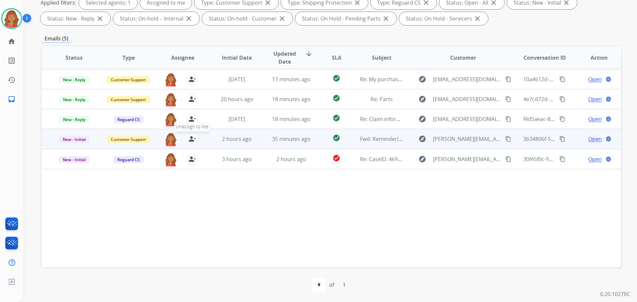
click at [192, 137] on mat-icon "person_remove" at bounding box center [192, 139] width 8 height 8
click at [192, 137] on mat-icon "person_add" at bounding box center [192, 139] width 8 height 8
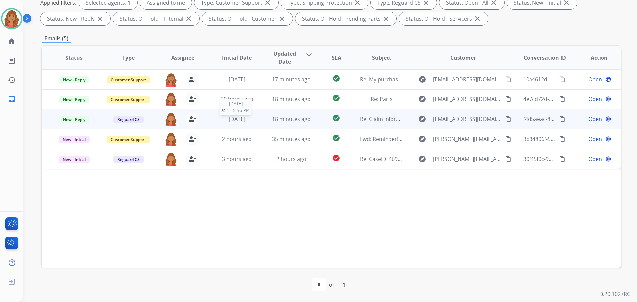
click at [240, 120] on span "[DATE]" at bounding box center [237, 119] width 17 height 7
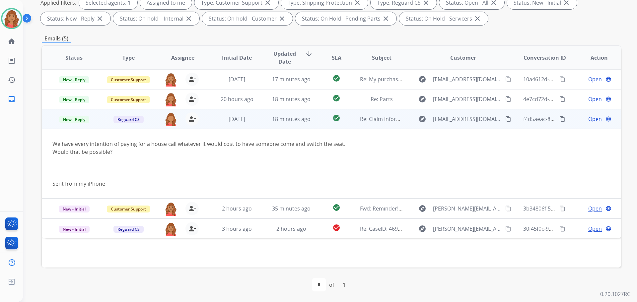
click at [505, 119] on mat-icon "content_copy" at bounding box center [508, 119] width 6 height 6
click at [592, 121] on span "Open" at bounding box center [595, 119] width 14 height 8
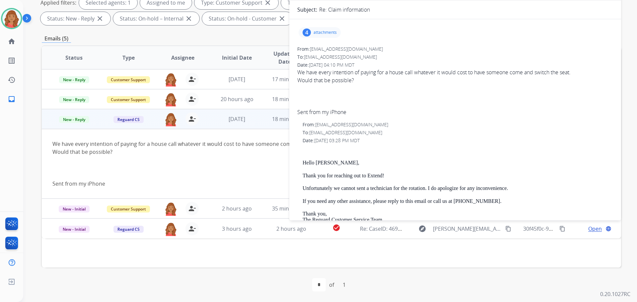
scroll to position [33, 0]
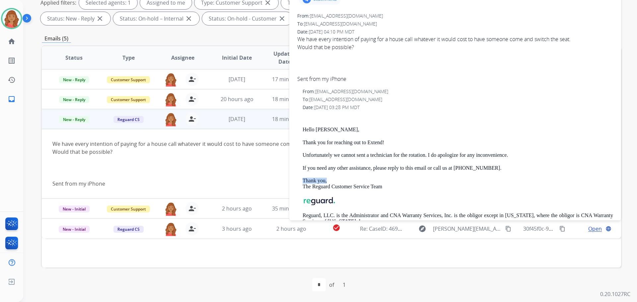
drag, startPoint x: 500, startPoint y: 168, endPoint x: 440, endPoint y: 173, distance: 60.3
click at [440, 173] on div "Hello [PERSON_NAME], Thank you for reaching out to Extend! Unfortunately we can…" at bounding box center [458, 174] width 311 height 121
click at [307, 132] on p "Hello [PERSON_NAME]," at bounding box center [458, 130] width 311 height 6
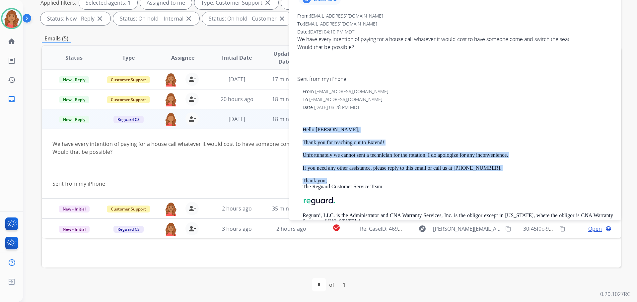
drag, startPoint x: 301, startPoint y: 130, endPoint x: 485, endPoint y: 172, distance: 188.7
click at [483, 172] on div "From: [EMAIL_ADDRESS][DOMAIN_NAME] To: [EMAIL_ADDRESS][DOMAIN_NAME] Date: [DATE…" at bounding box center [455, 161] width 316 height 147
click at [344, 182] on p "Thank you, The Reguard Customer Service Team" at bounding box center [458, 184] width 311 height 12
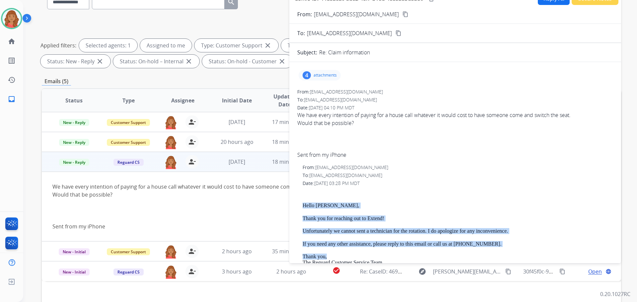
scroll to position [8, 0]
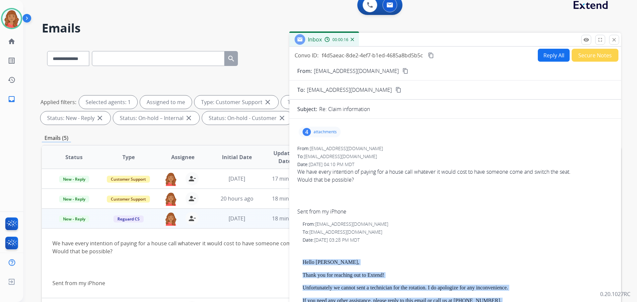
click at [545, 56] on button "Reply All" at bounding box center [554, 55] width 32 height 13
select select "**********"
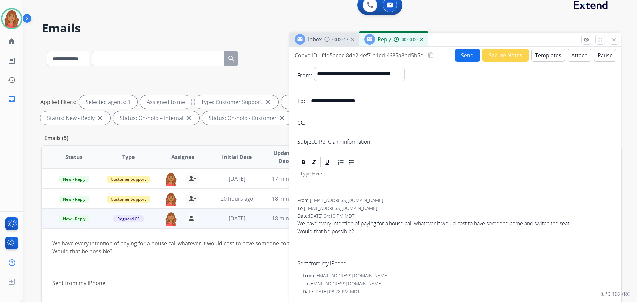
click at [549, 56] on button "Templates" at bounding box center [549, 55] width 34 height 13
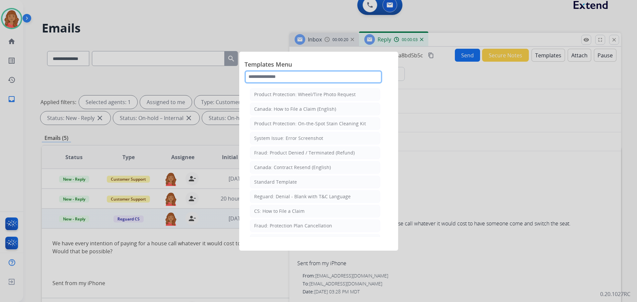
click at [278, 77] on input "text" at bounding box center [314, 76] width 138 height 13
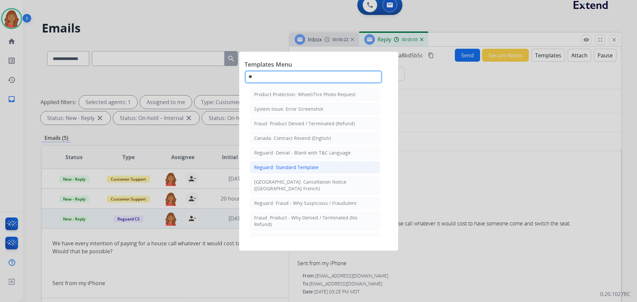
type input "**"
click at [284, 165] on div "Reguard: Standard Template" at bounding box center [286, 167] width 64 height 7
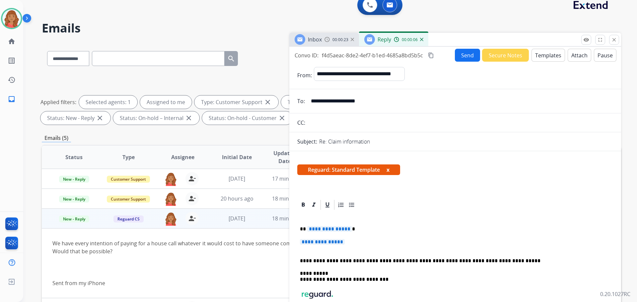
scroll to position [100, 0]
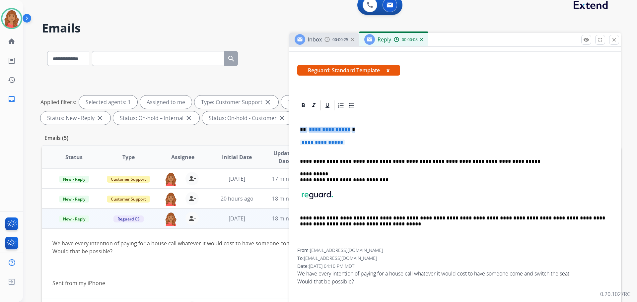
drag, startPoint x: 345, startPoint y: 143, endPoint x: 306, endPoint y: 132, distance: 40.3
click at [363, 154] on div "**********" at bounding box center [455, 180] width 316 height 137
click at [351, 143] on p "**********" at bounding box center [455, 146] width 311 height 12
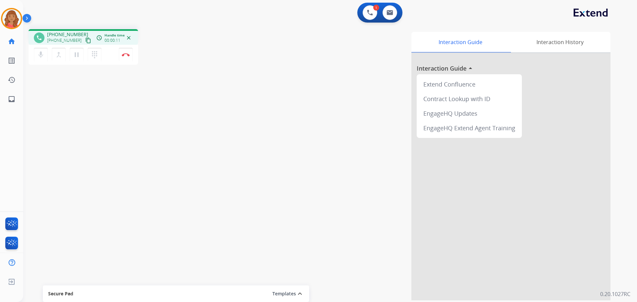
click at [85, 41] on mat-icon "content_copy" at bounding box center [88, 41] width 6 height 6
click at [387, 15] on img at bounding box center [390, 12] width 7 height 5
select select "**********"
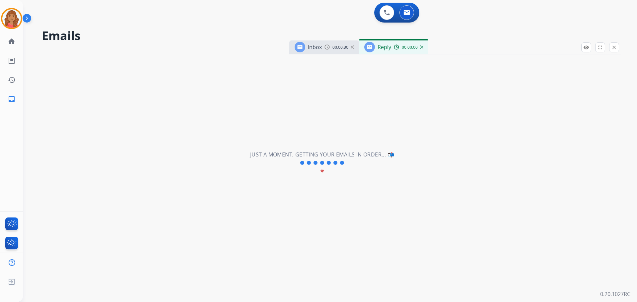
select select "**********"
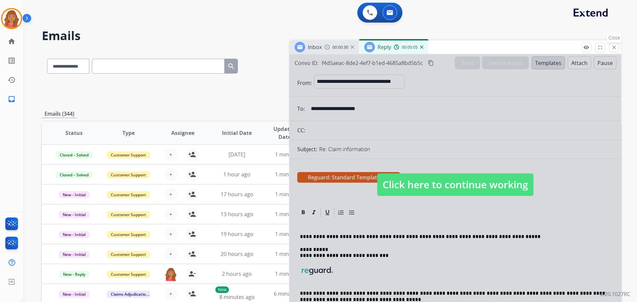
click at [615, 49] on mat-icon "close" at bounding box center [614, 47] width 6 height 6
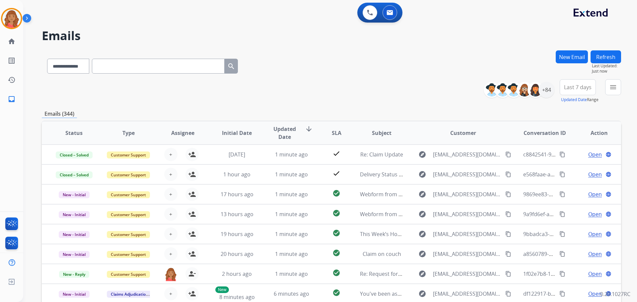
paste input "**********"
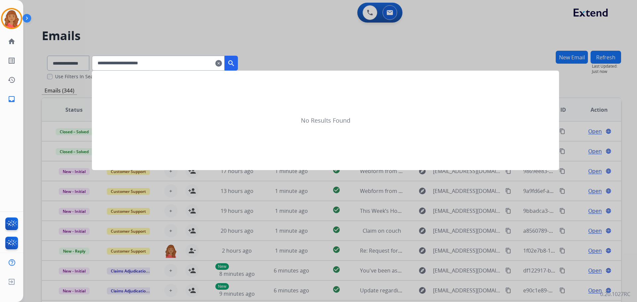
type input "**********"
click at [238, 67] on button "search" at bounding box center [231, 63] width 13 height 15
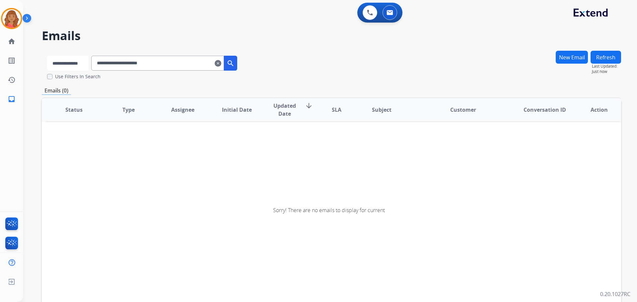
click at [88, 66] on select "**********" at bounding box center [67, 63] width 41 height 15
click at [47, 56] on select "**********" at bounding box center [67, 63] width 41 height 15
click at [235, 66] on mat-icon "search" at bounding box center [231, 63] width 8 height 8
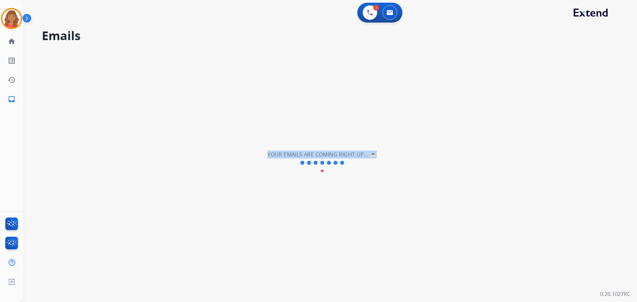
drag, startPoint x: 375, startPoint y: 153, endPoint x: 261, endPoint y: 152, distance: 113.5
click at [261, 152] on div "**********" at bounding box center [322, 163] width 598 height 278
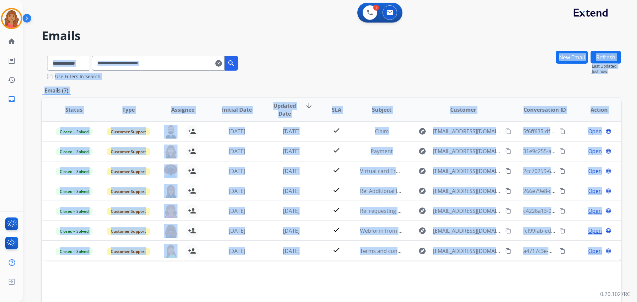
click at [376, 62] on div "**********" at bounding box center [332, 65] width 580 height 30
drag, startPoint x: 351, startPoint y: 74, endPoint x: 331, endPoint y: 73, distance: 20.9
click at [351, 73] on div "**********" at bounding box center [332, 65] width 580 height 30
click at [383, 280] on div "Status Type Assignee Initial Date Updated Date arrow_downward SLA Subject Custo…" at bounding box center [332, 209] width 580 height 222
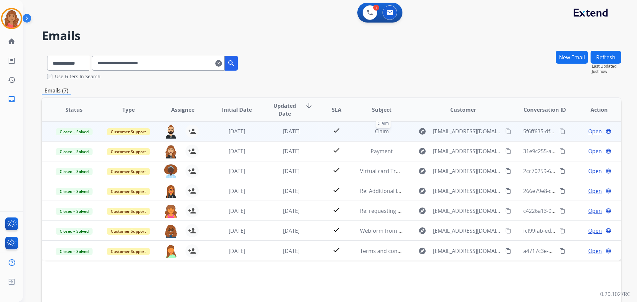
click at [360, 132] on div "Claim" at bounding box center [381, 131] width 43 height 8
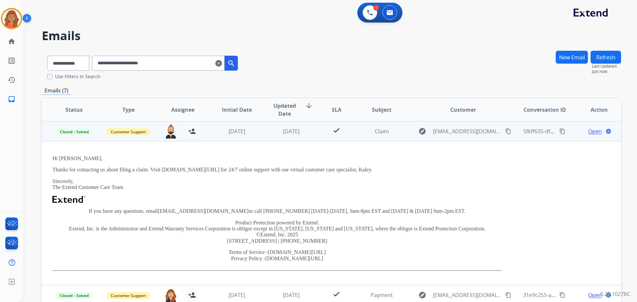
click at [313, 131] on td "check" at bounding box center [331, 131] width 36 height 20
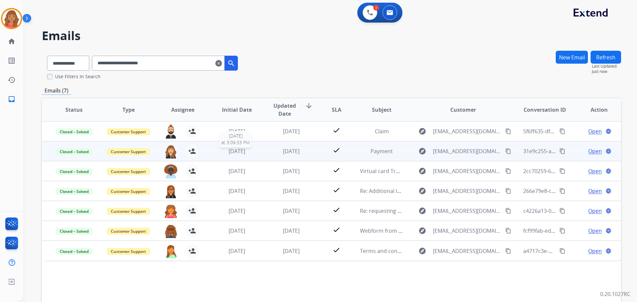
click at [245, 154] on span "[DATE]" at bounding box center [237, 151] width 17 height 7
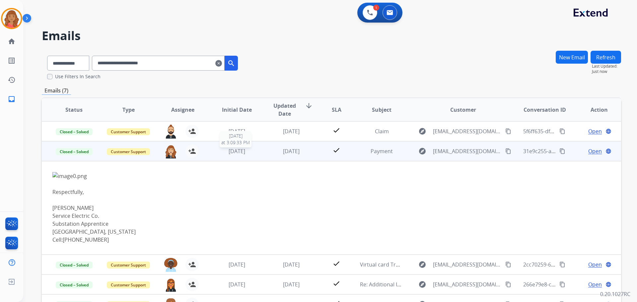
click at [242, 154] on span "[DATE]" at bounding box center [237, 151] width 17 height 7
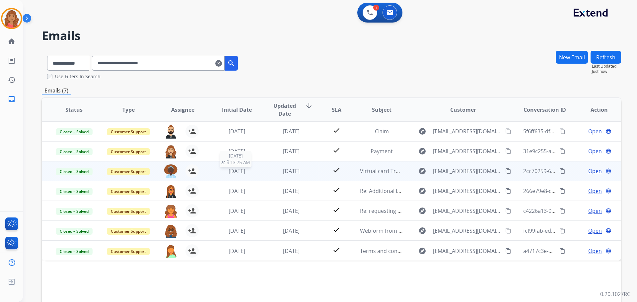
click at [235, 174] on span "[DATE]" at bounding box center [237, 171] width 17 height 7
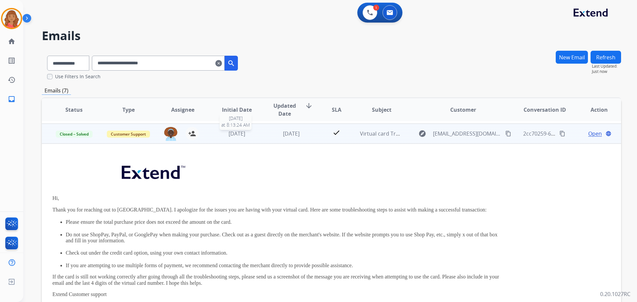
scroll to position [40, 0]
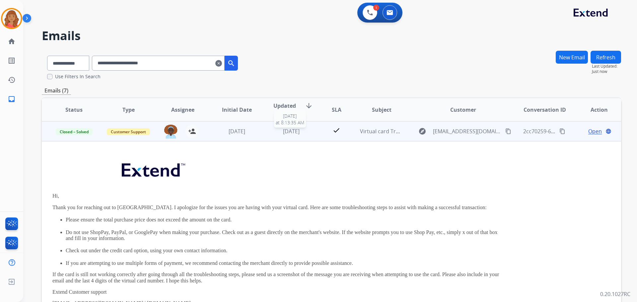
click at [284, 132] on span "[DATE]" at bounding box center [291, 131] width 17 height 7
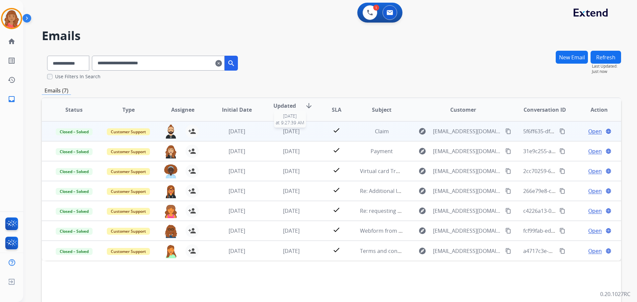
click at [290, 133] on span "[DATE]" at bounding box center [291, 131] width 17 height 7
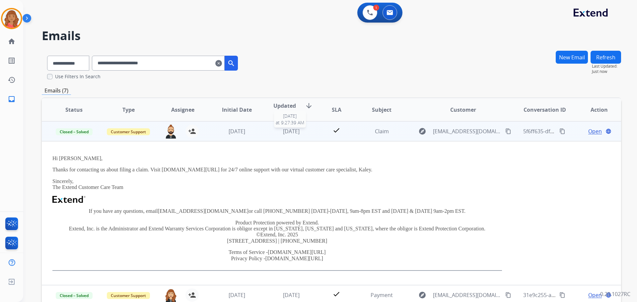
drag, startPoint x: 286, startPoint y: 133, endPoint x: 289, endPoint y: 135, distance: 4.1
click at [288, 135] on span "[DATE]" at bounding box center [291, 131] width 17 height 7
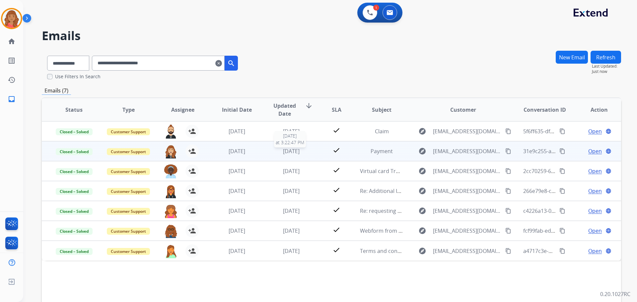
click at [283, 153] on span "[DATE]" at bounding box center [291, 151] width 17 height 7
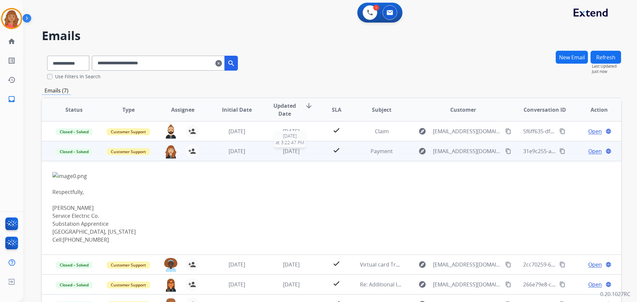
scroll to position [20, 0]
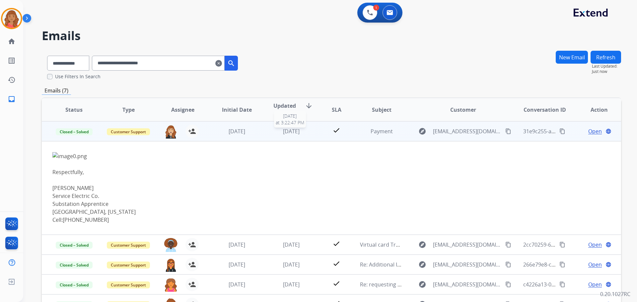
click at [286, 134] on span "[DATE]" at bounding box center [291, 131] width 17 height 7
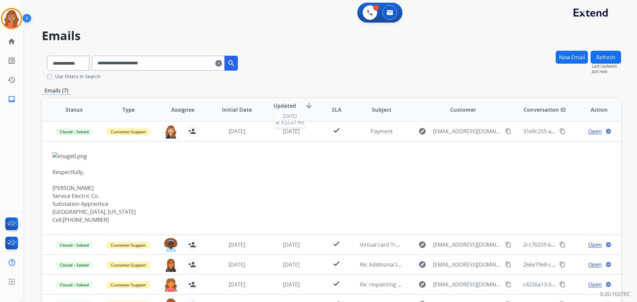
scroll to position [0, 0]
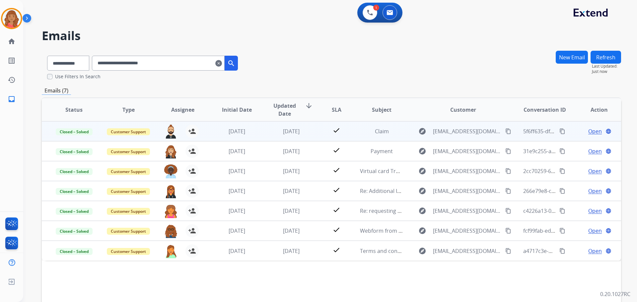
click at [287, 135] on div "[DATE]" at bounding box center [291, 131] width 43 height 8
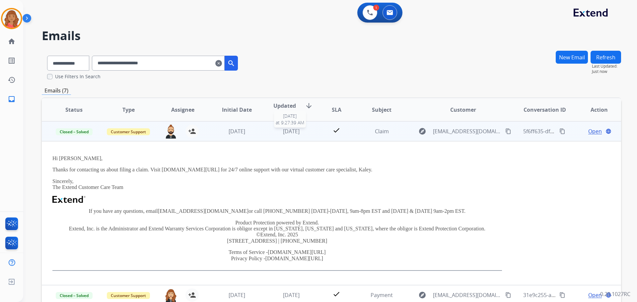
click at [270, 130] on div "[DATE]" at bounding box center [291, 131] width 43 height 8
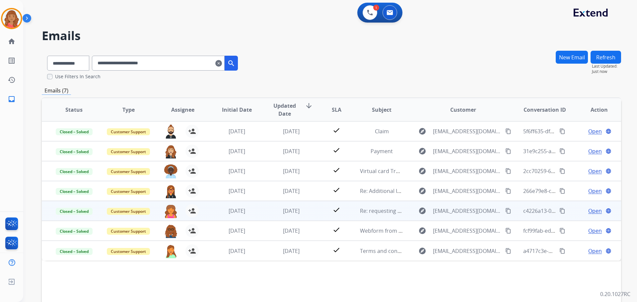
click at [263, 210] on td "[DATE]" at bounding box center [286, 211] width 54 height 20
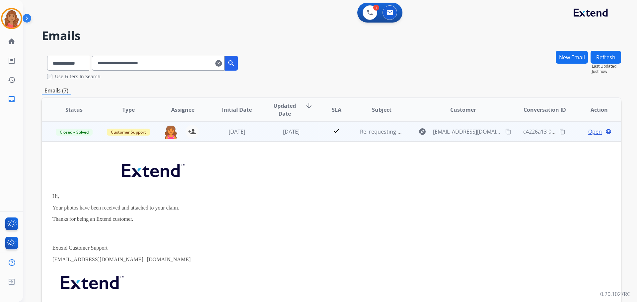
scroll to position [80, 0]
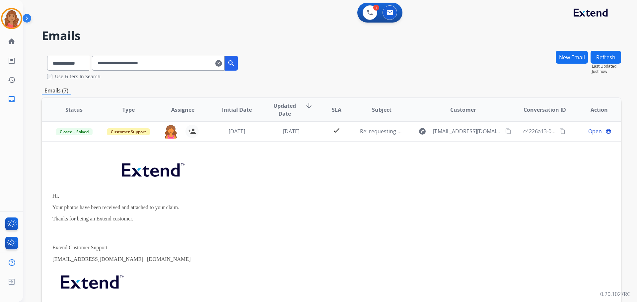
click at [259, 138] on td "[DATE]" at bounding box center [286, 131] width 54 height 20
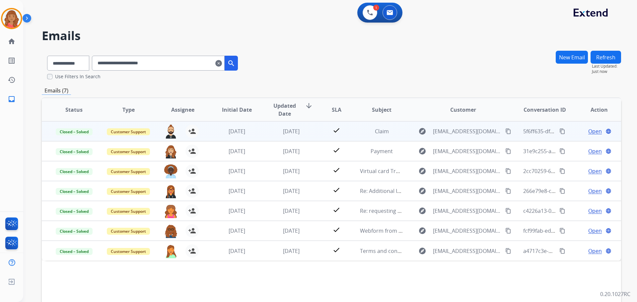
scroll to position [0, 0]
click at [229, 136] on td "[DATE]" at bounding box center [232, 131] width 54 height 20
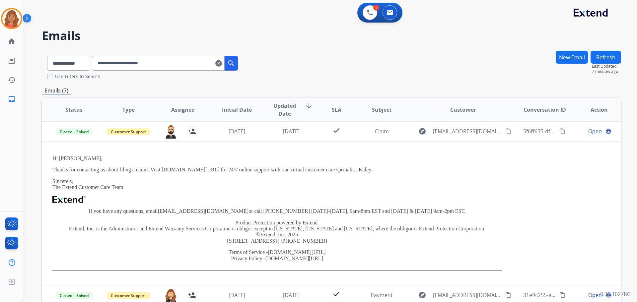
click at [222, 65] on mat-icon "clear" at bounding box center [218, 63] width 7 height 8
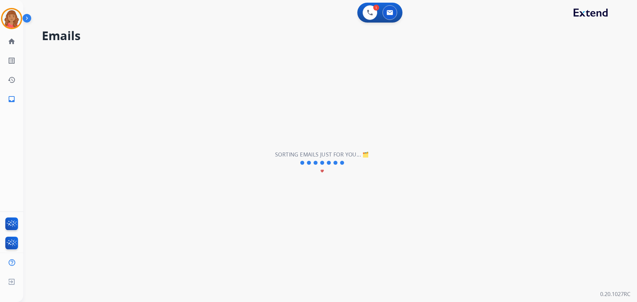
select select "**********"
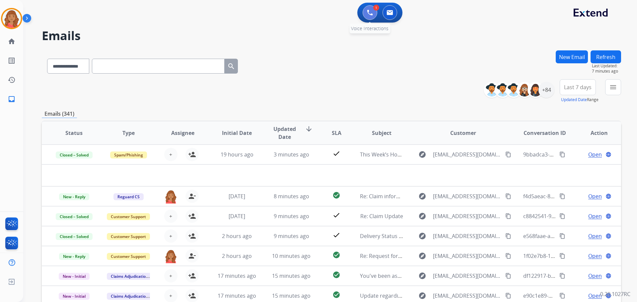
click at [372, 10] on button at bounding box center [370, 12] width 15 height 15
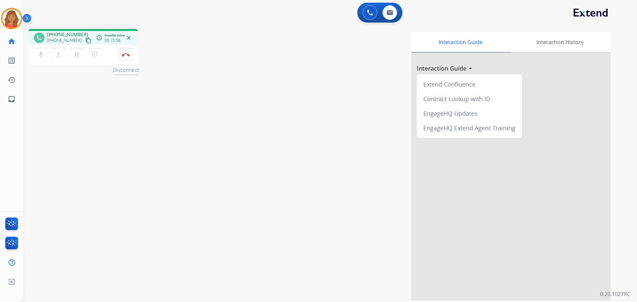
click at [126, 55] on img at bounding box center [126, 54] width 8 height 3
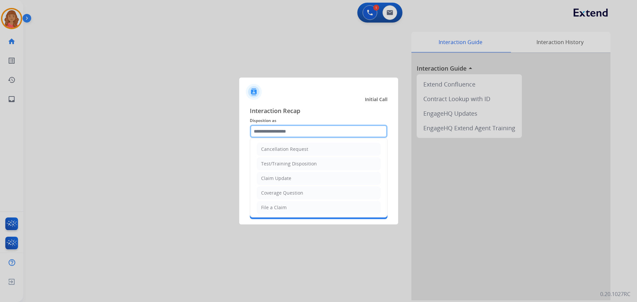
click at [284, 128] on input "text" at bounding box center [319, 131] width 138 height 13
drag, startPoint x: 276, startPoint y: 181, endPoint x: 272, endPoint y: 181, distance: 4.0
click at [276, 181] on div "Claim Update" at bounding box center [276, 178] width 30 height 7
type input "**********"
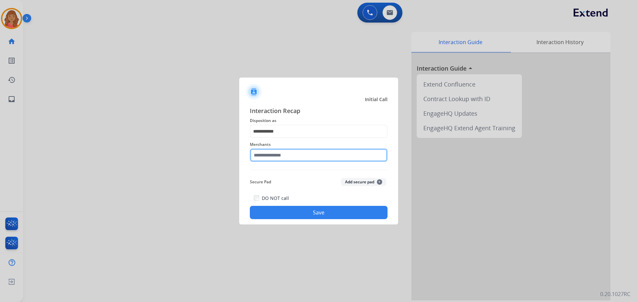
click at [265, 157] on input "text" at bounding box center [319, 155] width 138 height 13
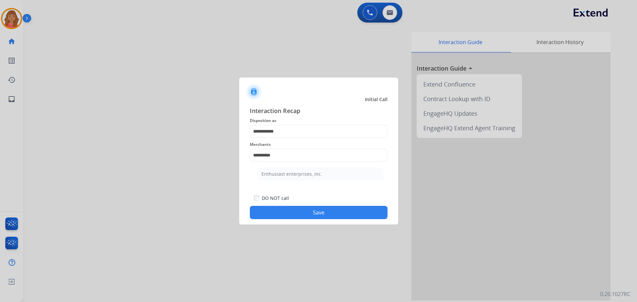
drag, startPoint x: 271, startPoint y: 173, endPoint x: 277, endPoint y: 178, distance: 8.6
click at [271, 173] on div "Enthusiast enterprises, inc." at bounding box center [292, 174] width 61 height 7
type input "**********"
click at [292, 224] on div "**********" at bounding box center [318, 163] width 159 height 124
click at [296, 212] on button "Save" at bounding box center [319, 212] width 138 height 13
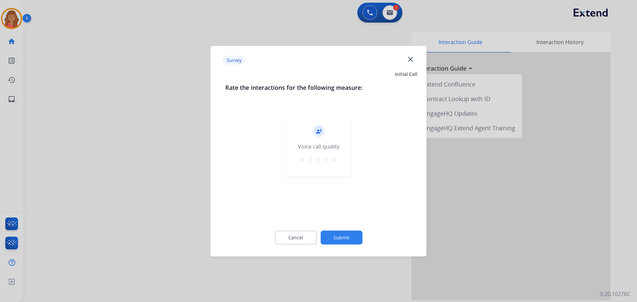
click at [335, 163] on button "star" at bounding box center [335, 160] width 8 height 10
click at [344, 242] on button "Submit" at bounding box center [342, 238] width 42 height 14
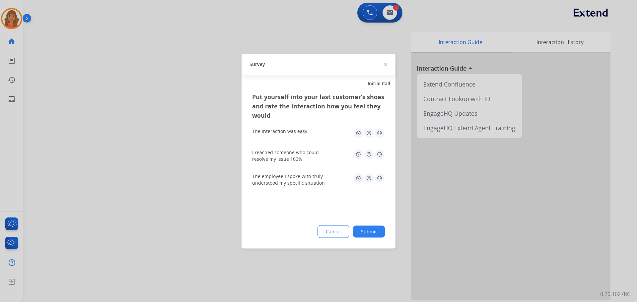
drag, startPoint x: 377, startPoint y: 132, endPoint x: 381, endPoint y: 143, distance: 11.3
click at [378, 132] on img at bounding box center [379, 133] width 11 height 11
drag, startPoint x: 380, startPoint y: 154, endPoint x: 384, endPoint y: 170, distance: 16.1
click at [380, 154] on img at bounding box center [379, 154] width 11 height 11
click at [379, 177] on img at bounding box center [379, 178] width 11 height 11
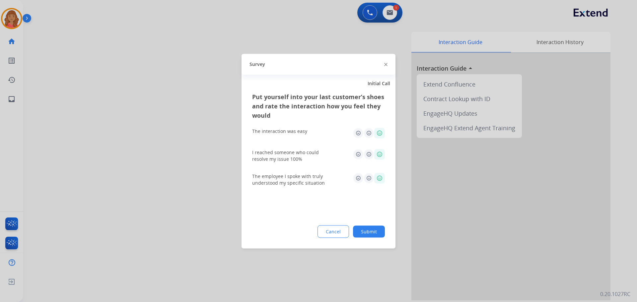
click at [374, 226] on button "Submit" at bounding box center [369, 232] width 32 height 12
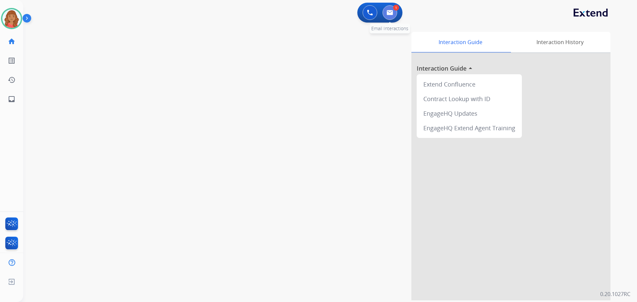
click at [391, 12] on img at bounding box center [390, 12] width 7 height 5
select select "**********"
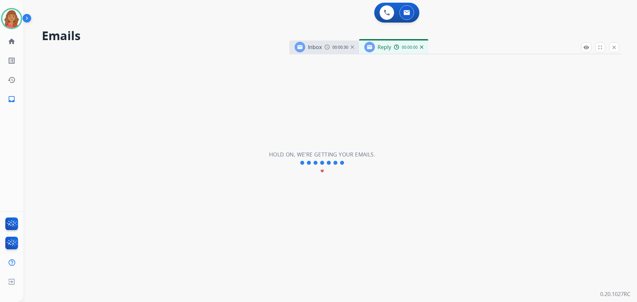
select select "**********"
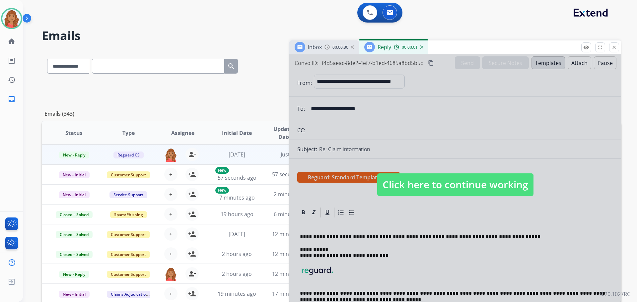
click at [403, 188] on span "Click here to continue working" at bounding box center [455, 185] width 156 height 23
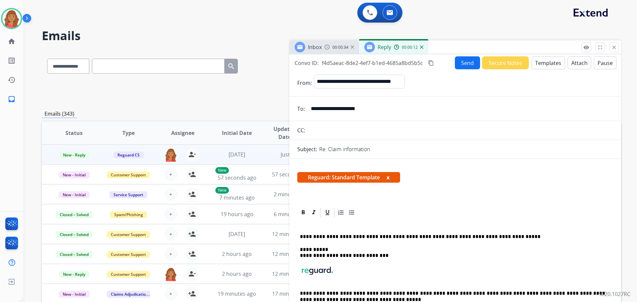
click at [446, 236] on p "**********" at bounding box center [452, 237] width 305 height 6
paste input "**********"
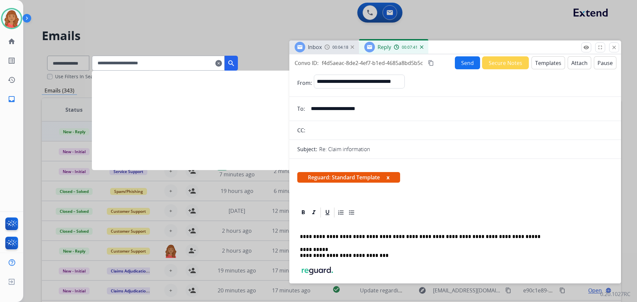
type input "**********"
click at [235, 63] on mat-icon "search" at bounding box center [231, 63] width 8 height 8
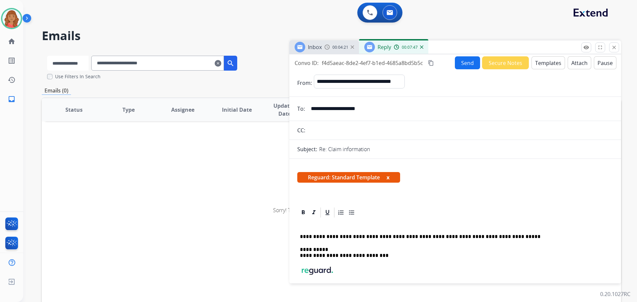
click at [78, 62] on select "**********" at bounding box center [67, 63] width 41 height 15
click at [47, 56] on select "**********" at bounding box center [67, 63] width 41 height 15
click at [235, 65] on mat-icon "search" at bounding box center [231, 63] width 8 height 8
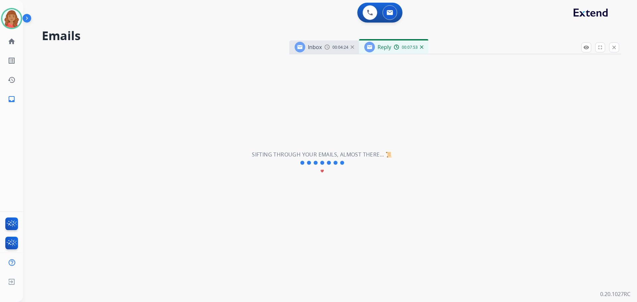
drag, startPoint x: 615, startPoint y: 48, endPoint x: 610, endPoint y: 49, distance: 4.7
click at [615, 48] on mat-icon "close" at bounding box center [614, 47] width 6 height 6
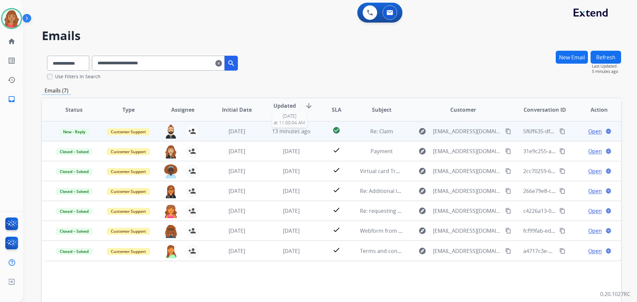
click at [273, 133] on span "13 minutes ago" at bounding box center [291, 131] width 39 height 7
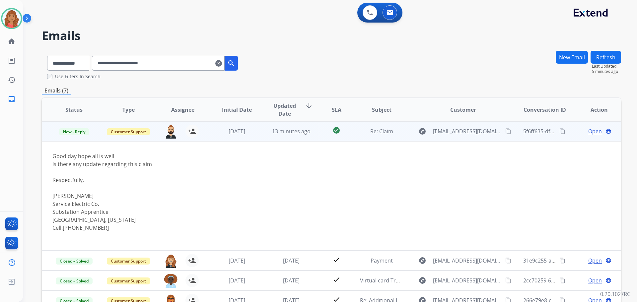
click at [593, 133] on span "Open" at bounding box center [595, 131] width 14 height 8
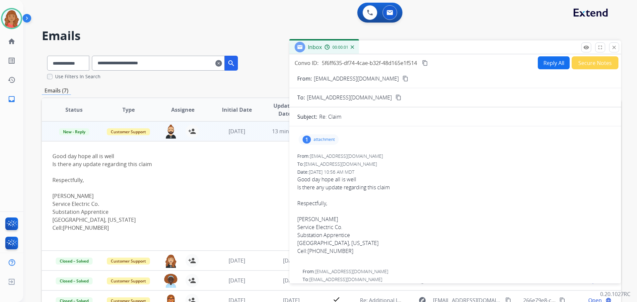
click at [322, 139] on p "attachment" at bounding box center [324, 139] width 21 height 5
click at [319, 155] on div at bounding box center [320, 156] width 33 height 23
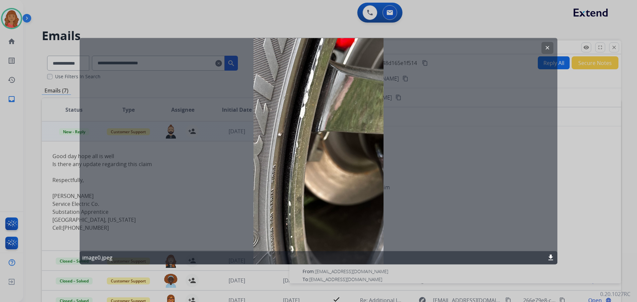
click at [545, 48] on mat-icon "clear" at bounding box center [548, 48] width 6 height 6
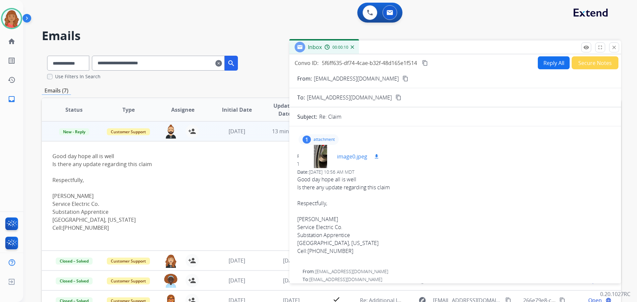
click at [378, 156] on mat-icon "download" at bounding box center [377, 157] width 6 height 6
drag, startPoint x: 616, startPoint y: 49, endPoint x: 601, endPoint y: 67, distance: 23.1
click at [616, 49] on mat-icon "close" at bounding box center [614, 47] width 6 height 6
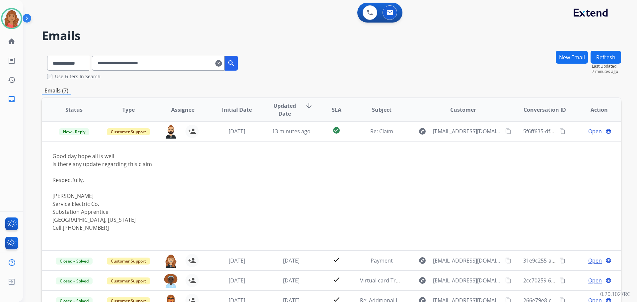
click at [222, 63] on mat-icon "clear" at bounding box center [218, 63] width 7 height 8
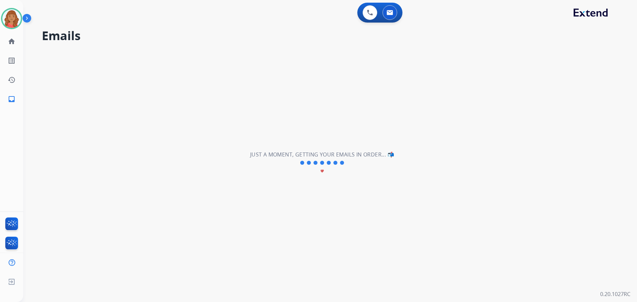
select select "**********"
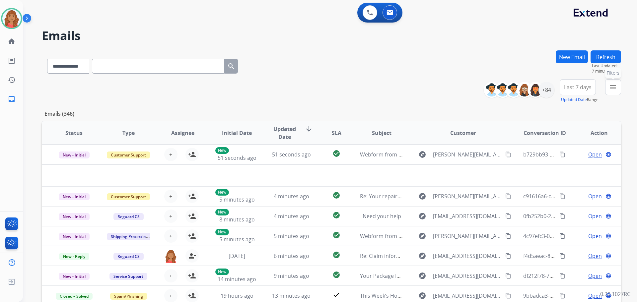
drag, startPoint x: 618, startPoint y: 86, endPoint x: 610, endPoint y: 90, distance: 8.8
click at [619, 86] on button "menu Filters" at bounding box center [613, 87] width 16 height 16
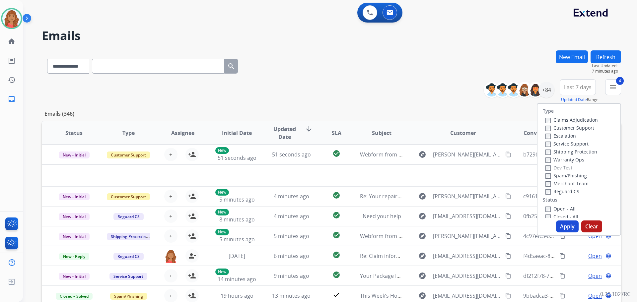
click at [561, 224] on button "Apply" at bounding box center [567, 227] width 23 height 12
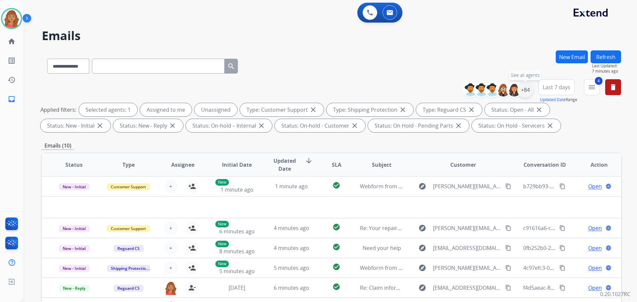
click at [527, 92] on div "+84" at bounding box center [525, 90] width 16 height 16
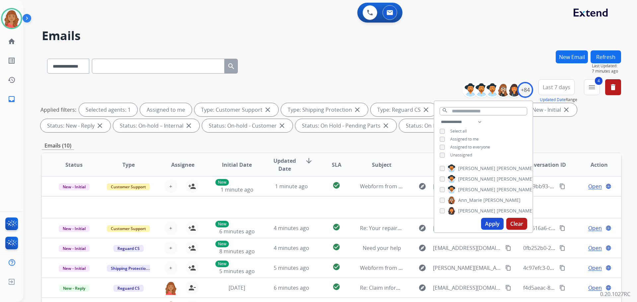
click at [494, 224] on button "Apply" at bounding box center [492, 224] width 23 height 12
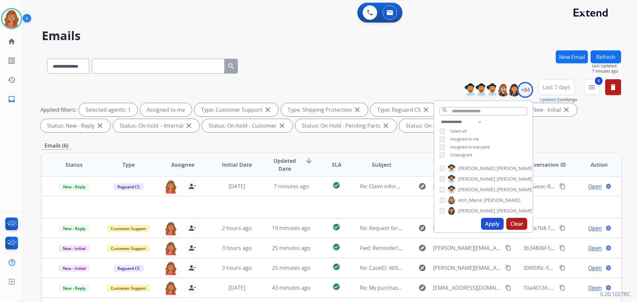
drag, startPoint x: 285, startPoint y: 143, endPoint x: 280, endPoint y: 154, distance: 12.3
click at [288, 145] on div "Emails (6)" at bounding box center [332, 146] width 580 height 8
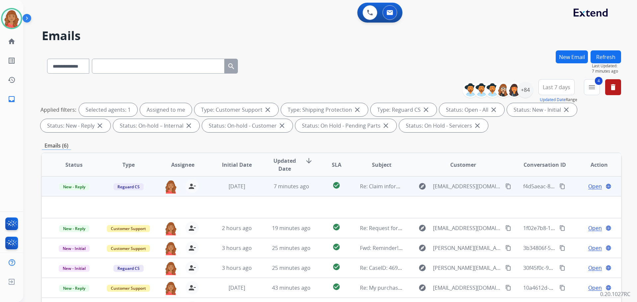
scroll to position [33, 0]
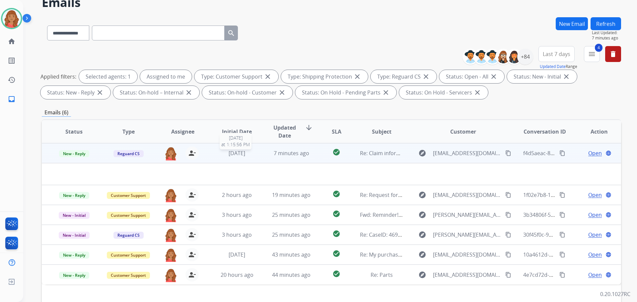
click at [252, 156] on div "[DATE]" at bounding box center [236, 153] width 43 height 8
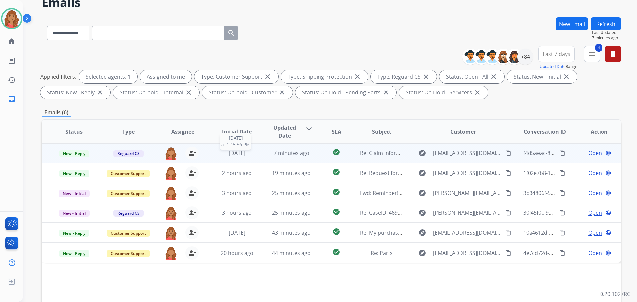
click at [219, 153] on div "[DATE]" at bounding box center [236, 153] width 43 height 8
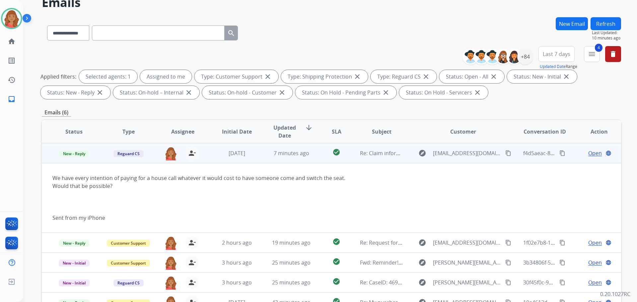
click at [588, 154] on span "Open" at bounding box center [595, 153] width 14 height 8
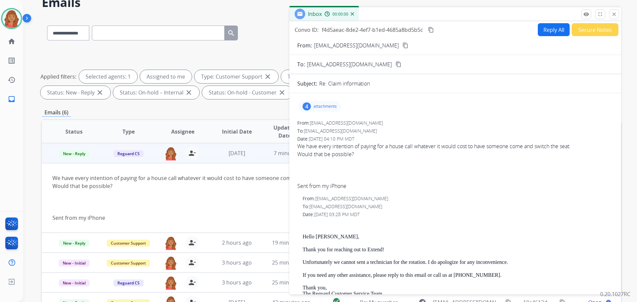
click at [552, 31] on button "Reply All" at bounding box center [554, 29] width 32 height 13
select select "**********"
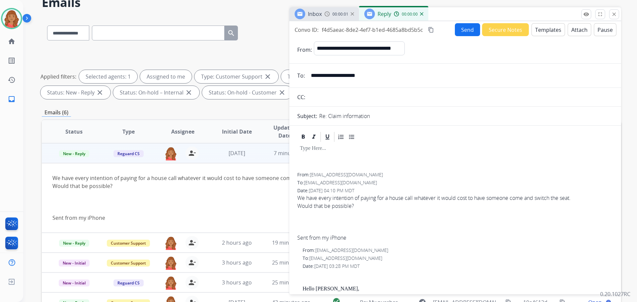
click at [546, 28] on button "Templates" at bounding box center [549, 29] width 34 height 13
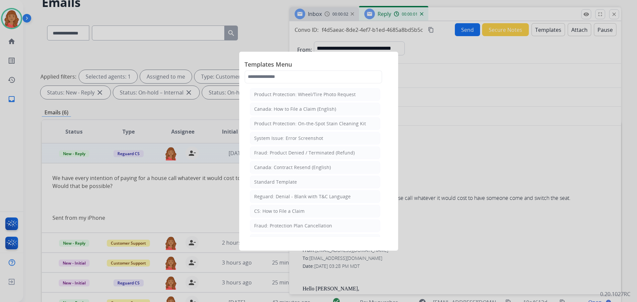
click at [276, 182] on div "Standard Template" at bounding box center [275, 182] width 43 height 7
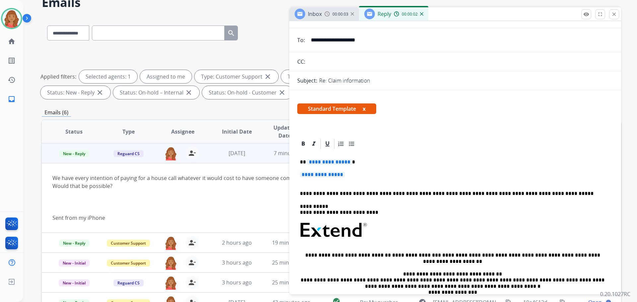
scroll to position [100, 0]
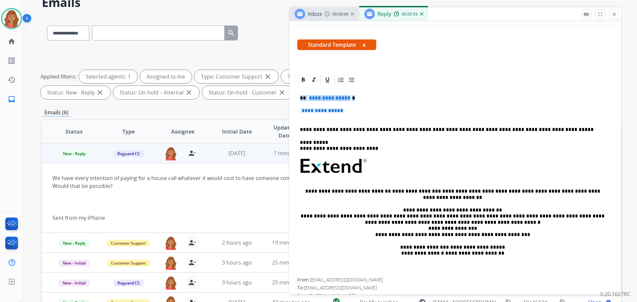
drag, startPoint x: 354, startPoint y: 114, endPoint x: 298, endPoint y: 98, distance: 58.5
click at [298, 98] on div "**********" at bounding box center [455, 182] width 316 height 192
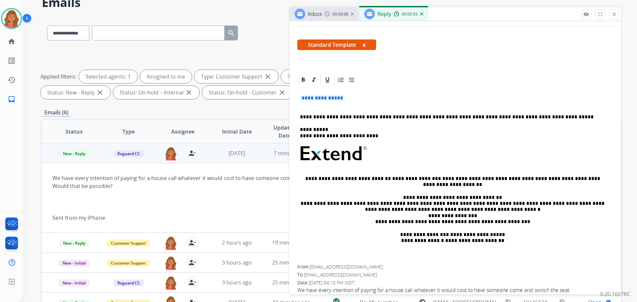
drag, startPoint x: 321, startPoint y: 92, endPoint x: 300, endPoint y: 94, distance: 21.0
click at [297, 93] on div "**********" at bounding box center [455, 175] width 316 height 179
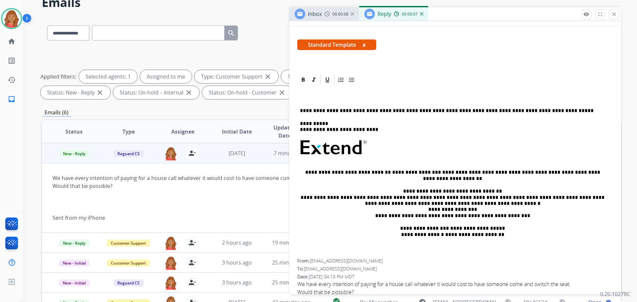
paste div
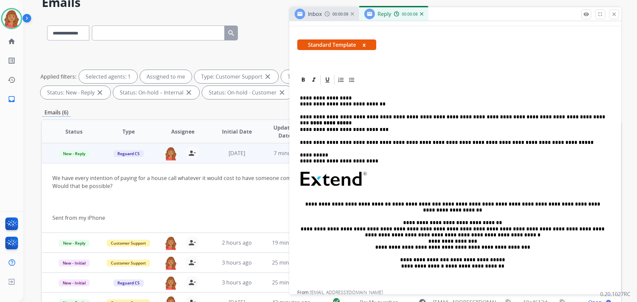
click at [348, 97] on p "**********" at bounding box center [452, 101] width 305 height 12
click at [310, 97] on p "**********" at bounding box center [452, 101] width 305 height 12
drag, startPoint x: 294, startPoint y: 100, endPoint x: 305, endPoint y: 98, distance: 10.5
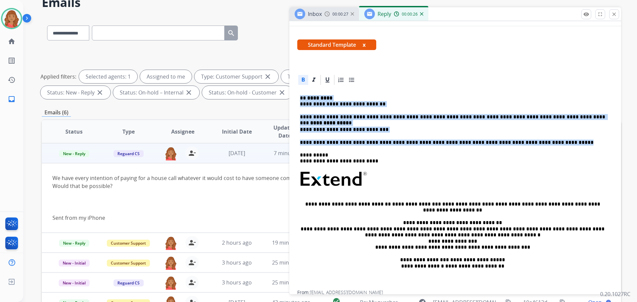
drag, startPoint x: 300, startPoint y: 97, endPoint x: 556, endPoint y: 146, distance: 260.4
click at [556, 146] on div "**********" at bounding box center [455, 188] width 316 height 205
copy div "**********"
drag, startPoint x: 381, startPoint y: 132, endPoint x: 377, endPoint y: 129, distance: 4.8
click at [382, 131] on p "**********" at bounding box center [452, 130] width 305 height 6
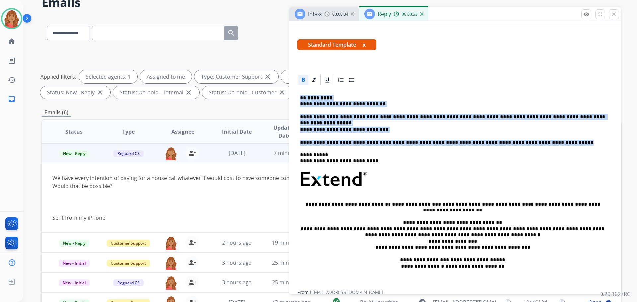
click at [375, 129] on p "**********" at bounding box center [452, 130] width 305 height 6
click at [323, 136] on div "**********" at bounding box center [455, 188] width 316 height 205
click at [304, 104] on p "**********" at bounding box center [452, 101] width 305 height 12
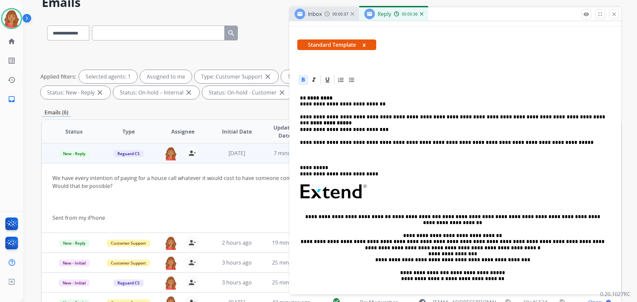
click at [501, 176] on p "**********" at bounding box center [452, 171] width 305 height 12
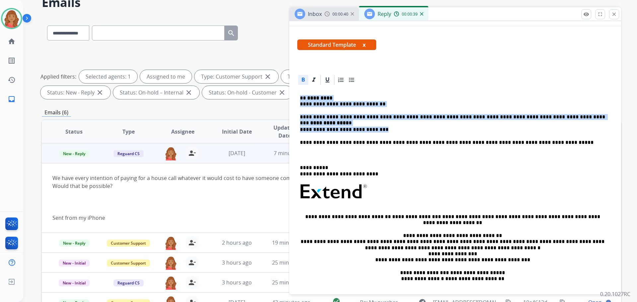
drag, startPoint x: 374, startPoint y: 131, endPoint x: 306, endPoint y: 99, distance: 75.0
copy div "**********"
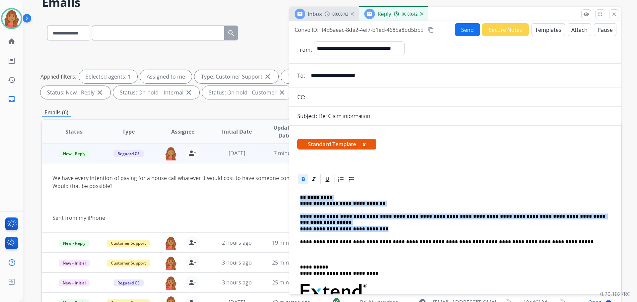
click at [540, 31] on button "Templates" at bounding box center [549, 29] width 34 height 13
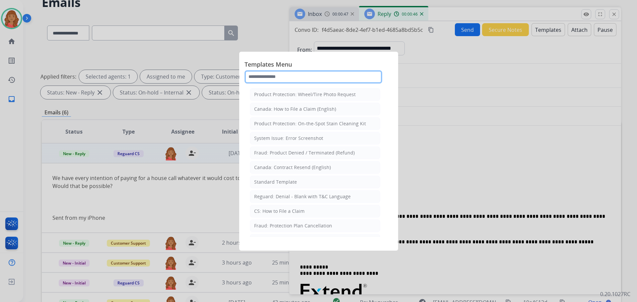
click at [282, 77] on input "text" at bounding box center [314, 76] width 138 height 13
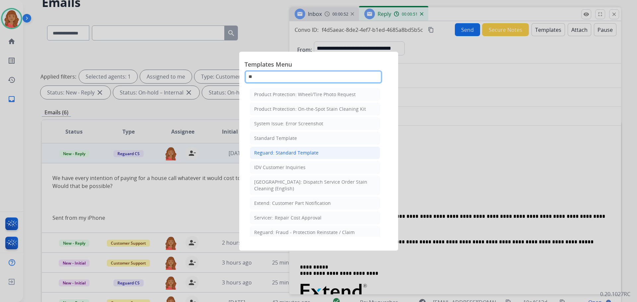
type input "**"
click at [279, 154] on div "Reguard: Standard Template" at bounding box center [286, 153] width 64 height 7
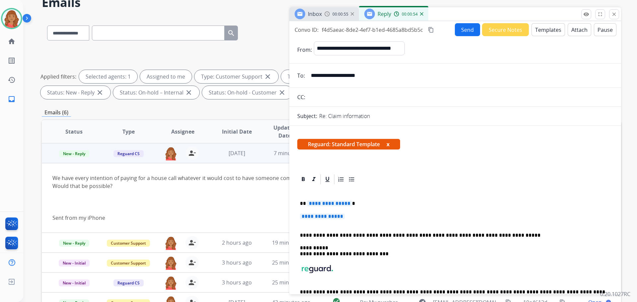
click at [350, 219] on p "**********" at bounding box center [455, 220] width 311 height 12
drag, startPoint x: 348, startPoint y: 219, endPoint x: 297, endPoint y: 202, distance: 54.4
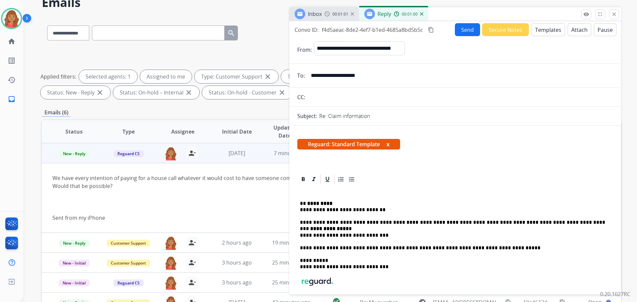
click at [299, 209] on div "**********" at bounding box center [455, 261] width 316 height 150
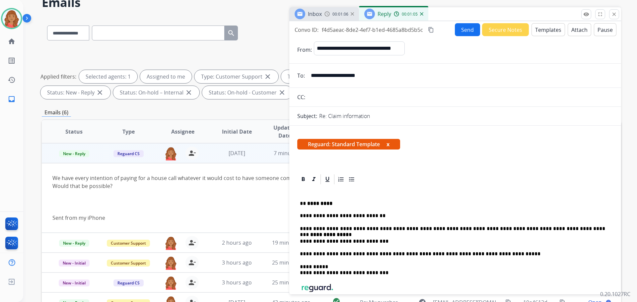
click at [371, 216] on p "**********" at bounding box center [452, 210] width 305 height 18
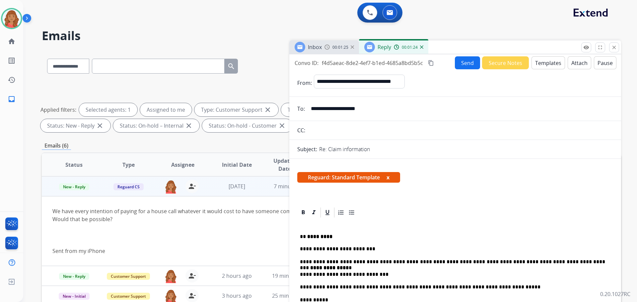
click at [431, 62] on mat-icon "content_copy" at bounding box center [431, 63] width 6 height 6
click at [460, 61] on button "Send" at bounding box center [467, 62] width 25 height 13
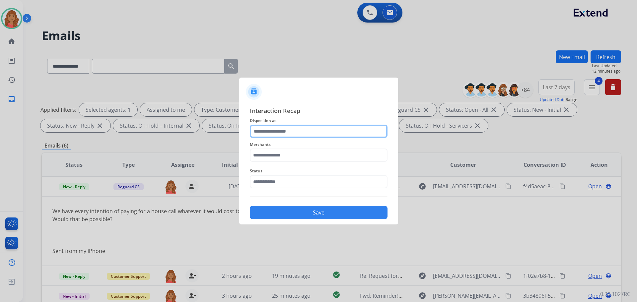
click at [305, 130] on input "text" at bounding box center [319, 131] width 138 height 13
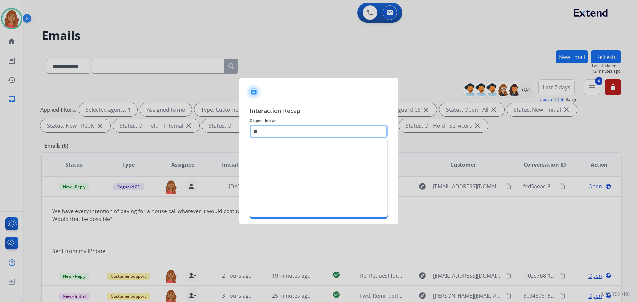
type input "*"
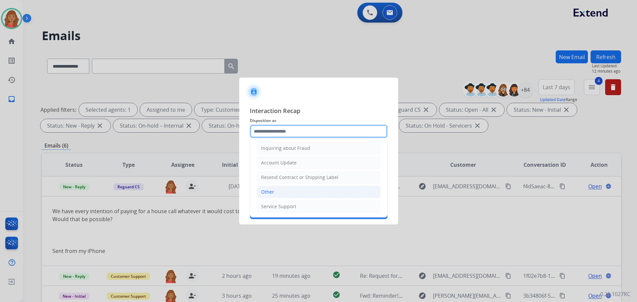
scroll to position [104, 0]
drag, startPoint x: 268, startPoint y: 193, endPoint x: 269, endPoint y: 177, distance: 16.0
click at [268, 193] on div "Other" at bounding box center [267, 192] width 13 height 7
type input "*****"
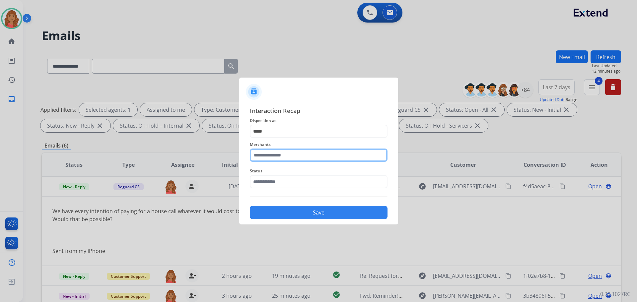
click at [271, 156] on input "text" at bounding box center [319, 155] width 138 height 13
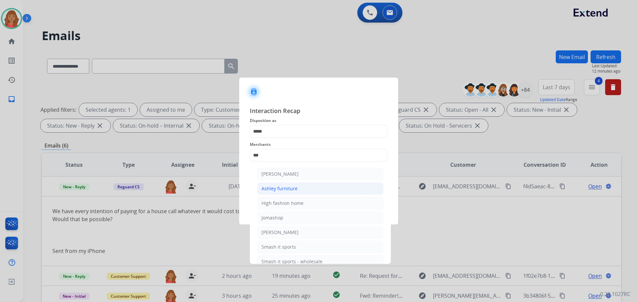
click at [277, 191] on div "Ashley furniture" at bounding box center [280, 189] width 36 height 7
type input "**********"
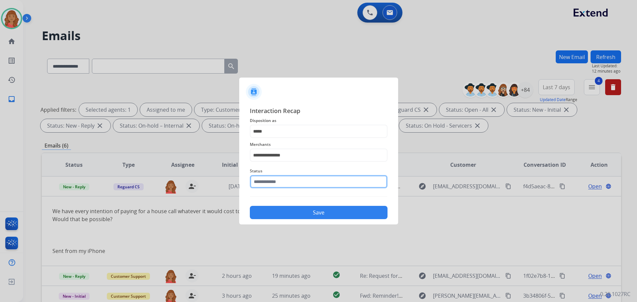
click at [280, 184] on input "text" at bounding box center [319, 181] width 138 height 13
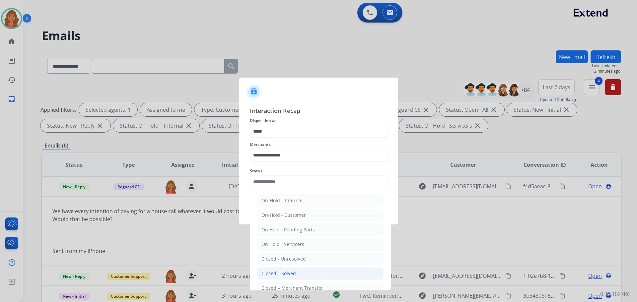
click at [278, 272] on div "Closed – Solved" at bounding box center [279, 274] width 35 height 7
type input "**********"
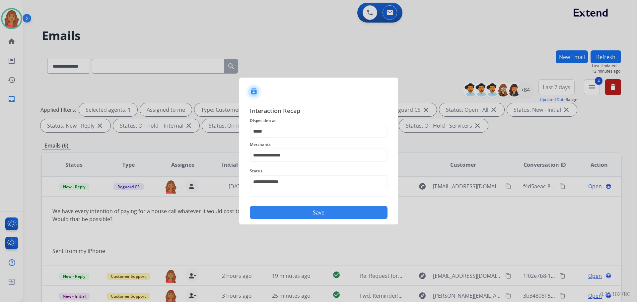
click at [287, 211] on button "Save" at bounding box center [319, 212] width 138 height 13
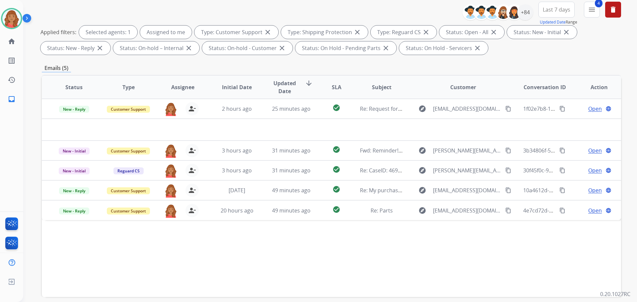
scroll to position [107, 0]
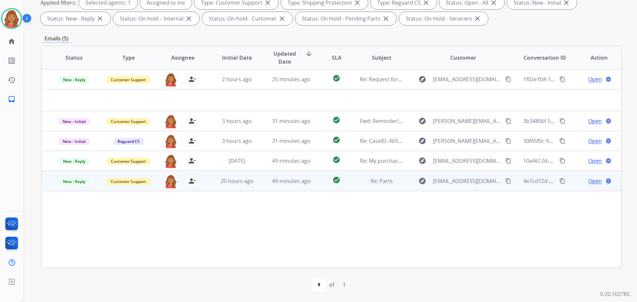
click at [259, 187] on td "49 minutes ago" at bounding box center [286, 181] width 54 height 20
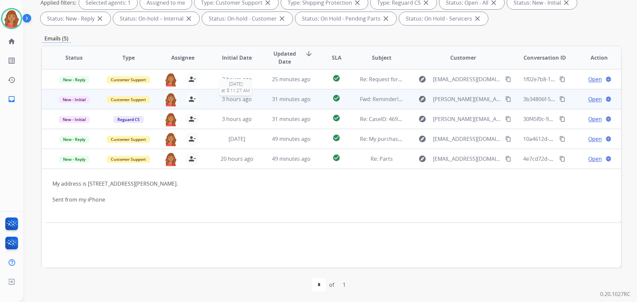
click at [239, 103] on span "3 hours ago" at bounding box center [237, 99] width 30 height 7
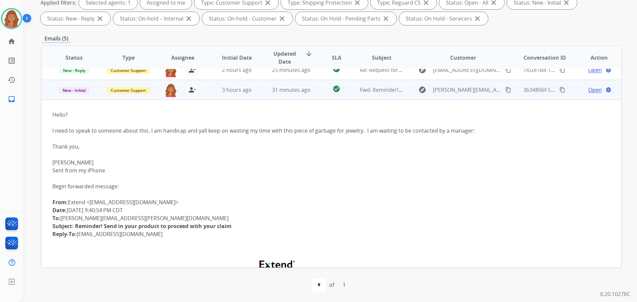
scroll to position [0, 0]
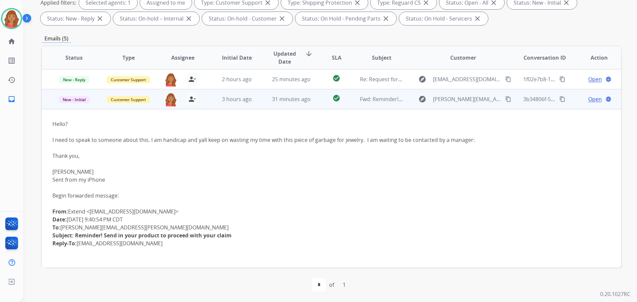
click at [588, 100] on span "Open" at bounding box center [595, 99] width 14 height 8
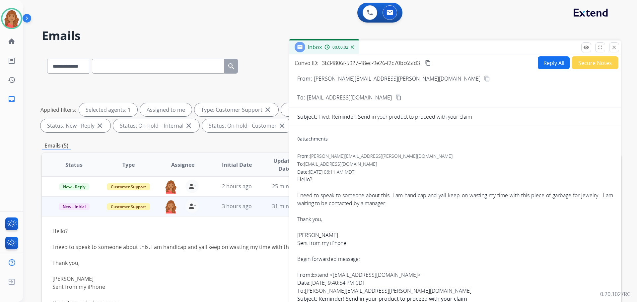
click at [547, 67] on button "Reply All" at bounding box center [554, 62] width 32 height 13
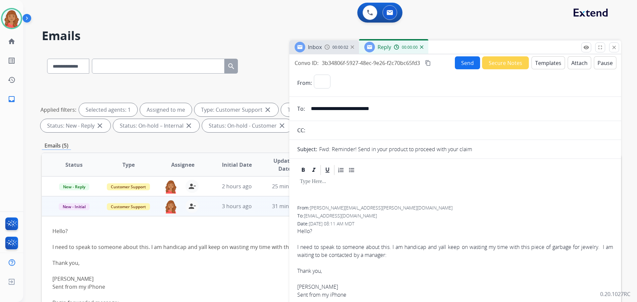
select select "**********"
click at [544, 69] on button "Templates" at bounding box center [549, 62] width 34 height 13
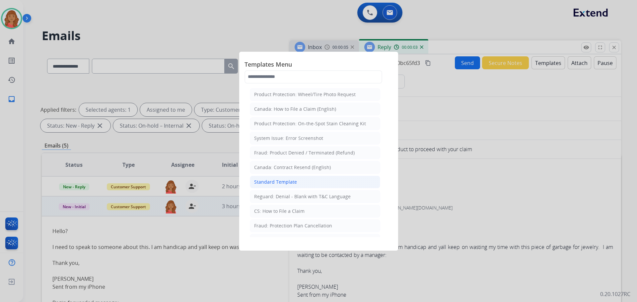
click at [285, 182] on div "Standard Template" at bounding box center [275, 182] width 43 height 7
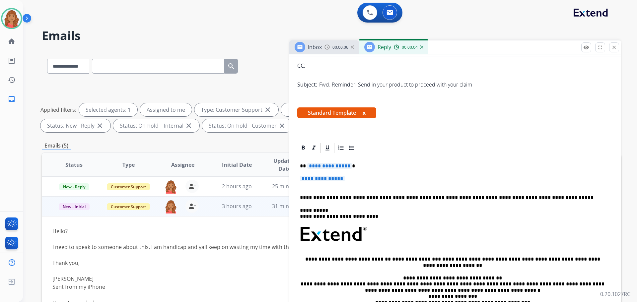
scroll to position [66, 0]
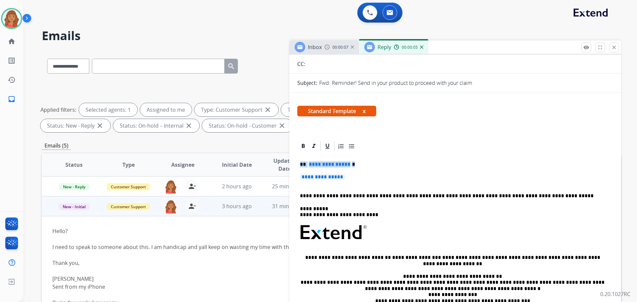
drag, startPoint x: 339, startPoint y: 177, endPoint x: 299, endPoint y: 160, distance: 43.0
click at [298, 160] on div "**********" at bounding box center [455, 248] width 316 height 192
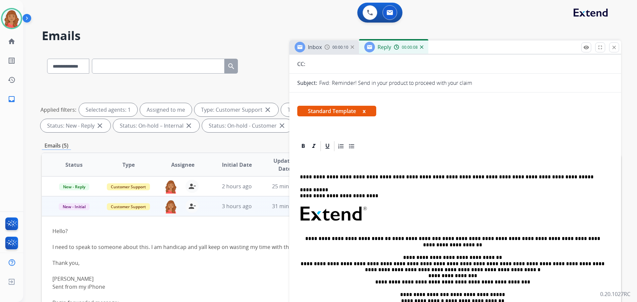
paste div
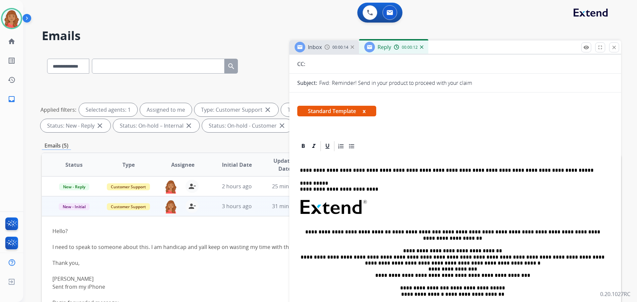
scroll to position [60, 0]
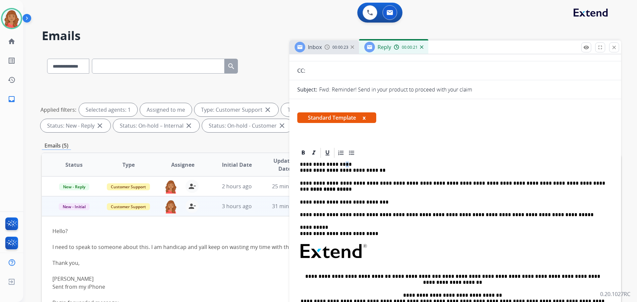
click at [348, 164] on p "**********" at bounding box center [452, 168] width 305 height 12
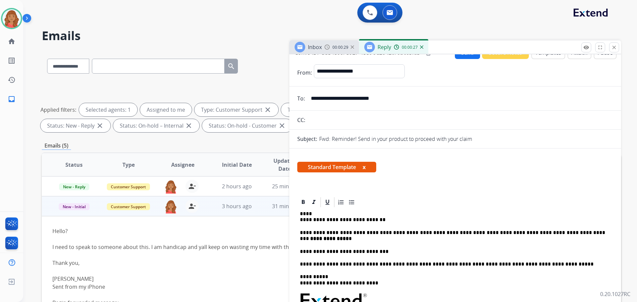
scroll to position [0, 0]
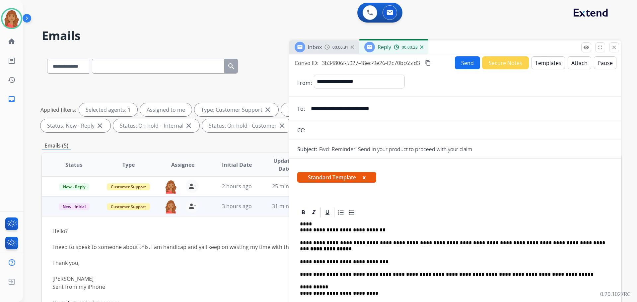
drag, startPoint x: 383, startPoint y: 108, endPoint x: 324, endPoint y: 106, distance: 59.4
click at [311, 104] on input "**********" at bounding box center [460, 108] width 306 height 13
click at [306, 226] on p "**********" at bounding box center [452, 227] width 305 height 12
click at [306, 224] on p "**********" at bounding box center [452, 227] width 305 height 12
click at [333, 225] on p "**********" at bounding box center [452, 227] width 305 height 12
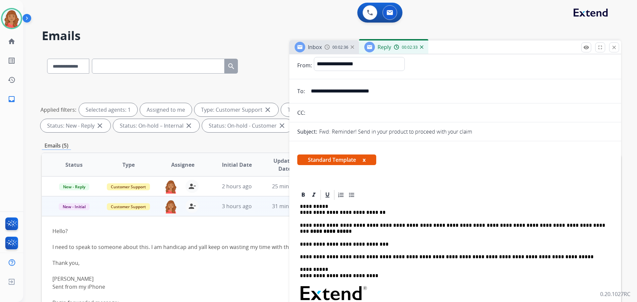
scroll to position [33, 0]
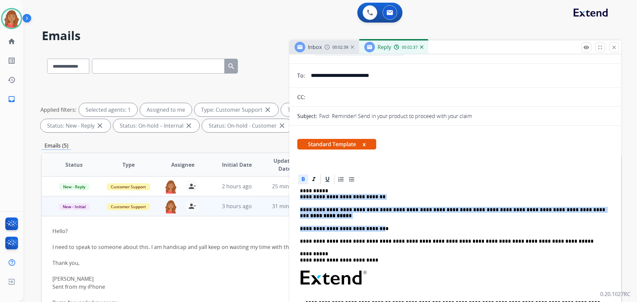
drag, startPoint x: 307, startPoint y: 200, endPoint x: 377, endPoint y: 230, distance: 76.9
click at [379, 230] on div "**********" at bounding box center [455, 288] width 316 height 204
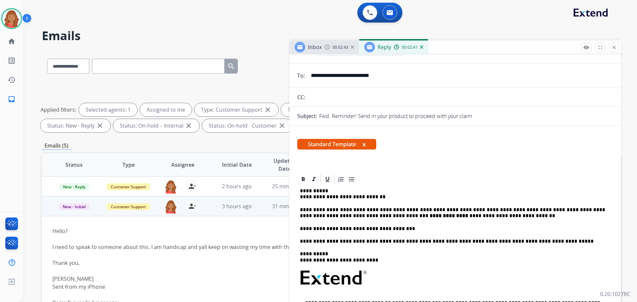
click at [301, 197] on p "**********" at bounding box center [452, 194] width 305 height 12
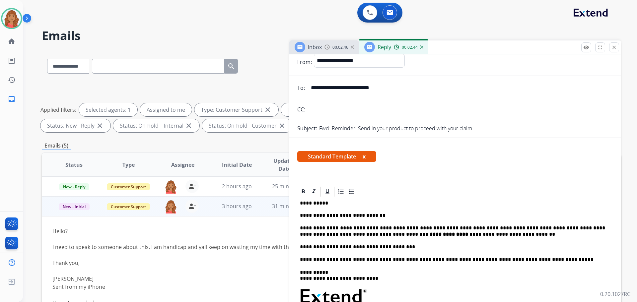
scroll to position [0, 0]
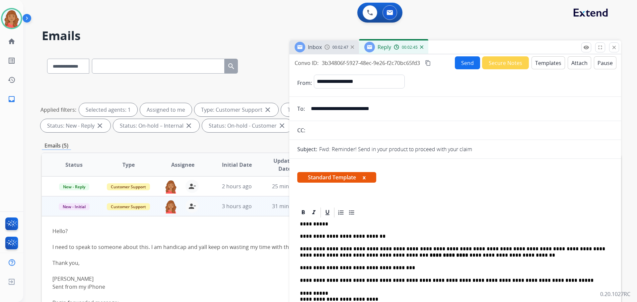
click at [430, 63] on mat-icon "content_copy" at bounding box center [428, 63] width 6 height 6
click at [462, 65] on button "Send" at bounding box center [467, 62] width 25 height 13
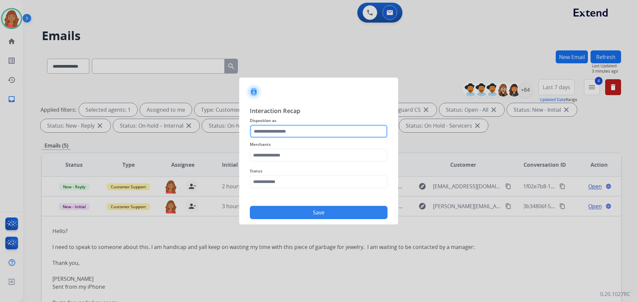
click at [290, 132] on input "text" at bounding box center [319, 131] width 138 height 13
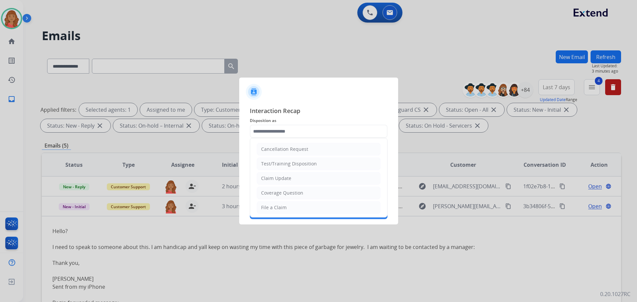
drag, startPoint x: 280, startPoint y: 208, endPoint x: 276, endPoint y: 186, distance: 22.5
click at [280, 208] on div "File a Claim" at bounding box center [274, 207] width 26 height 7
type input "**********"
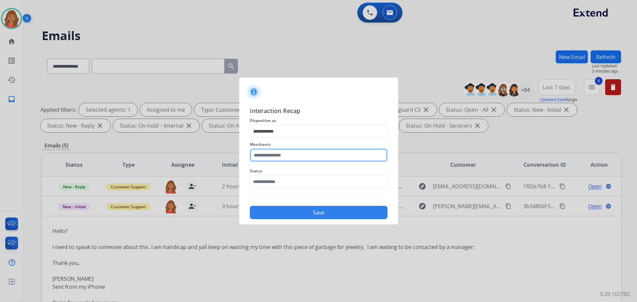
click at [272, 152] on input "text" at bounding box center [319, 155] width 138 height 13
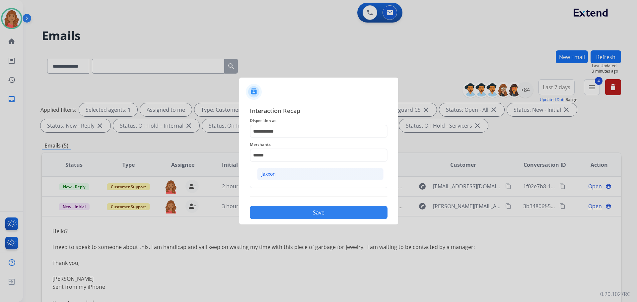
click at [274, 175] on div "Jaxxon" at bounding box center [269, 174] width 14 height 7
type input "******"
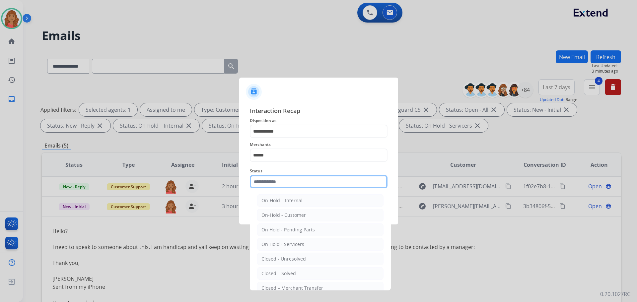
drag, startPoint x: 278, startPoint y: 183, endPoint x: 277, endPoint y: 196, distance: 13.3
click at [277, 183] on input "text" at bounding box center [319, 181] width 138 height 13
drag, startPoint x: 278, startPoint y: 269, endPoint x: 280, endPoint y: 260, distance: 9.5
click at [278, 269] on li "Closed – Solved" at bounding box center [320, 274] width 126 height 13
type input "**********"
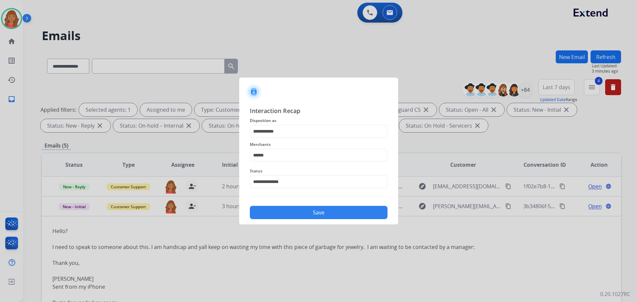
drag, startPoint x: 285, startPoint y: 215, endPoint x: 288, endPoint y: 217, distance: 3.8
click at [286, 215] on button "Save" at bounding box center [319, 212] width 138 height 13
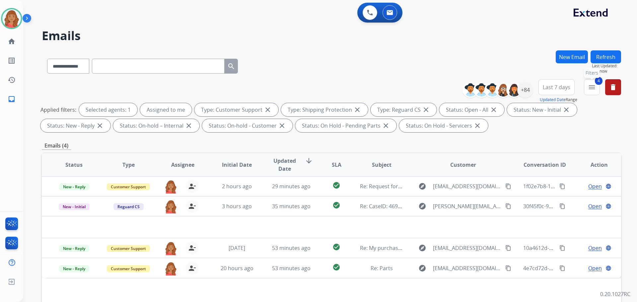
click at [595, 90] on mat-icon "menu" at bounding box center [592, 87] width 8 height 8
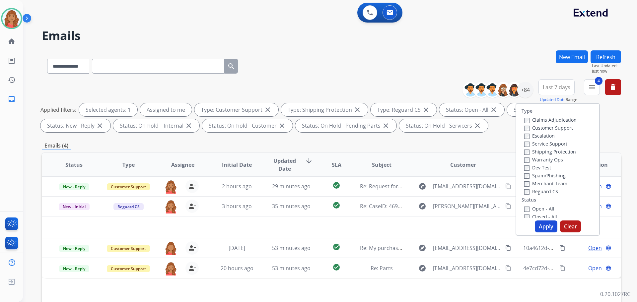
click at [541, 228] on button "Apply" at bounding box center [546, 227] width 23 height 12
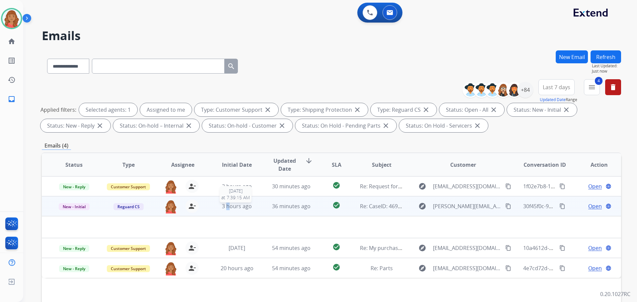
click at [227, 204] on span "3 hours ago" at bounding box center [237, 206] width 30 height 7
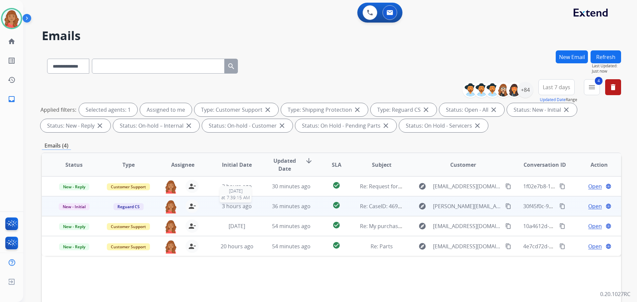
click at [231, 207] on span "3 hours ago" at bounding box center [237, 206] width 30 height 7
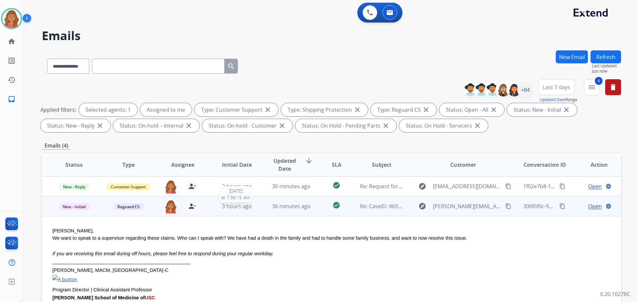
scroll to position [20, 0]
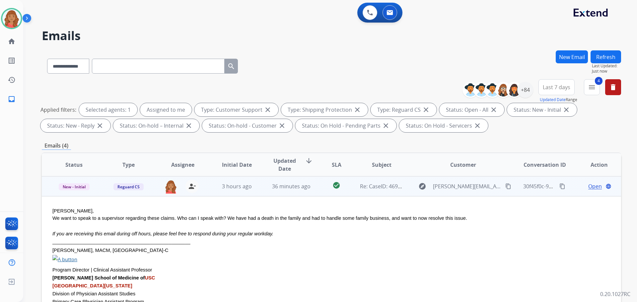
click at [589, 187] on span "Open" at bounding box center [595, 187] width 14 height 8
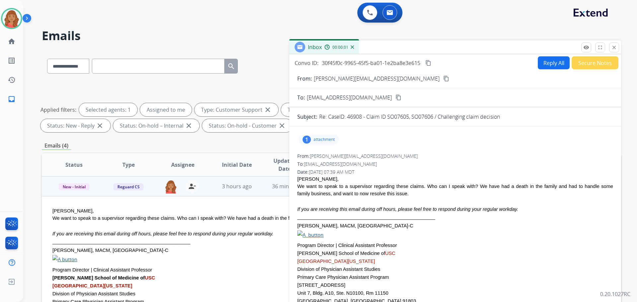
click at [314, 138] on p "attachment" at bounding box center [324, 139] width 21 height 5
click at [431, 137] on div "1 attachment image002.png download" at bounding box center [455, 140] width 316 height 16
click at [310, 158] on div at bounding box center [320, 156] width 33 height 23
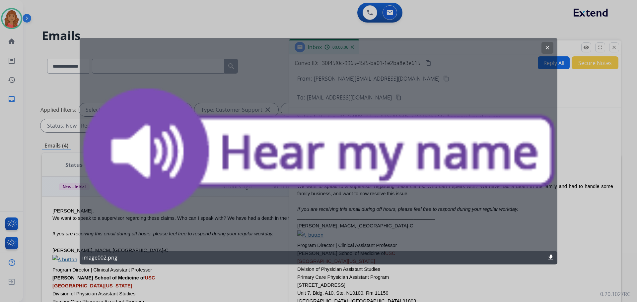
click at [548, 53] on button "clear" at bounding box center [548, 48] width 12 height 12
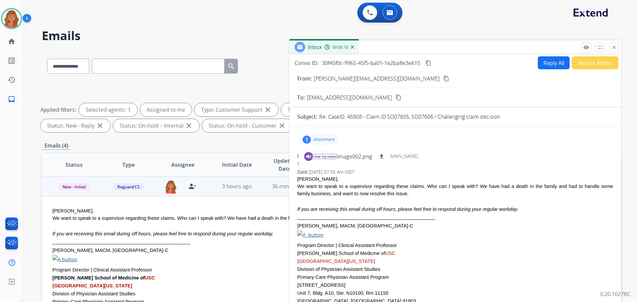
click at [553, 63] on button "Reply All" at bounding box center [554, 62] width 32 height 13
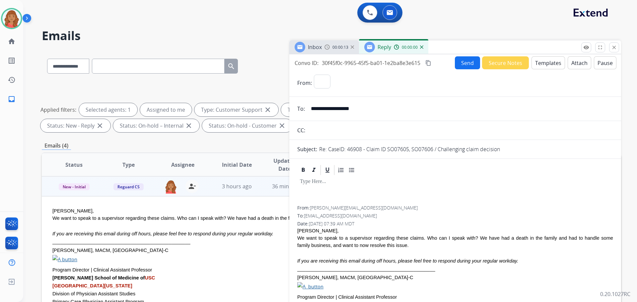
select select "**********"
click at [546, 64] on button "Templates" at bounding box center [549, 62] width 34 height 13
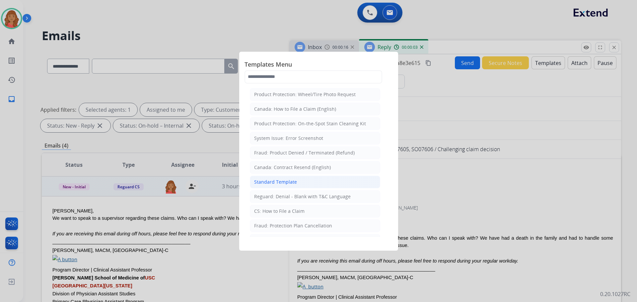
click at [291, 182] on div "Standard Template" at bounding box center [275, 182] width 43 height 7
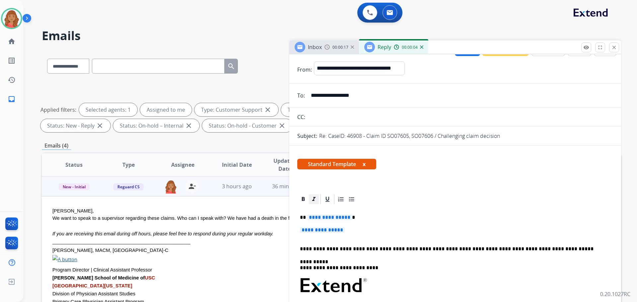
scroll to position [33, 0]
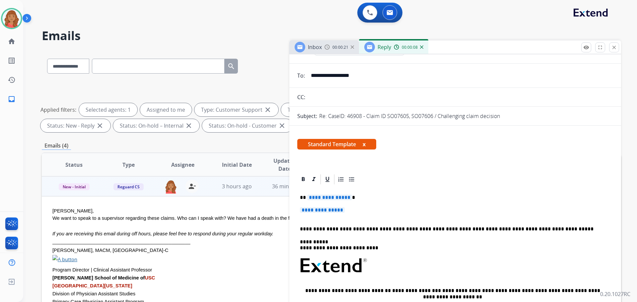
drag, startPoint x: 343, startPoint y: 211, endPoint x: 302, endPoint y: 200, distance: 42.2
click at [306, 203] on div "**********" at bounding box center [455, 282] width 316 height 192
drag, startPoint x: 300, startPoint y: 198, endPoint x: 306, endPoint y: 196, distance: 6.8
click at [305, 196] on p "**********" at bounding box center [452, 198] width 305 height 6
click at [350, 211] on p "**********" at bounding box center [455, 213] width 311 height 12
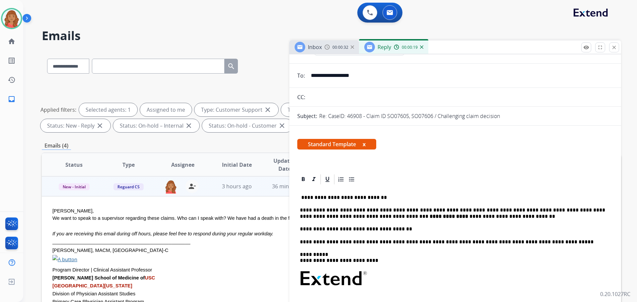
click at [309, 191] on div "**********" at bounding box center [455, 288] width 316 height 205
click at [305, 186] on div "**********" at bounding box center [455, 288] width 316 height 205
click at [303, 194] on div "**********" at bounding box center [455, 288] width 316 height 205
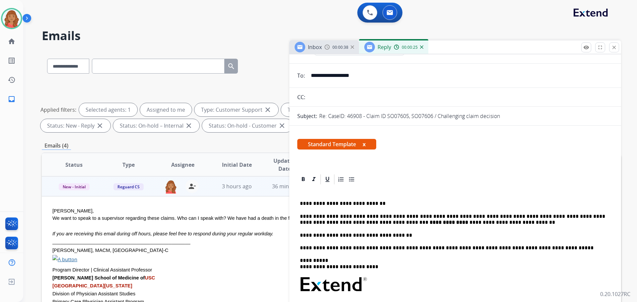
click at [306, 191] on div "**********" at bounding box center [455, 291] width 316 height 211
drag, startPoint x: 307, startPoint y: 192, endPoint x: 308, endPoint y: 187, distance: 5.6
click at [307, 186] on div "**********" at bounding box center [455, 291] width 316 height 211
click at [310, 191] on div "**********" at bounding box center [455, 291] width 316 height 211
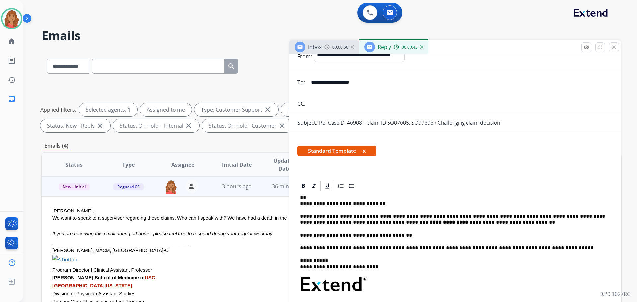
drag, startPoint x: 330, startPoint y: 83, endPoint x: 311, endPoint y: 83, distance: 19.3
click at [311, 83] on input "**********" at bounding box center [460, 82] width 306 height 13
click at [307, 198] on p "**********" at bounding box center [452, 201] width 305 height 12
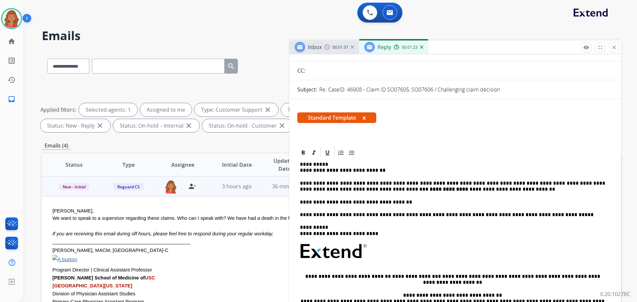
scroll to position [0, 0]
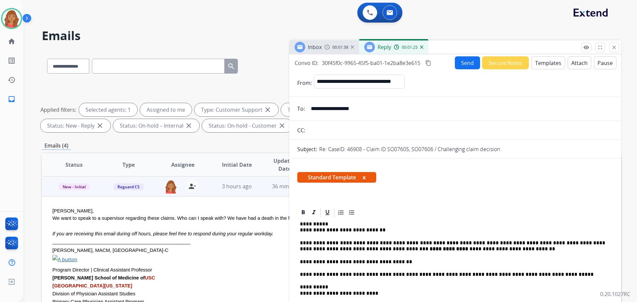
click at [432, 65] on button "content_copy" at bounding box center [429, 63] width 8 height 8
click at [465, 67] on button "Send" at bounding box center [467, 62] width 25 height 13
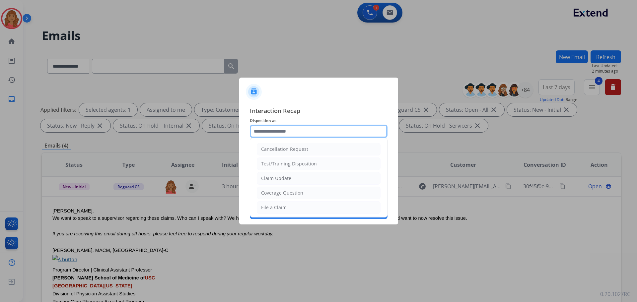
click at [297, 136] on input "text" at bounding box center [319, 131] width 138 height 13
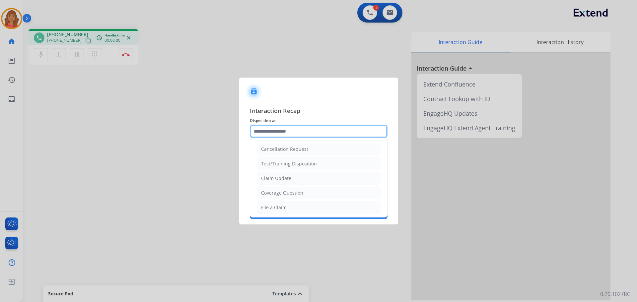
click at [278, 133] on input "text" at bounding box center [319, 131] width 138 height 13
drag, startPoint x: 266, startPoint y: 207, endPoint x: 268, endPoint y: 201, distance: 6.7
click at [267, 207] on div "File a Claim" at bounding box center [274, 207] width 26 height 7
type input "**********"
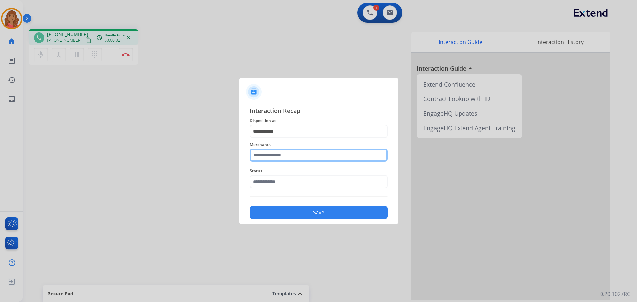
drag, startPoint x: 268, startPoint y: 157, endPoint x: 271, endPoint y: 160, distance: 4.7
click at [271, 160] on input "text" at bounding box center [319, 155] width 138 height 13
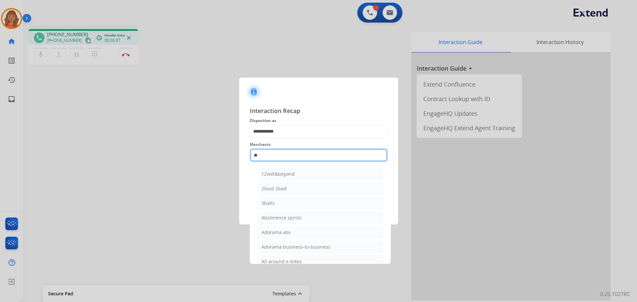
type input "*"
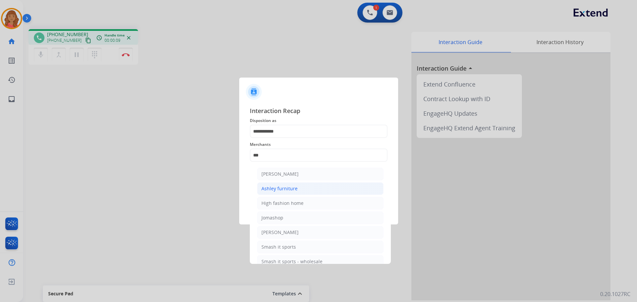
click at [283, 190] on div "Ashley furniture" at bounding box center [280, 189] width 36 height 7
type input "**********"
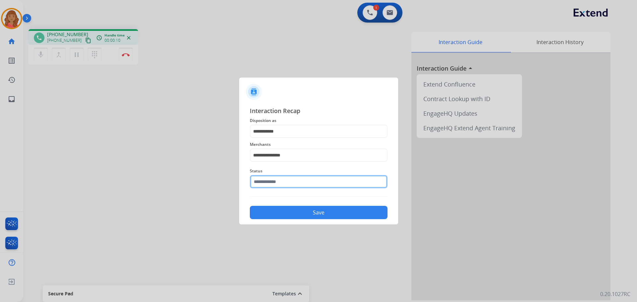
click at [282, 185] on input "text" at bounding box center [319, 181] width 138 height 13
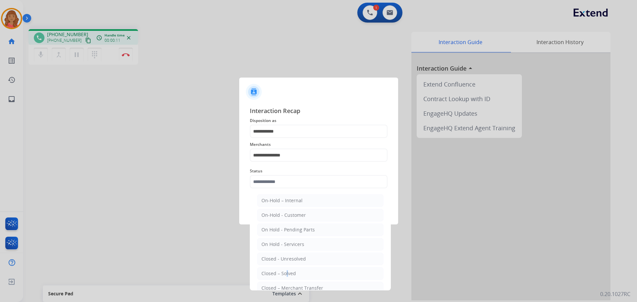
drag, startPoint x: 285, startPoint y: 270, endPoint x: 287, endPoint y: 251, distance: 19.7
click at [288, 270] on li "Closed – Solved" at bounding box center [320, 274] width 126 height 13
type input "**********"
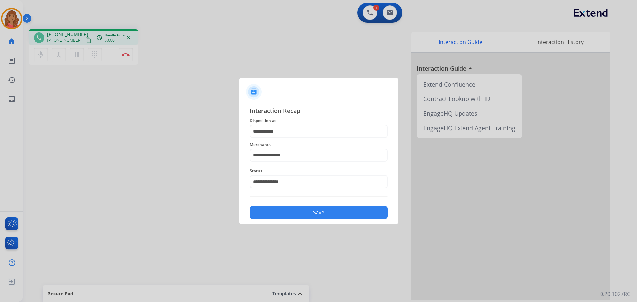
drag, startPoint x: 286, startPoint y: 212, endPoint x: 281, endPoint y: 213, distance: 5.7
click at [287, 212] on button "Save" at bounding box center [319, 212] width 138 height 13
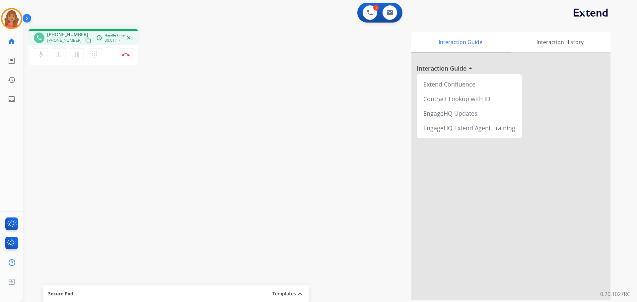
drag, startPoint x: 82, startPoint y: 41, endPoint x: 37, endPoint y: 42, distance: 45.8
click at [85, 41] on mat-icon "content_copy" at bounding box center [88, 41] width 6 height 6
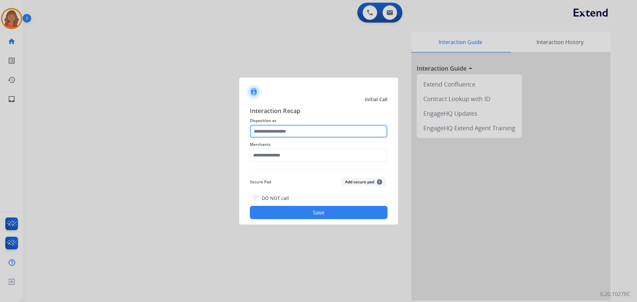
click at [314, 134] on input "text" at bounding box center [319, 131] width 138 height 13
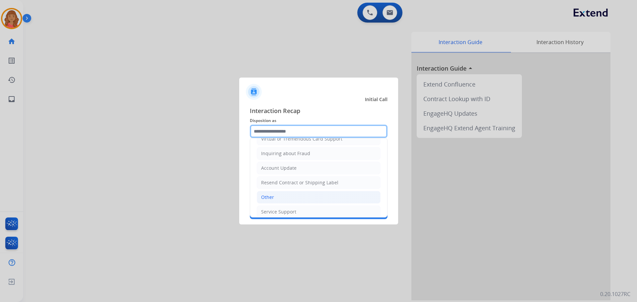
scroll to position [104, 0]
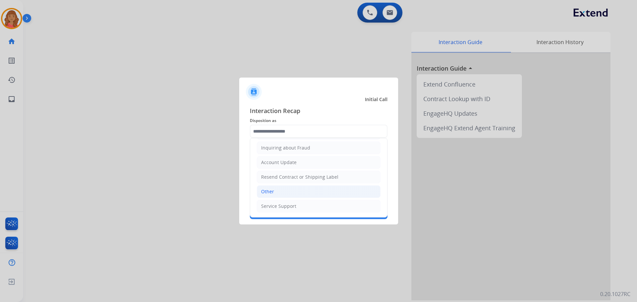
click at [277, 191] on li "Other" at bounding box center [319, 192] width 124 height 13
type input "*****"
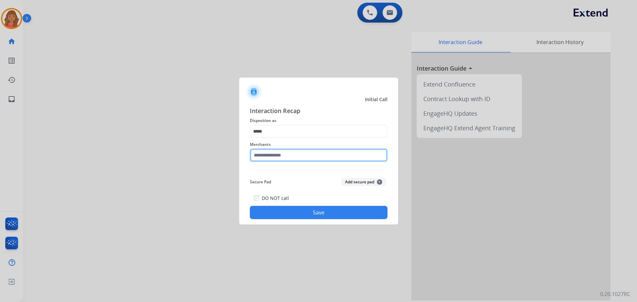
click at [282, 154] on input "text" at bounding box center [319, 155] width 138 height 13
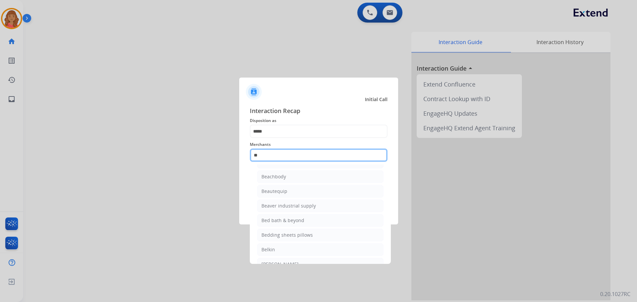
scroll to position [0, 0]
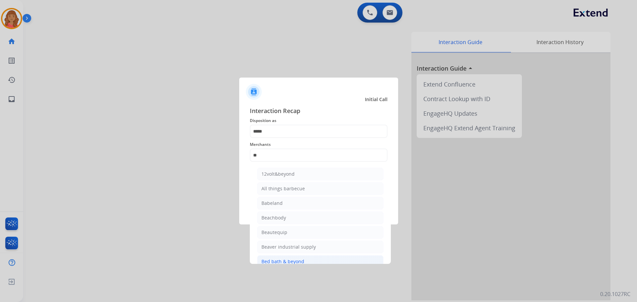
click at [270, 256] on li "Bed bath & beyond" at bounding box center [320, 262] width 126 height 13
type input "**********"
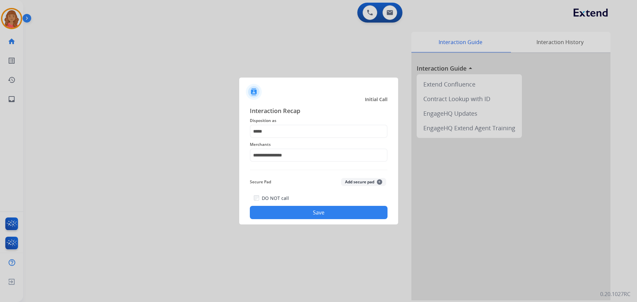
click at [284, 215] on button "Save" at bounding box center [319, 212] width 138 height 13
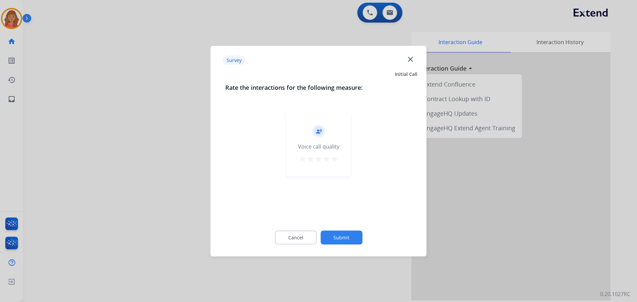
click at [336, 162] on mat-icon "star" at bounding box center [335, 159] width 8 height 8
click at [338, 240] on button "Submit" at bounding box center [342, 238] width 42 height 14
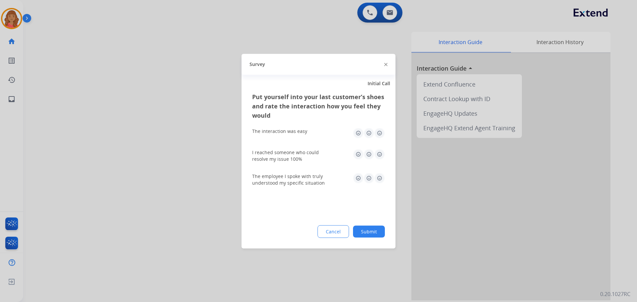
drag, startPoint x: 379, startPoint y: 134, endPoint x: 378, endPoint y: 138, distance: 3.6
click at [379, 134] on img at bounding box center [379, 133] width 11 height 11
click at [377, 157] on img at bounding box center [379, 154] width 11 height 11
click at [379, 186] on div "The employee I spoke with truly understood my specific situation" at bounding box center [318, 179] width 133 height 13
click at [379, 180] on img at bounding box center [379, 178] width 11 height 11
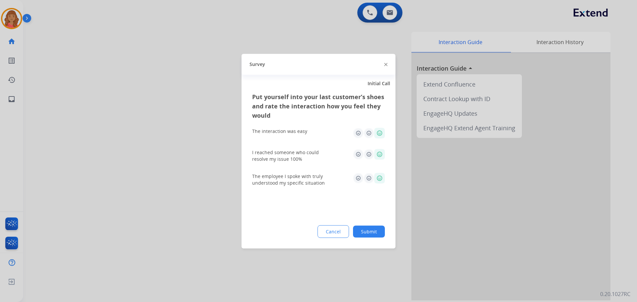
drag, startPoint x: 376, startPoint y: 233, endPoint x: 373, endPoint y: 232, distance: 3.4
click at [375, 233] on button "Submit" at bounding box center [369, 232] width 32 height 12
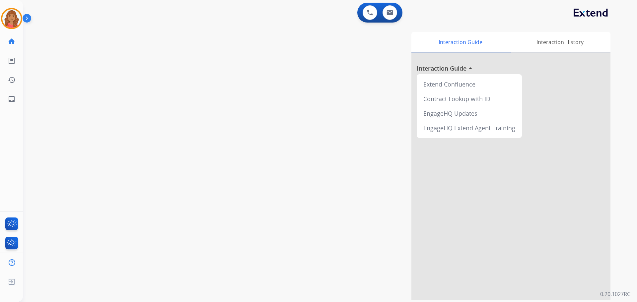
drag, startPoint x: 390, startPoint y: 3, endPoint x: 395, endPoint y: 12, distance: 10.1
click at [390, 4] on div "0 Voice Interactions 0 Email Interactions" at bounding box center [379, 13] width 45 height 20
click at [395, 12] on button at bounding box center [390, 12] width 15 height 15
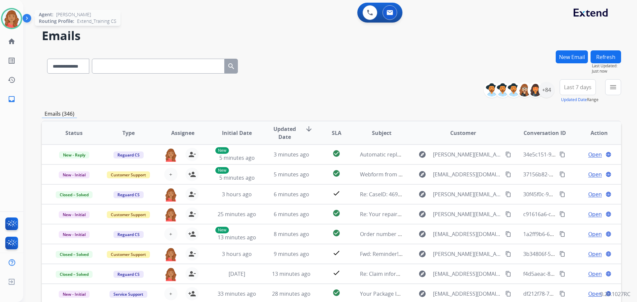
drag, startPoint x: 13, startPoint y: 22, endPoint x: 15, endPoint y: 25, distance: 3.9
click at [13, 22] on img at bounding box center [11, 18] width 19 height 19
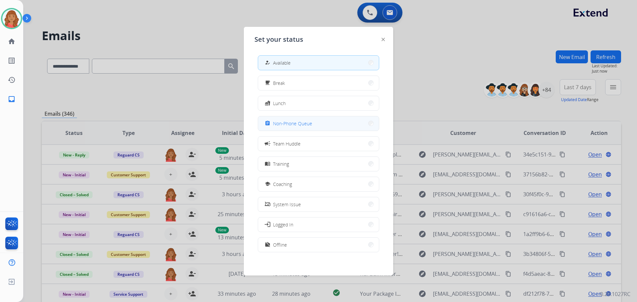
click at [277, 121] on span "Non-Phone Queue" at bounding box center [292, 123] width 39 height 7
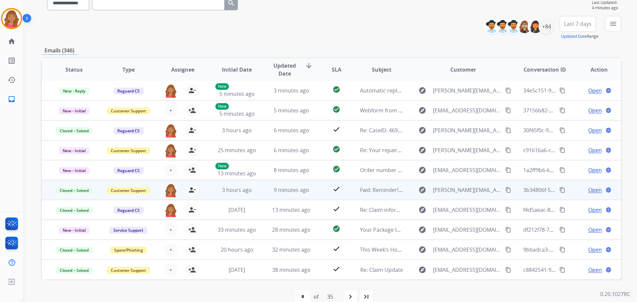
scroll to position [75, 0]
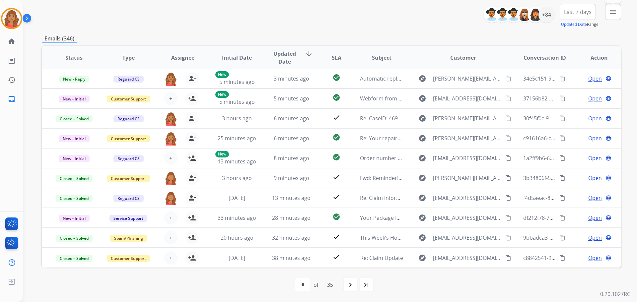
click at [607, 12] on button "menu Filters" at bounding box center [613, 12] width 16 height 16
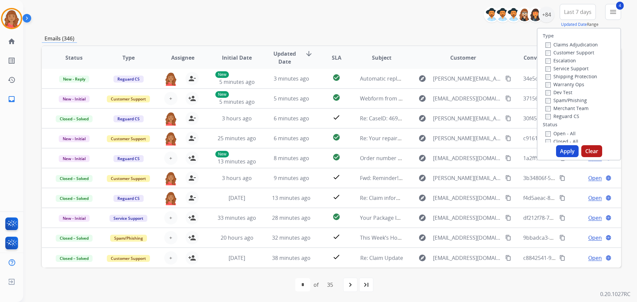
click at [561, 148] on button "Apply" at bounding box center [567, 151] width 23 height 12
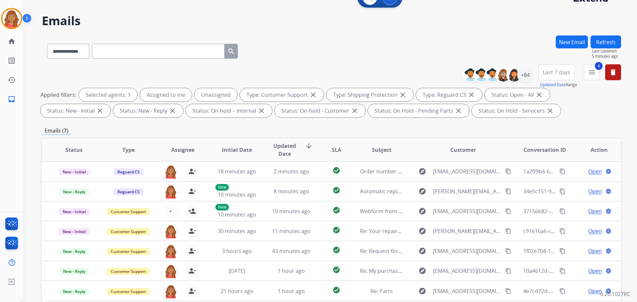
scroll to position [0, 0]
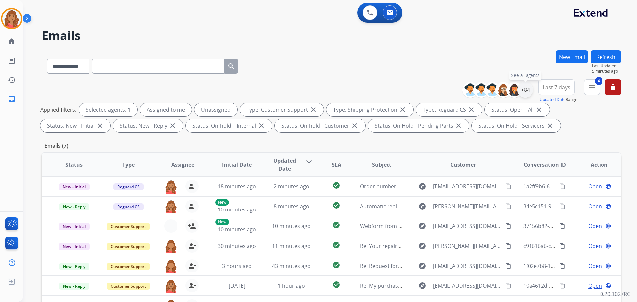
click at [520, 89] on div "+84" at bounding box center [525, 90] width 16 height 16
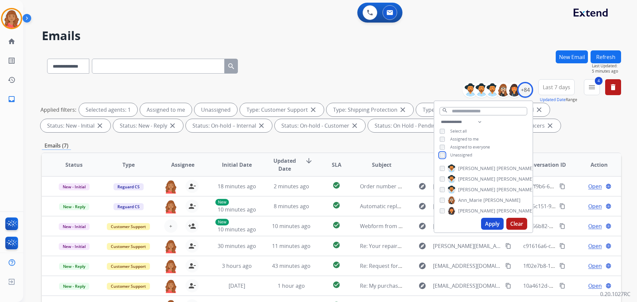
click at [445, 155] on div "Unassigned" at bounding box center [456, 155] width 33 height 5
click at [485, 226] on button "Apply" at bounding box center [492, 224] width 23 height 12
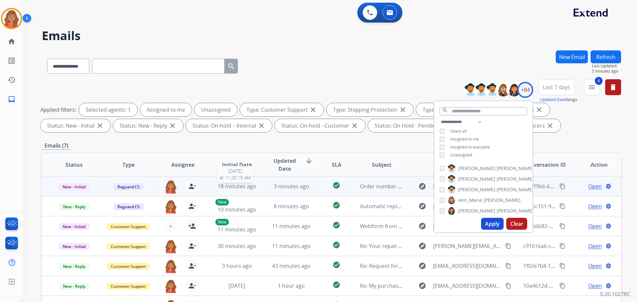
click at [256, 188] on div "18 minutes ago" at bounding box center [236, 187] width 43 height 8
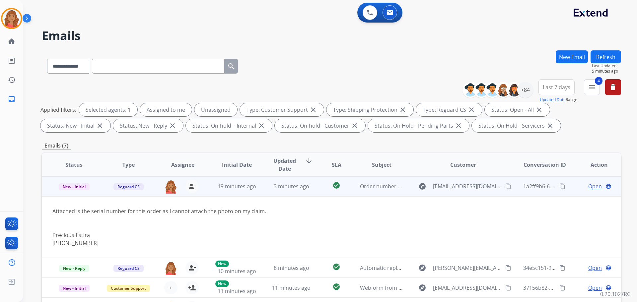
click at [589, 187] on span "Open" at bounding box center [595, 187] width 14 height 8
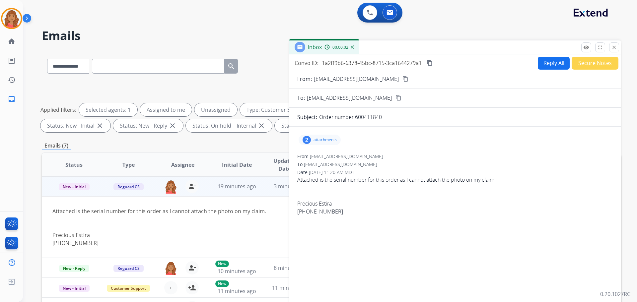
click at [319, 139] on p "attachments" at bounding box center [325, 139] width 23 height 5
click at [382, 156] on mat-icon "download" at bounding box center [383, 157] width 6 height 6
click at [386, 178] on mat-icon "download" at bounding box center [387, 180] width 6 height 6
click at [15, 21] on img at bounding box center [11, 18] width 19 height 19
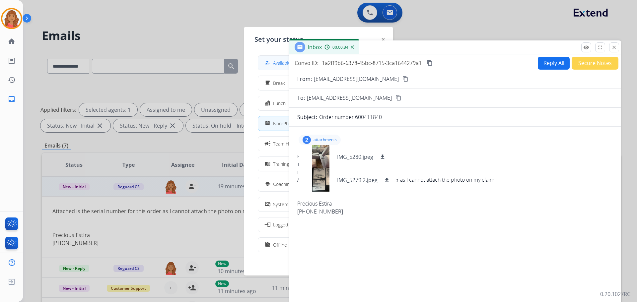
click at [273, 64] on div "how_to_reg Available" at bounding box center [277, 63] width 27 height 8
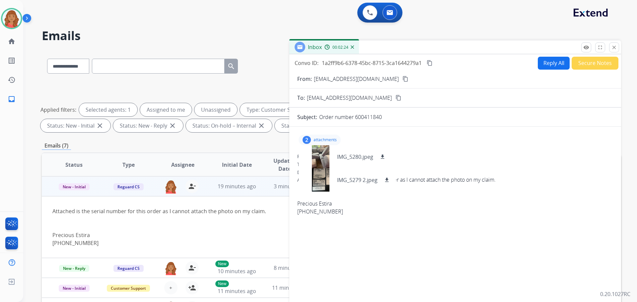
click at [428, 154] on div "From: [EMAIL_ADDRESS][DOMAIN_NAME]" at bounding box center [455, 156] width 316 height 7
click at [427, 143] on div "2 attachments IMG_5280.jpeg download IMG_5279 2.jpeg download" at bounding box center [455, 140] width 316 height 16
click at [326, 140] on p "attachments" at bounding box center [325, 139] width 23 height 5
select select "**********"
click at [330, 142] on p "attachments" at bounding box center [325, 139] width 23 height 5
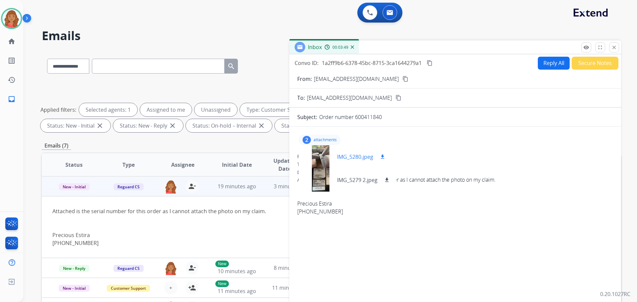
click at [384, 156] on mat-icon "download" at bounding box center [383, 157] width 6 height 6
click at [386, 180] on mat-icon "download" at bounding box center [387, 180] width 6 height 6
click at [402, 99] on mat-icon "content_copy" at bounding box center [399, 98] width 6 height 6
drag, startPoint x: 376, startPoint y: 80, endPoint x: 360, endPoint y: 81, distance: 15.9
click at [403, 80] on mat-icon "content_copy" at bounding box center [406, 79] width 6 height 6
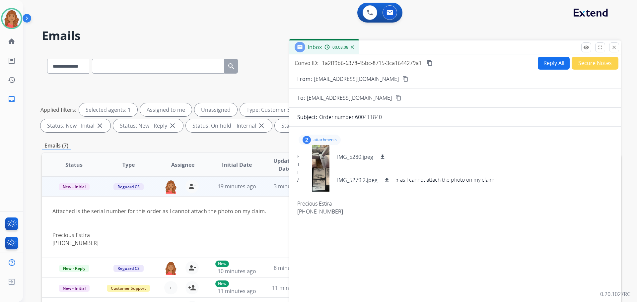
click at [541, 71] on form "From: francis0526@gmail.com content_copy To: customerservice@reguardprotection.…" at bounding box center [455, 198] width 332 height 256
click at [542, 67] on button "Reply All" at bounding box center [554, 63] width 32 height 13
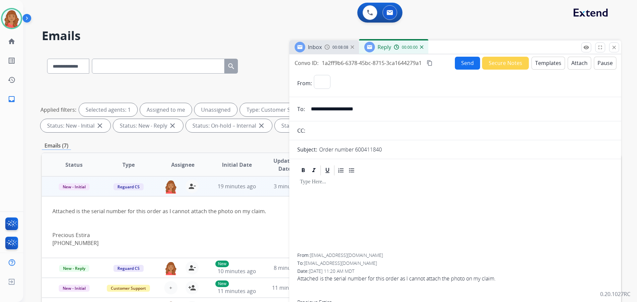
select select "**********"
click at [538, 63] on button "Templates" at bounding box center [549, 63] width 34 height 13
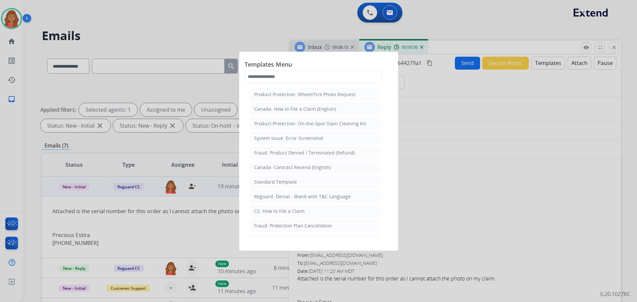
click at [275, 197] on div "Reguard: Denial - Blank with T&C Language" at bounding box center [302, 197] width 97 height 7
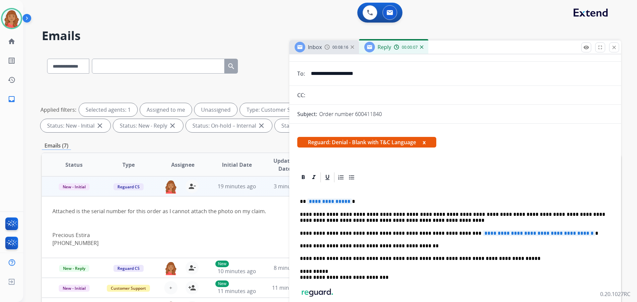
scroll to position [100, 0]
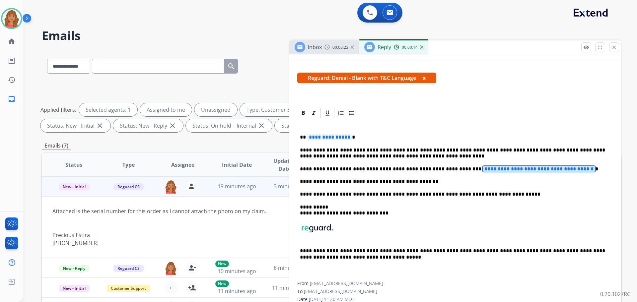
drag, startPoint x: 455, startPoint y: 169, endPoint x: 459, endPoint y: 167, distance: 4.2
drag, startPoint x: 459, startPoint y: 167, endPoint x: 457, endPoint y: 174, distance: 6.8
click at [457, 174] on div "**********" at bounding box center [455, 200] width 316 height 163
click at [483, 169] on span "**********" at bounding box center [539, 169] width 113 height 6
drag, startPoint x: 457, startPoint y: 170, endPoint x: 450, endPoint y: 170, distance: 6.7
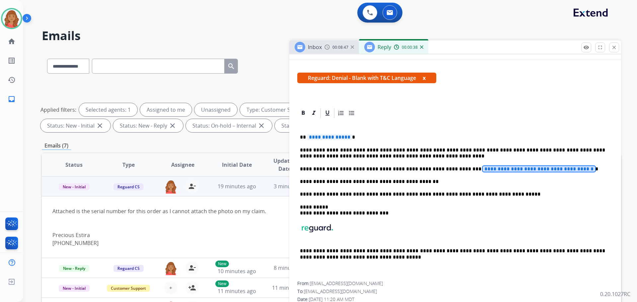
click at [483, 170] on span "**********" at bounding box center [539, 169] width 113 height 6
click at [564, 168] on span "**********" at bounding box center [539, 169] width 113 height 6
drag, startPoint x: 577, startPoint y: 168, endPoint x: 581, endPoint y: 169, distance: 3.5
click at [578, 168] on span "**********" at bounding box center [539, 169] width 113 height 6
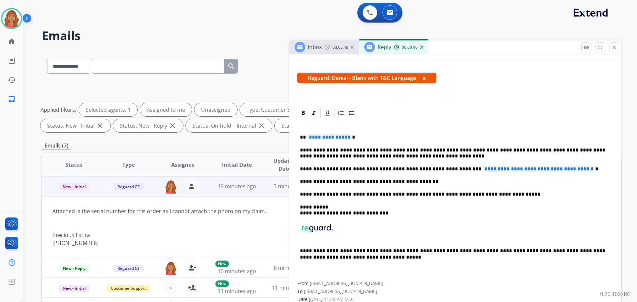
click at [580, 169] on p "**********" at bounding box center [452, 169] width 305 height 6
click at [578, 170] on span "**********" at bounding box center [539, 169] width 113 height 6
paste div
click at [444, 169] on p "**********" at bounding box center [452, 169] width 305 height 6
click at [460, 170] on p "**********" at bounding box center [452, 169] width 305 height 6
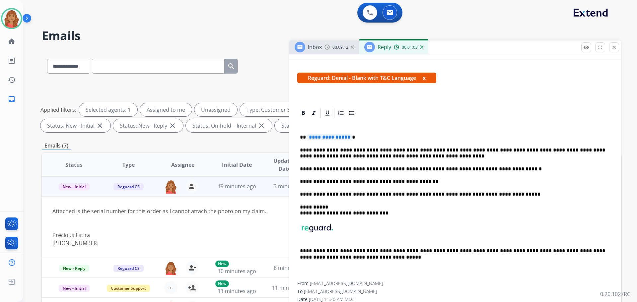
click at [348, 138] on span "**********" at bounding box center [329, 137] width 45 height 6
click at [347, 137] on span "**********" at bounding box center [329, 137] width 45 height 6
click at [307, 136] on span "**********" at bounding box center [329, 137] width 45 height 6
click at [347, 138] on span "**********" at bounding box center [329, 137] width 45 height 6
click at [337, 138] on span "**********" at bounding box center [329, 137] width 45 height 6
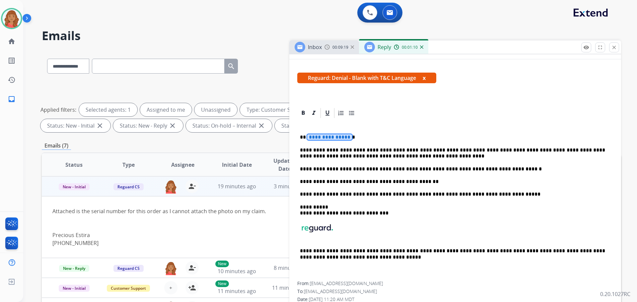
click at [337, 138] on span "**********" at bounding box center [329, 137] width 45 height 6
click at [333, 137] on span "**********" at bounding box center [329, 137] width 45 height 6
click at [306, 138] on p "****" at bounding box center [452, 137] width 305 height 6
click at [304, 137] on p "** ******** *" at bounding box center [452, 137] width 305 height 6
click at [306, 137] on strong "********" at bounding box center [317, 137] width 22 height 5
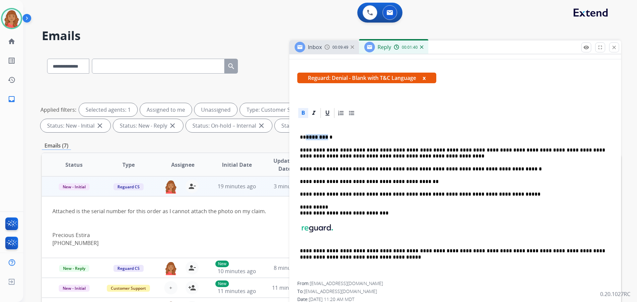
drag, startPoint x: 306, startPoint y: 138, endPoint x: 333, endPoint y: 139, distance: 27.2
click at [333, 139] on p "** ******** *" at bounding box center [452, 137] width 305 height 6
click at [306, 137] on p "**********" at bounding box center [452, 137] width 305 height 6
click at [360, 133] on div "**********" at bounding box center [455, 200] width 316 height 163
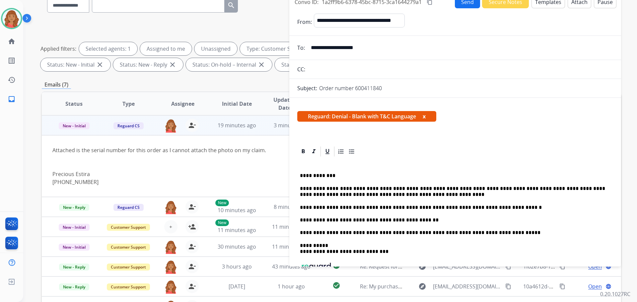
scroll to position [0, 0]
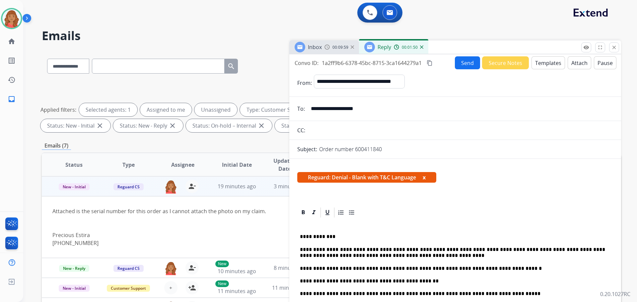
drag, startPoint x: 429, startPoint y: 62, endPoint x: 433, endPoint y: 63, distance: 4.4
click at [431, 62] on mat-icon "content_copy" at bounding box center [430, 63] width 6 height 6
click at [466, 62] on button "Send" at bounding box center [467, 62] width 25 height 13
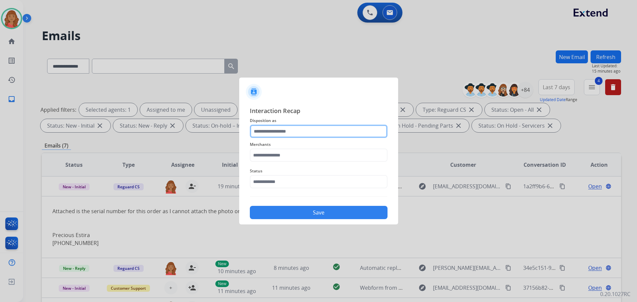
click at [283, 129] on input "text" at bounding box center [319, 131] width 138 height 13
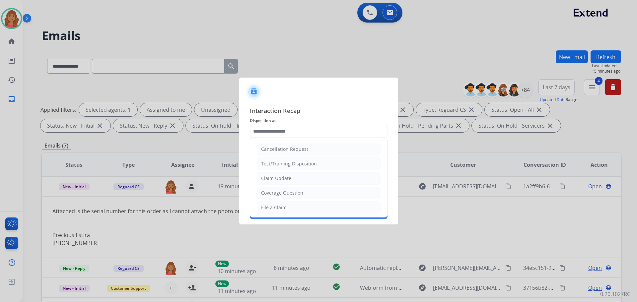
click at [276, 181] on div "Claim Update" at bounding box center [276, 178] width 30 height 7
type input "**********"
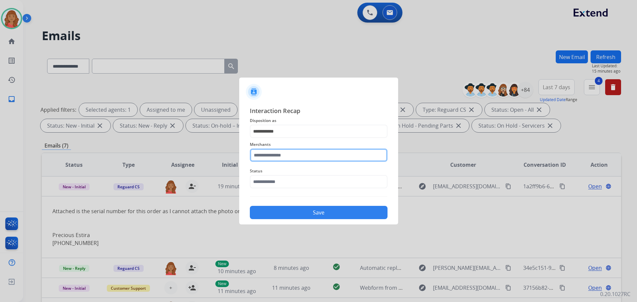
click at [277, 153] on input "text" at bounding box center [319, 155] width 138 height 13
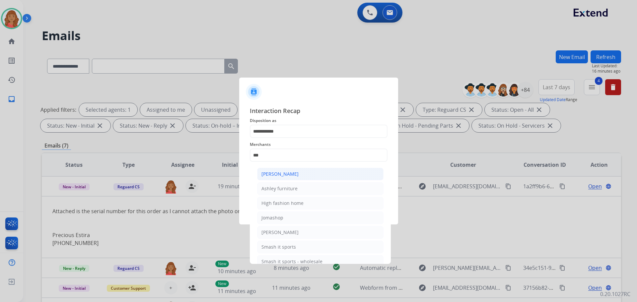
click at [281, 176] on div "[PERSON_NAME]" at bounding box center [280, 174] width 37 height 7
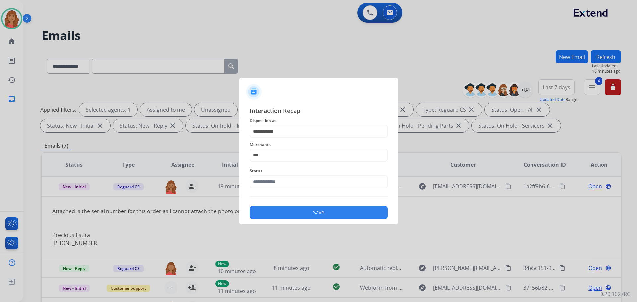
type input "**********"
click at [277, 180] on input "text" at bounding box center [319, 181] width 138 height 13
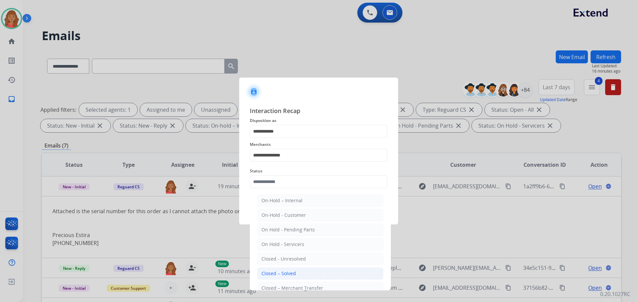
click at [274, 275] on div "Closed – Solved" at bounding box center [279, 274] width 35 height 7
type input "**********"
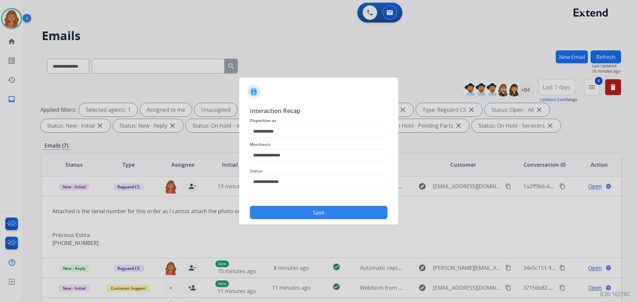
click at [303, 214] on button "Save" at bounding box center [319, 212] width 138 height 13
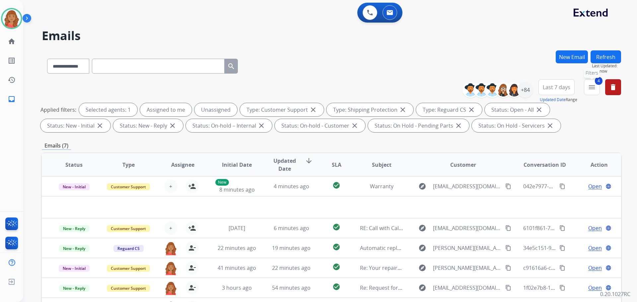
click at [595, 91] on mat-icon "menu" at bounding box center [592, 87] width 8 height 8
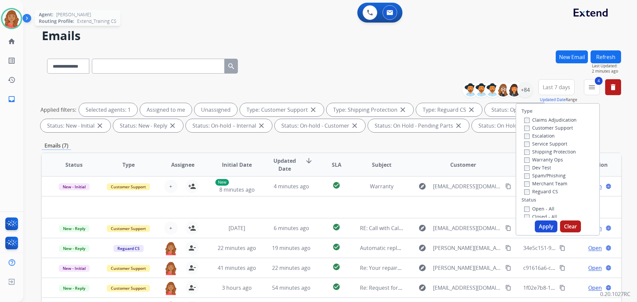
click at [21, 16] on div at bounding box center [11, 18] width 21 height 21
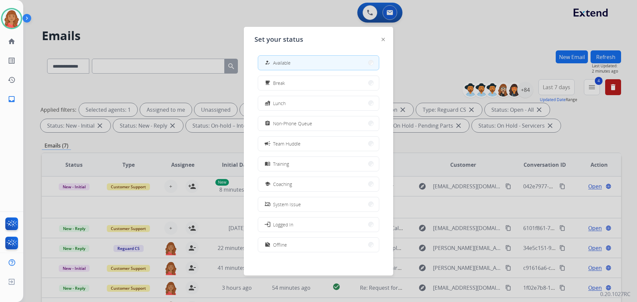
click at [291, 121] on span "Non-Phone Queue" at bounding box center [292, 123] width 39 height 7
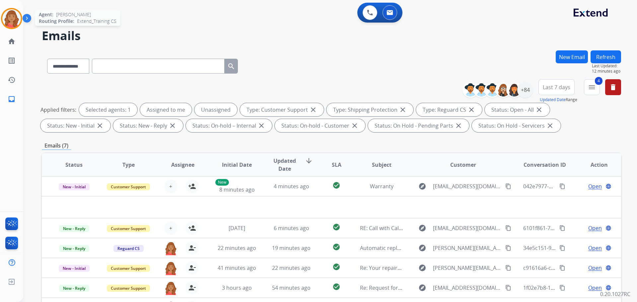
click at [18, 20] on img at bounding box center [11, 18] width 19 height 19
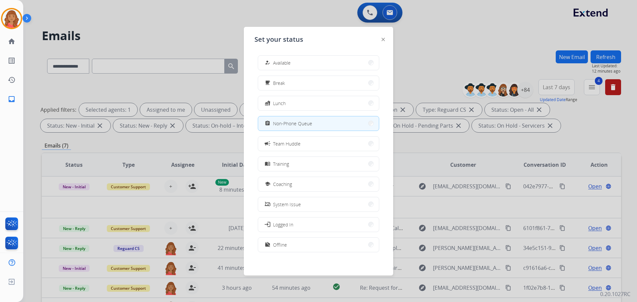
click at [296, 62] on button "how_to_reg Available" at bounding box center [318, 63] width 121 height 14
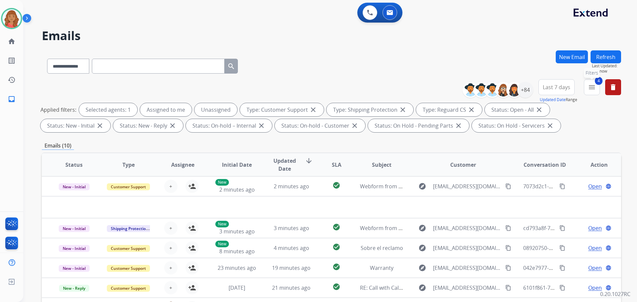
click at [589, 89] on mat-icon "menu" at bounding box center [592, 87] width 8 height 8
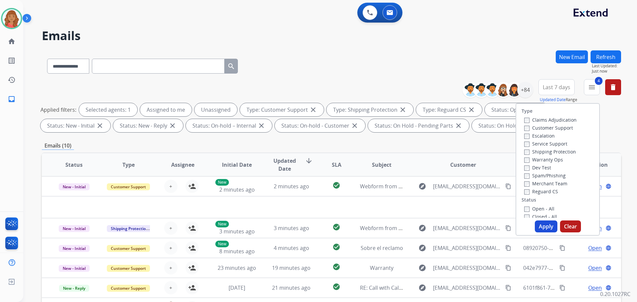
click at [544, 225] on button "Apply" at bounding box center [546, 227] width 23 height 12
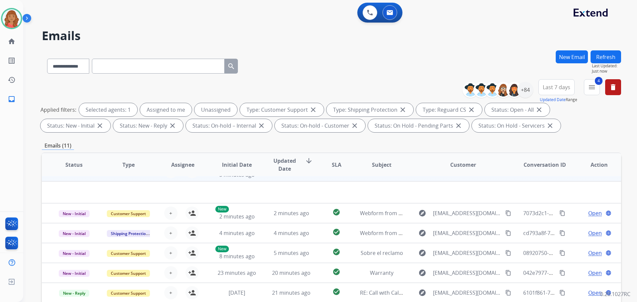
scroll to position [23, 0]
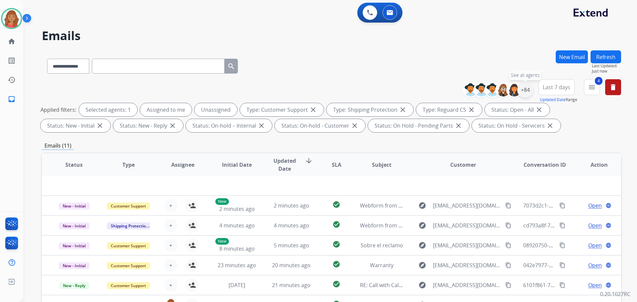
click at [525, 90] on div "+84" at bounding box center [525, 90] width 16 height 16
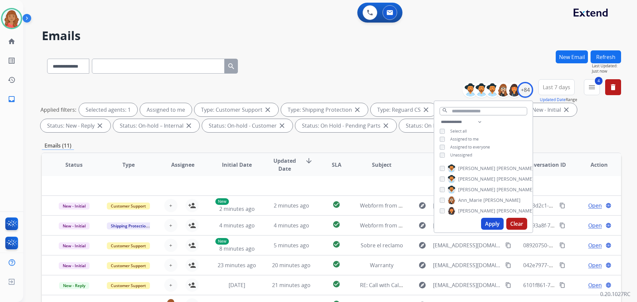
click at [489, 225] on button "Apply" at bounding box center [492, 224] width 23 height 12
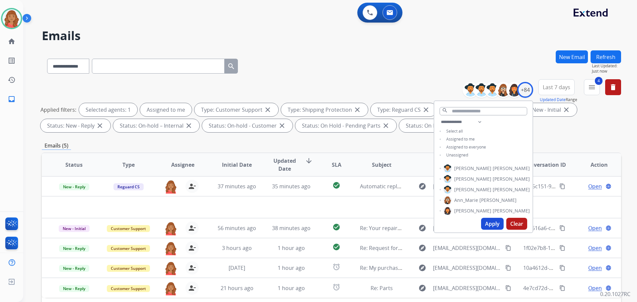
scroll to position [0, 0]
click at [368, 147] on div "Emails (5)" at bounding box center [332, 146] width 580 height 8
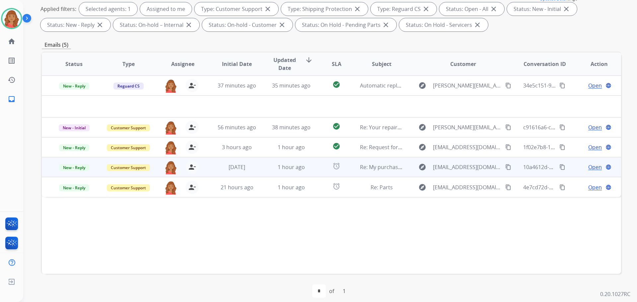
scroll to position [107, 0]
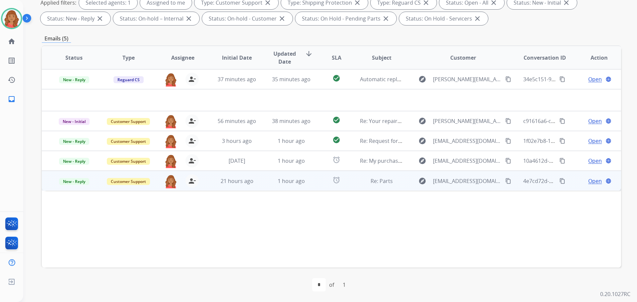
click at [232, 185] on td "21 hours ago" at bounding box center [232, 181] width 54 height 20
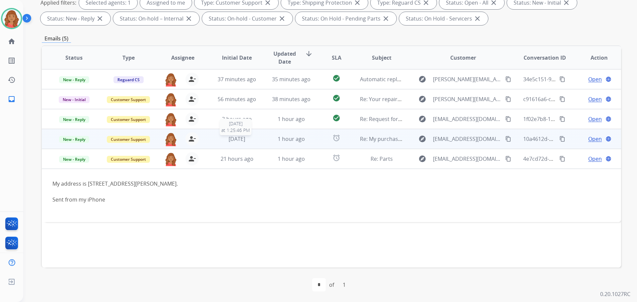
click at [229, 140] on span "[DATE]" at bounding box center [237, 138] width 17 height 7
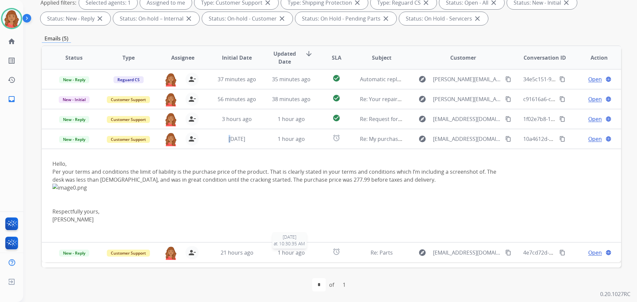
click at [292, 254] on span "1 hour ago" at bounding box center [291, 252] width 27 height 7
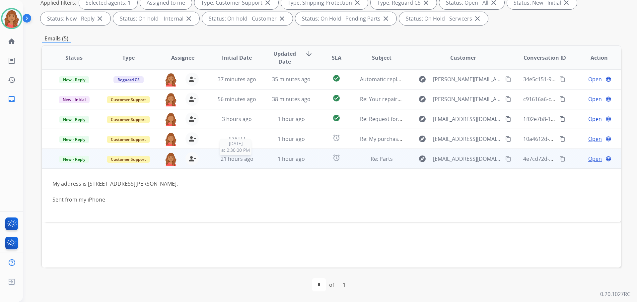
click at [229, 160] on span "21 hours ago" at bounding box center [237, 158] width 33 height 7
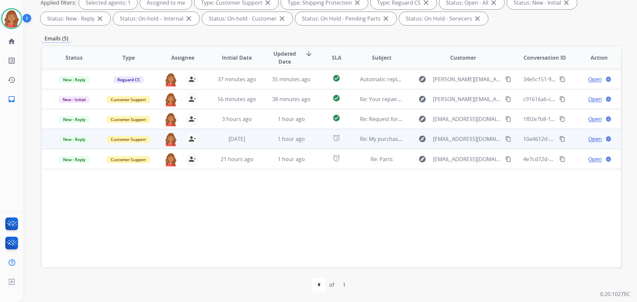
click at [230, 143] on td "[DATE]" at bounding box center [232, 139] width 54 height 20
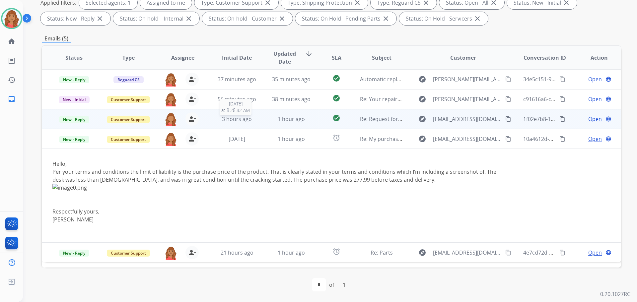
click at [226, 120] on span "3 hours ago" at bounding box center [237, 119] width 30 height 7
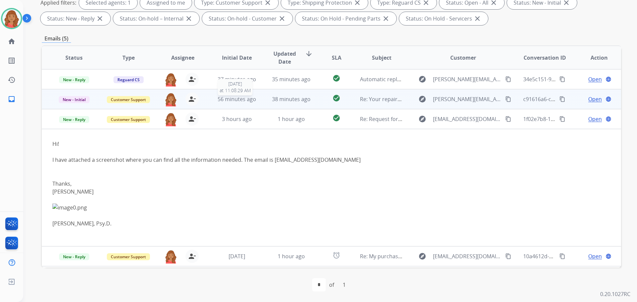
click at [226, 98] on span "56 minutes ago" at bounding box center [237, 99] width 39 height 7
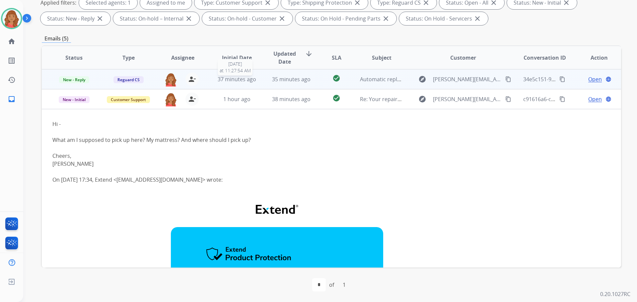
scroll to position [20, 0]
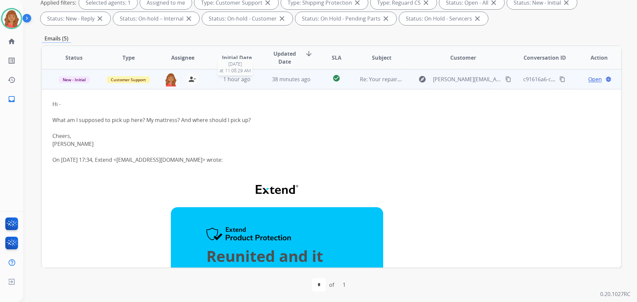
click at [224, 77] on span "1 hour ago" at bounding box center [236, 79] width 27 height 7
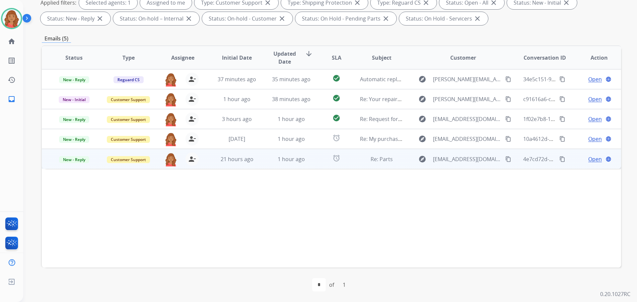
click at [302, 164] on td "1 hour ago" at bounding box center [286, 159] width 54 height 20
click at [505, 159] on mat-icon "content_copy" at bounding box center [508, 159] width 6 height 6
click at [588, 161] on span "Open" at bounding box center [595, 159] width 14 height 8
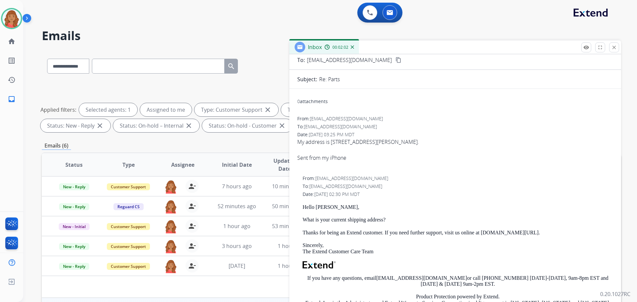
scroll to position [74, 0]
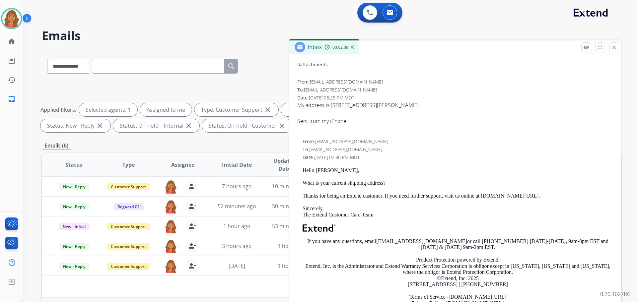
drag, startPoint x: 614, startPoint y: 49, endPoint x: 611, endPoint y: 50, distance: 3.7
click at [614, 49] on mat-icon "close" at bounding box center [614, 47] width 6 height 6
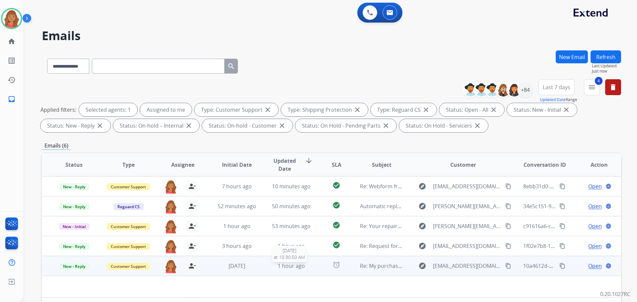
click at [284, 264] on span "1 hour ago" at bounding box center [291, 266] width 27 height 7
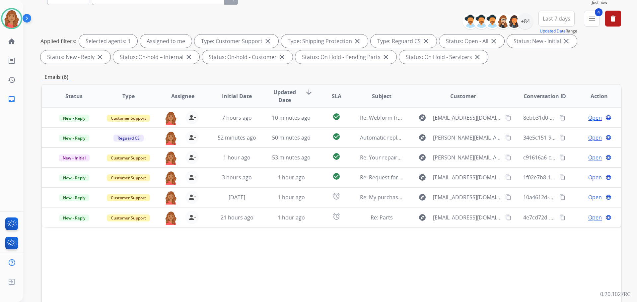
scroll to position [107, 0]
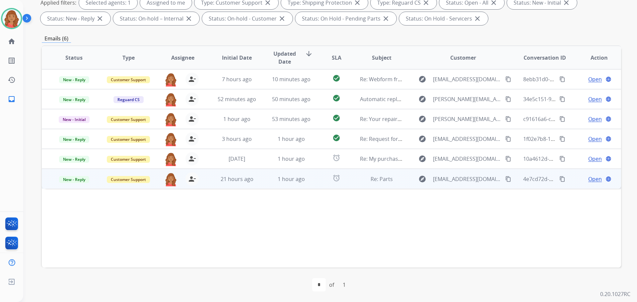
click at [228, 183] on td "21 hours ago" at bounding box center [232, 179] width 54 height 20
drag, startPoint x: 194, startPoint y: 204, endPoint x: 53, endPoint y: 207, distance: 141.8
click at [52, 207] on td "My address is 15359 Manning Way, Westfield IN 46074. Sent from my iPhone" at bounding box center [277, 215] width 471 height 53
copy div "My address is [STREET_ADDRESS][PERSON_NAME]."
click at [588, 178] on span "Open" at bounding box center [595, 179] width 14 height 8
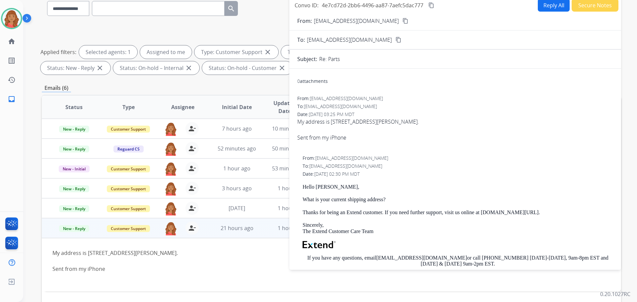
scroll to position [0, 0]
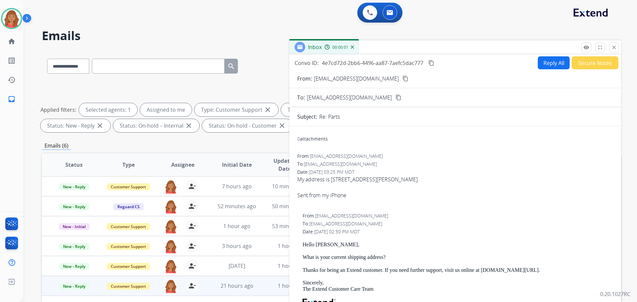
click at [547, 65] on button "Reply All" at bounding box center [554, 62] width 32 height 13
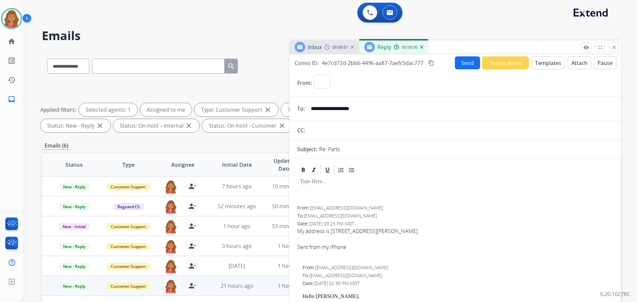
select select "**********"
click at [542, 63] on button "Templates" at bounding box center [549, 62] width 34 height 13
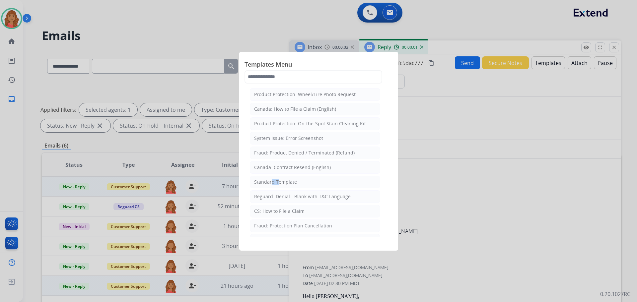
drag, startPoint x: 274, startPoint y: 185, endPoint x: 287, endPoint y: 189, distance: 13.6
click at [278, 186] on li "Standard Template" at bounding box center [315, 182] width 130 height 13
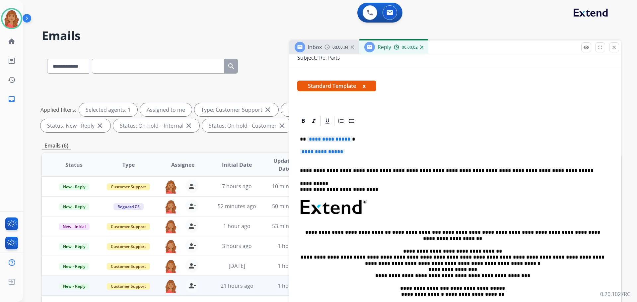
scroll to position [100, 0]
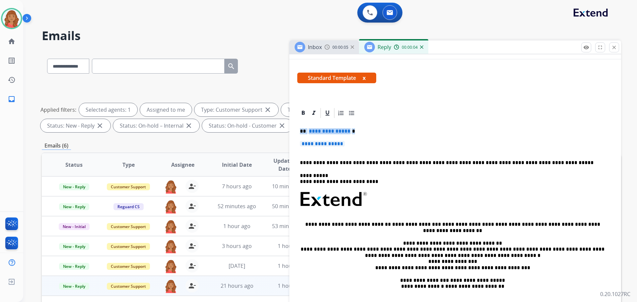
drag, startPoint x: 352, startPoint y: 144, endPoint x: 305, endPoint y: 130, distance: 49.1
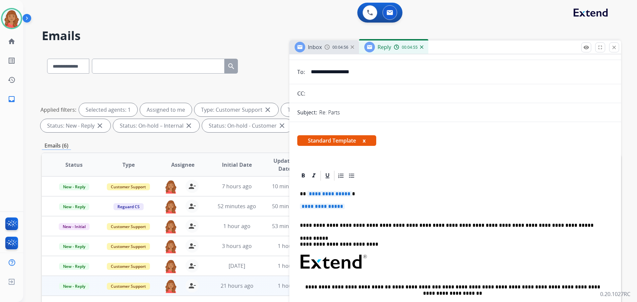
scroll to position [139, 0]
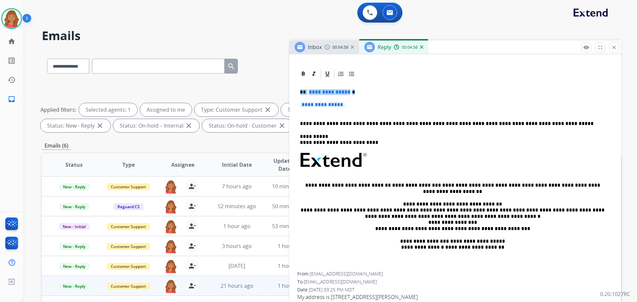
drag, startPoint x: 360, startPoint y: 107, endPoint x: 303, endPoint y: 88, distance: 60.6
click at [294, 86] on div "**********" at bounding box center [455, 291] width 332 height 447
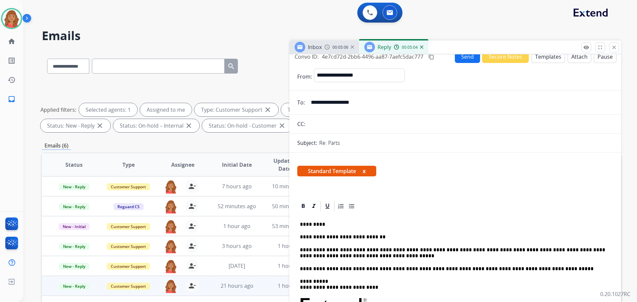
scroll to position [0, 0]
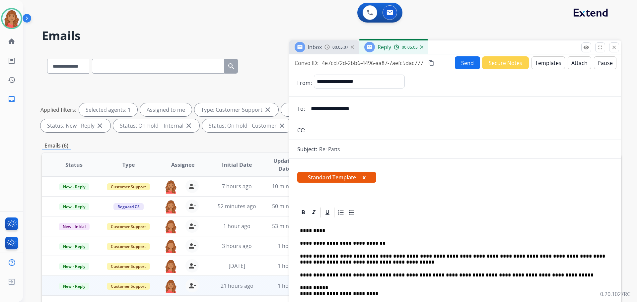
click at [461, 62] on button "Send" at bounding box center [467, 62] width 25 height 13
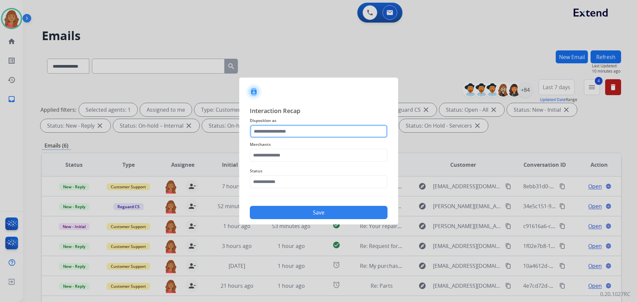
click at [293, 135] on input "text" at bounding box center [319, 131] width 138 height 13
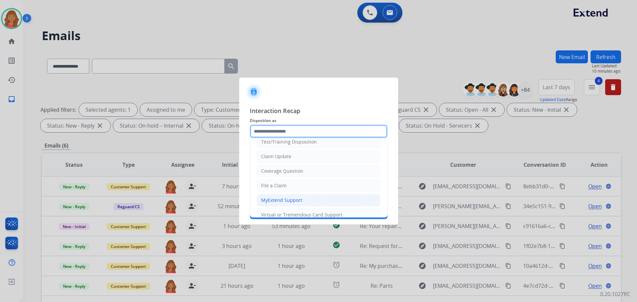
scroll to position [33, 0]
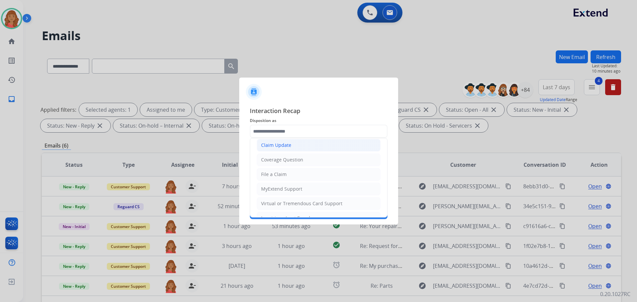
click at [272, 148] on div "Claim Update" at bounding box center [276, 145] width 30 height 7
type input "**********"
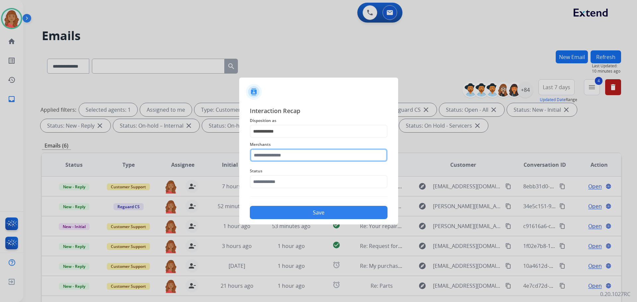
click at [274, 156] on input "text" at bounding box center [319, 155] width 138 height 13
type input "**********"
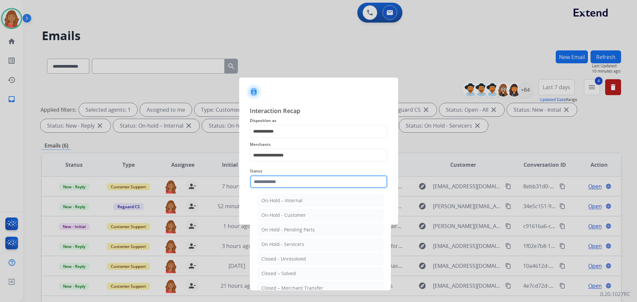
click at [267, 179] on input "text" at bounding box center [319, 181] width 138 height 13
click at [272, 273] on div "Closed – Solved" at bounding box center [279, 274] width 35 height 7
type input "**********"
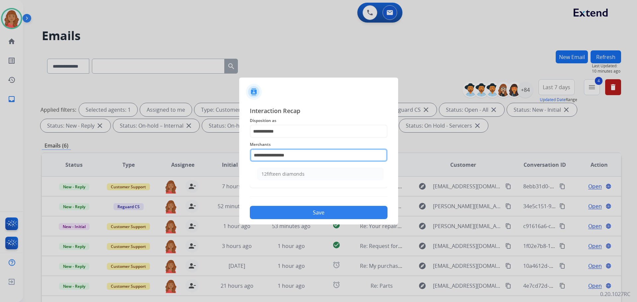
click at [259, 157] on input "**********" at bounding box center [319, 155] width 138 height 13
type input "**********"
click at [316, 153] on input "**********" at bounding box center [319, 155] width 138 height 13
drag, startPoint x: 311, startPoint y: 153, endPoint x: 241, endPoint y: 150, distance: 70.1
click at [241, 150] on div "**********" at bounding box center [318, 163] width 159 height 124
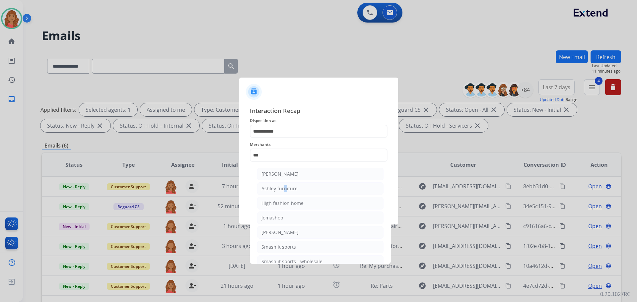
drag, startPoint x: 282, startPoint y: 188, endPoint x: 284, endPoint y: 192, distance: 4.5
click at [282, 186] on div "Ashley furniture" at bounding box center [280, 189] width 36 height 7
type input "**********"
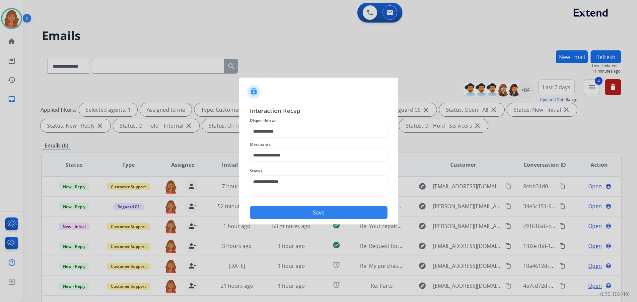
click at [298, 213] on button "Save" at bounding box center [319, 212] width 138 height 13
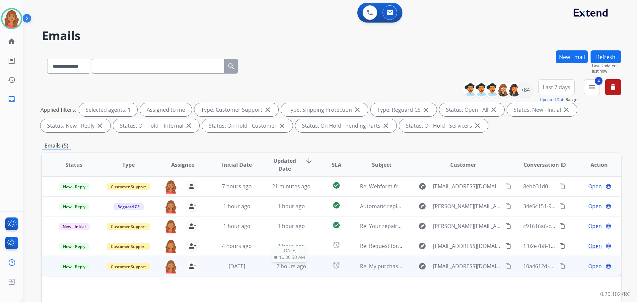
click at [278, 268] on span "2 hours ago" at bounding box center [291, 266] width 30 height 7
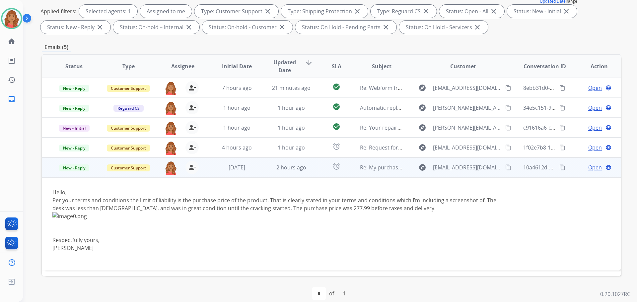
scroll to position [107, 0]
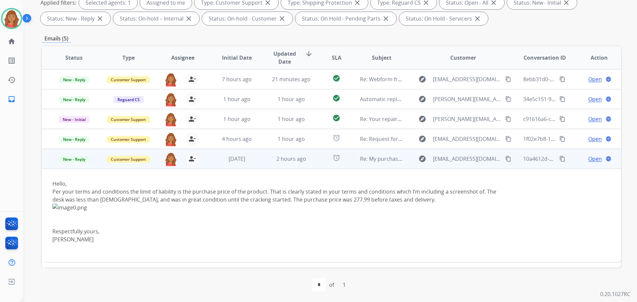
click at [505, 158] on mat-icon "content_copy" at bounding box center [508, 159] width 6 height 6
click at [588, 159] on span "Open" at bounding box center [595, 159] width 14 height 8
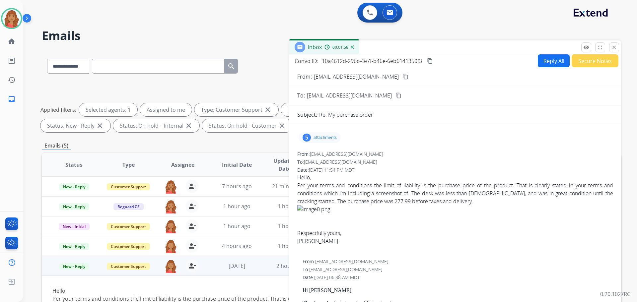
scroll to position [0, 0]
click at [538, 61] on button "Reply All" at bounding box center [554, 62] width 32 height 13
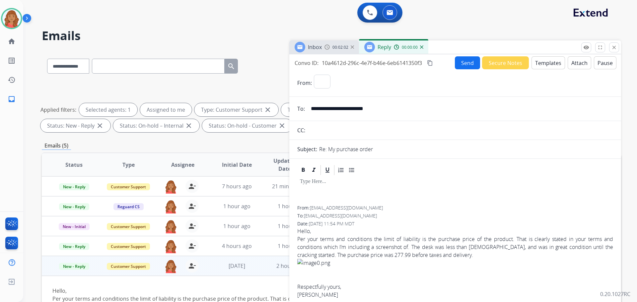
select select "**********"
click at [541, 62] on button "Templates" at bounding box center [549, 62] width 34 height 13
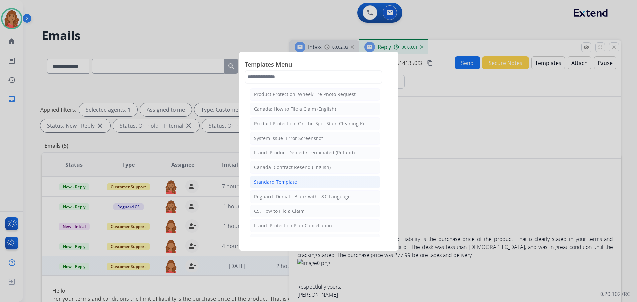
click at [290, 182] on div "Standard Template" at bounding box center [275, 182] width 43 height 7
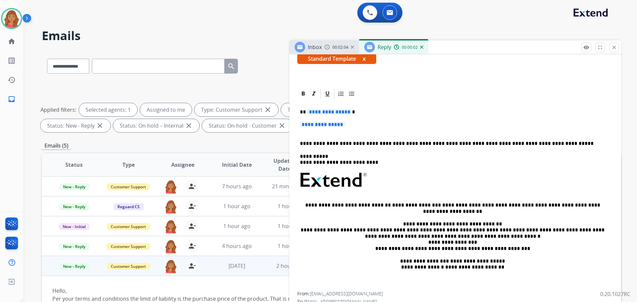
scroll to position [133, 0]
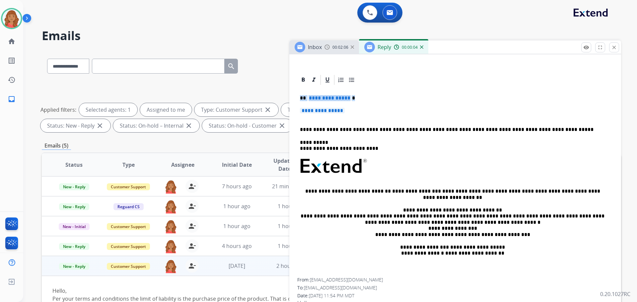
drag, startPoint x: 351, startPoint y: 112, endPoint x: 307, endPoint y: 100, distance: 46.1
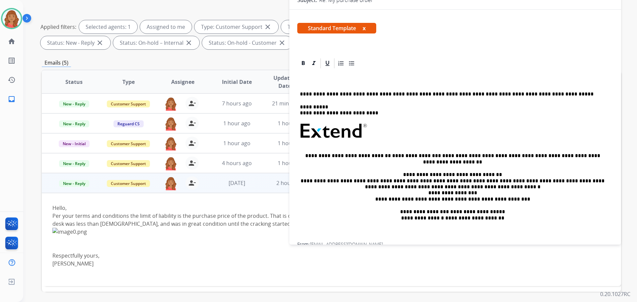
scroll to position [100, 0]
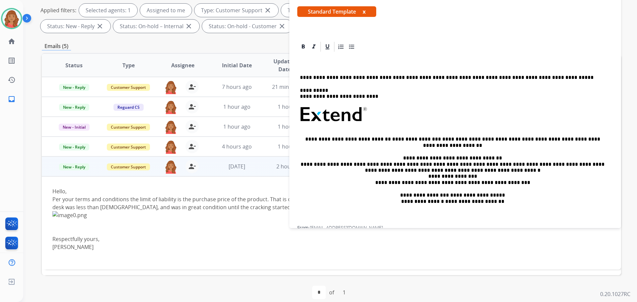
click at [176, 226] on div at bounding box center [277, 219] width 450 height 16
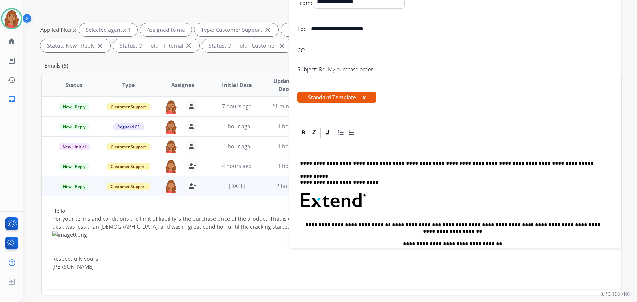
scroll to position [0, 0]
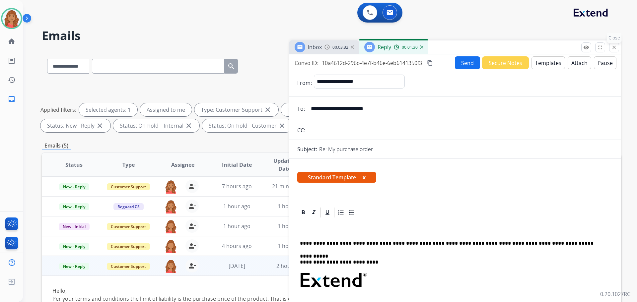
click at [615, 49] on mat-icon "close" at bounding box center [614, 47] width 6 height 6
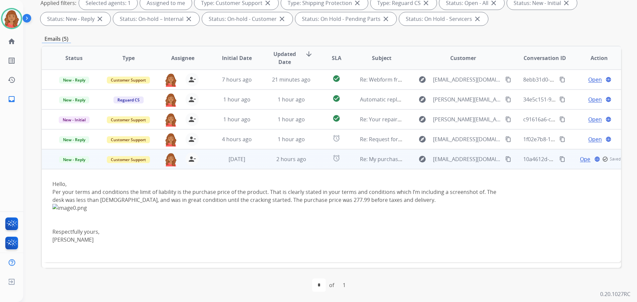
scroll to position [107, 0]
drag, startPoint x: 110, startPoint y: 241, endPoint x: 98, endPoint y: 241, distance: 11.6
click at [98, 241] on div "Amie M. Orth" at bounding box center [277, 240] width 450 height 8
copy div "Amie"
click at [588, 158] on span "Open" at bounding box center [595, 159] width 14 height 8
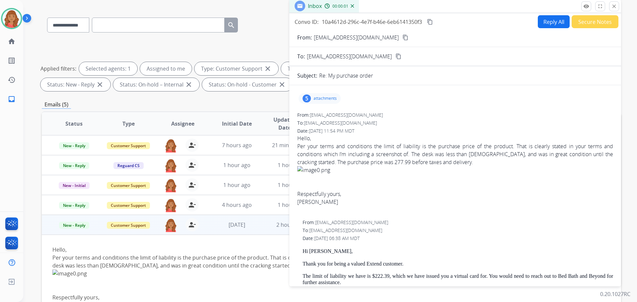
scroll to position [41, 0]
click at [331, 101] on p "attachments" at bounding box center [325, 98] width 23 height 5
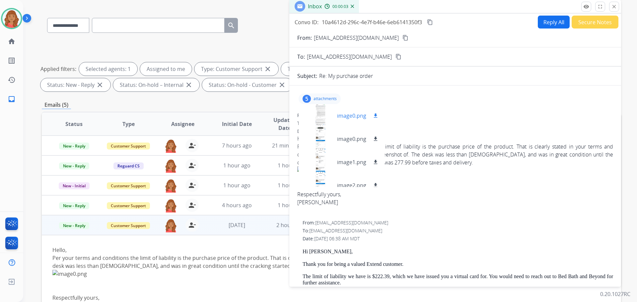
click at [322, 119] on div at bounding box center [320, 115] width 33 height 23
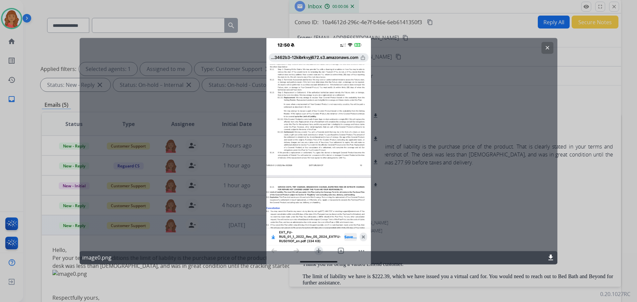
drag, startPoint x: 548, startPoint y: 43, endPoint x: 541, endPoint y: 48, distance: 8.7
click at [548, 45] on button "clear" at bounding box center [548, 48] width 12 height 12
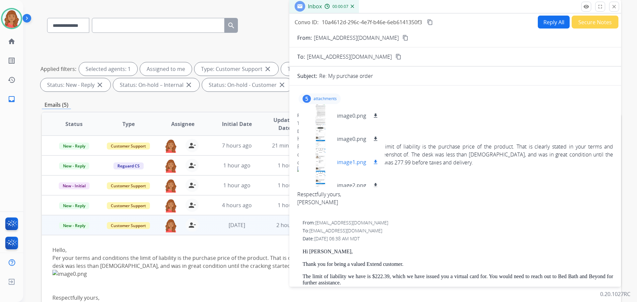
click at [317, 151] on div at bounding box center [320, 162] width 33 height 23
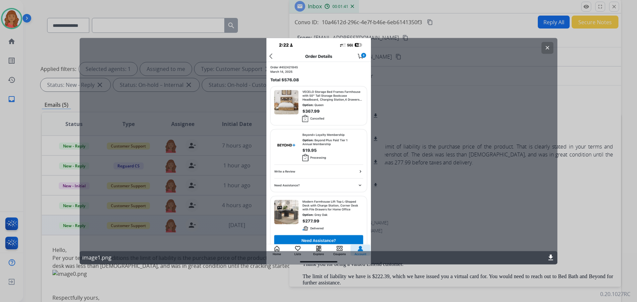
click at [551, 47] on button "clear" at bounding box center [548, 48] width 12 height 12
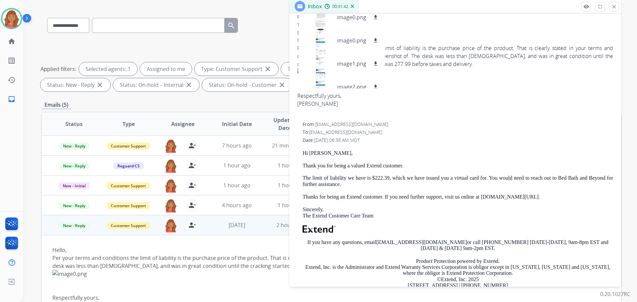
scroll to position [100, 0]
click at [426, 93] on div "Respectfully yours, Amie M. Orth" at bounding box center [455, 99] width 316 height 16
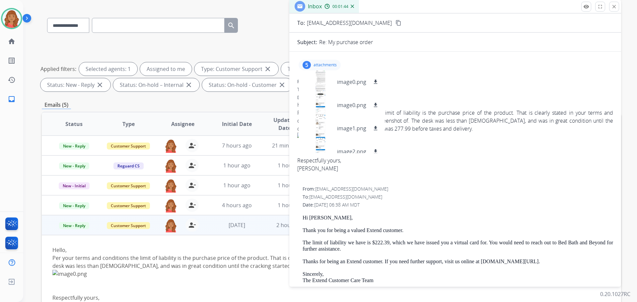
scroll to position [33, 0]
click at [323, 66] on p "attachments" at bounding box center [325, 65] width 23 height 5
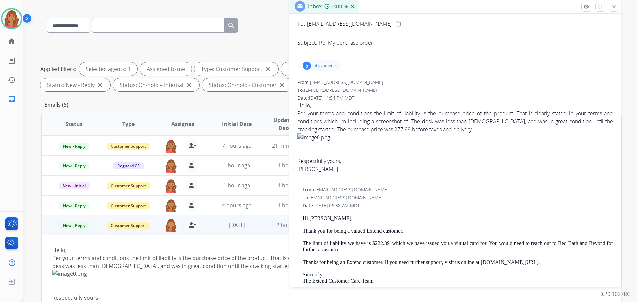
scroll to position [0, 0]
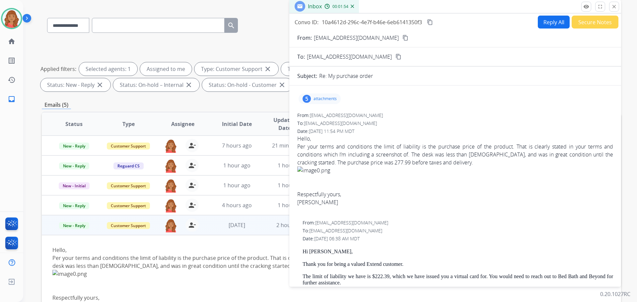
click at [554, 22] on button "Reply All" at bounding box center [554, 22] width 32 height 13
select select "**********"
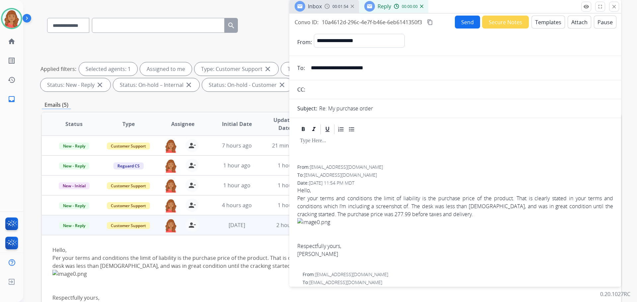
click at [546, 21] on button "Templates" at bounding box center [549, 22] width 34 height 13
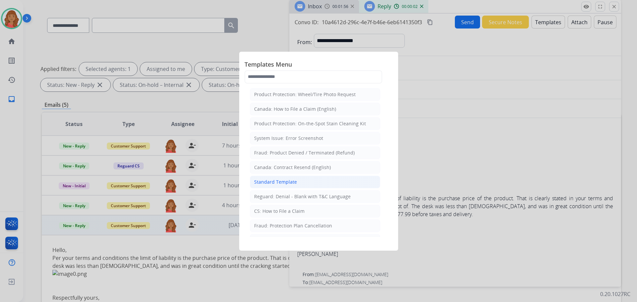
click at [288, 183] on div "Standard Template" at bounding box center [275, 182] width 43 height 7
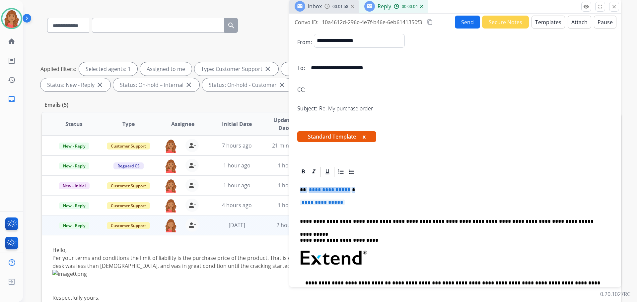
drag, startPoint x: 355, startPoint y: 205, endPoint x: 297, endPoint y: 189, distance: 59.8
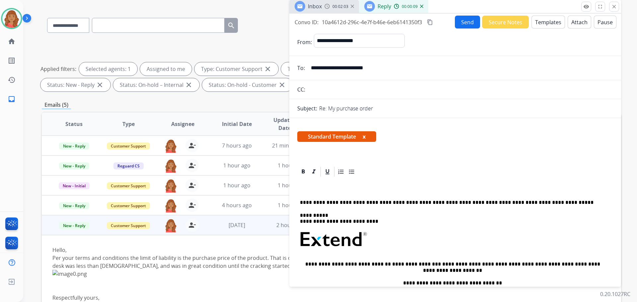
drag, startPoint x: 306, startPoint y: 192, endPoint x: 310, endPoint y: 191, distance: 3.7
click at [308, 191] on p at bounding box center [452, 190] width 305 height 6
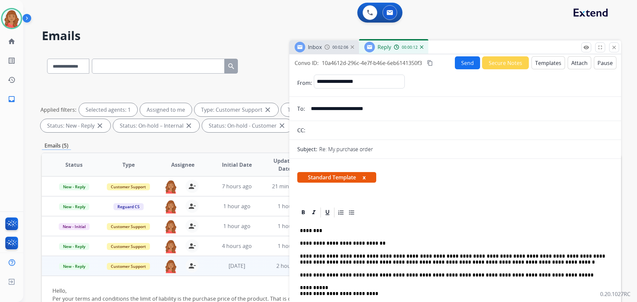
click at [464, 63] on button "Send" at bounding box center [467, 62] width 25 height 13
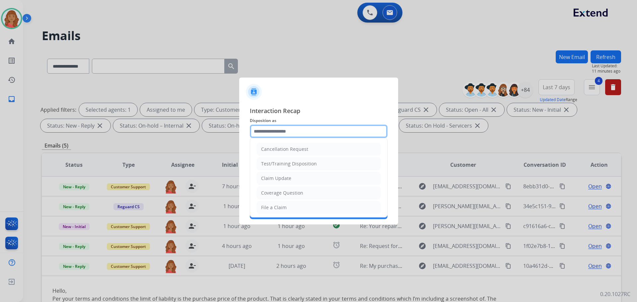
click at [291, 130] on input "text" at bounding box center [319, 131] width 138 height 13
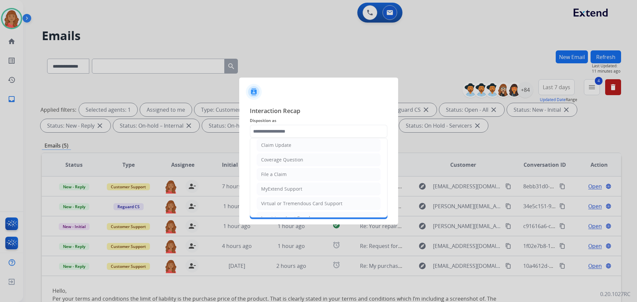
click at [278, 146] on div "Claim Update" at bounding box center [276, 145] width 30 height 7
type input "**********"
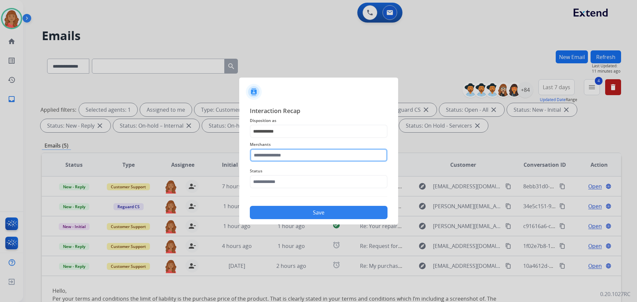
click at [277, 156] on input "text" at bounding box center [319, 155] width 138 height 13
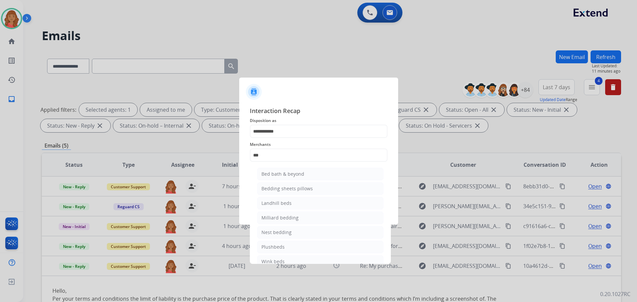
click at [282, 174] on div "Bed bath & beyond" at bounding box center [283, 174] width 43 height 7
type input "**********"
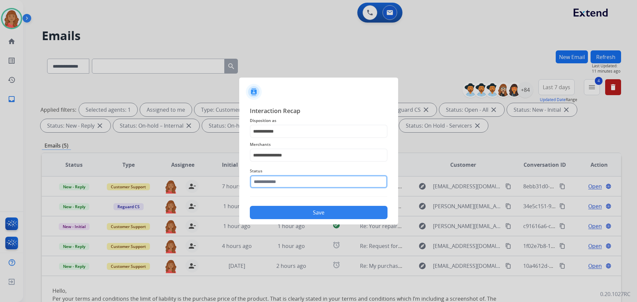
click at [277, 184] on input "text" at bounding box center [319, 181] width 138 height 13
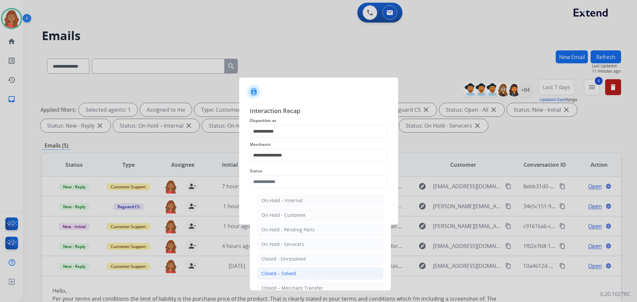
drag, startPoint x: 274, startPoint y: 270, endPoint x: 273, endPoint y: 257, distance: 13.3
click at [274, 270] on li "Closed – Solved" at bounding box center [320, 274] width 126 height 13
type input "**********"
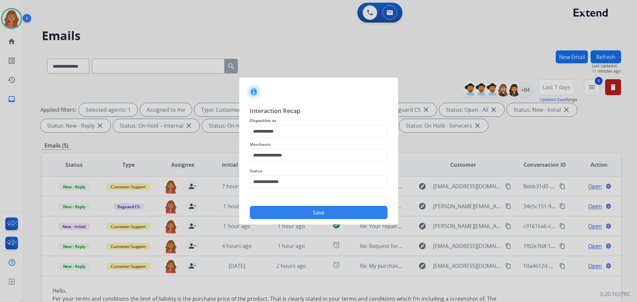
click at [295, 213] on button "Save" at bounding box center [319, 212] width 138 height 13
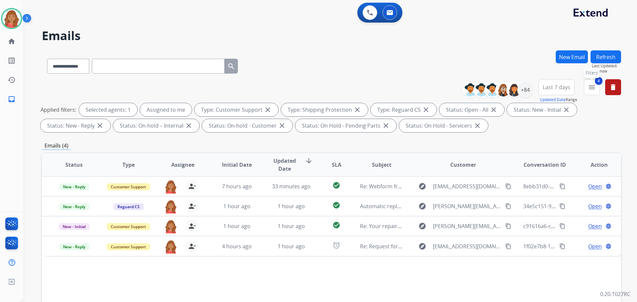
click at [590, 82] on button "4 menu Filters" at bounding box center [592, 87] width 16 height 16
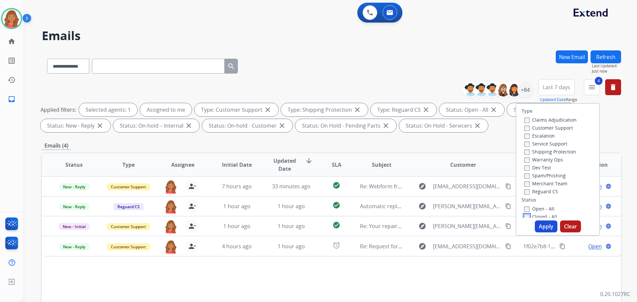
click at [524, 218] on div "Type Claims Adjudication Customer Support Escalation Service Support Shipping P…" at bounding box center [558, 169] width 84 height 133
click at [542, 226] on button "Apply" at bounding box center [546, 227] width 23 height 12
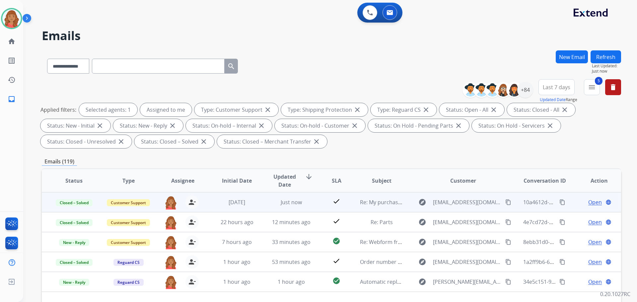
click at [560, 202] on mat-icon "content_copy" at bounding box center [563, 202] width 6 height 6
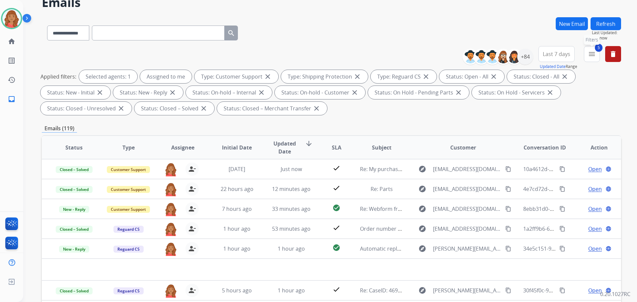
click at [591, 61] on button "5 menu Filters" at bounding box center [592, 54] width 16 height 16
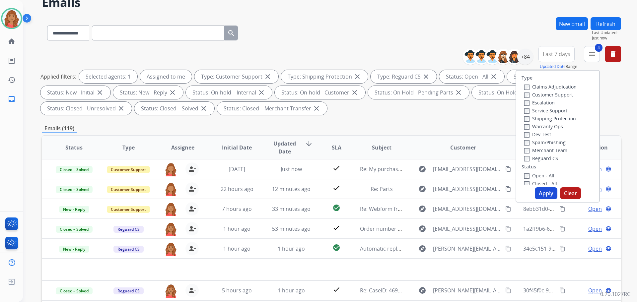
click at [546, 191] on button "Apply" at bounding box center [546, 194] width 23 height 12
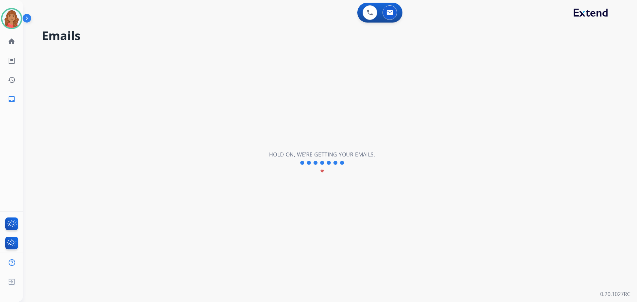
scroll to position [0, 0]
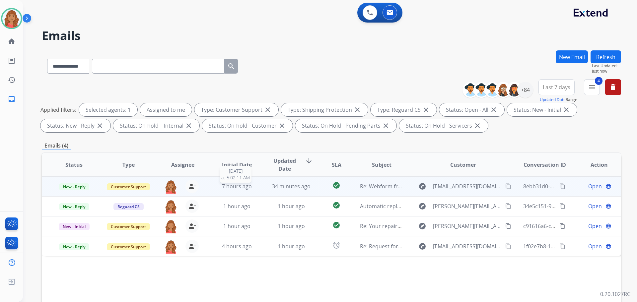
click at [250, 185] on span "7 hours ago" at bounding box center [237, 186] width 30 height 7
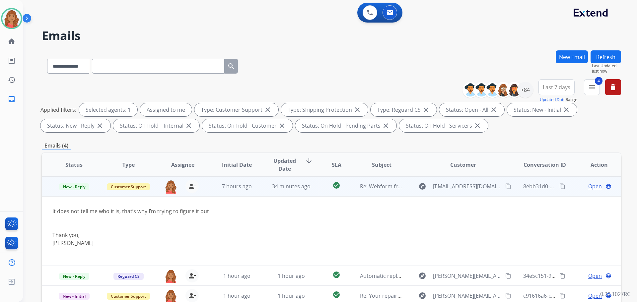
click at [588, 187] on span "Open" at bounding box center [595, 187] width 14 height 8
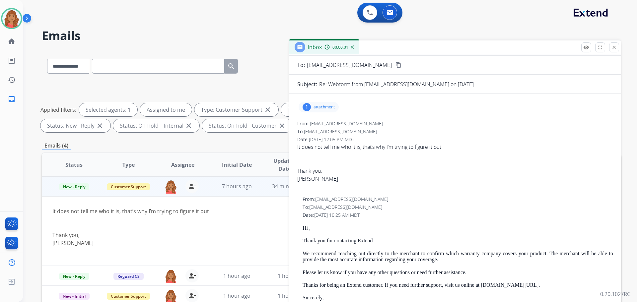
scroll to position [100, 0]
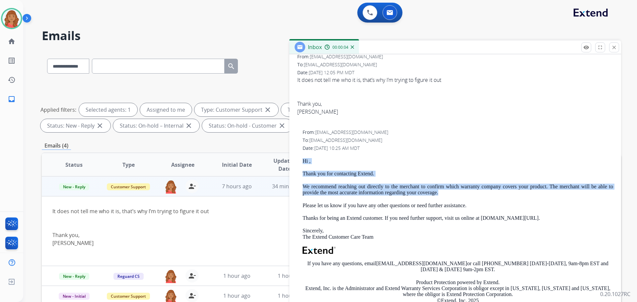
drag, startPoint x: 444, startPoint y: 193, endPoint x: 297, endPoint y: 161, distance: 150.8
copy div "Hi , Thank you for contacting Extend. We recommend reaching out directly to the…"
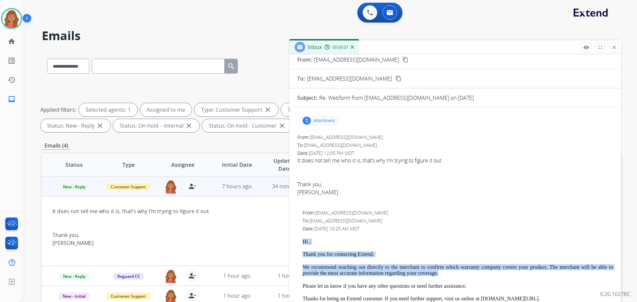
scroll to position [0, 0]
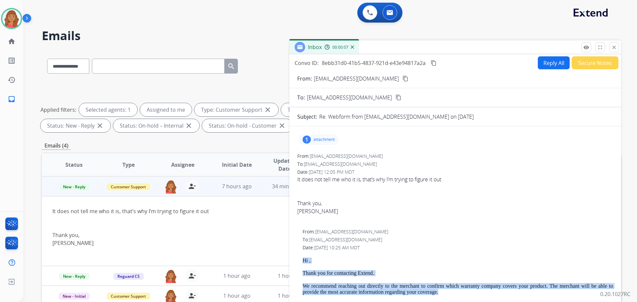
click at [547, 66] on button "Reply All" at bounding box center [554, 62] width 32 height 13
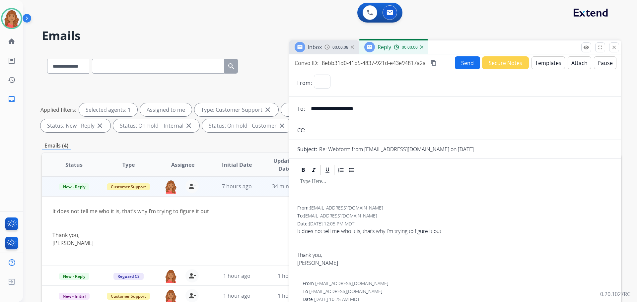
select select "**********"
click at [540, 65] on button "Templates" at bounding box center [549, 62] width 34 height 13
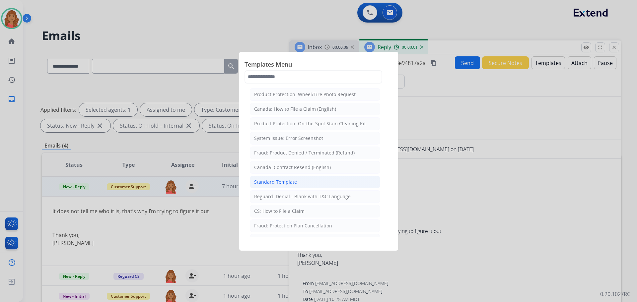
drag, startPoint x: 271, startPoint y: 182, endPoint x: 323, endPoint y: 204, distance: 56.5
click at [272, 182] on div "Standard Template" at bounding box center [275, 182] width 43 height 7
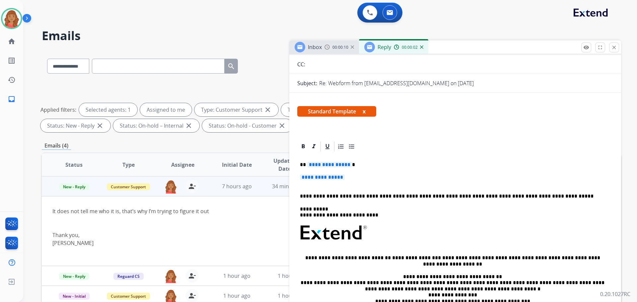
scroll to position [66, 0]
drag, startPoint x: 338, startPoint y: 176, endPoint x: 301, endPoint y: 160, distance: 40.4
click at [298, 161] on div "**********" at bounding box center [455, 248] width 316 height 192
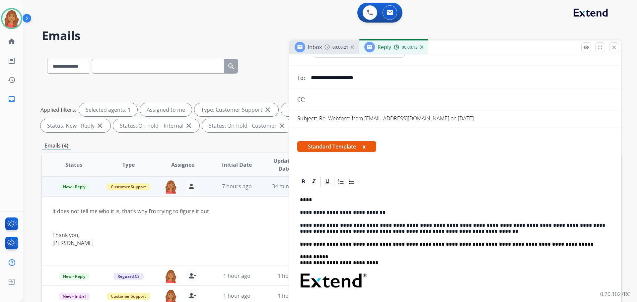
scroll to position [0, 0]
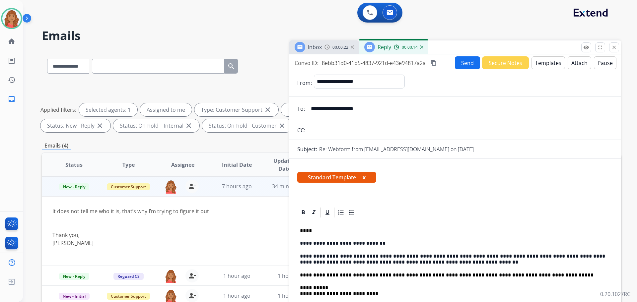
drag, startPoint x: 461, startPoint y: 62, endPoint x: 465, endPoint y: 64, distance: 4.6
click at [465, 64] on button "Send" at bounding box center [467, 62] width 25 height 13
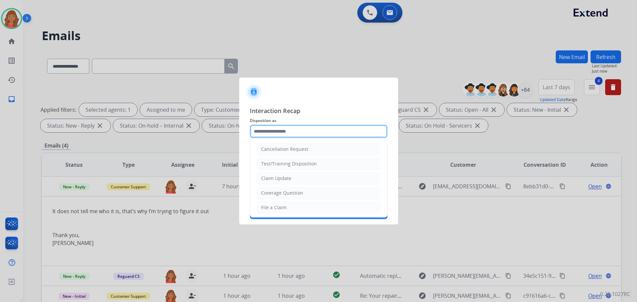
drag, startPoint x: 278, startPoint y: 129, endPoint x: 277, endPoint y: 139, distance: 9.6
click at [279, 130] on input "text" at bounding box center [319, 131] width 138 height 13
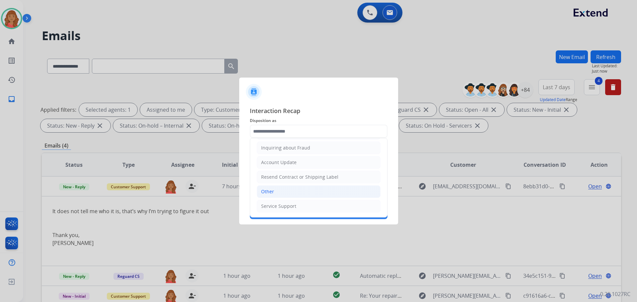
click at [269, 195] on div "Other" at bounding box center [267, 192] width 13 height 7
type input "*****"
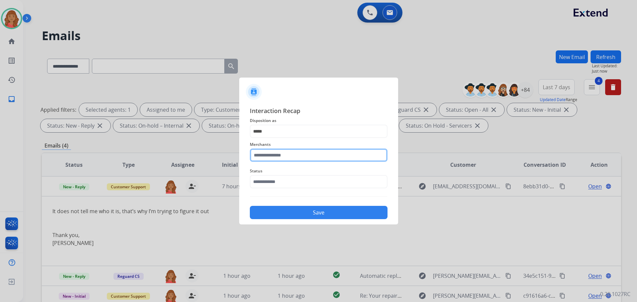
click at [276, 159] on input "text" at bounding box center [319, 155] width 138 height 13
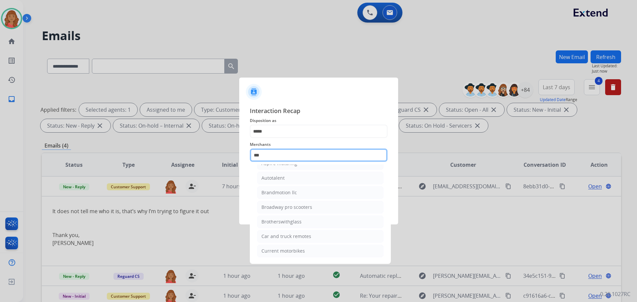
scroll to position [0, 0]
type input "*"
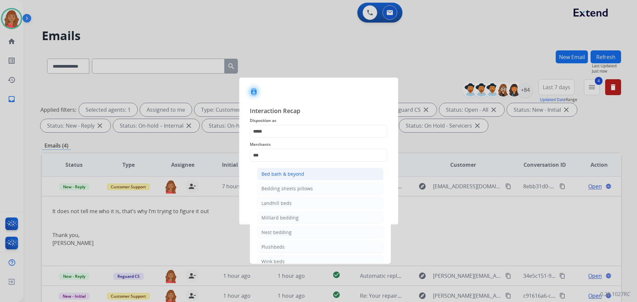
click at [275, 173] on div "Bed bath & beyond" at bounding box center [283, 174] width 43 height 7
type input "**********"
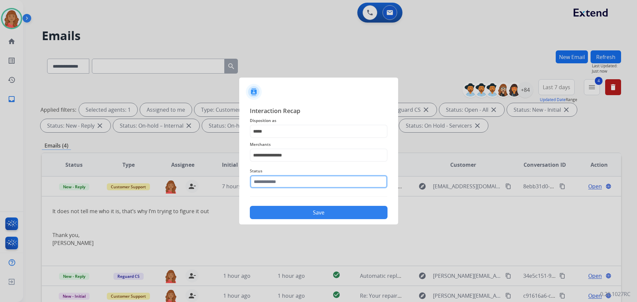
click at [273, 181] on input "text" at bounding box center [319, 181] width 138 height 13
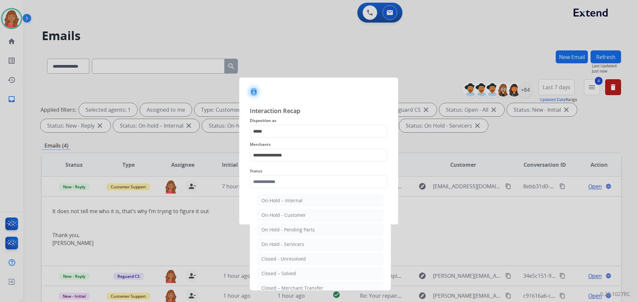
click at [278, 275] on div "Closed – Solved" at bounding box center [279, 274] width 35 height 7
type input "**********"
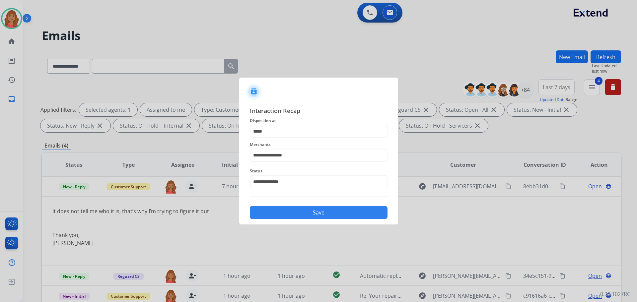
drag, startPoint x: 288, startPoint y: 214, endPoint x: 285, endPoint y: 203, distance: 11.8
click at [289, 213] on button "Save" at bounding box center [319, 212] width 138 height 13
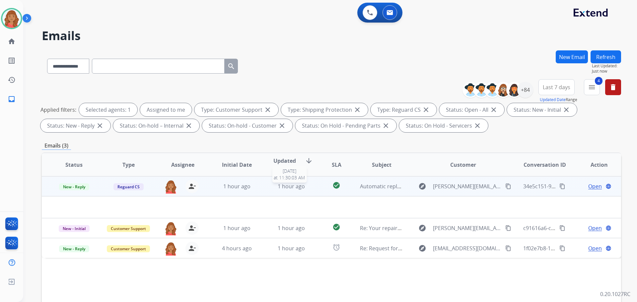
click at [296, 184] on span "1 hour ago" at bounding box center [291, 186] width 27 height 7
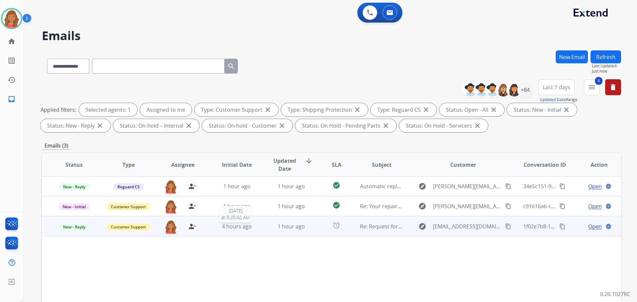
click at [249, 226] on span "4 hours ago" at bounding box center [237, 226] width 30 height 7
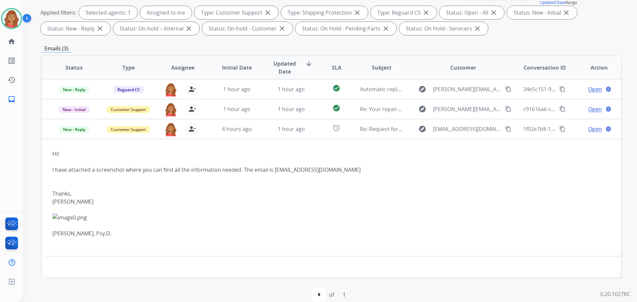
scroll to position [100, 0]
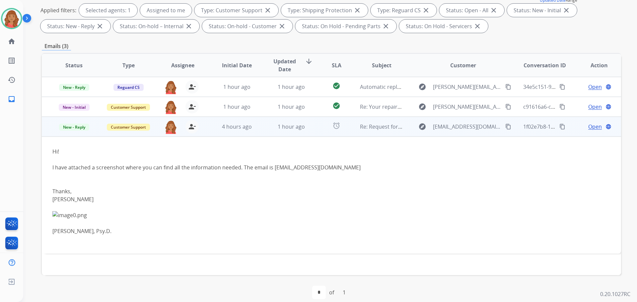
click at [590, 128] on span "Open" at bounding box center [595, 127] width 14 height 8
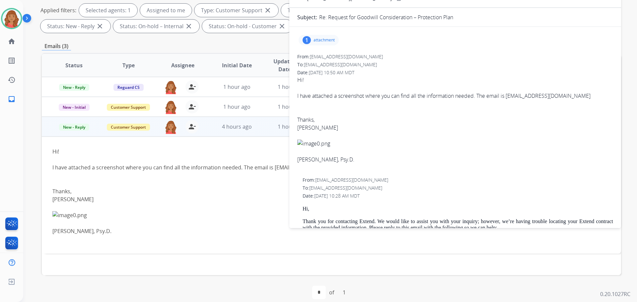
click at [332, 39] on p "attachment" at bounding box center [324, 40] width 21 height 5
click at [321, 56] on div at bounding box center [320, 56] width 33 height 23
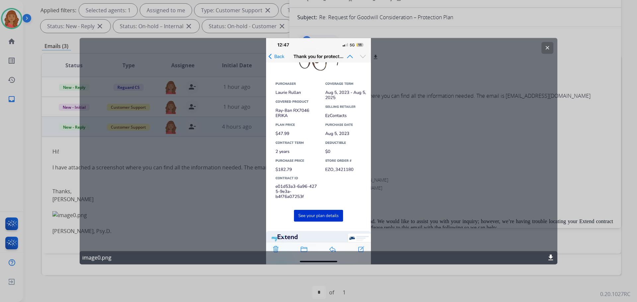
click at [551, 46] on button "clear" at bounding box center [548, 48] width 12 height 12
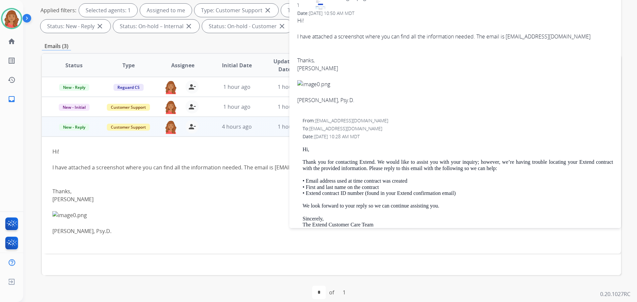
scroll to position [33, 0]
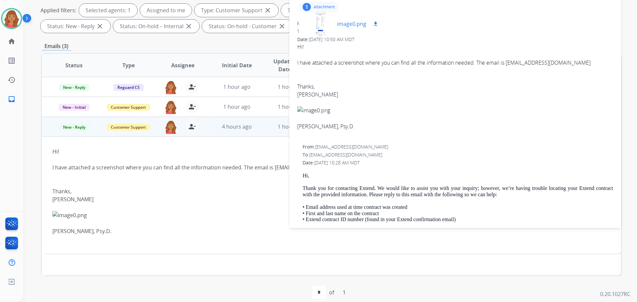
click at [325, 25] on div at bounding box center [320, 23] width 33 height 23
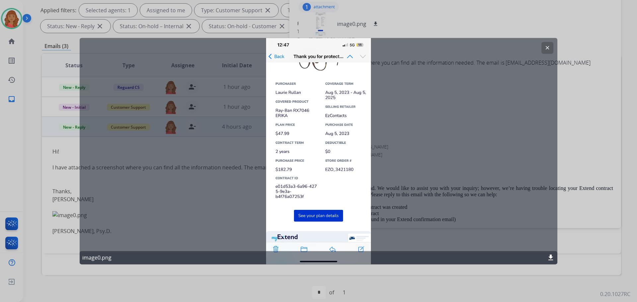
drag, startPoint x: 306, startPoint y: 193, endPoint x: 330, endPoint y: 178, distance: 28.5
click at [283, 189] on div "clear image0.png download" at bounding box center [319, 151] width 478 height 227
click at [544, 46] on button "clear" at bounding box center [548, 48] width 12 height 12
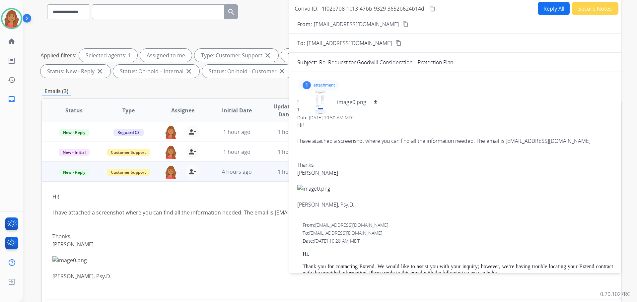
scroll to position [0, 0]
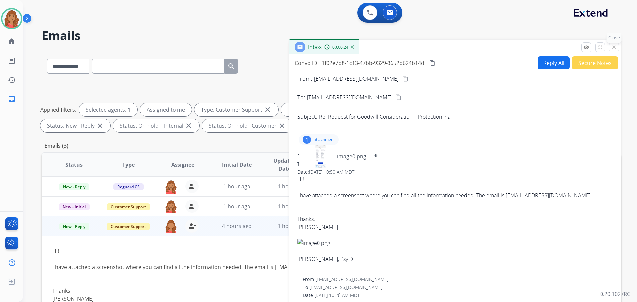
click at [612, 49] on mat-icon "close" at bounding box center [614, 47] width 6 height 6
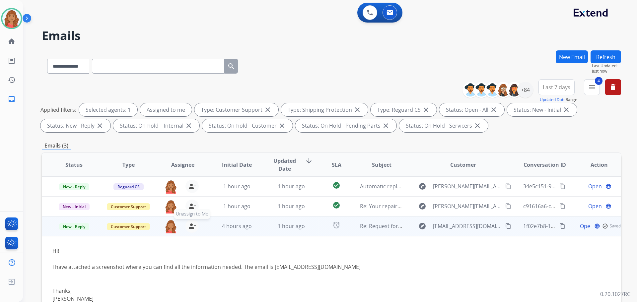
click at [189, 229] on mat-icon "person_remove" at bounding box center [192, 226] width 8 height 8
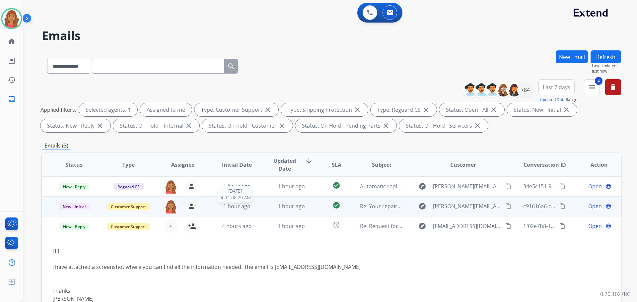
click at [241, 208] on span "1 hour ago" at bounding box center [236, 206] width 27 height 7
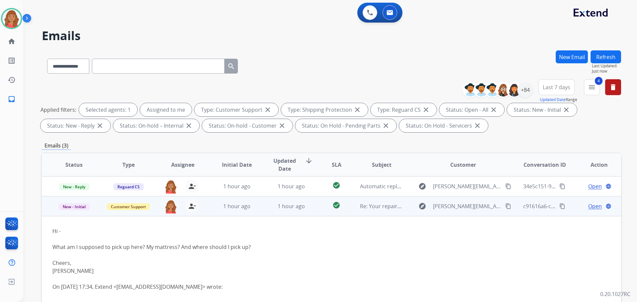
drag, startPoint x: 497, startPoint y: 206, endPoint x: 499, endPoint y: 209, distance: 3.9
click at [505, 206] on mat-icon "content_copy" at bounding box center [508, 206] width 6 height 6
click at [594, 206] on span "Open" at bounding box center [595, 206] width 14 height 8
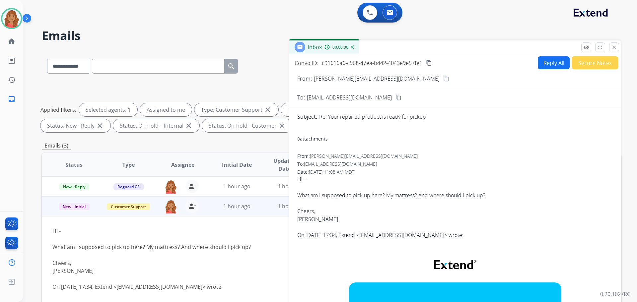
drag, startPoint x: 551, startPoint y: 54, endPoint x: 544, endPoint y: 75, distance: 21.7
click at [555, 54] on div "Inbox 00:00:00" at bounding box center [455, 47] width 332 height 14
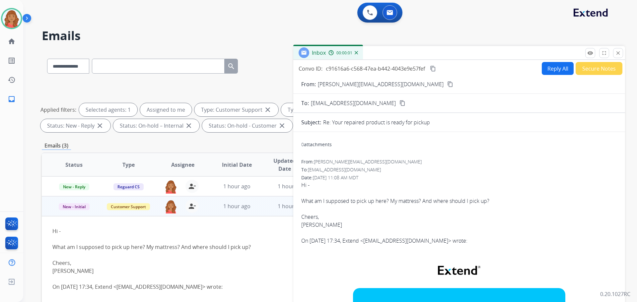
click at [550, 72] on button "Reply All" at bounding box center [558, 68] width 32 height 13
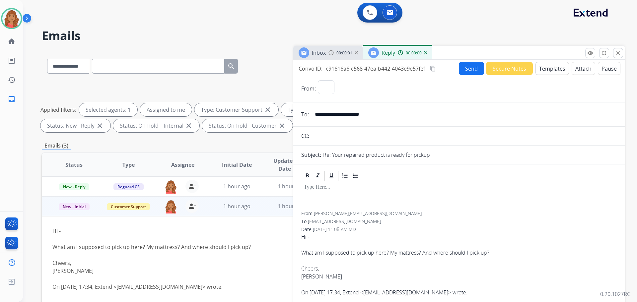
select select "**********"
click at [542, 67] on button "Templates" at bounding box center [553, 68] width 34 height 13
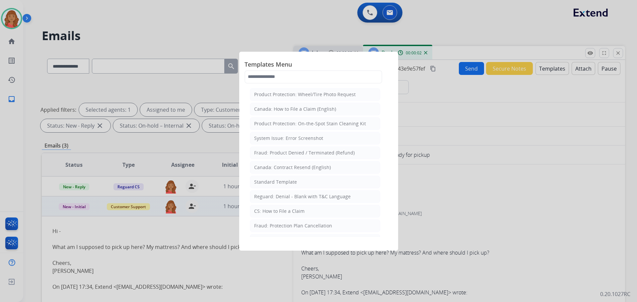
drag, startPoint x: 272, startPoint y: 184, endPoint x: 289, endPoint y: 199, distance: 22.8
click at [273, 184] on div "Standard Template" at bounding box center [275, 182] width 43 height 7
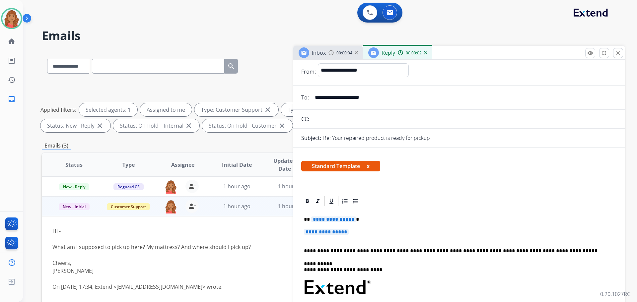
scroll to position [66, 0]
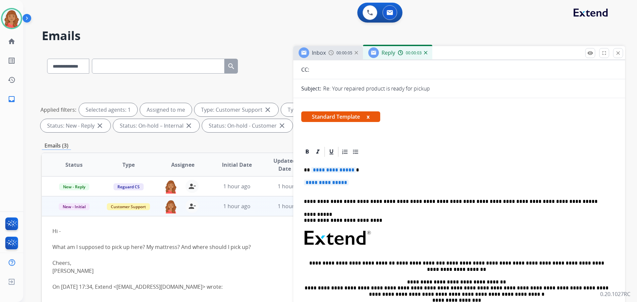
click at [354, 188] on p "**********" at bounding box center [459, 186] width 311 height 12
drag, startPoint x: 350, startPoint y: 187, endPoint x: 292, endPoint y: 165, distance: 61.6
click at [292, 165] on div "**********" at bounding box center [332, 229] width 580 height 359
click at [336, 179] on div "**********" at bounding box center [459, 254] width 316 height 192
drag, startPoint x: 311, startPoint y: 170, endPoint x: 356, endPoint y: 184, distance: 47.6
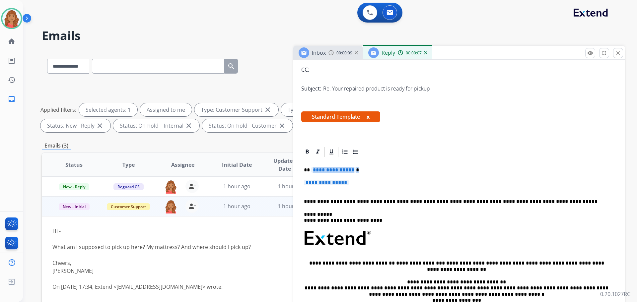
click at [356, 184] on div "**********" at bounding box center [459, 254] width 316 height 192
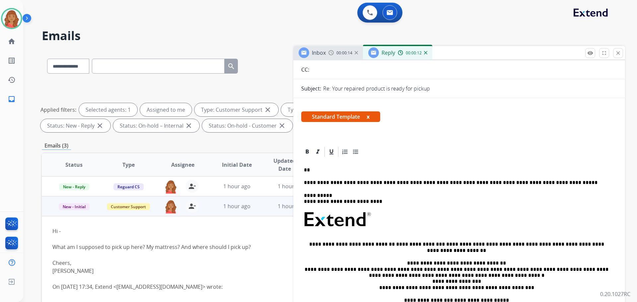
click at [314, 169] on p "**" at bounding box center [456, 170] width 305 height 6
paste div
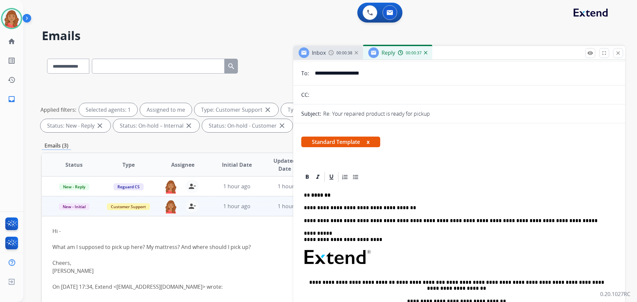
scroll to position [0, 0]
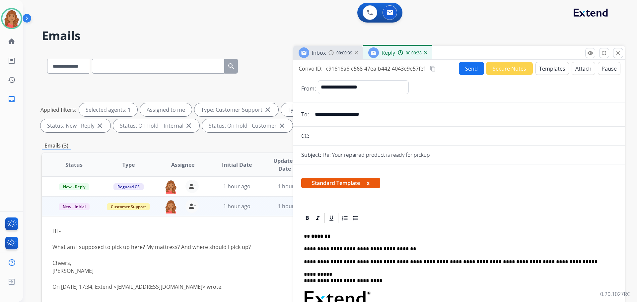
click at [468, 73] on button "Send" at bounding box center [471, 68] width 25 height 13
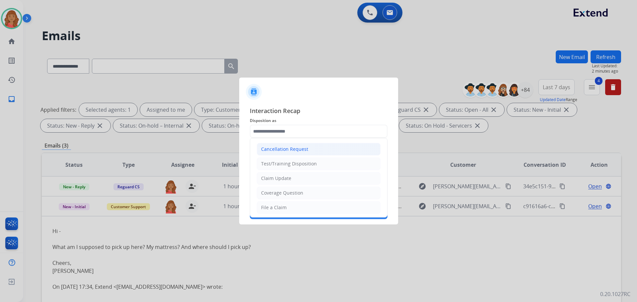
click at [284, 131] on input "text" at bounding box center [319, 131] width 138 height 13
click at [273, 178] on div "Claim Update" at bounding box center [276, 178] width 30 height 7
type input "**********"
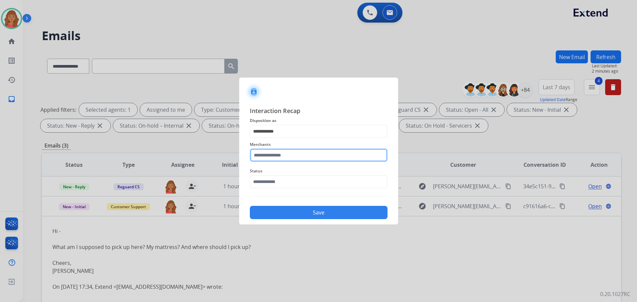
click at [281, 155] on input "text" at bounding box center [319, 155] width 138 height 13
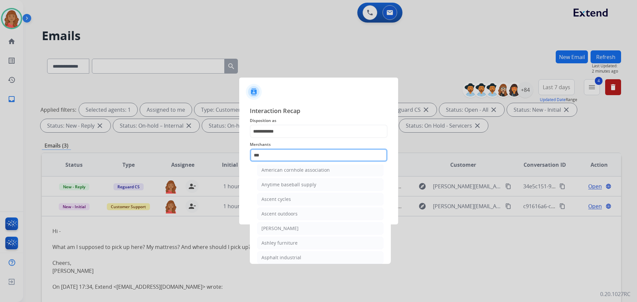
scroll to position [11, 0]
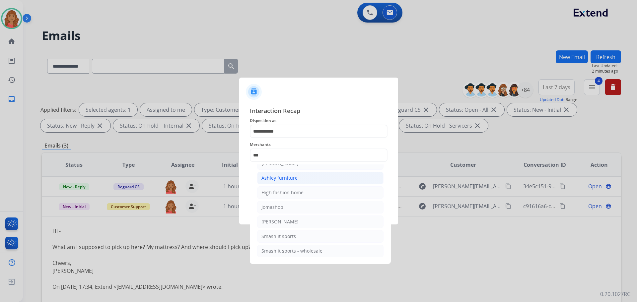
click at [281, 184] on li "Ashley furniture" at bounding box center [320, 178] width 126 height 13
type input "**********"
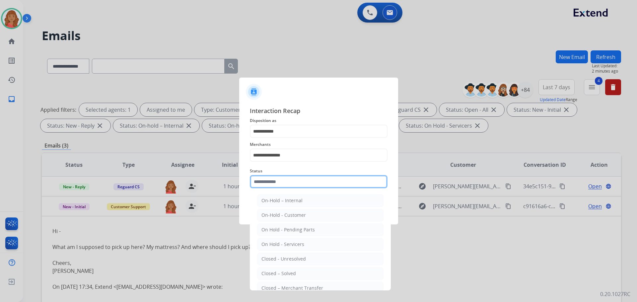
click at [278, 177] on input "text" at bounding box center [319, 181] width 138 height 13
click at [290, 274] on div "Closed – Solved" at bounding box center [279, 274] width 35 height 7
type input "**********"
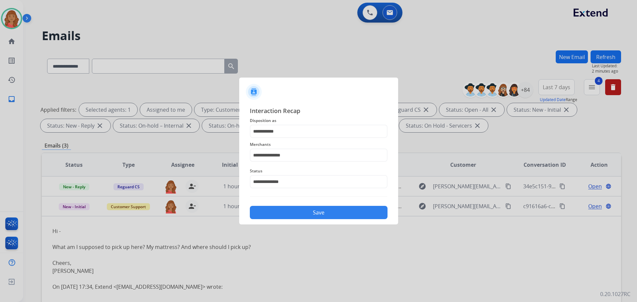
drag, startPoint x: 289, startPoint y: 216, endPoint x: 292, endPoint y: 215, distance: 3.5
click at [289, 216] on button "Save" at bounding box center [319, 212] width 138 height 13
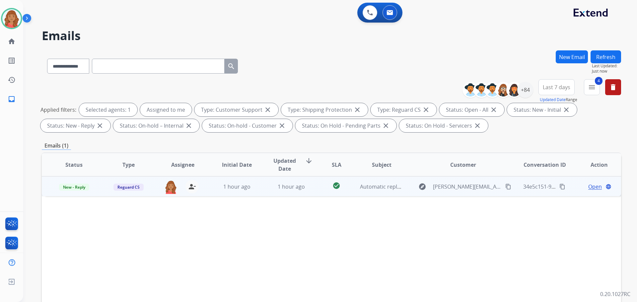
click at [286, 192] on td "1 hour ago" at bounding box center [286, 187] width 54 height 20
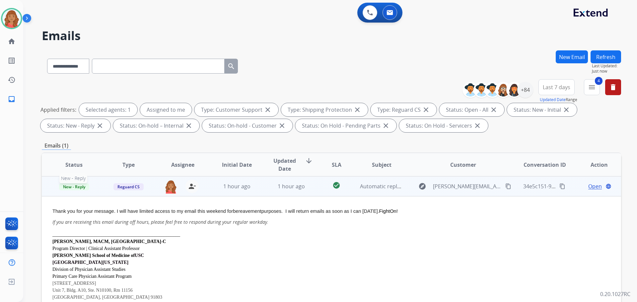
click at [81, 190] on span "New - Reply" at bounding box center [74, 187] width 30 height 7
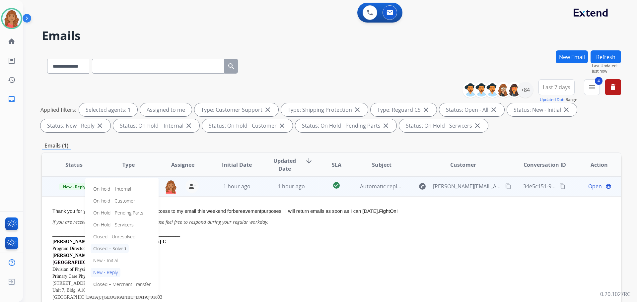
click at [105, 247] on p "Closed – Solved" at bounding box center [110, 248] width 38 height 9
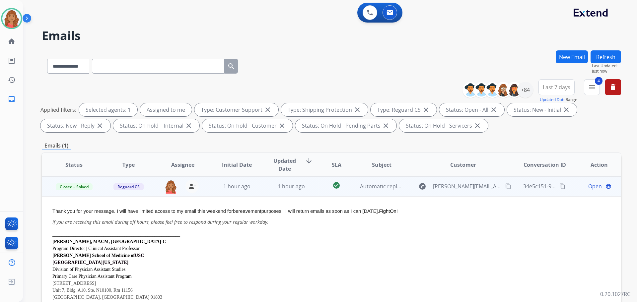
click at [588, 131] on div "Applied filters: Selected agents: 1 Assigned to me Type: Customer Support close…" at bounding box center [330, 117] width 580 height 29
click at [590, 92] on button "4 menu Filters" at bounding box center [592, 87] width 16 height 16
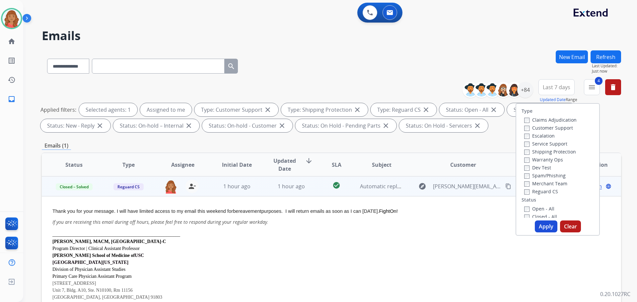
click at [542, 224] on button "Apply" at bounding box center [546, 227] width 23 height 12
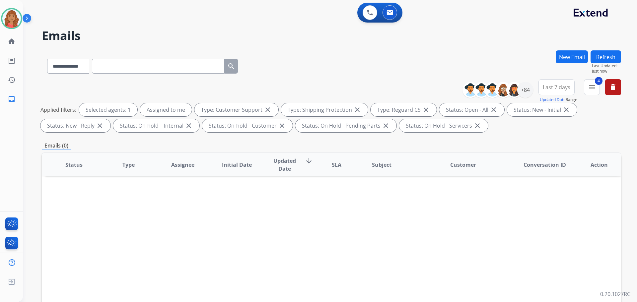
click at [589, 89] on mat-icon "menu" at bounding box center [592, 87] width 8 height 8
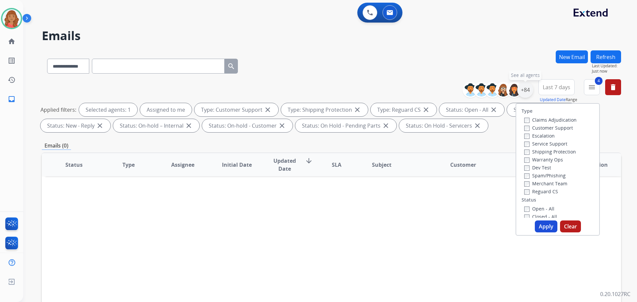
click at [523, 94] on div "+84" at bounding box center [525, 90] width 16 height 16
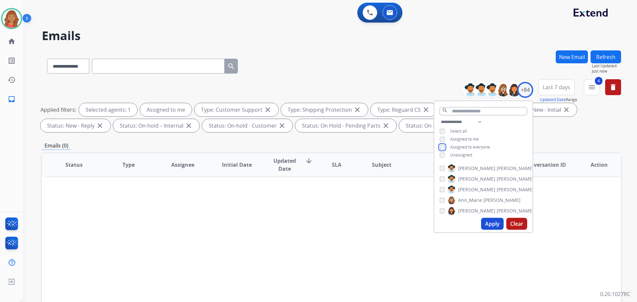
click at [444, 150] on div "**********" at bounding box center [483, 139] width 98 height 42
click at [492, 229] on button "Apply" at bounding box center [492, 224] width 23 height 12
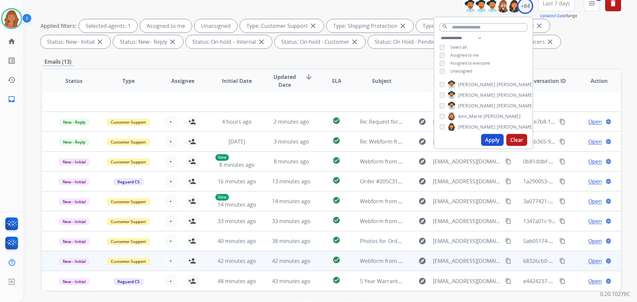
scroll to position [107, 0]
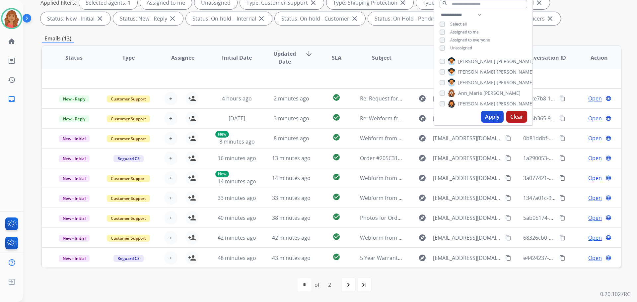
click at [352, 287] on mat-icon "navigate_next" at bounding box center [349, 285] width 8 height 8
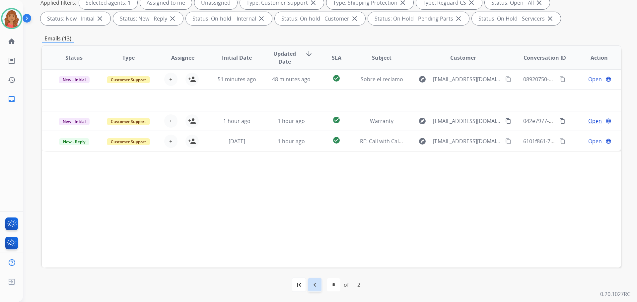
click at [317, 290] on div "navigate_before" at bounding box center [315, 285] width 15 height 15
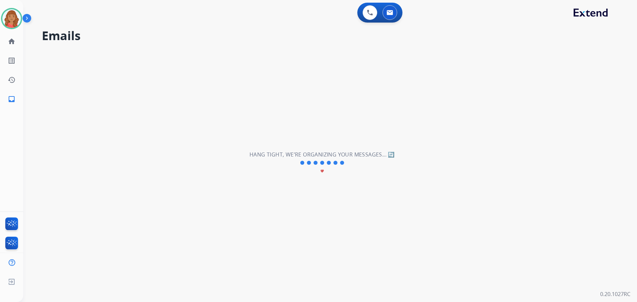
scroll to position [0, 0]
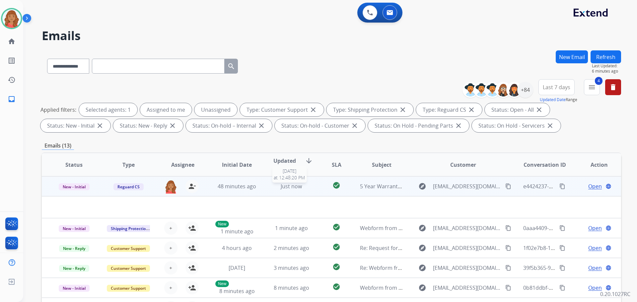
click at [277, 189] on div "Just now" at bounding box center [291, 187] width 43 height 8
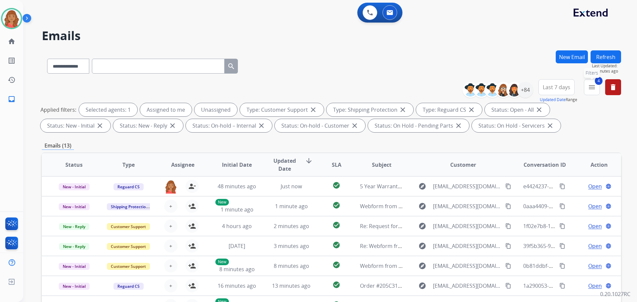
click at [595, 85] on mat-icon "menu" at bounding box center [592, 87] width 8 height 8
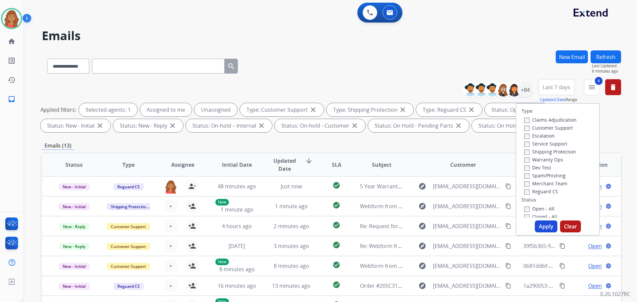
click at [541, 229] on button "Apply" at bounding box center [546, 227] width 23 height 12
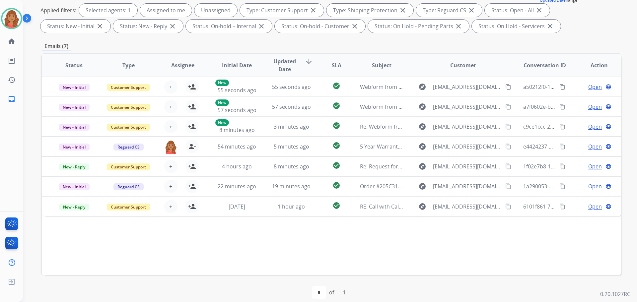
scroll to position [107, 0]
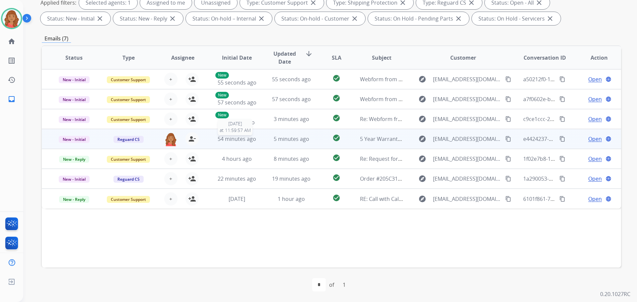
click at [218, 138] on span "54 minutes ago" at bounding box center [237, 138] width 39 height 7
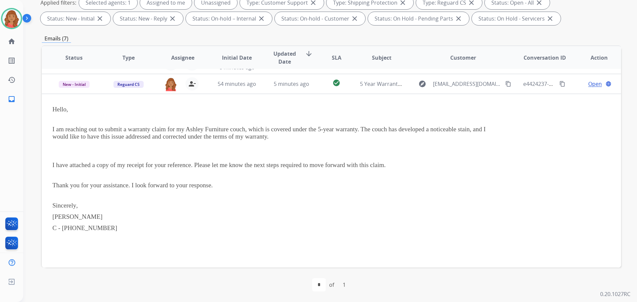
scroll to position [60, 0]
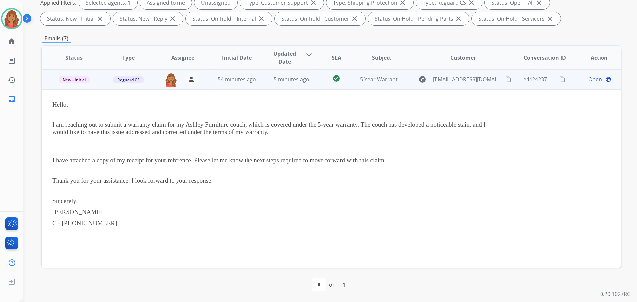
click at [588, 80] on span "Open" at bounding box center [595, 79] width 14 height 8
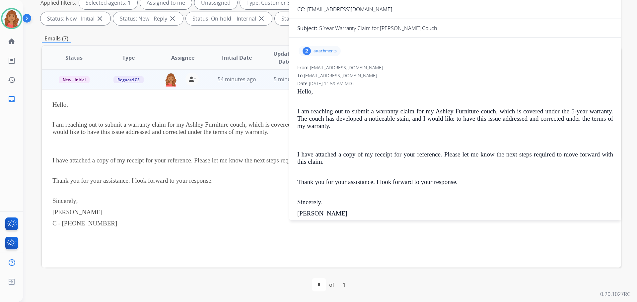
click at [323, 52] on p "attachments" at bounding box center [325, 50] width 23 height 5
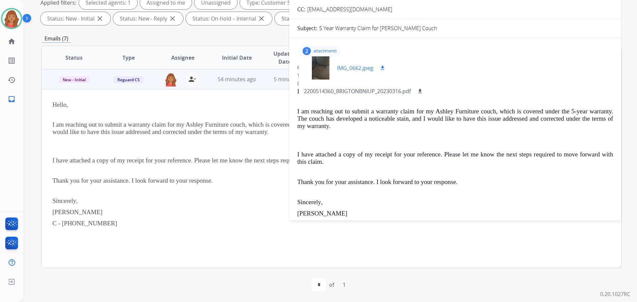
click at [321, 73] on div at bounding box center [320, 67] width 33 height 23
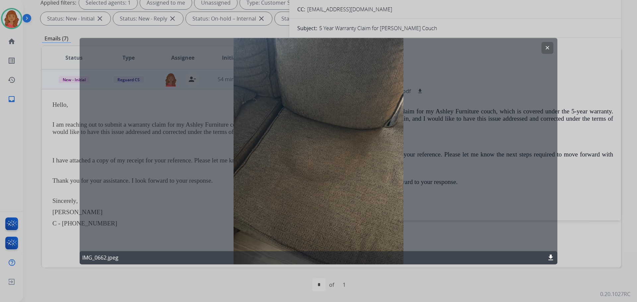
drag, startPoint x: 550, startPoint y: 45, endPoint x: 538, endPoint y: 54, distance: 15.0
click at [550, 46] on mat-icon "clear" at bounding box center [548, 48] width 6 height 6
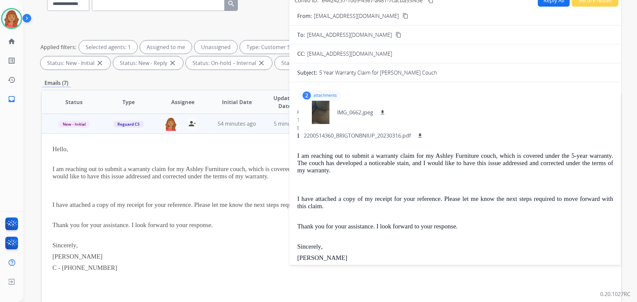
scroll to position [0, 0]
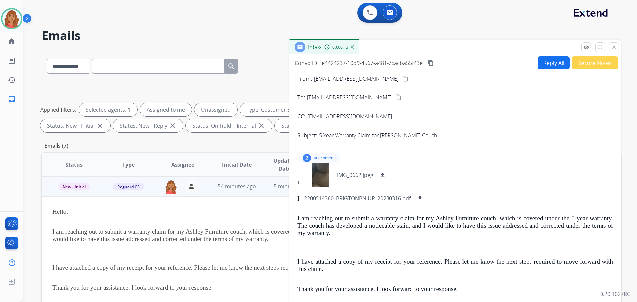
click at [403, 79] on mat-icon "content_copy" at bounding box center [406, 79] width 6 height 6
click at [584, 47] on mat-icon "remove_red_eye" at bounding box center [586, 47] width 6 height 6
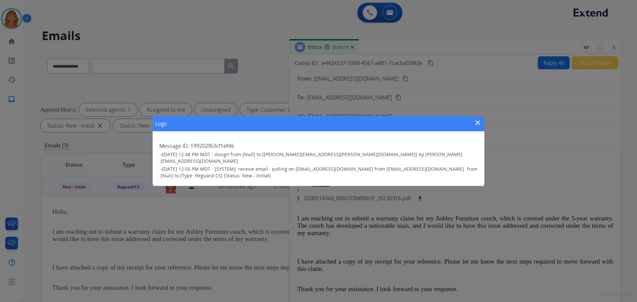
click at [614, 47] on div "Logs close Message ID: 199202f63cf1efd6 • 09/06/2025 - 12:48 PM MDT - Assign fr…" at bounding box center [318, 151] width 637 height 302
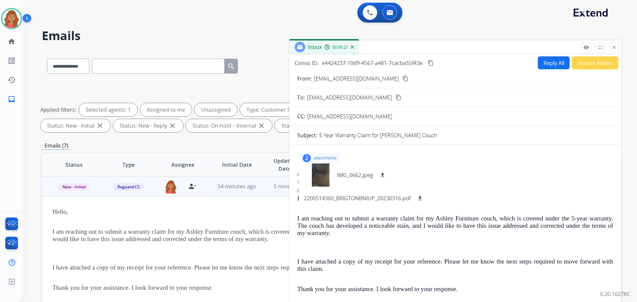
click at [610, 45] on button "close Close" at bounding box center [614, 47] width 10 height 10
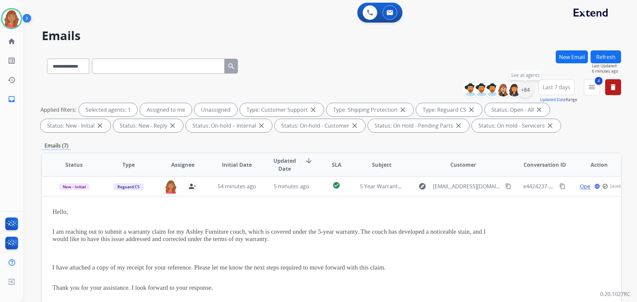
click at [528, 93] on div "+84" at bounding box center [525, 90] width 16 height 16
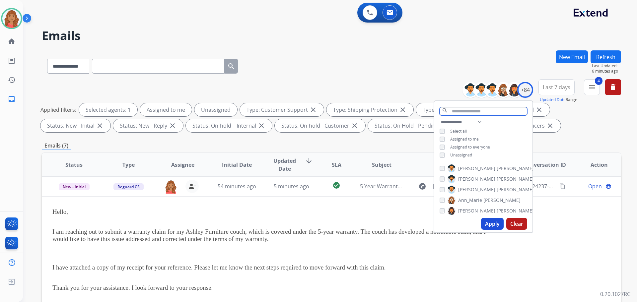
click at [456, 111] on input "text" at bounding box center [484, 111] width 88 height 8
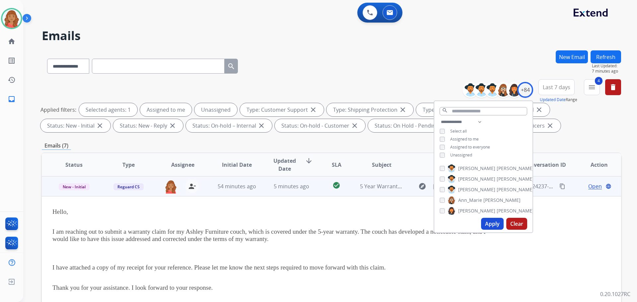
click at [398, 206] on td "﻿ Hello, I am reaching out to submit a warranty claim for my Ashley Furniture c…" at bounding box center [277, 292] width 471 height 192
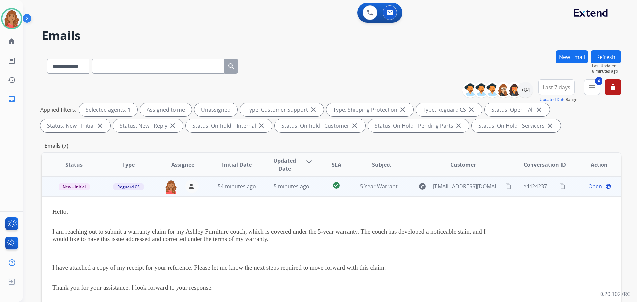
drag, startPoint x: 503, startPoint y: 187, endPoint x: 497, endPoint y: 187, distance: 6.6
click at [505, 187] on mat-icon "content_copy" at bounding box center [508, 187] width 6 height 6
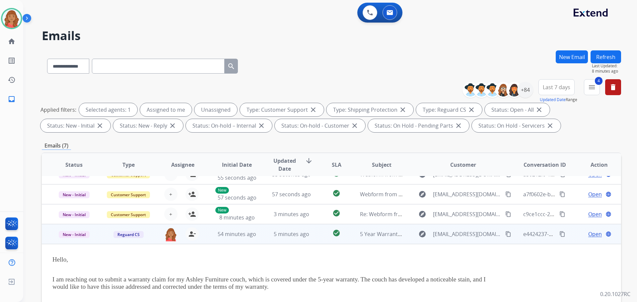
scroll to position [33, 0]
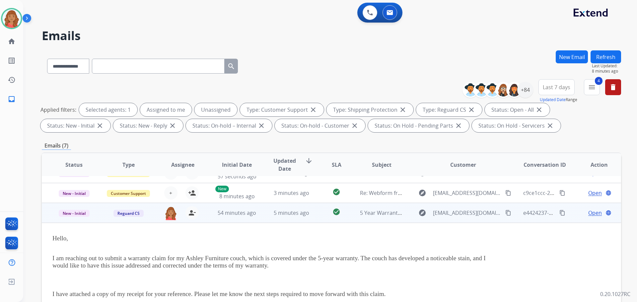
click at [589, 213] on span "Open" at bounding box center [595, 213] width 14 height 8
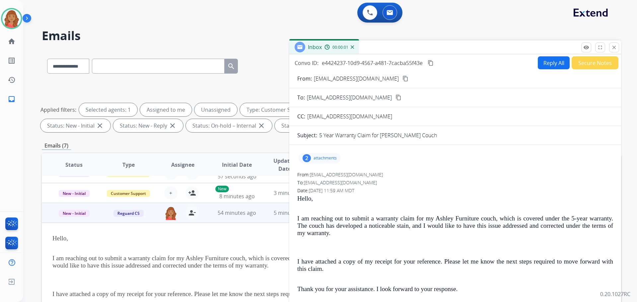
click at [306, 156] on div "2" at bounding box center [307, 158] width 8 height 8
click at [320, 179] on div at bounding box center [320, 175] width 33 height 23
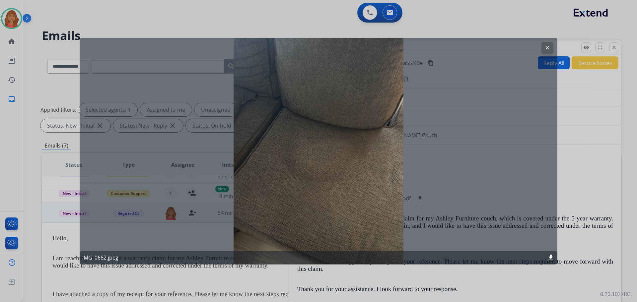
drag, startPoint x: 550, startPoint y: 48, endPoint x: 536, endPoint y: 63, distance: 20.7
click at [550, 48] on mat-icon "clear" at bounding box center [548, 48] width 6 height 6
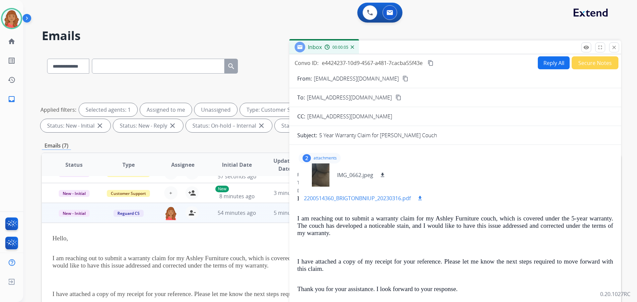
click at [314, 199] on p "2200514360_BRIGTONBNIUP_20230316.pdf" at bounding box center [357, 198] width 107 height 8
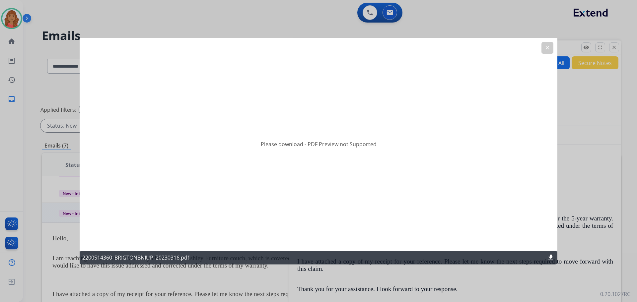
click at [544, 49] on button "clear" at bounding box center [548, 48] width 12 height 12
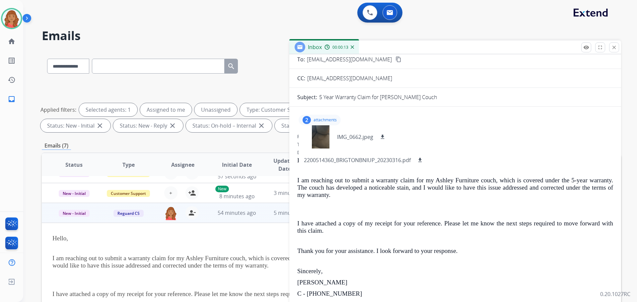
scroll to position [0, 0]
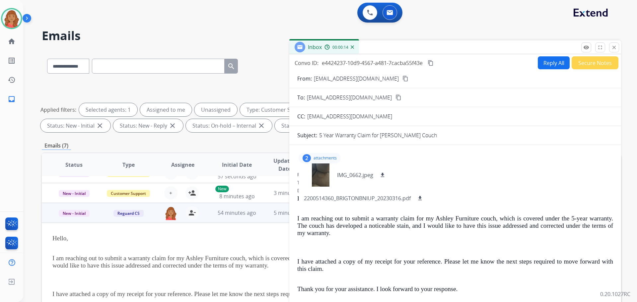
click at [548, 62] on button "Reply All" at bounding box center [554, 62] width 32 height 13
select select "**********"
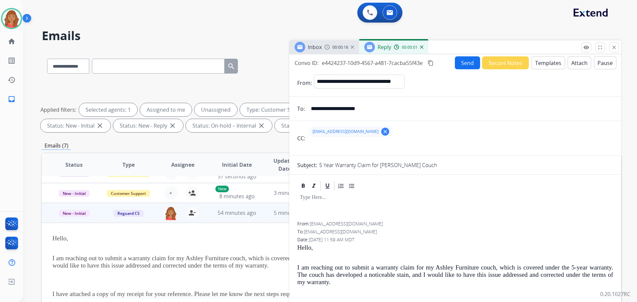
click at [542, 61] on button "Templates" at bounding box center [549, 62] width 34 height 13
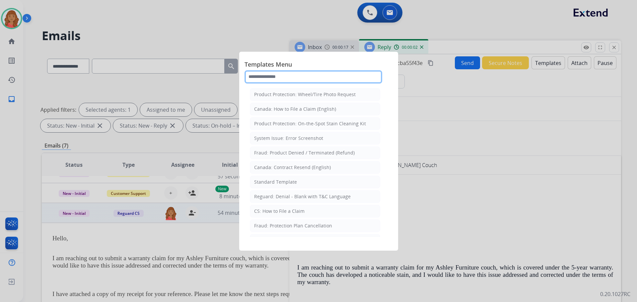
click at [267, 75] on input "text" at bounding box center [314, 76] width 138 height 13
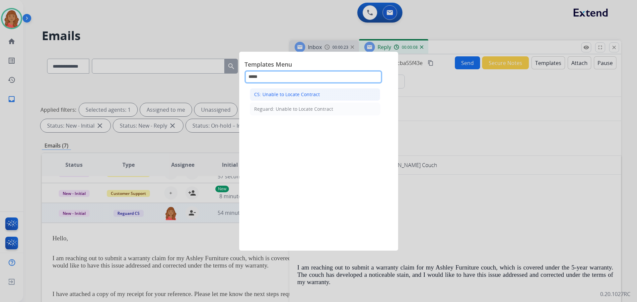
type input "*****"
click at [276, 94] on div "CS: Unable to Locate Contract" at bounding box center [287, 94] width 66 height 7
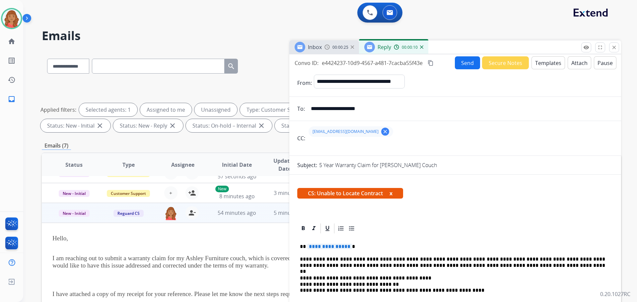
click at [347, 248] on span "**********" at bounding box center [329, 247] width 45 height 6
click at [466, 67] on button "Send" at bounding box center [467, 62] width 25 height 13
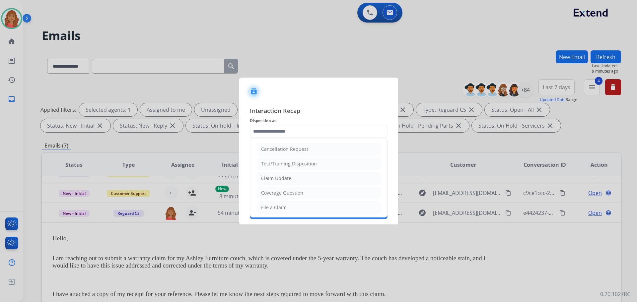
click at [310, 129] on input "text" at bounding box center [319, 131] width 138 height 13
click at [271, 177] on div "File a Claim" at bounding box center [274, 174] width 26 height 7
type input "**********"
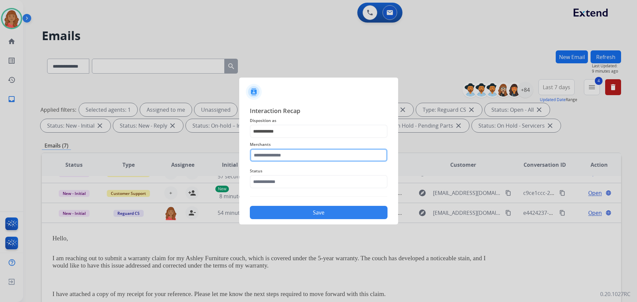
click at [272, 158] on input "text" at bounding box center [319, 155] width 138 height 13
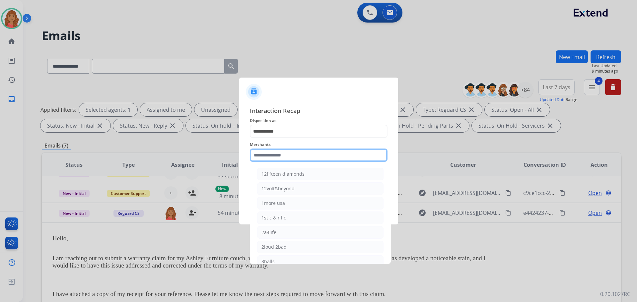
type input "*"
click at [277, 176] on div "[PERSON_NAME]" at bounding box center [280, 174] width 37 height 7
type input "**********"
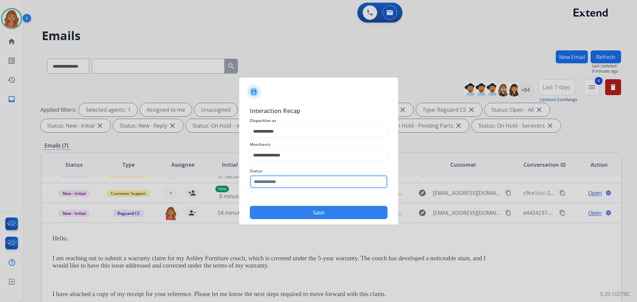
click at [272, 181] on input "text" at bounding box center [319, 181] width 138 height 13
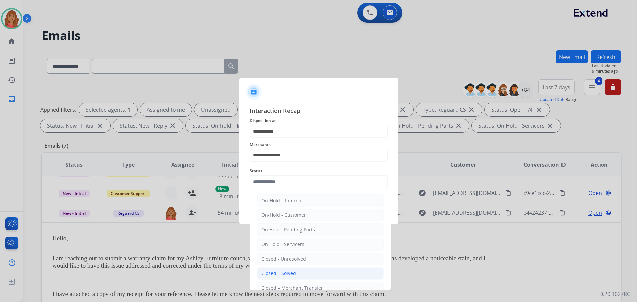
click at [276, 272] on div "Closed – Solved" at bounding box center [279, 274] width 35 height 7
type input "**********"
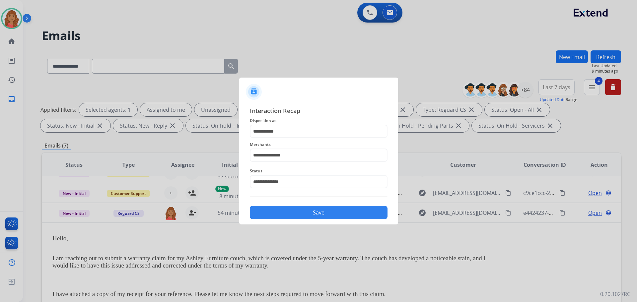
click at [276, 214] on button "Save" at bounding box center [319, 212] width 138 height 13
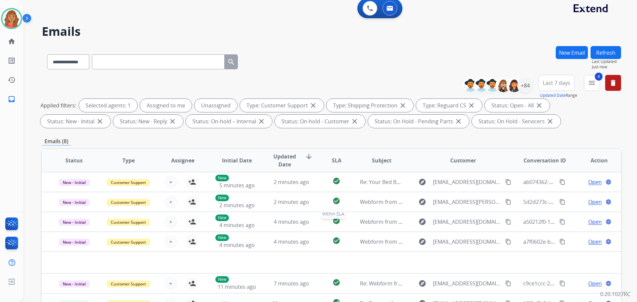
scroll to position [0, 0]
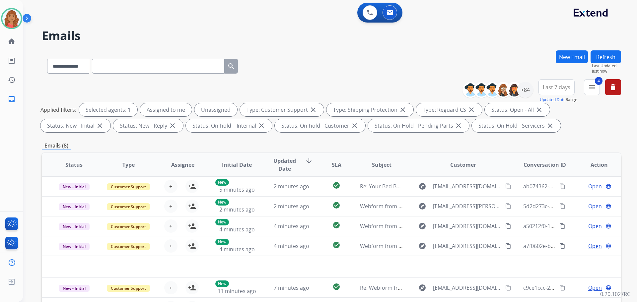
click at [588, 89] on button "4 menu" at bounding box center [592, 87] width 16 height 16
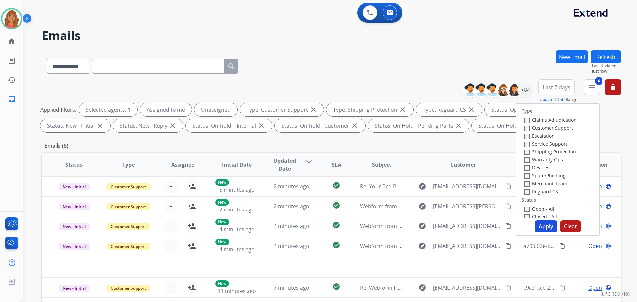
click at [537, 226] on button "Apply" at bounding box center [546, 227] width 23 height 12
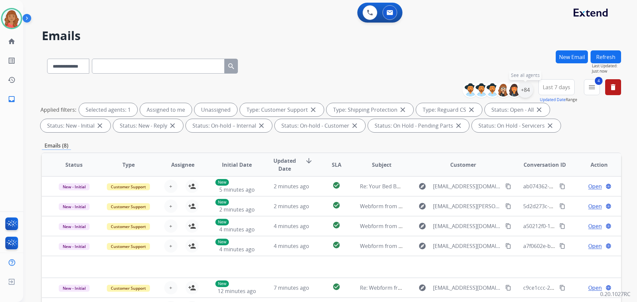
drag, startPoint x: 524, startPoint y: 91, endPoint x: 522, endPoint y: 101, distance: 10.1
click at [524, 91] on div "+84" at bounding box center [525, 90] width 16 height 16
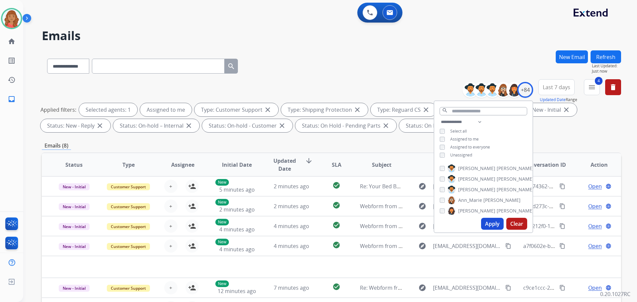
click at [488, 225] on button "Apply" at bounding box center [492, 224] width 23 height 12
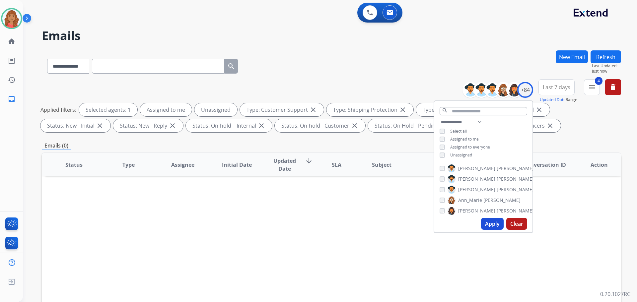
click at [490, 228] on button "Apply" at bounding box center [492, 224] width 23 height 12
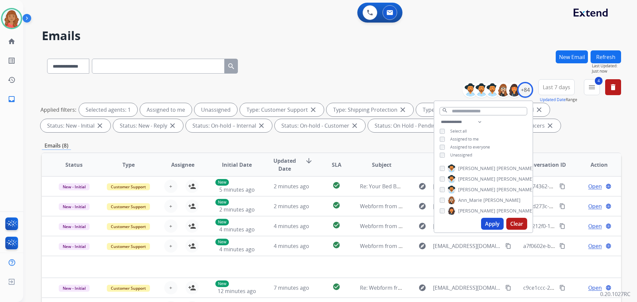
paste input "**********"
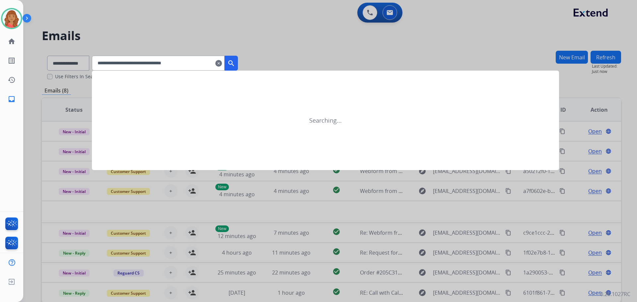
click at [235, 62] on mat-icon "search" at bounding box center [231, 63] width 8 height 8
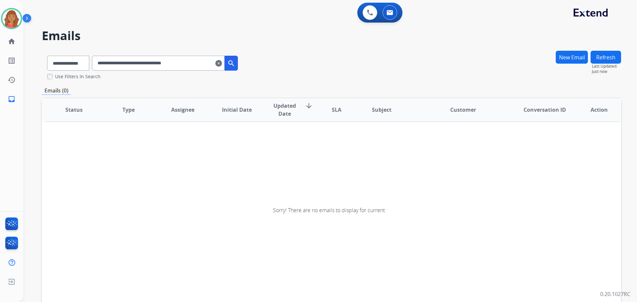
click at [107, 66] on input "**********" at bounding box center [158, 63] width 133 height 15
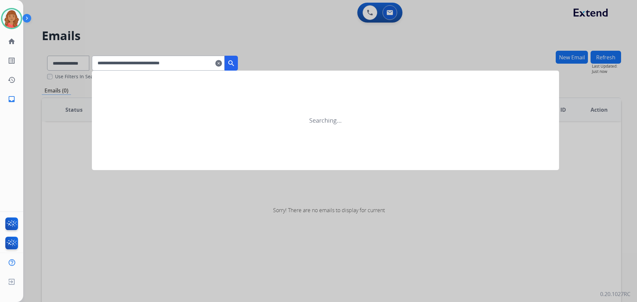
drag, startPoint x: 241, startPoint y: 61, endPoint x: 239, endPoint y: 64, distance: 3.5
click at [235, 61] on mat-icon "search" at bounding box center [231, 63] width 8 height 8
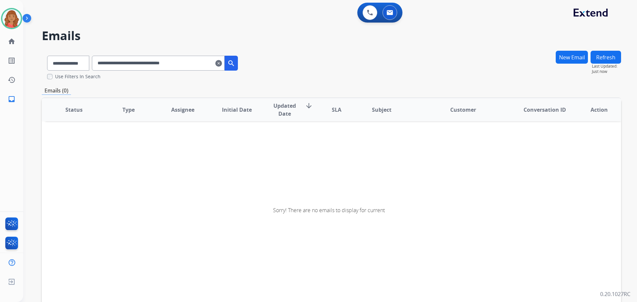
click at [109, 61] on input "**********" at bounding box center [158, 63] width 133 height 15
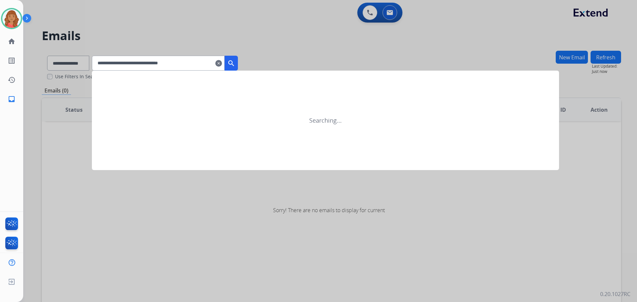
type input "**********"
click at [235, 63] on mat-icon "search" at bounding box center [231, 63] width 8 height 8
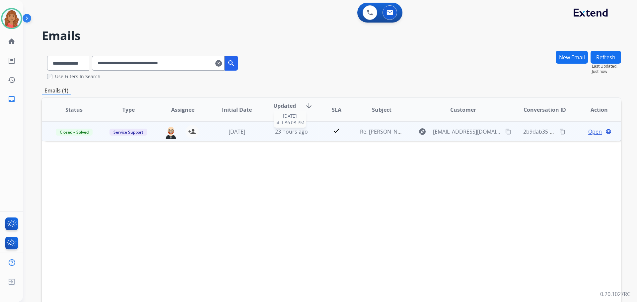
click at [272, 131] on div "23 hours ago" at bounding box center [291, 132] width 43 height 8
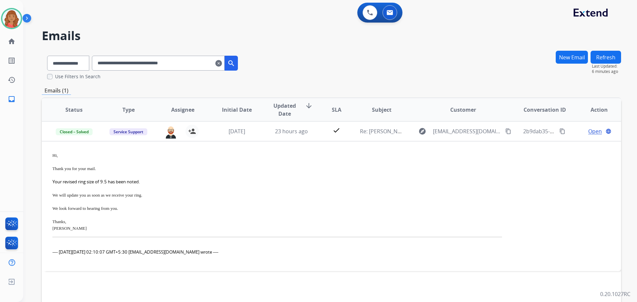
click at [222, 62] on mat-icon "clear" at bounding box center [218, 63] width 7 height 8
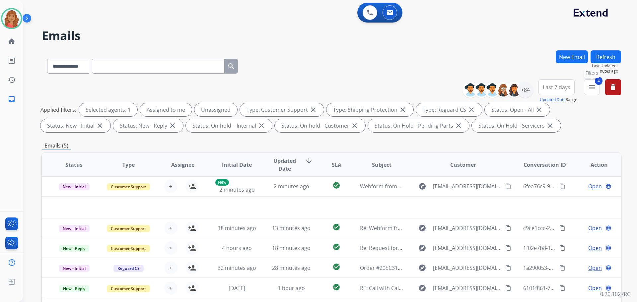
click at [595, 91] on mat-icon "menu" at bounding box center [592, 87] width 8 height 8
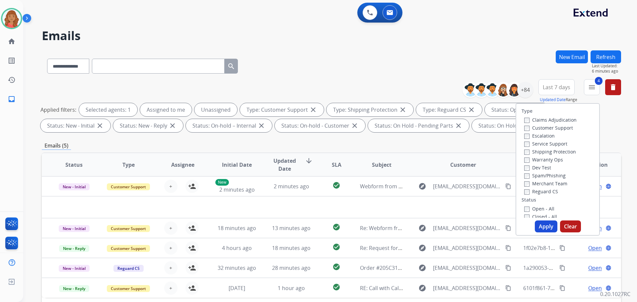
click at [542, 226] on button "Apply" at bounding box center [546, 227] width 23 height 12
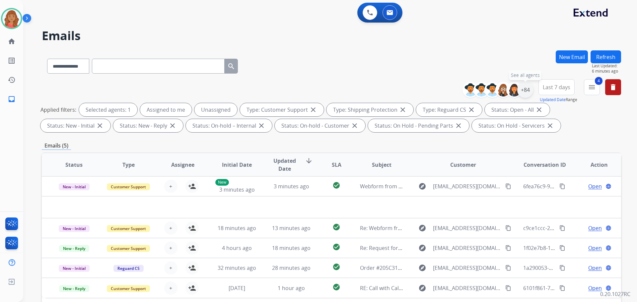
click at [526, 91] on div "+84" at bounding box center [525, 90] width 16 height 16
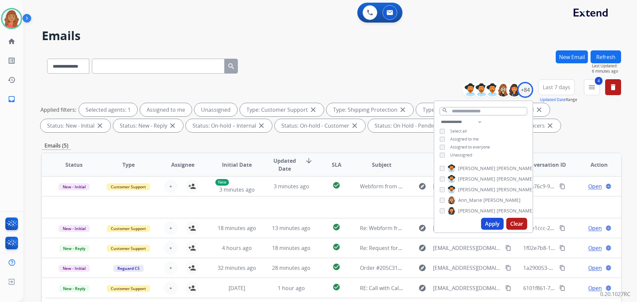
click at [440, 152] on div "**********" at bounding box center [483, 139] width 98 height 42
click at [488, 222] on button "Apply" at bounding box center [492, 224] width 23 height 12
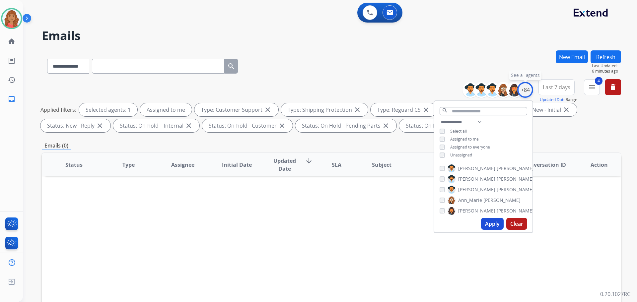
click at [525, 93] on div "+84" at bounding box center [525, 90] width 16 height 16
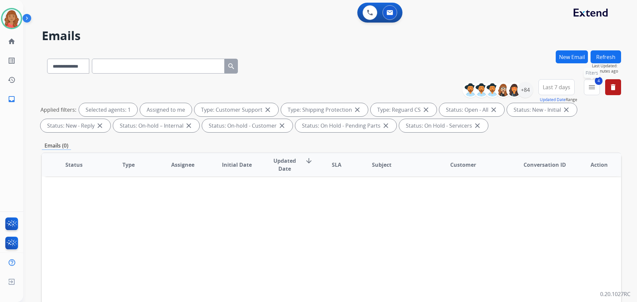
click at [597, 93] on button "4 menu Filters" at bounding box center [592, 87] width 16 height 16
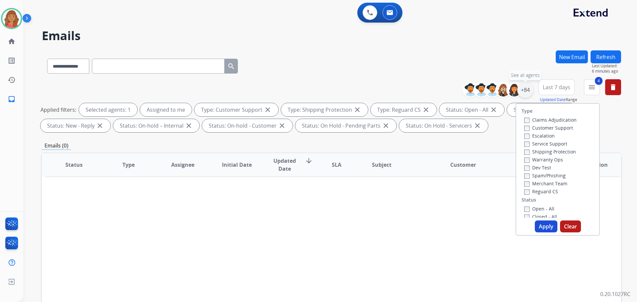
click at [529, 85] on div "+84" at bounding box center [525, 90] width 16 height 16
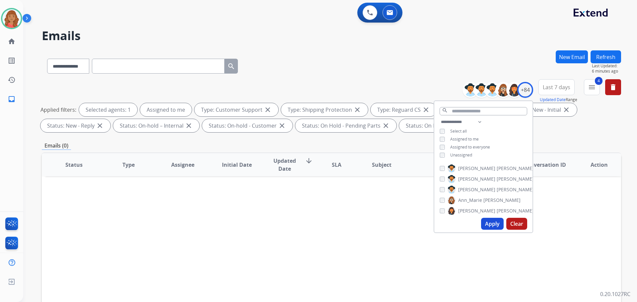
drag, startPoint x: 528, startPoint y: 85, endPoint x: 550, endPoint y: 125, distance: 45.7
click at [379, 202] on div "Status Type Assignee Initial Date Updated Date arrow_downward SLA Subject Custo…" at bounding box center [332, 264] width 580 height 222
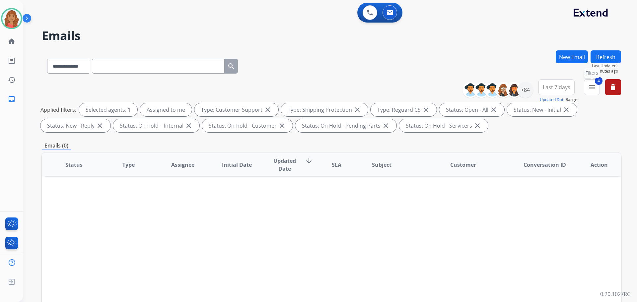
click at [594, 92] on button "4 menu Filters" at bounding box center [592, 87] width 16 height 16
